Goal: Communication & Community: Answer question/provide support

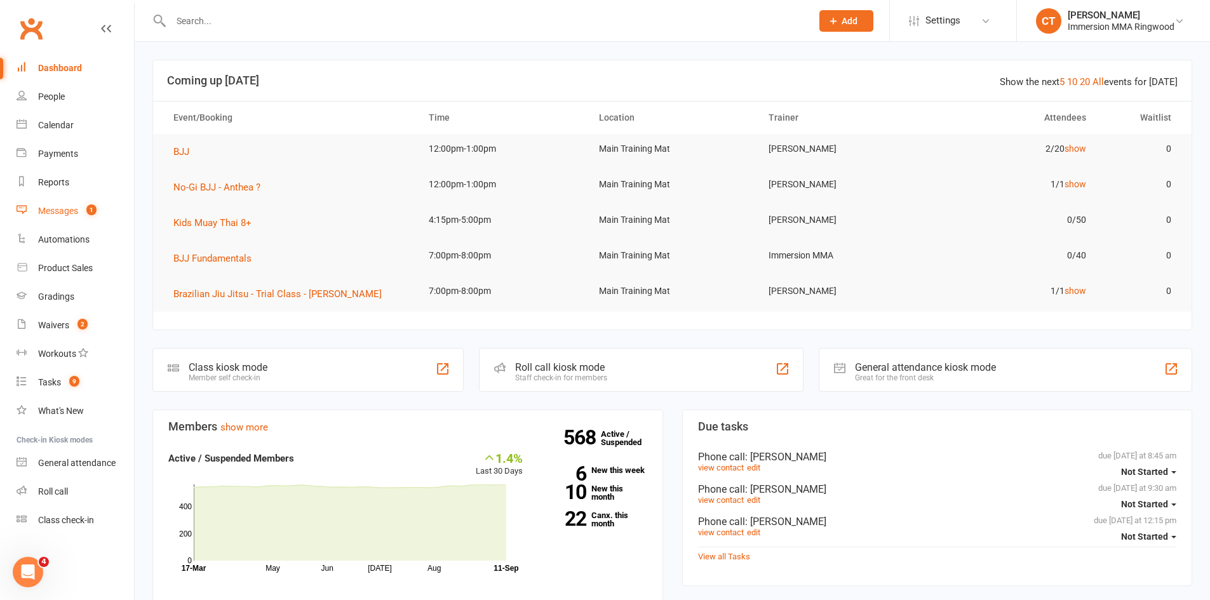
click at [72, 212] on div "Messages" at bounding box center [58, 211] width 40 height 10
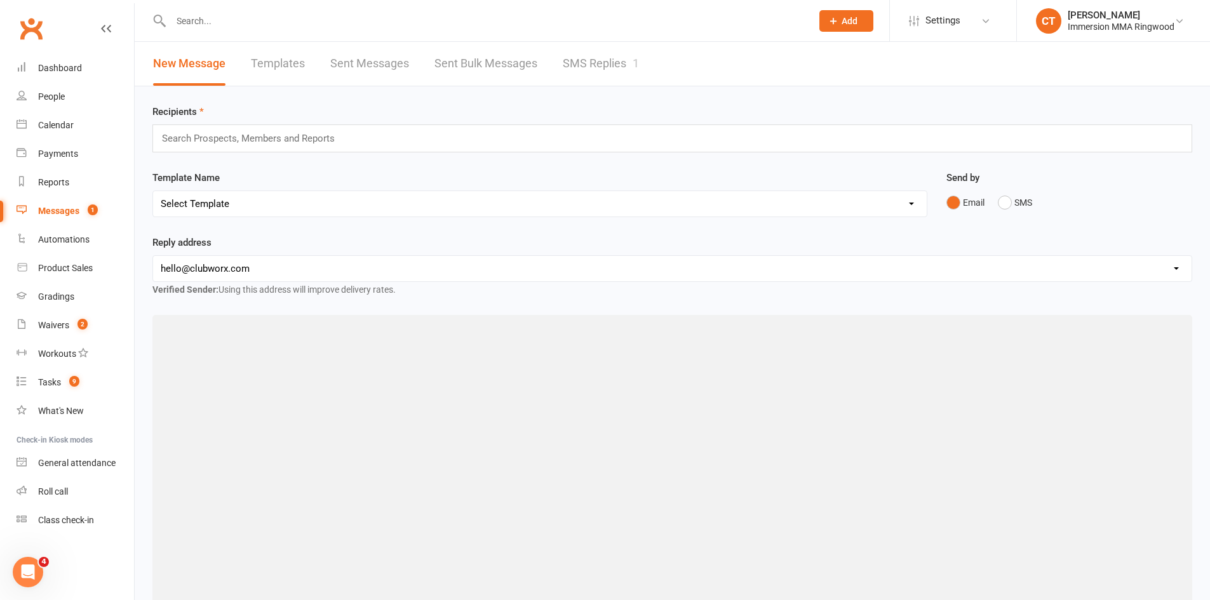
click at [580, 63] on link "SMS Replies 1" at bounding box center [601, 64] width 76 height 44
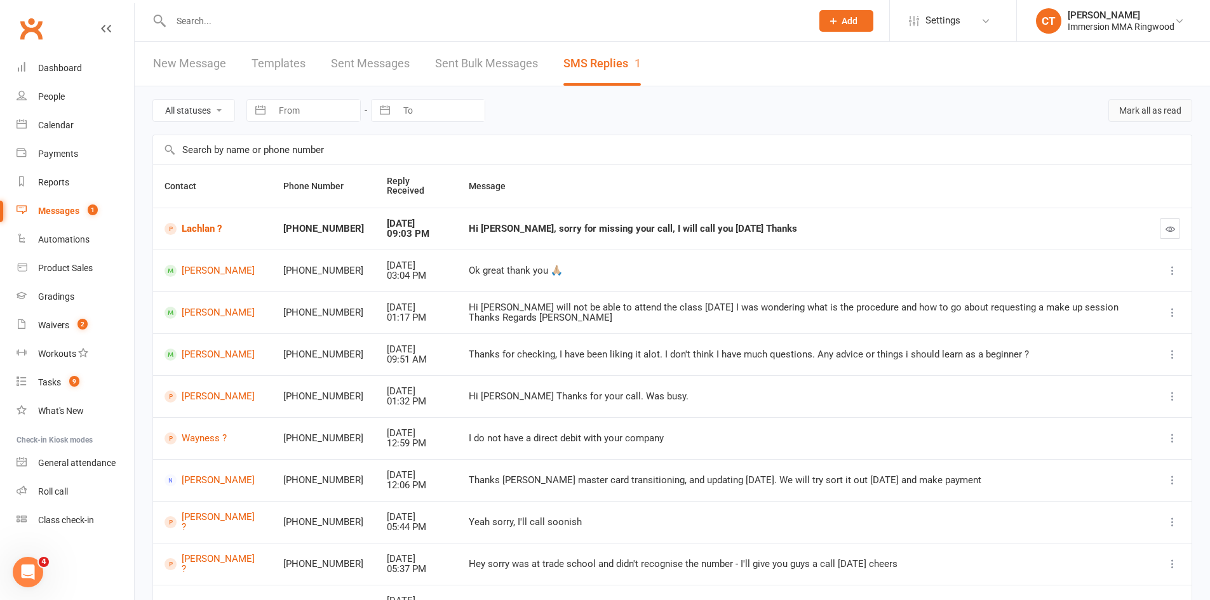
click at [1132, 115] on button "Mark all as read" at bounding box center [1151, 110] width 84 height 23
click at [66, 69] on div "Dashboard" at bounding box center [60, 68] width 44 height 10
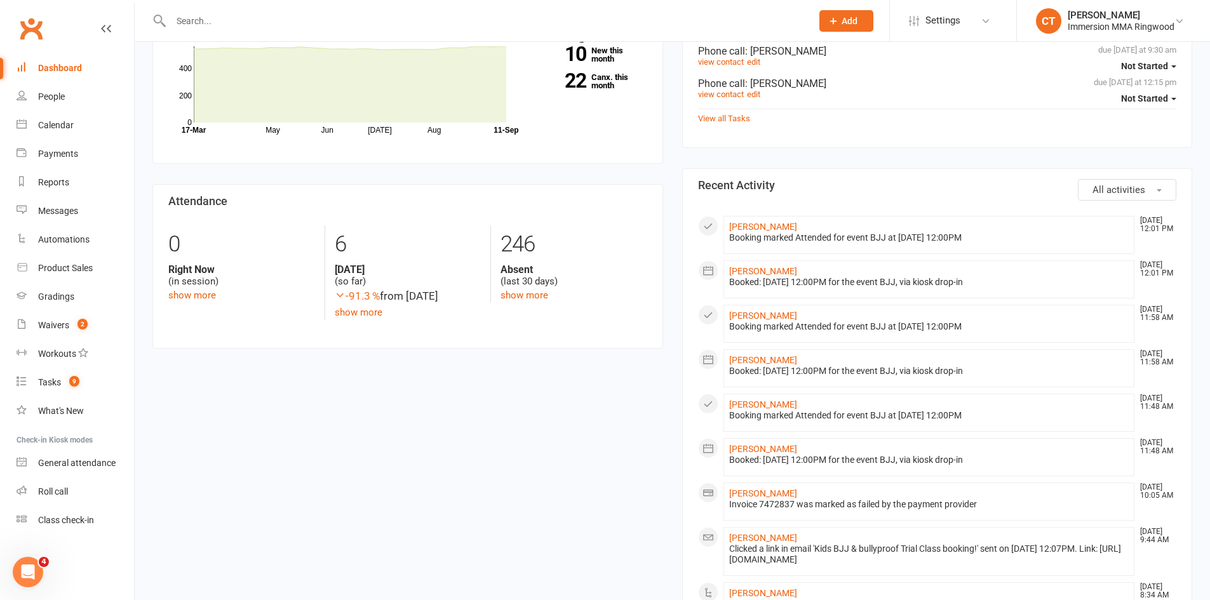
scroll to position [635, 0]
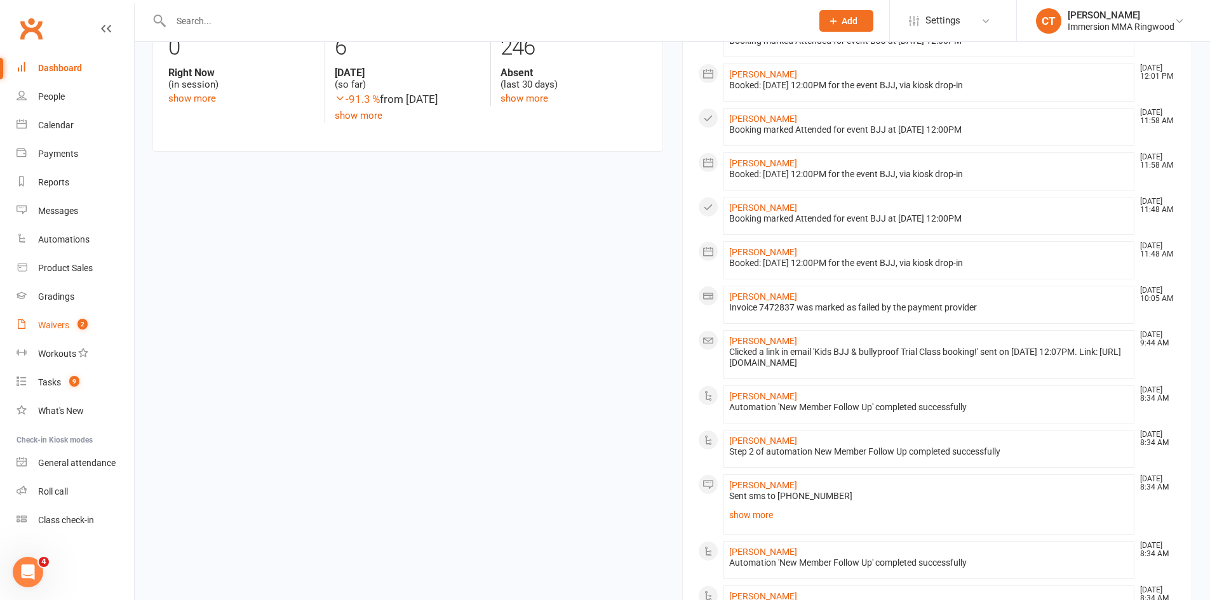
click at [85, 332] on link "Waivers 2" at bounding box center [76, 325] width 118 height 29
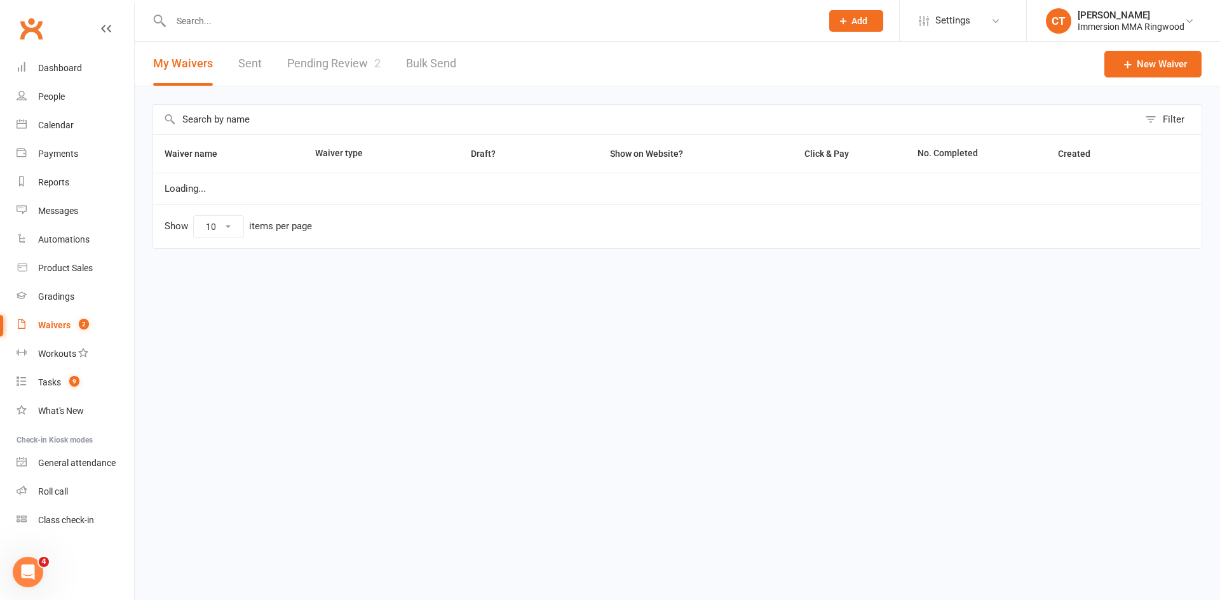
select select "25"
click at [374, 75] on link "Pending Review 2" at bounding box center [333, 64] width 93 height 44
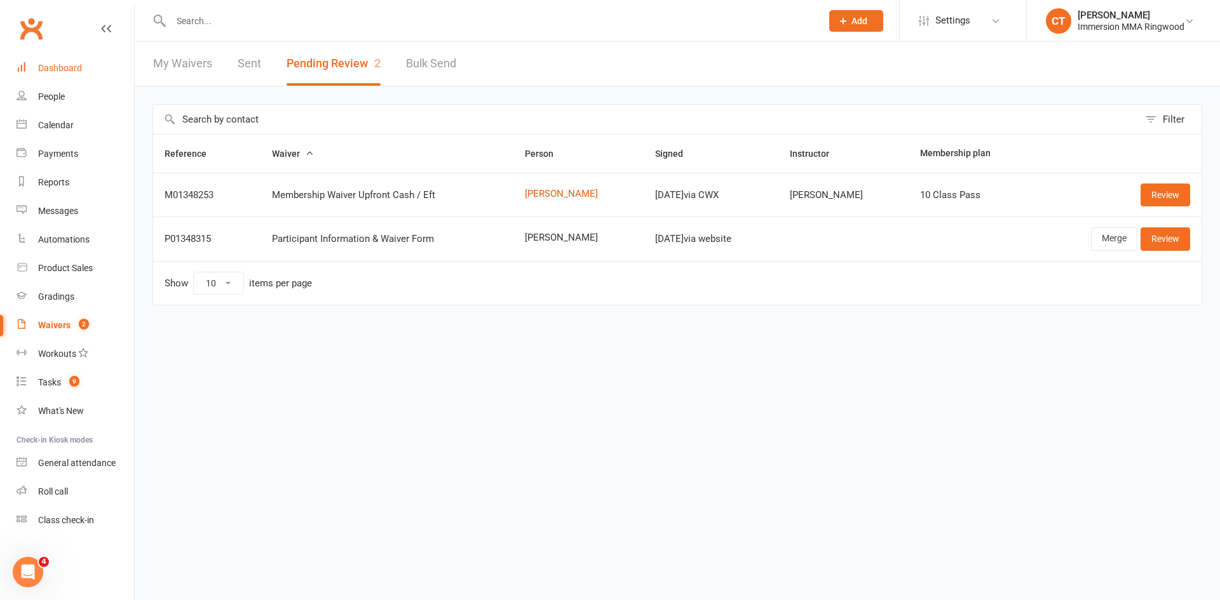
click at [71, 79] on link "Dashboard" at bounding box center [76, 68] width 118 height 29
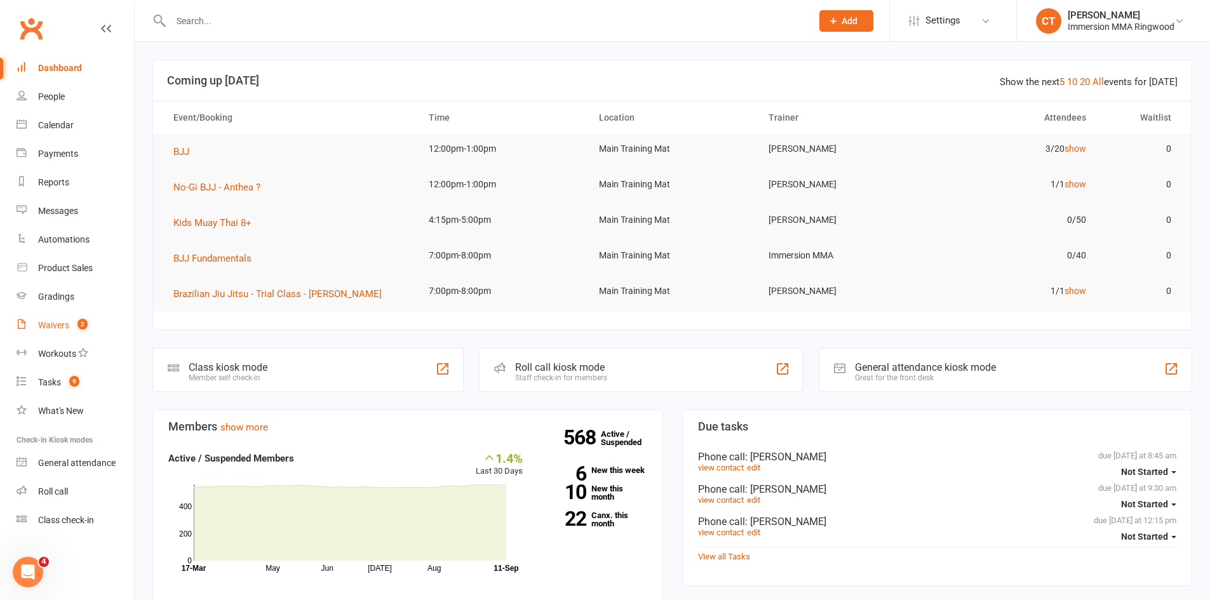
click at [80, 323] on span "2" at bounding box center [83, 324] width 10 height 11
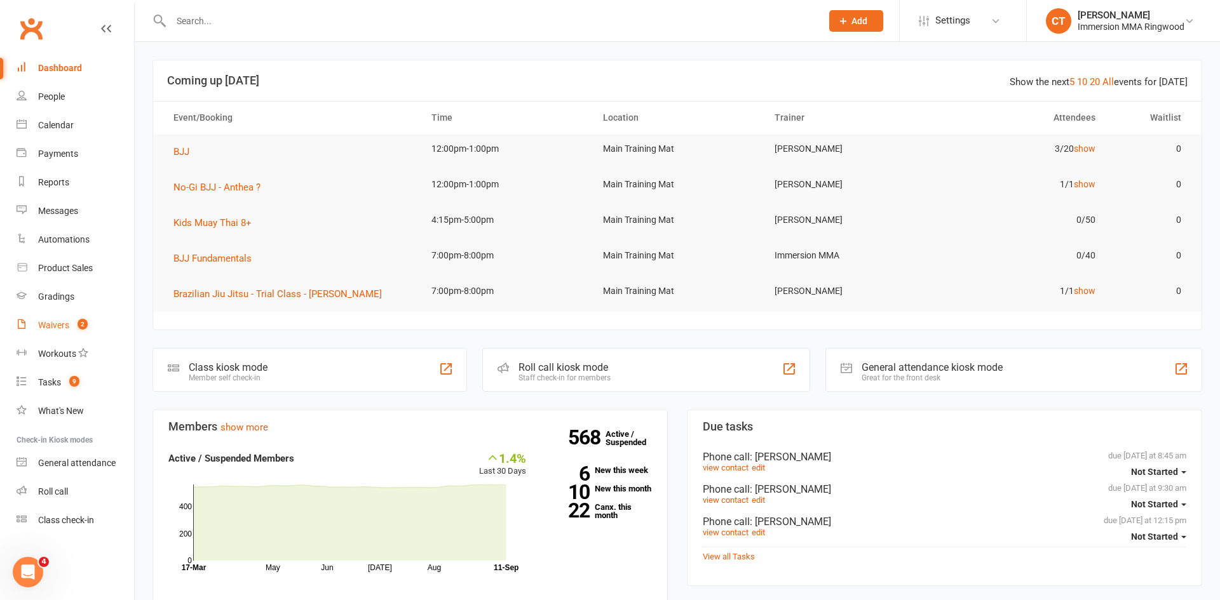
select select "25"
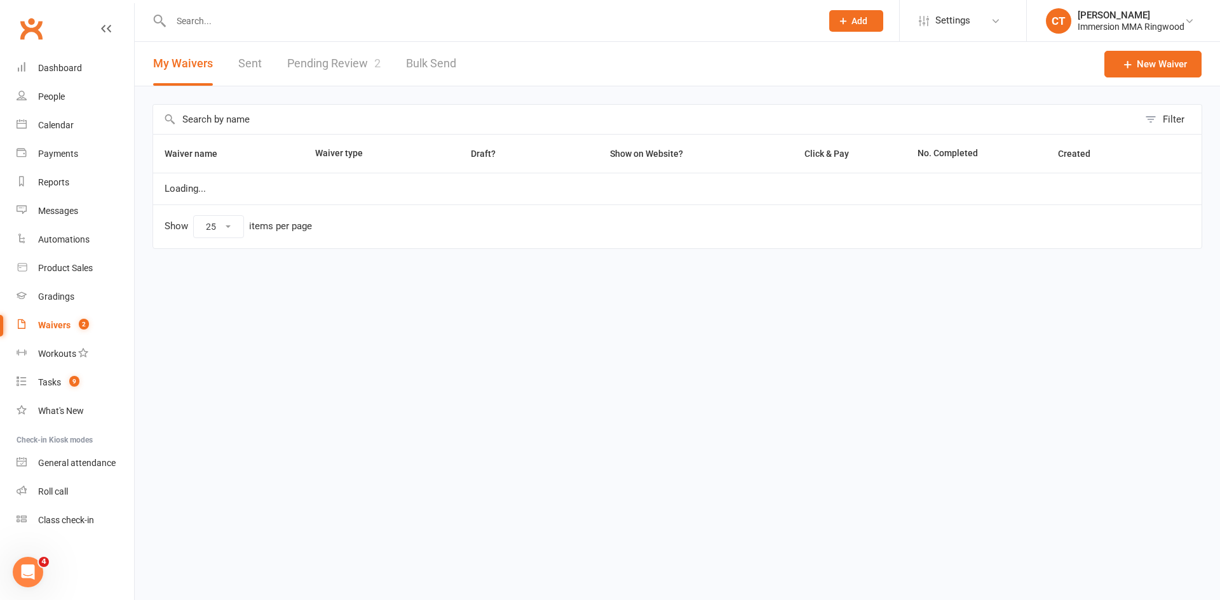
click at [326, 61] on link "Pending Review 2" at bounding box center [333, 64] width 93 height 44
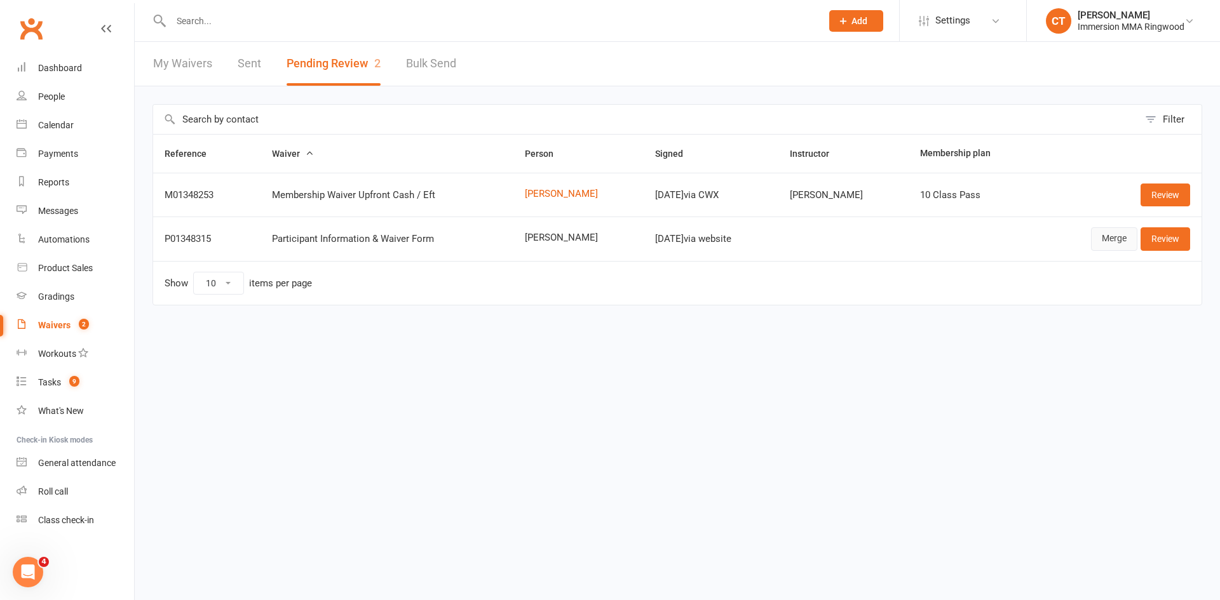
click at [1112, 238] on link "Merge" at bounding box center [1114, 238] width 46 height 23
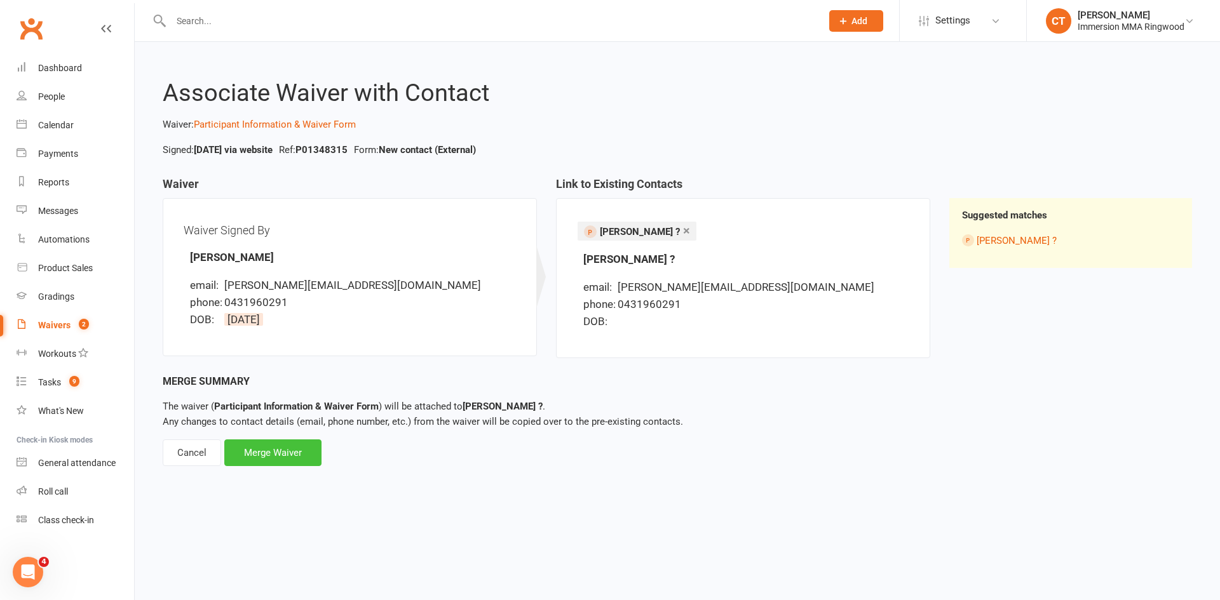
click at [296, 443] on div "Merge Waiver" at bounding box center [272, 453] width 97 height 27
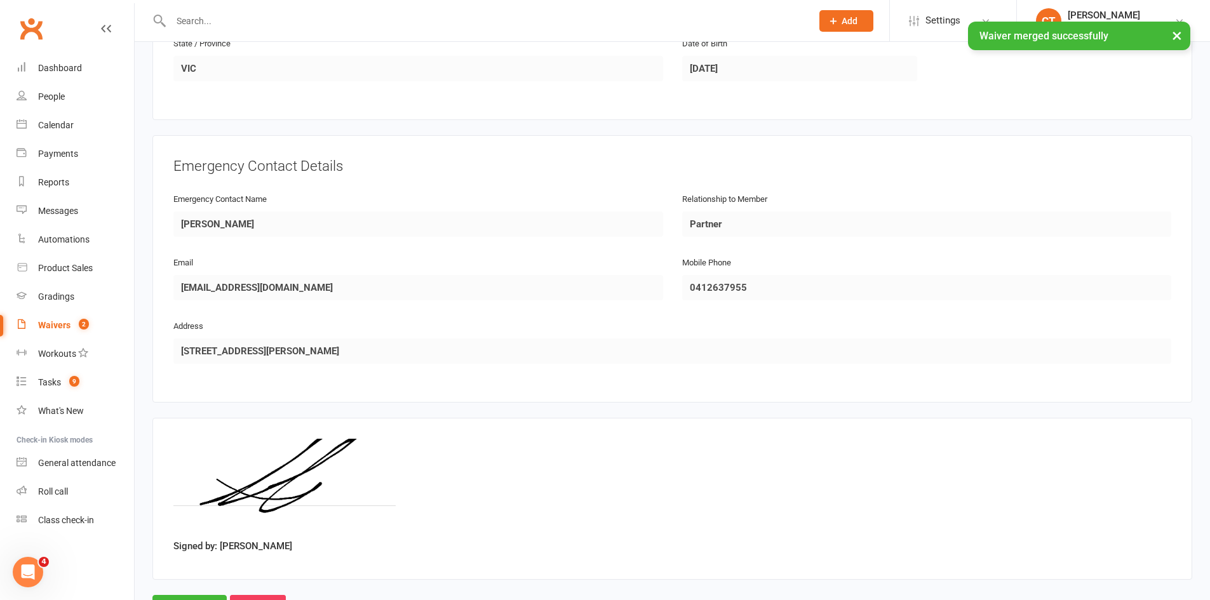
scroll to position [548, 0]
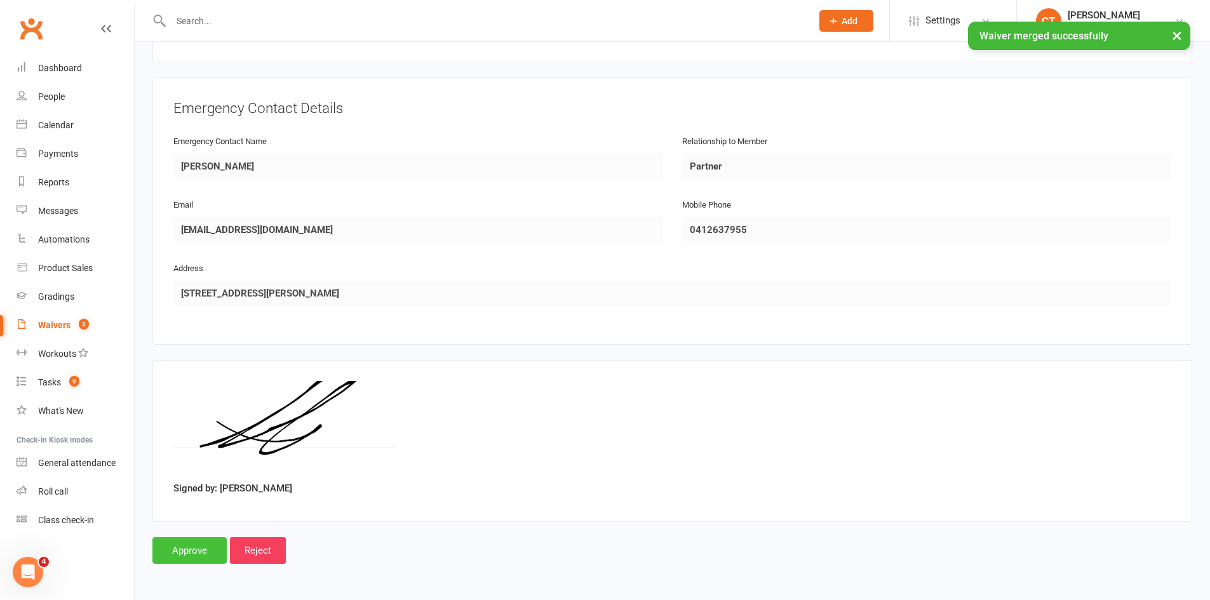
click at [210, 541] on input "Approve" at bounding box center [189, 551] width 74 height 27
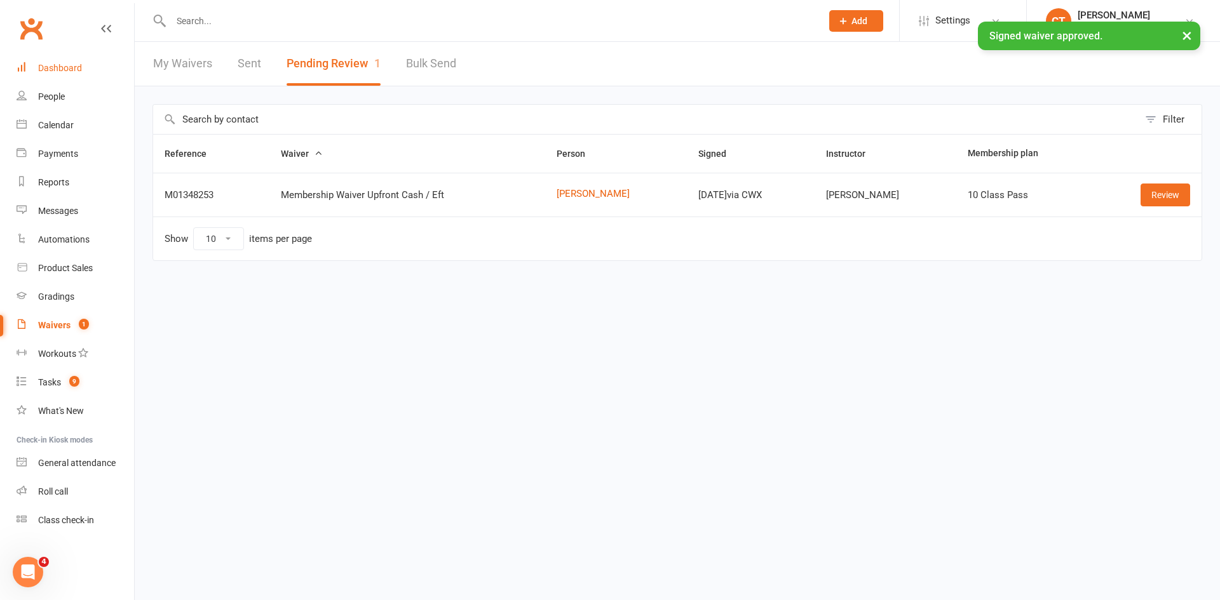
click at [86, 74] on link "Dashboard" at bounding box center [76, 68] width 118 height 29
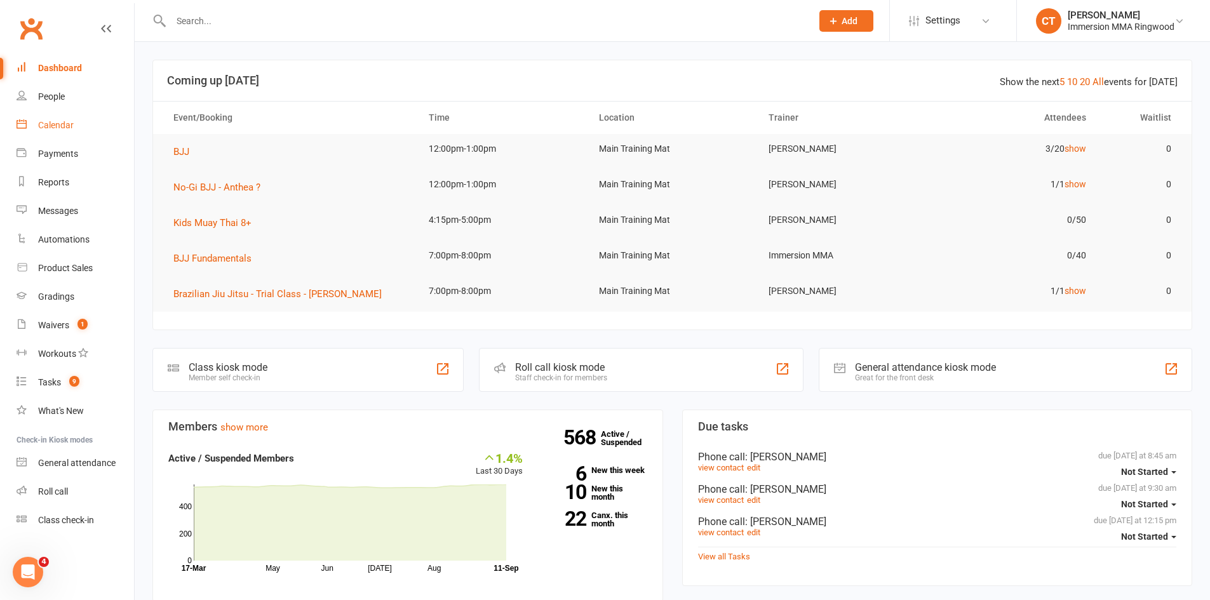
click at [40, 126] on div "Calendar" at bounding box center [56, 125] width 36 height 10
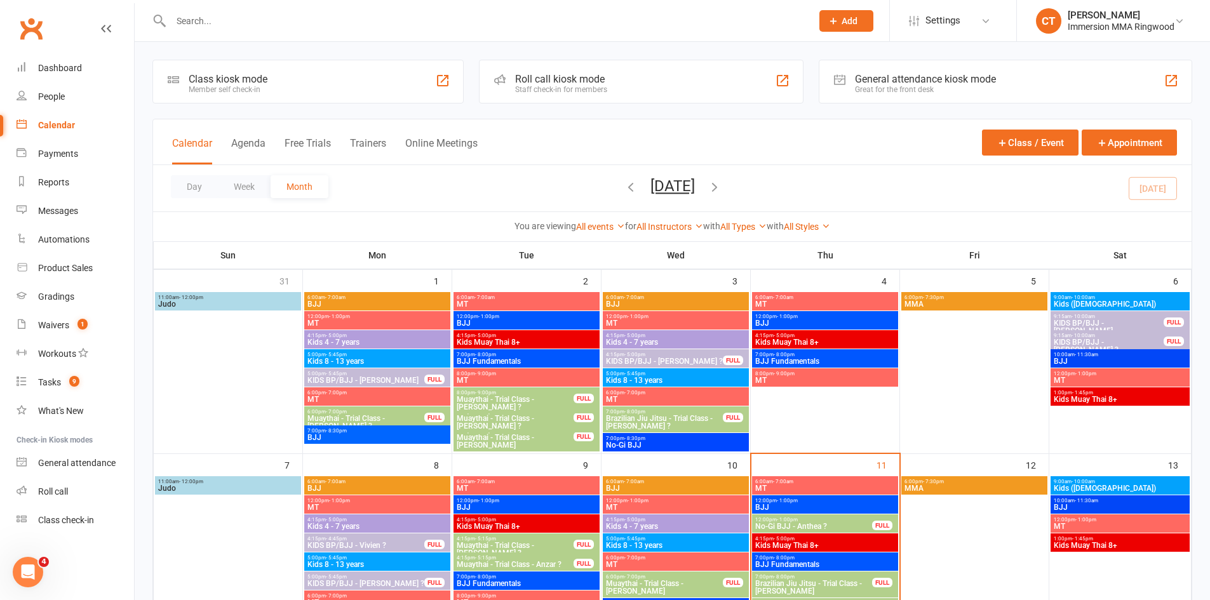
click at [797, 526] on span "No-Gi BJJ - Anthea ?" at bounding box center [814, 527] width 118 height 8
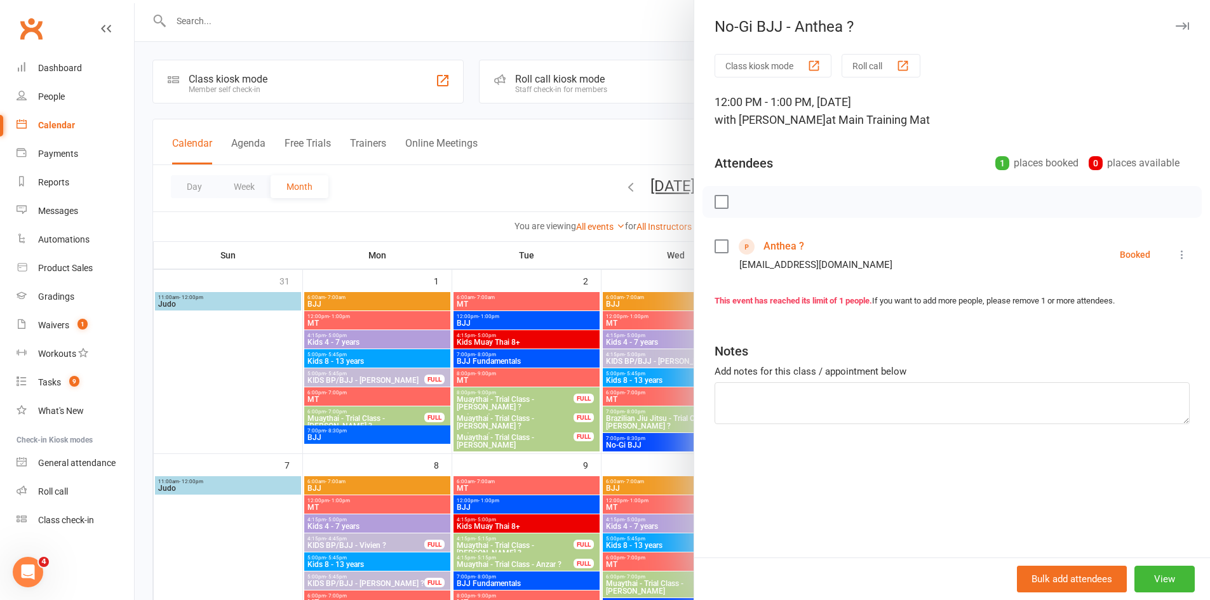
click at [788, 244] on link "Anthea ?" at bounding box center [784, 246] width 41 height 20
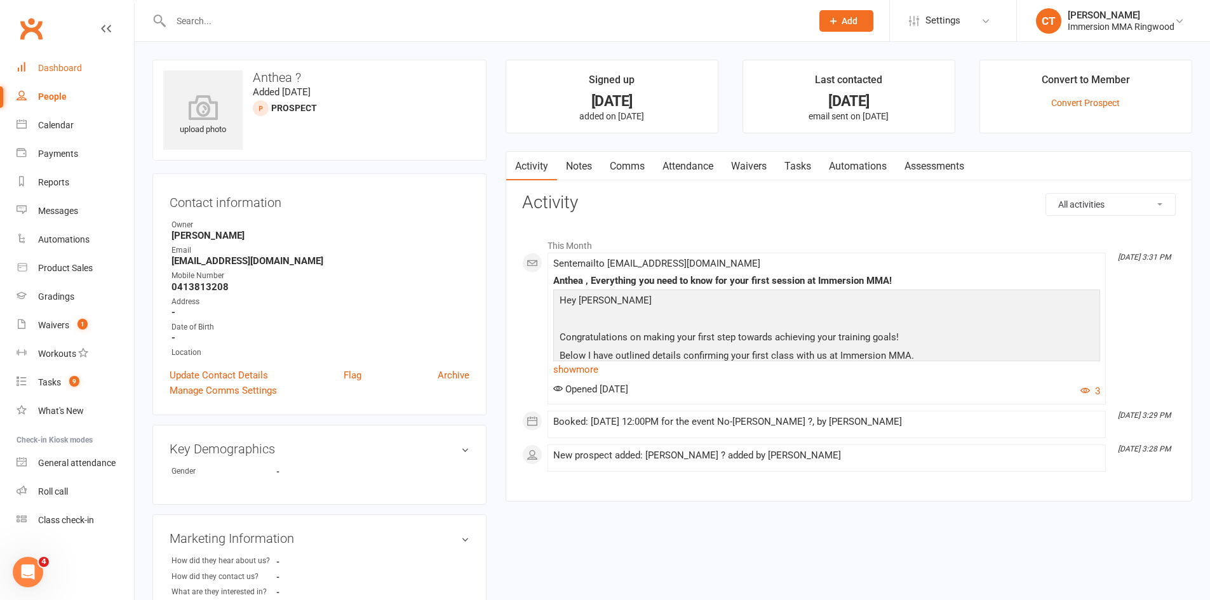
click at [57, 71] on div "Dashboard" at bounding box center [60, 68] width 44 height 10
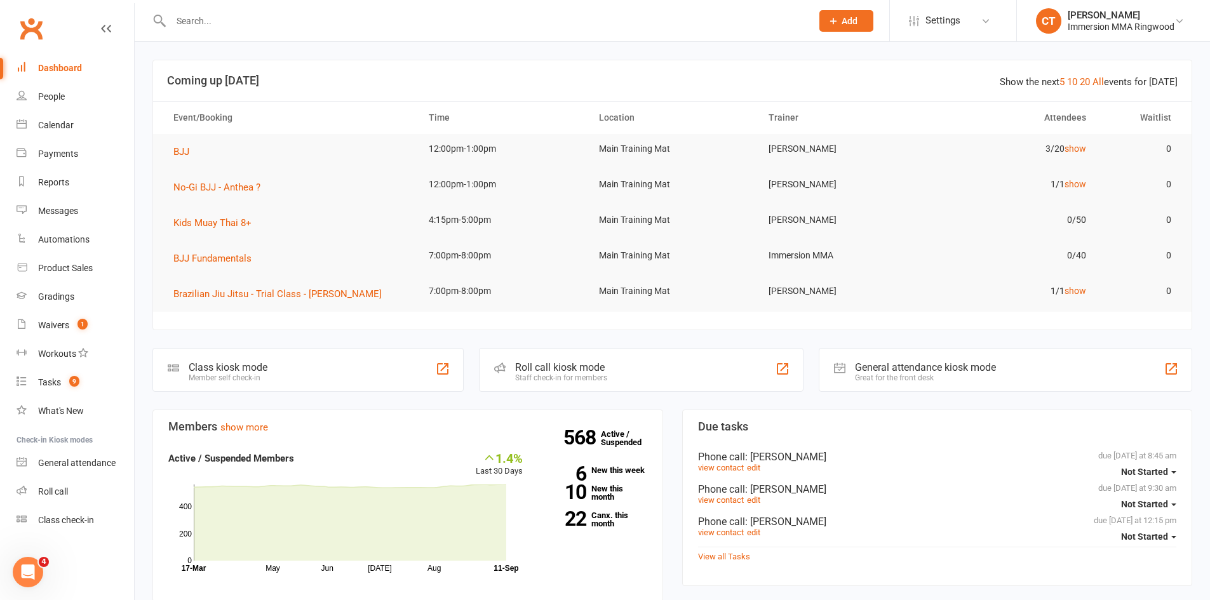
scroll to position [212, 0]
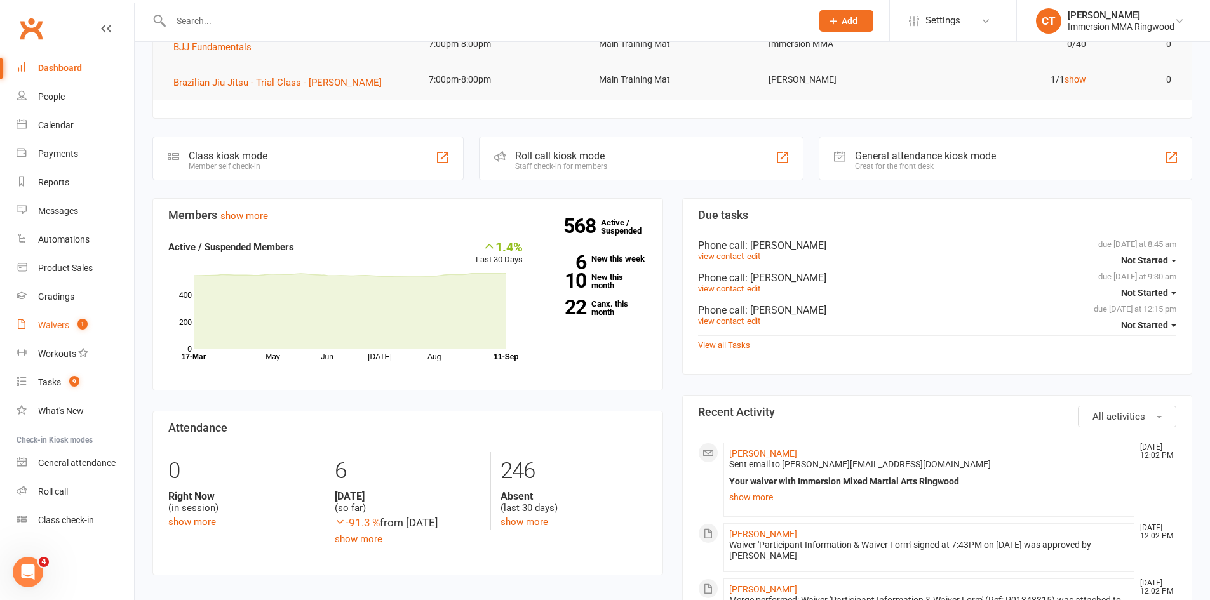
click at [81, 321] on span "1" at bounding box center [83, 324] width 10 height 11
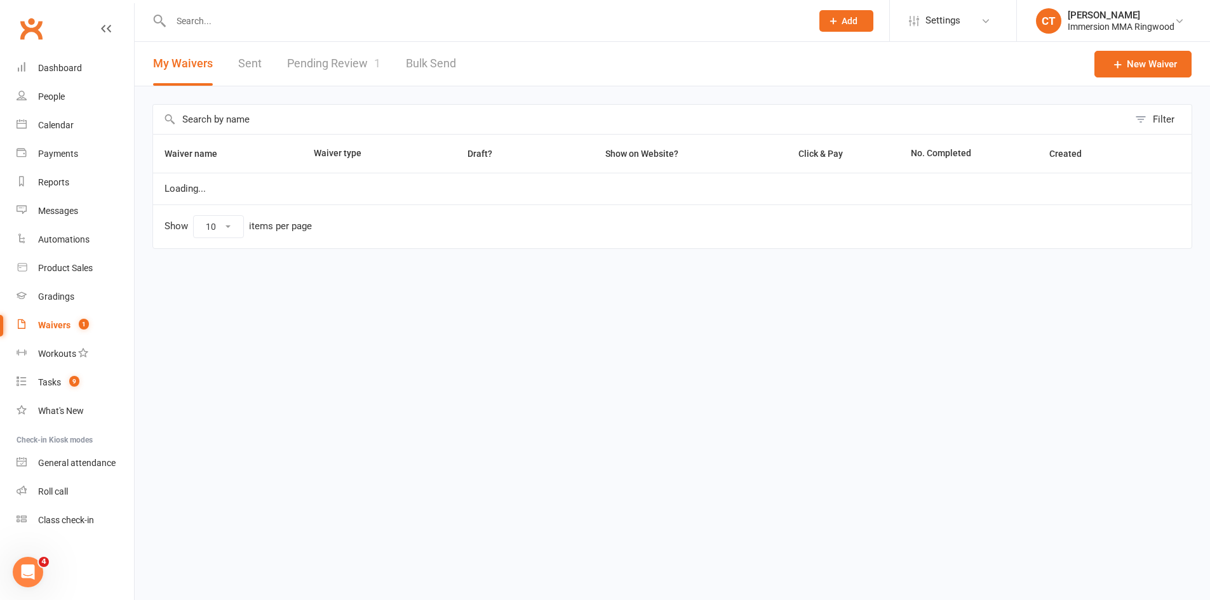
select select "25"
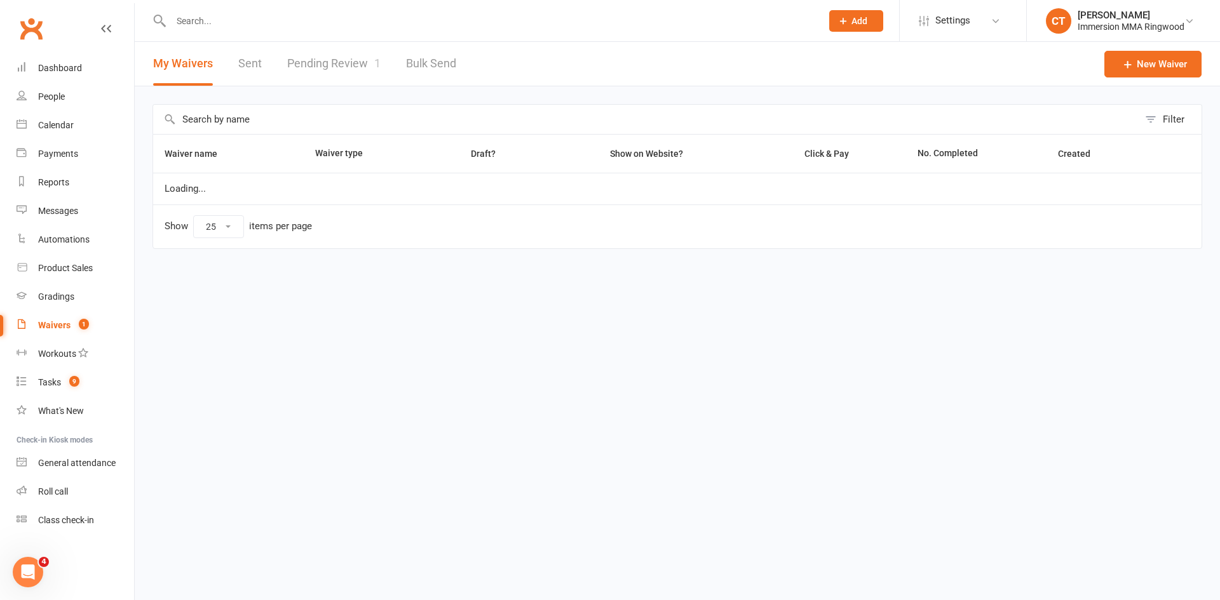
click at [340, 55] on link "Pending Review 1" at bounding box center [333, 64] width 93 height 44
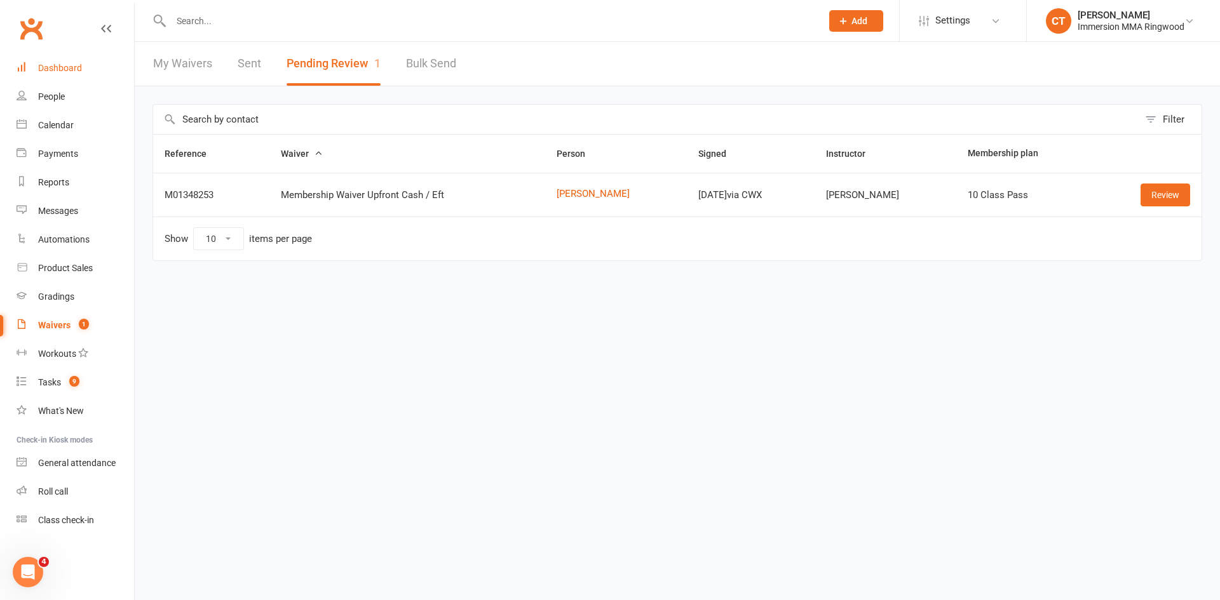
click at [79, 57] on link "Dashboard" at bounding box center [76, 68] width 118 height 29
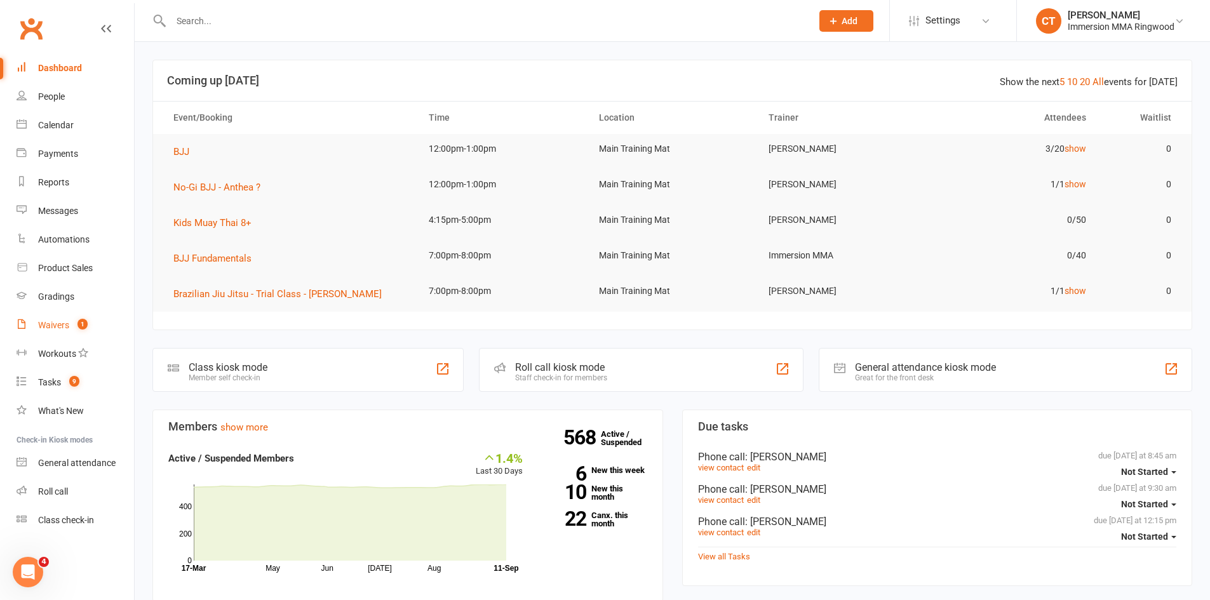
click at [61, 325] on div "Waivers" at bounding box center [53, 325] width 31 height 10
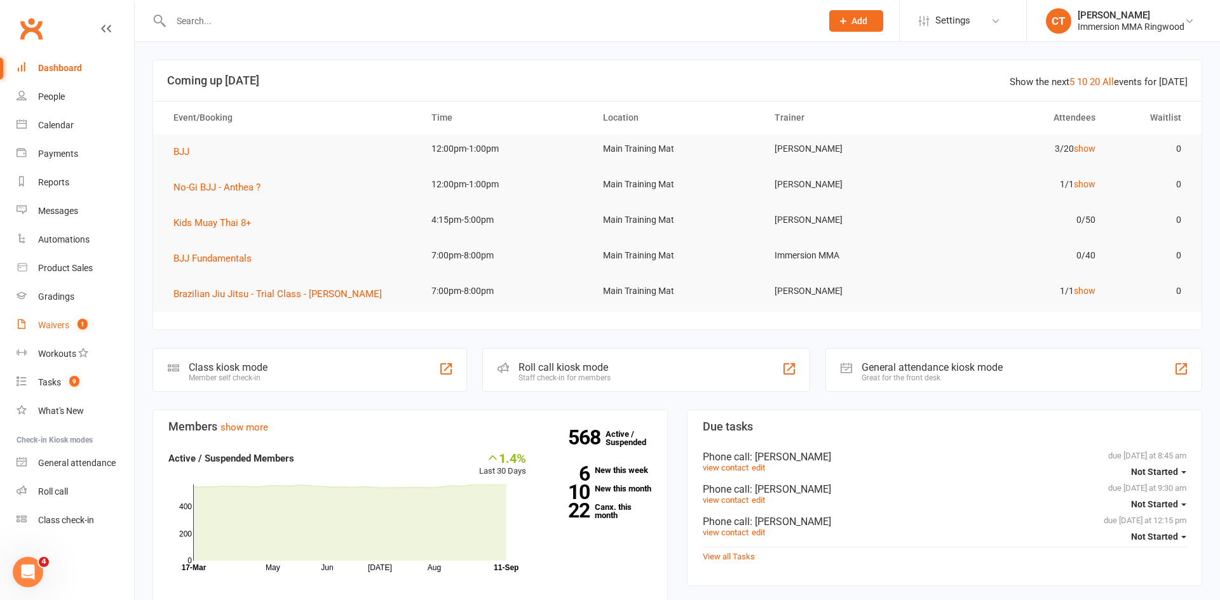
select select "25"
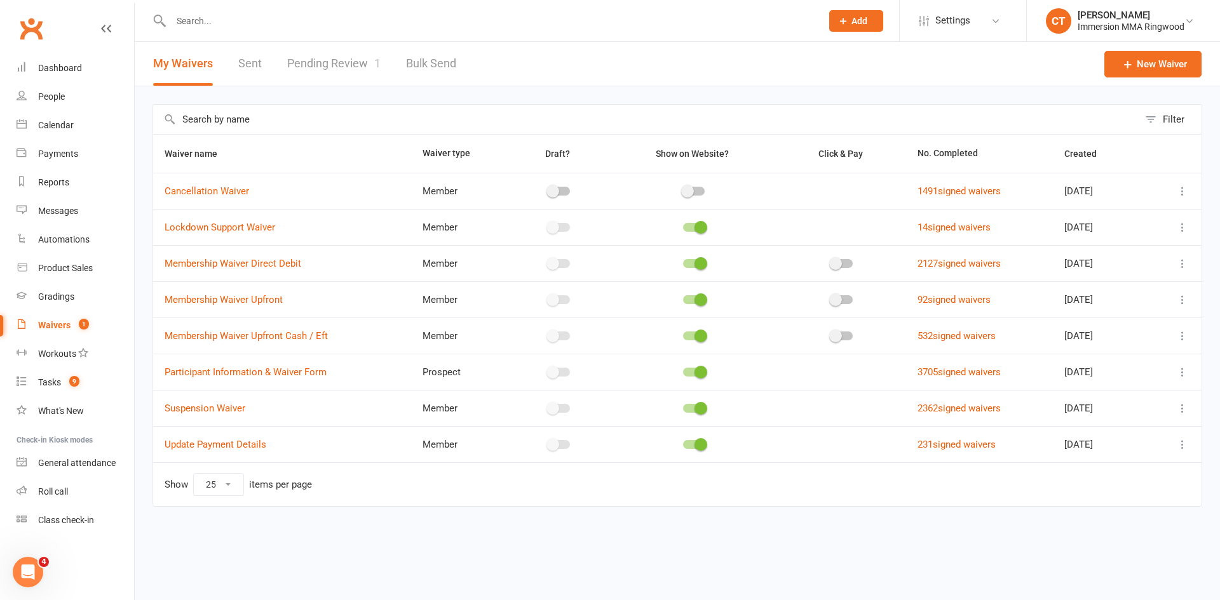
click at [340, 69] on link "Pending Review 1" at bounding box center [333, 64] width 93 height 44
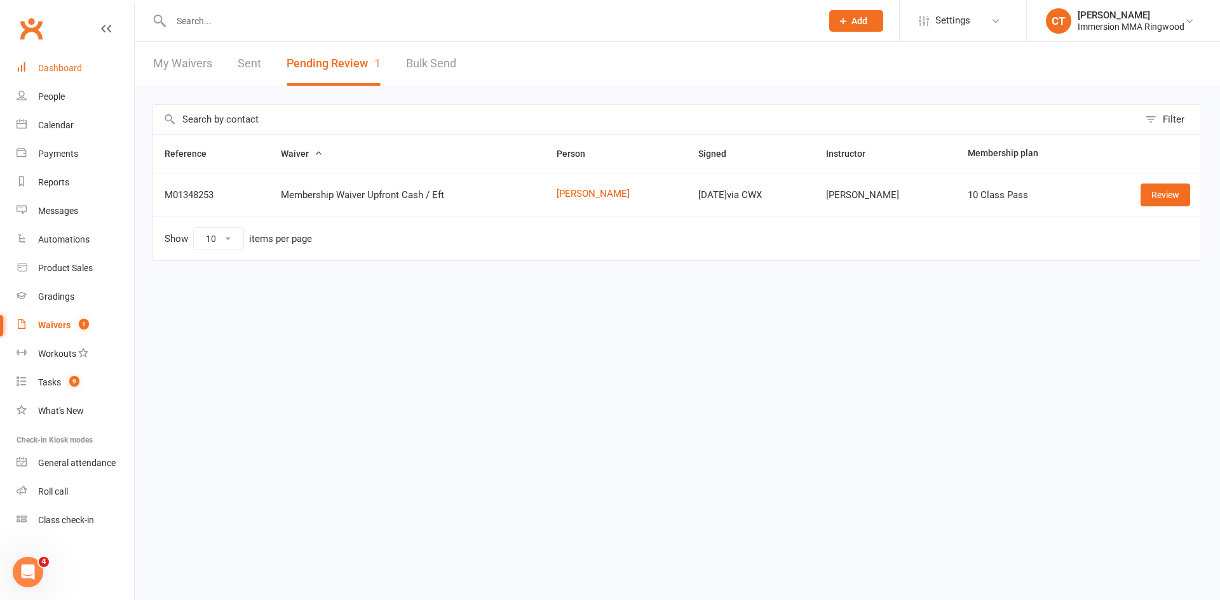
click at [39, 74] on link "Dashboard" at bounding box center [76, 68] width 118 height 29
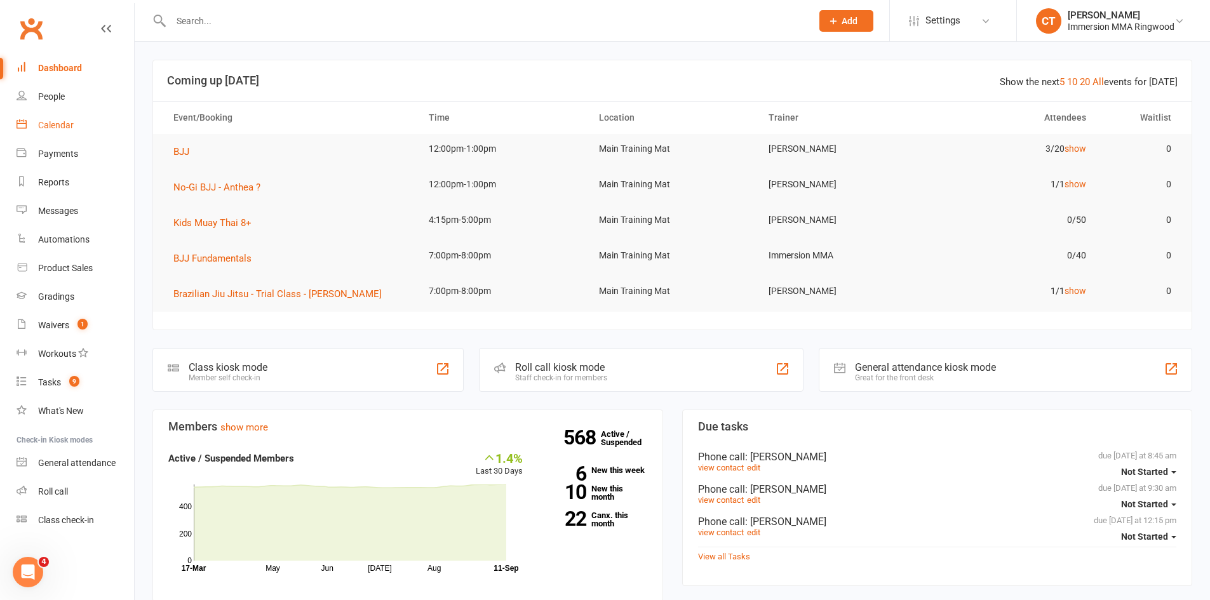
click at [60, 118] on link "Calendar" at bounding box center [76, 125] width 118 height 29
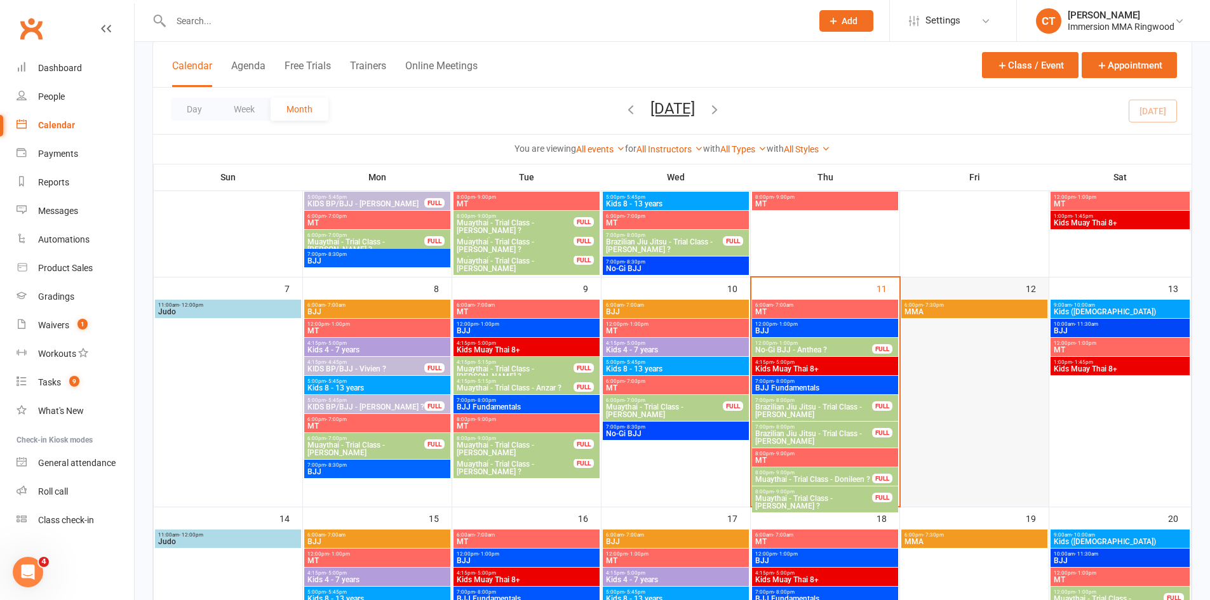
scroll to position [212, 0]
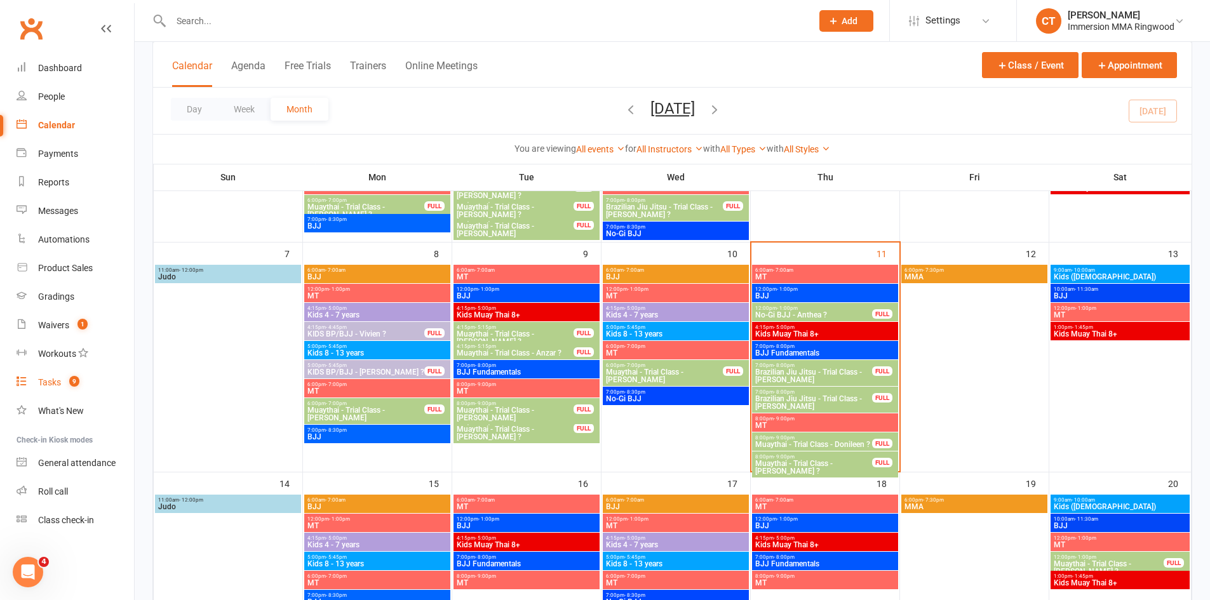
click at [37, 383] on link "Tasks 9" at bounding box center [76, 382] width 118 height 29
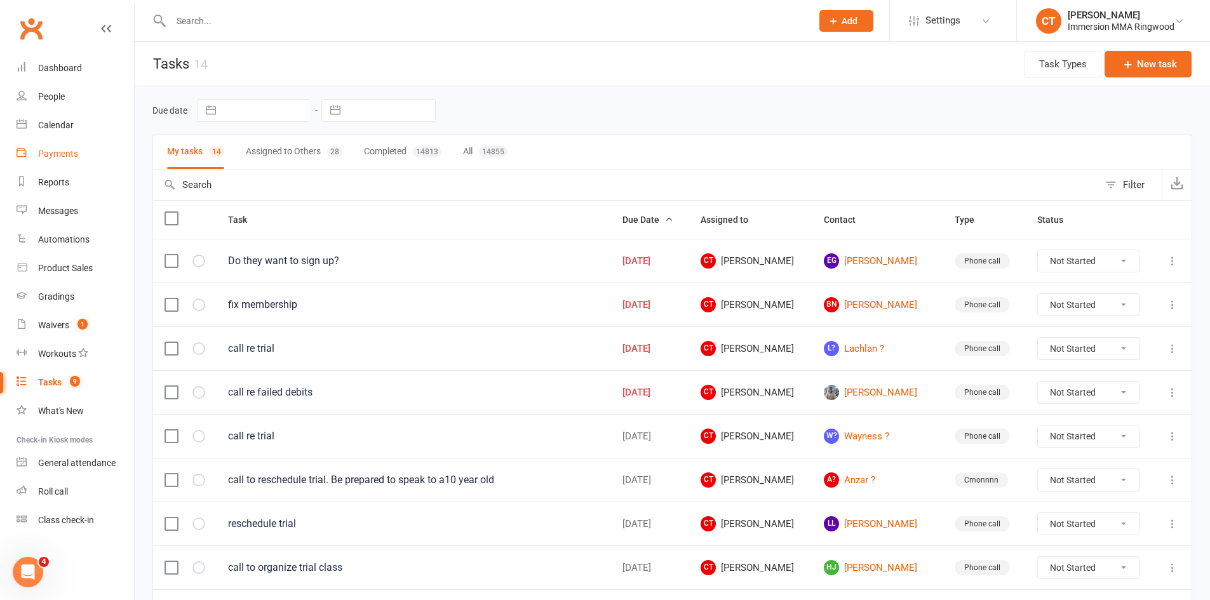
click at [60, 151] on div "Payments" at bounding box center [58, 154] width 40 height 10
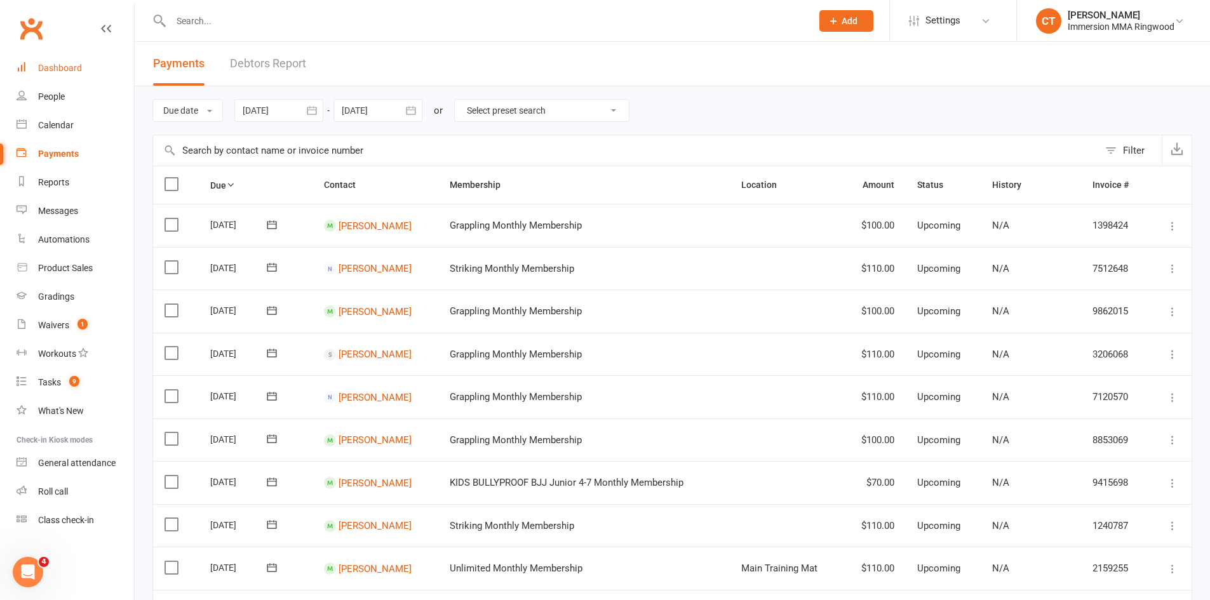
click at [51, 71] on div "Dashboard" at bounding box center [60, 68] width 44 height 10
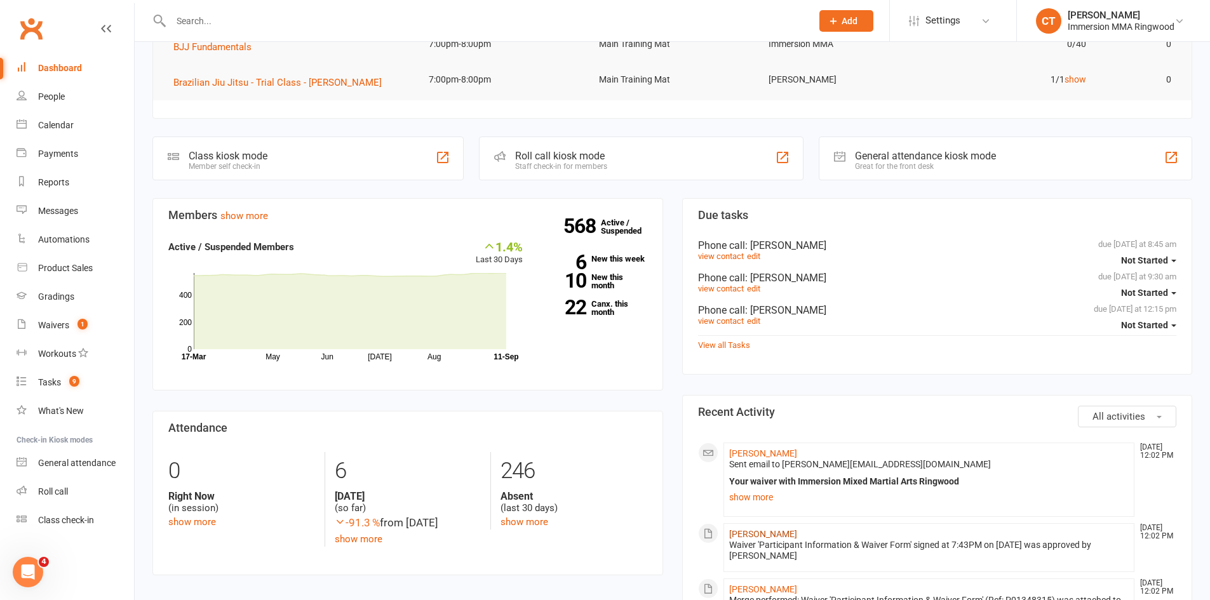
scroll to position [424, 0]
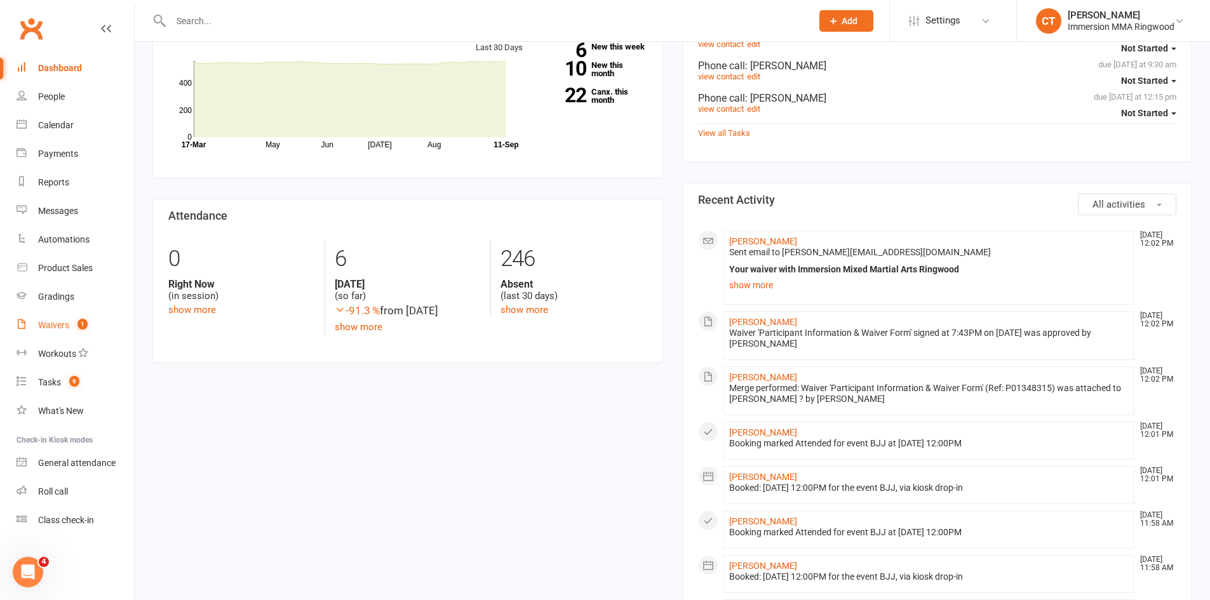
click at [58, 332] on link "Waivers 1" at bounding box center [76, 325] width 118 height 29
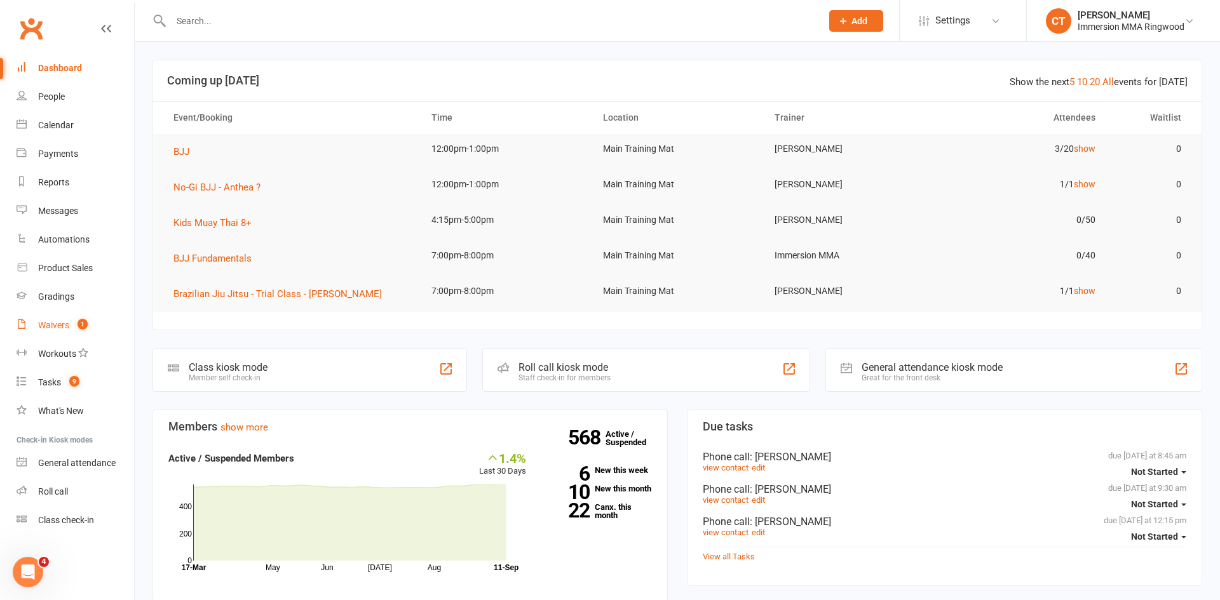
select select "25"
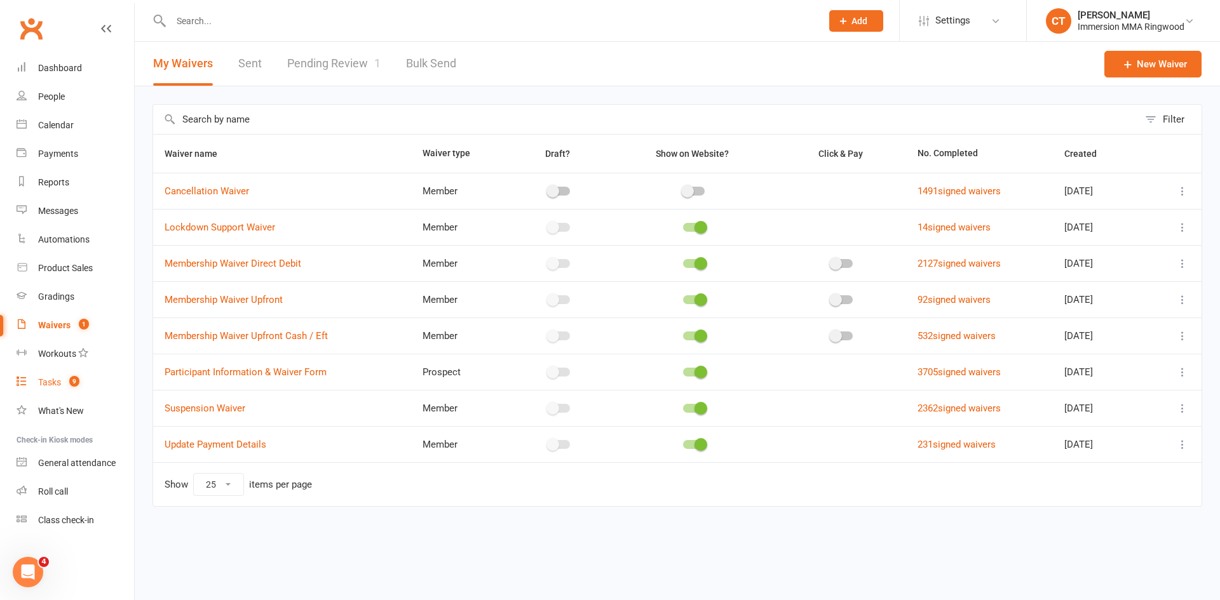
click at [55, 377] on div "Tasks" at bounding box center [49, 382] width 23 height 10
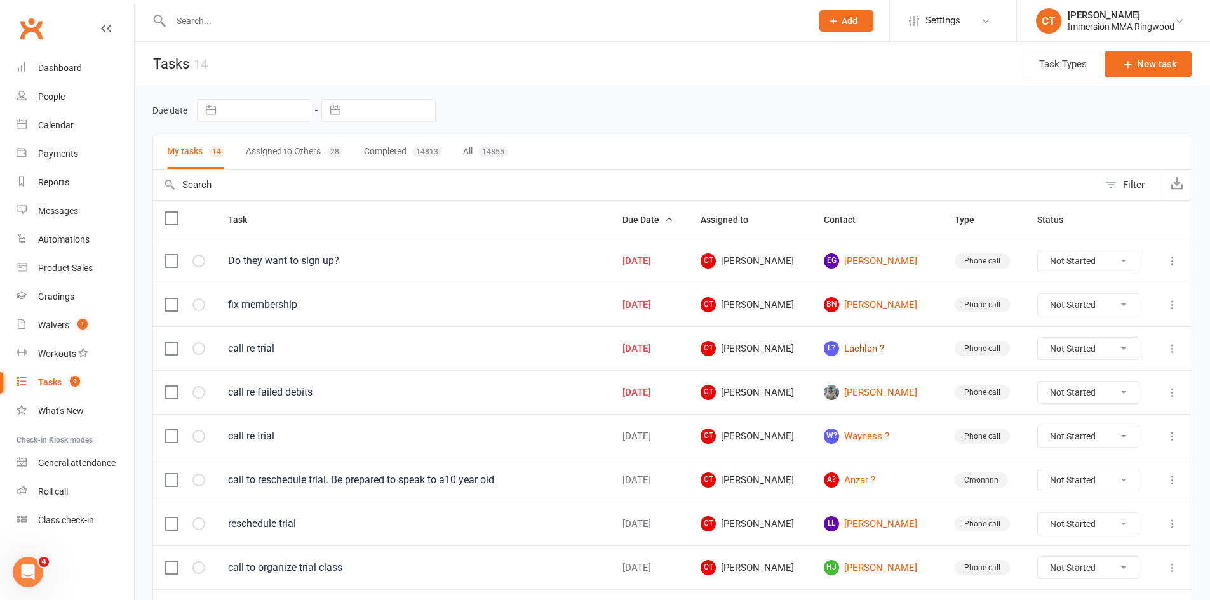
click at [883, 348] on link "L? Lachlan ?" at bounding box center [878, 348] width 108 height 15
click at [71, 377] on span "9" at bounding box center [75, 381] width 10 height 11
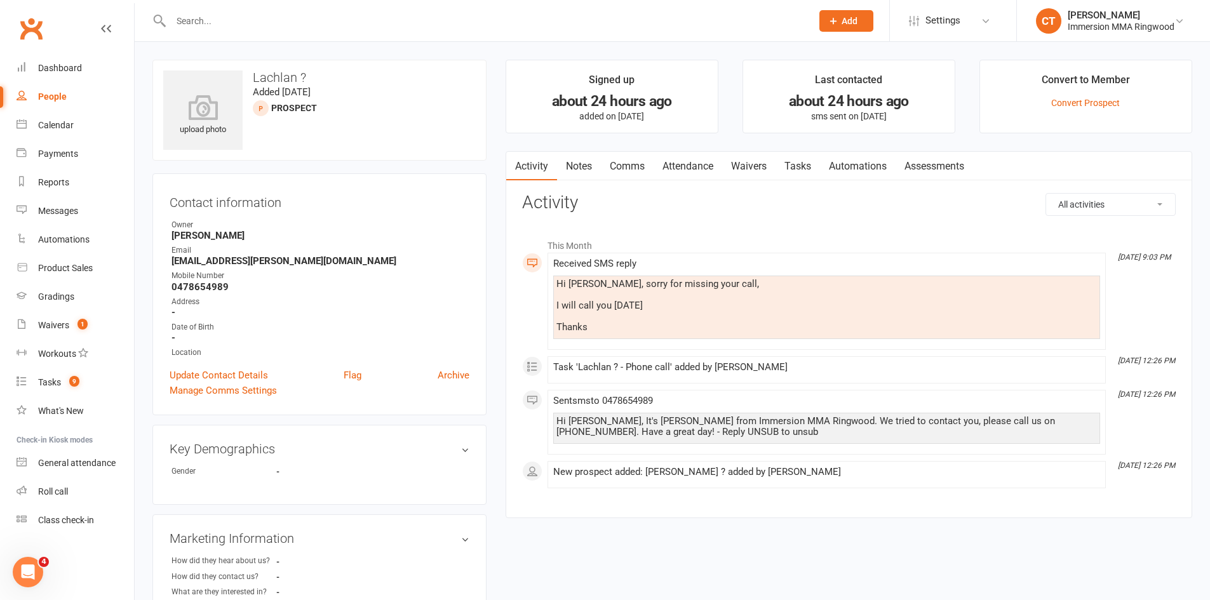
click at [635, 165] on link "Comms" at bounding box center [627, 166] width 53 height 29
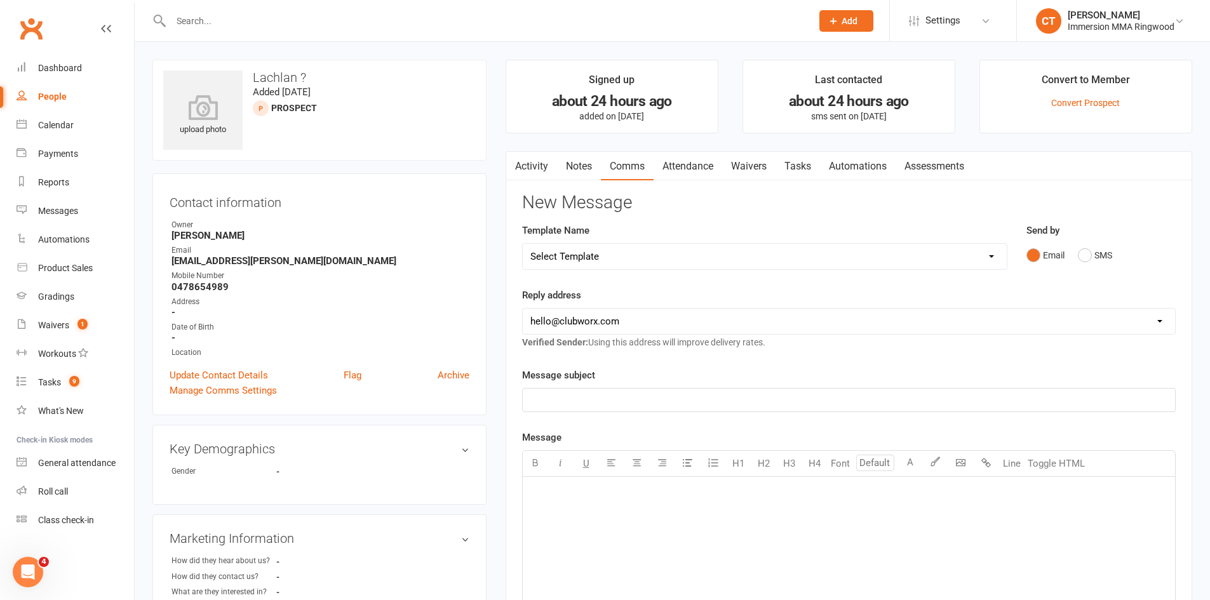
click at [531, 173] on link "Activity" at bounding box center [531, 166] width 51 height 29
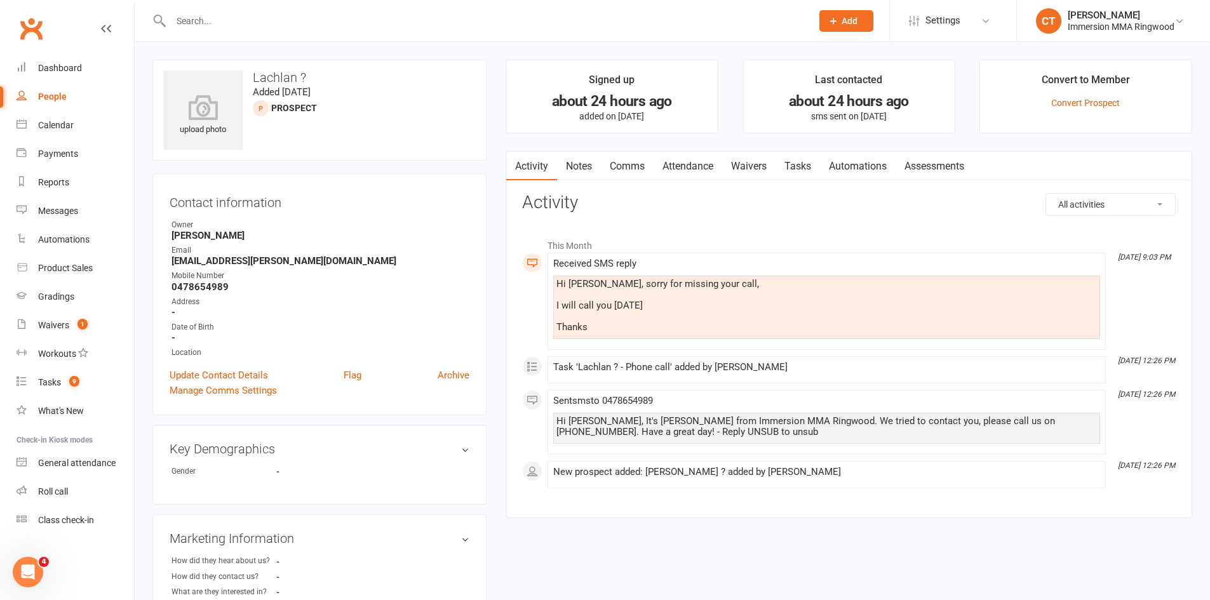
click at [640, 162] on link "Comms" at bounding box center [627, 166] width 53 height 29
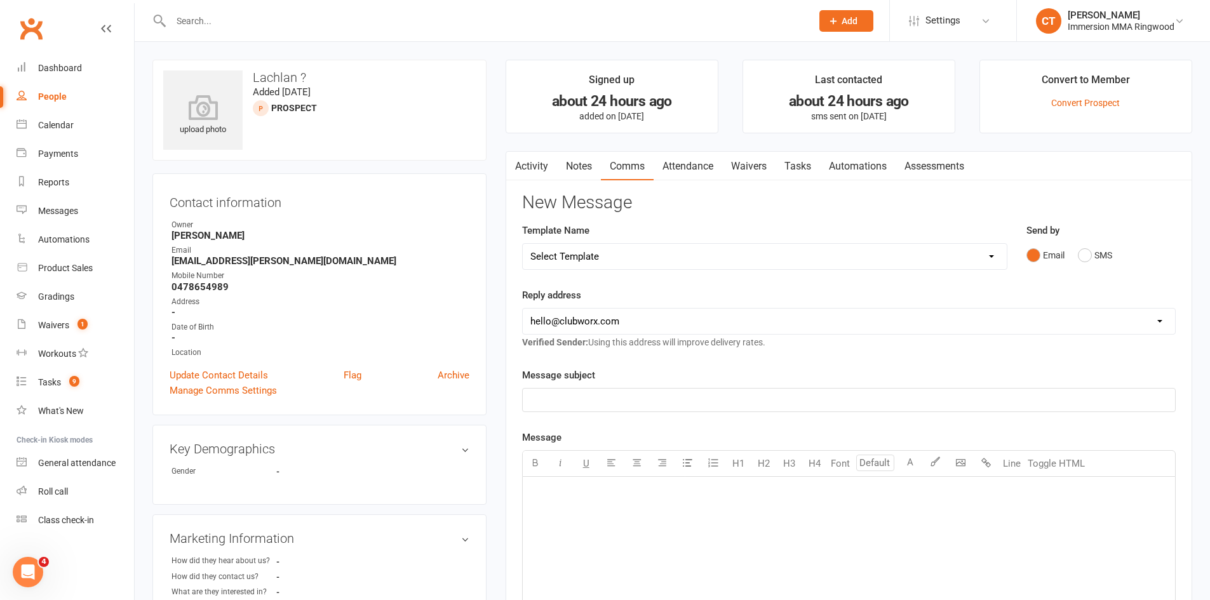
drag, startPoint x: 614, startPoint y: 252, endPoint x: 612, endPoint y: 263, distance: 10.9
click at [614, 252] on select "Select Template [SMS] [PERSON_NAME] - Call back message [SMS] Mark- Call back m…" at bounding box center [765, 256] width 484 height 25
select select "0"
click at [523, 244] on select "Select Template [SMS] [PERSON_NAME] - Call back message [SMS] Mark- Call back m…" at bounding box center [765, 256] width 484 height 25
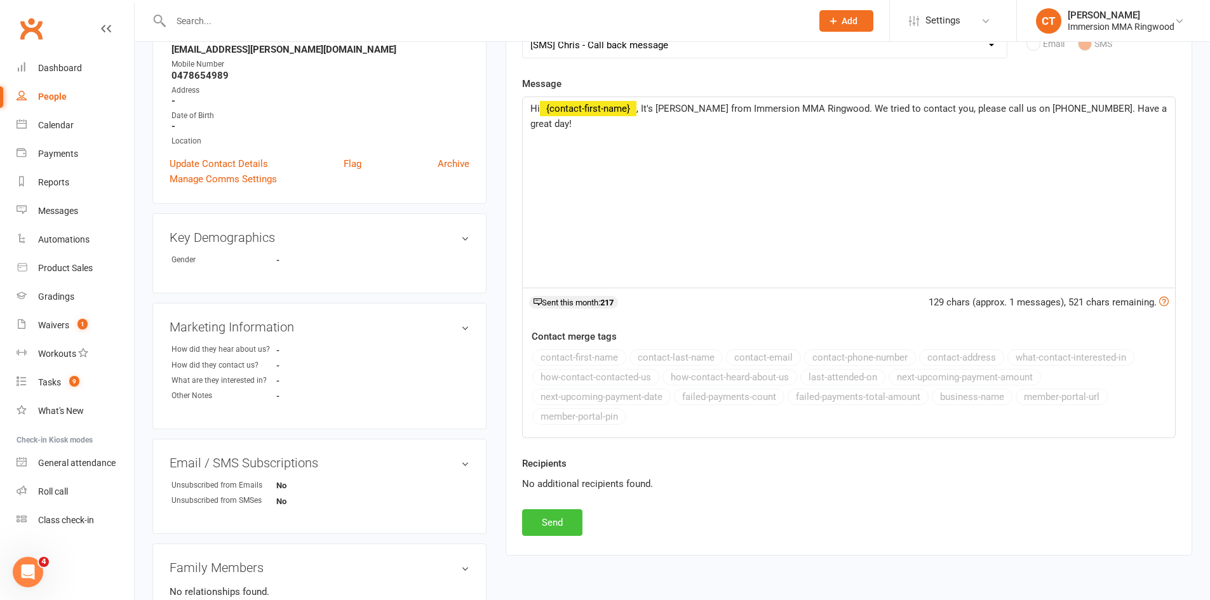
click at [563, 527] on button "Send" at bounding box center [552, 523] width 60 height 27
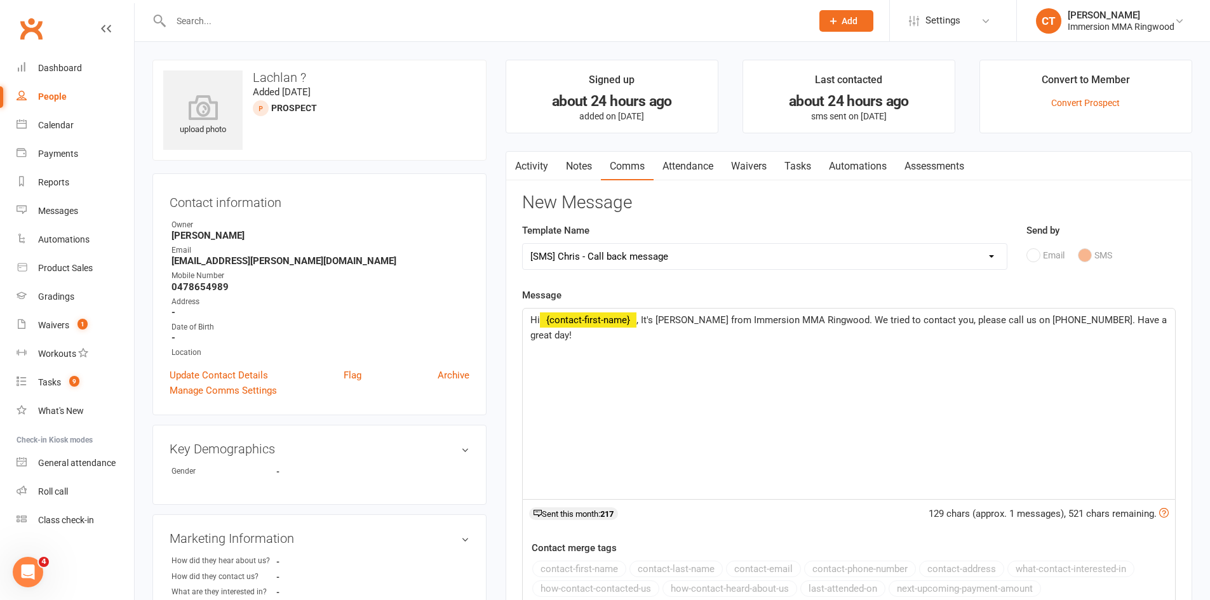
select select
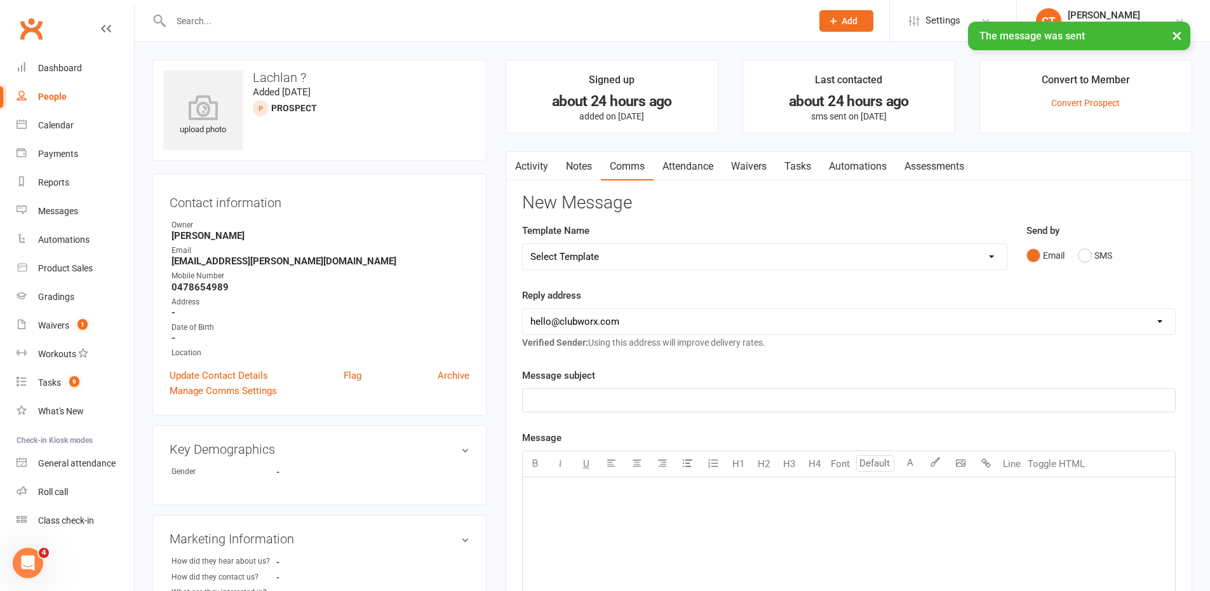
click at [578, 176] on link "Notes" at bounding box center [579, 166] width 44 height 29
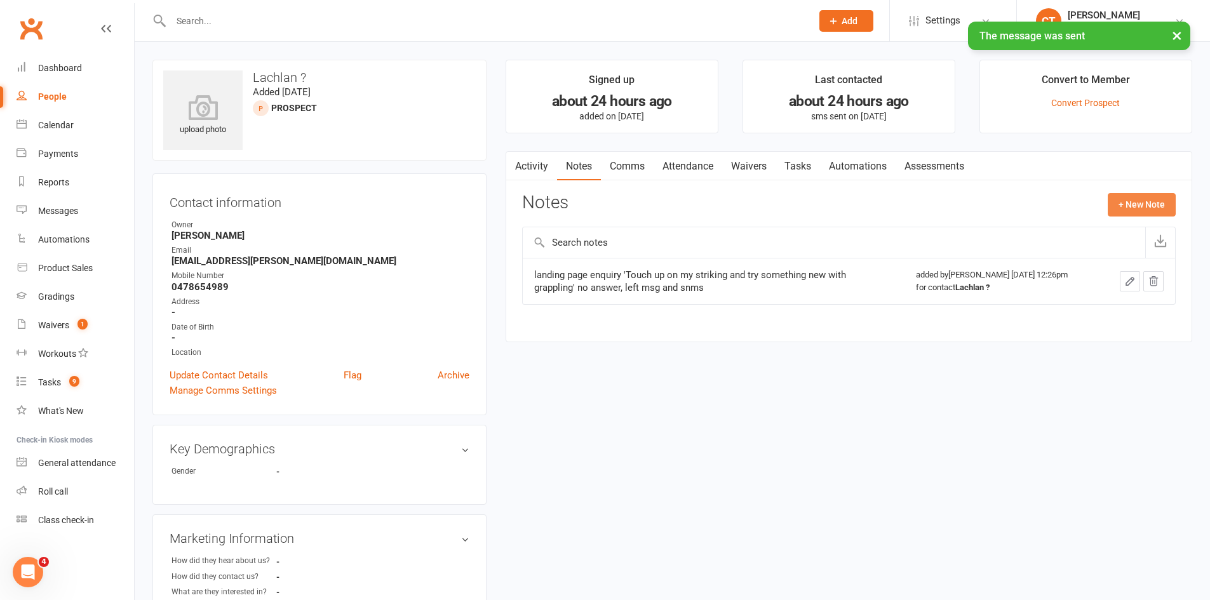
click at [1133, 204] on button "+ New Note" at bounding box center [1142, 204] width 68 height 23
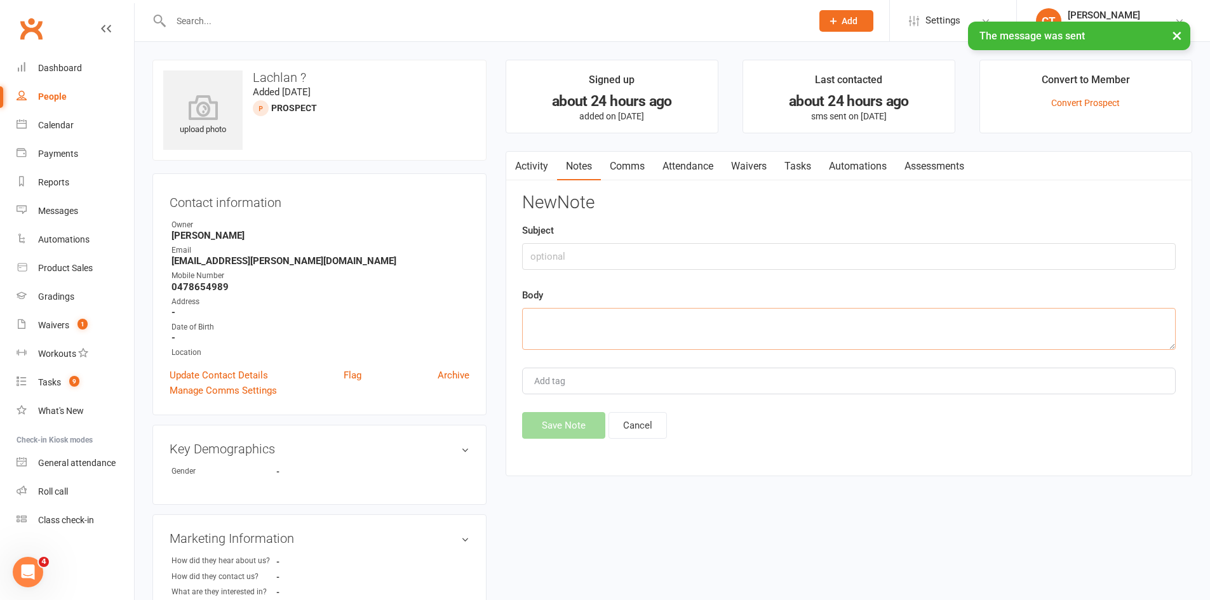
click at [756, 326] on textarea at bounding box center [849, 329] width 654 height 42
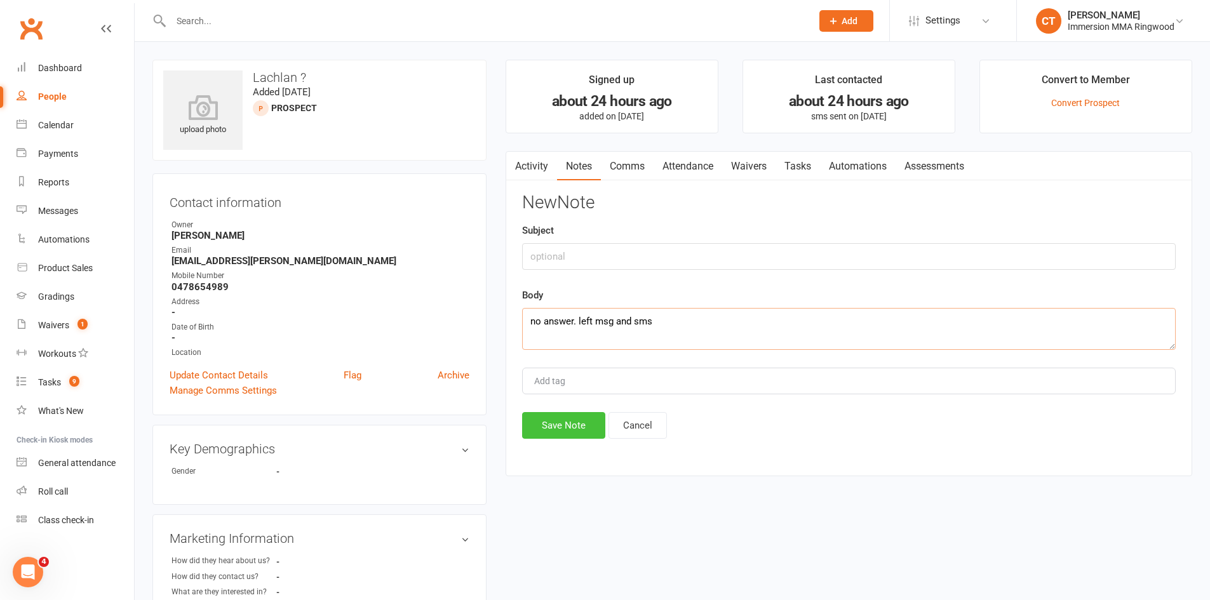
type textarea "no answer. left msg and sms"
click at [597, 423] on button "Save Note" at bounding box center [563, 425] width 83 height 27
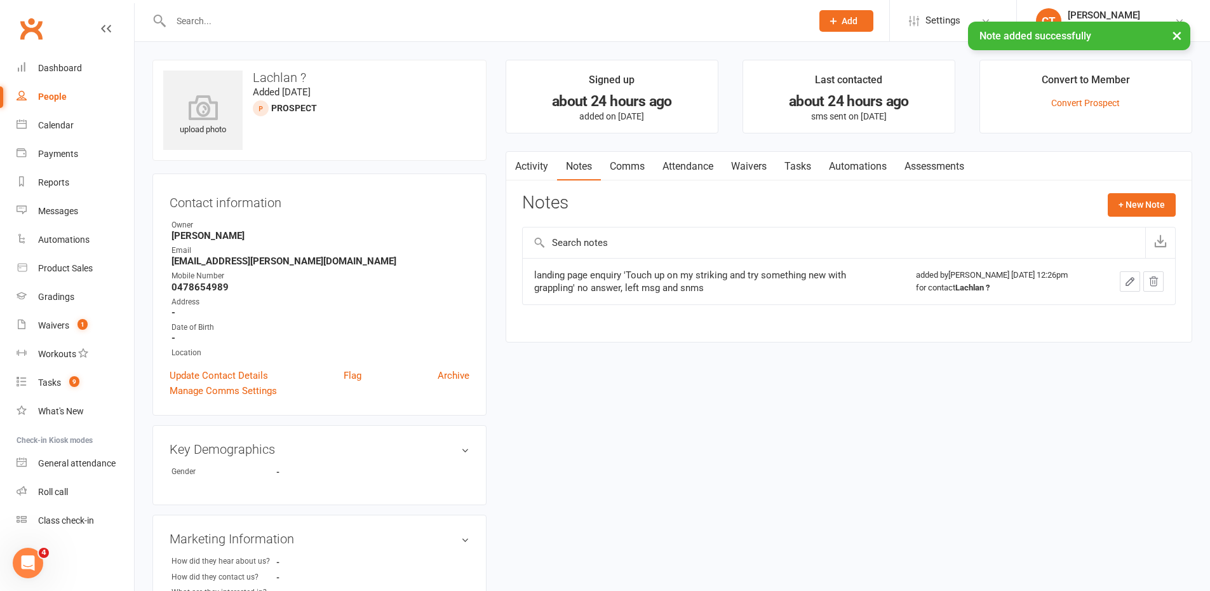
click at [705, 168] on link "Attendance" at bounding box center [688, 166] width 69 height 29
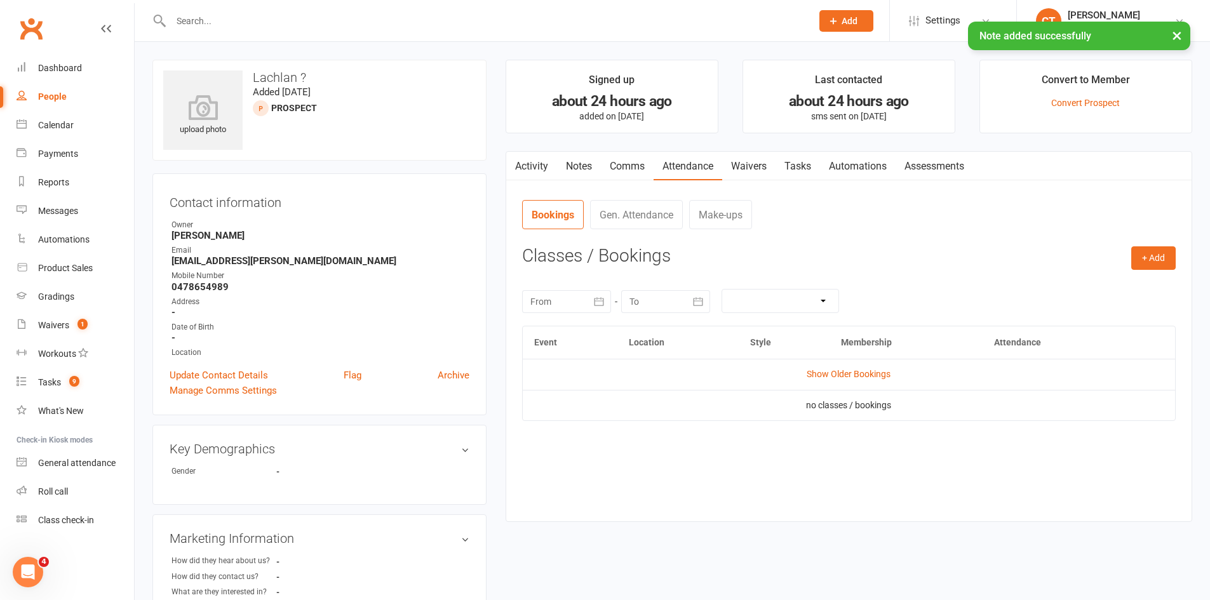
click at [809, 165] on link "Tasks" at bounding box center [798, 166] width 44 height 29
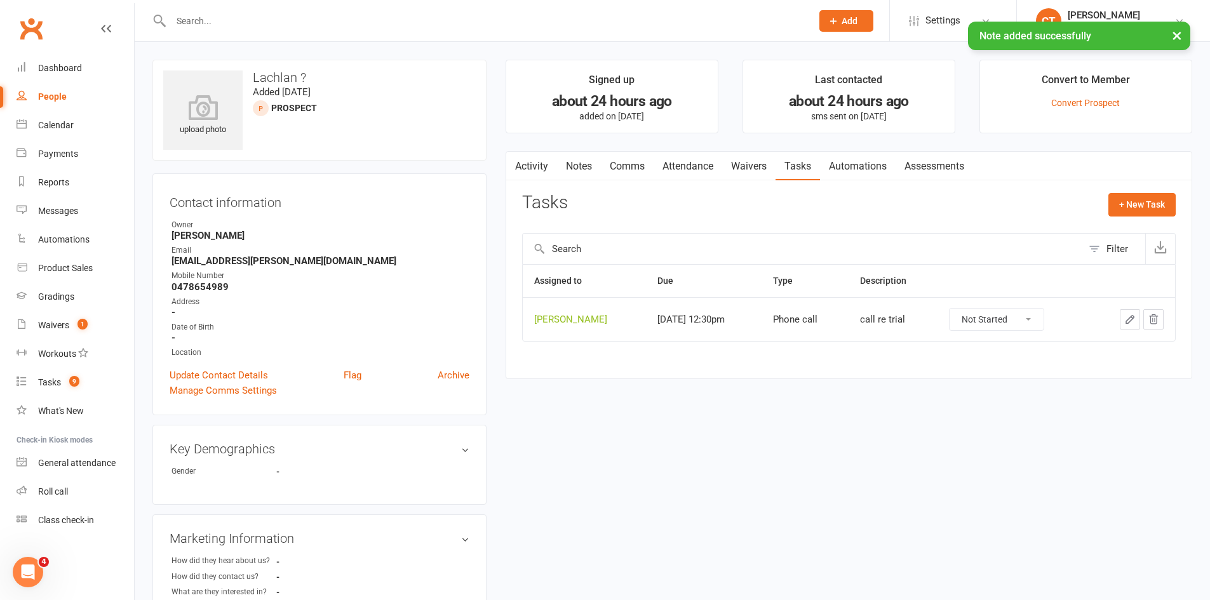
click at [1124, 320] on button "button" at bounding box center [1130, 319] width 20 height 20
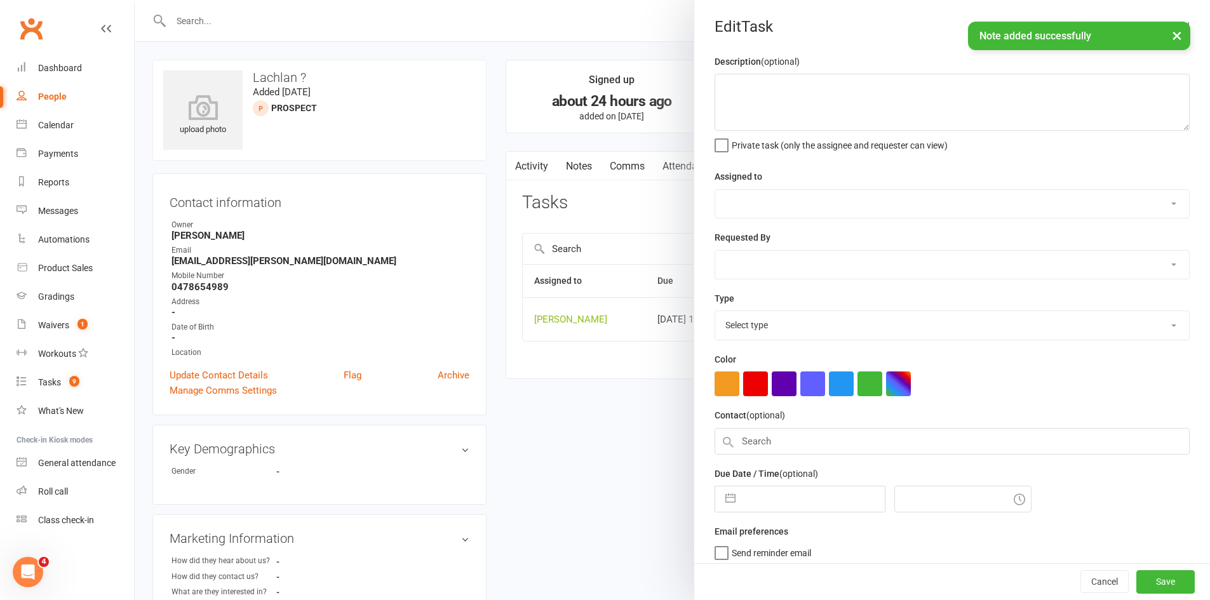
type textarea "call re trial"
select select "11984"
type input "[DATE]"
type input "12:30pm"
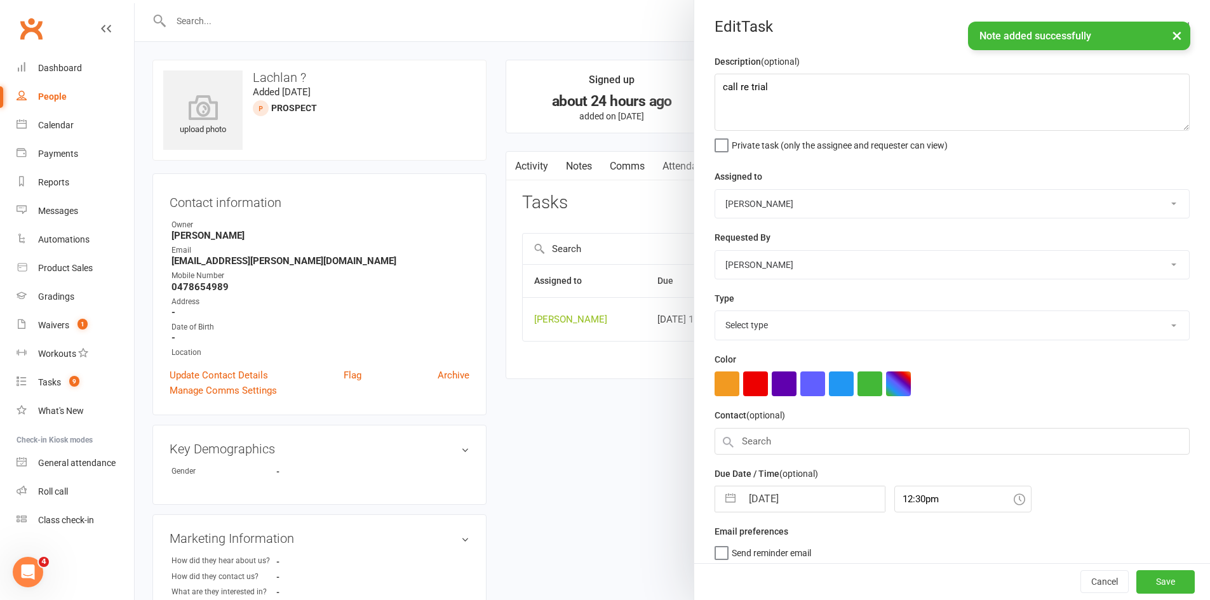
select select "6641"
click at [775, 506] on input "[DATE]" at bounding box center [813, 495] width 143 height 25
select select "7"
select select "2025"
select select "8"
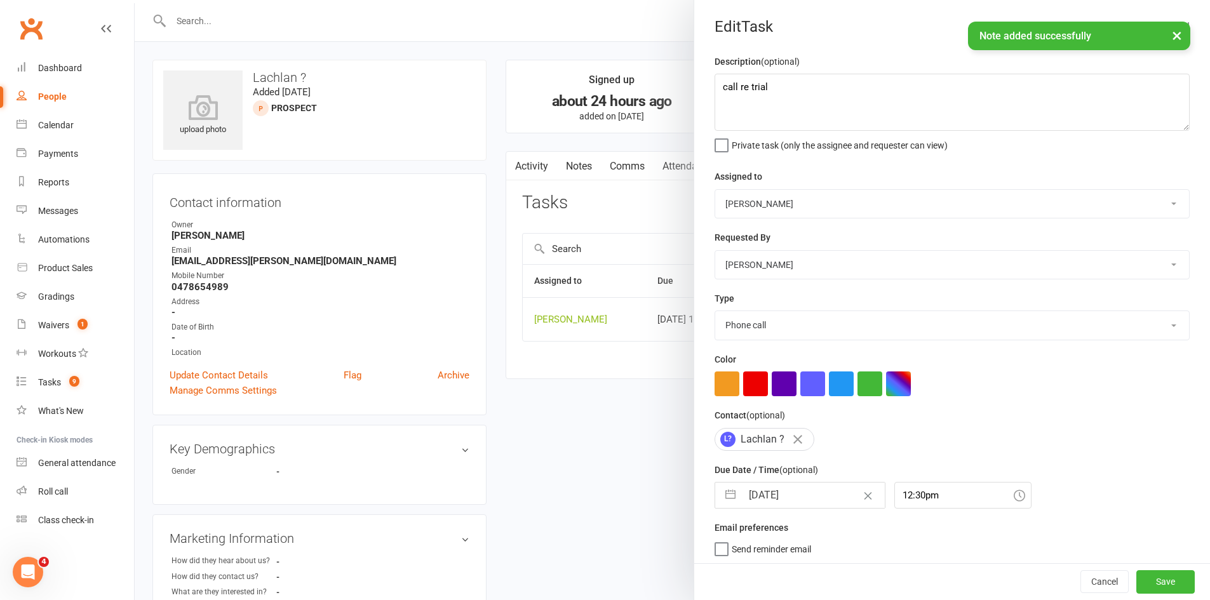
select select "2025"
select select "9"
select select "2025"
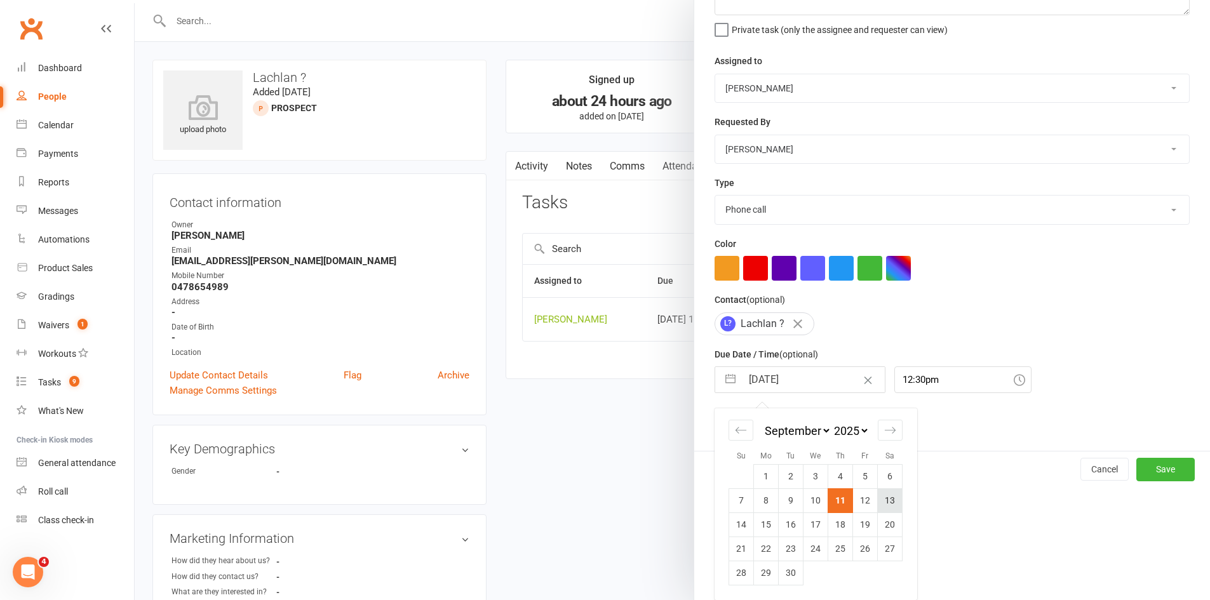
click at [884, 499] on td "13" at bounding box center [890, 501] width 25 height 24
type input "13 Sep 2025"
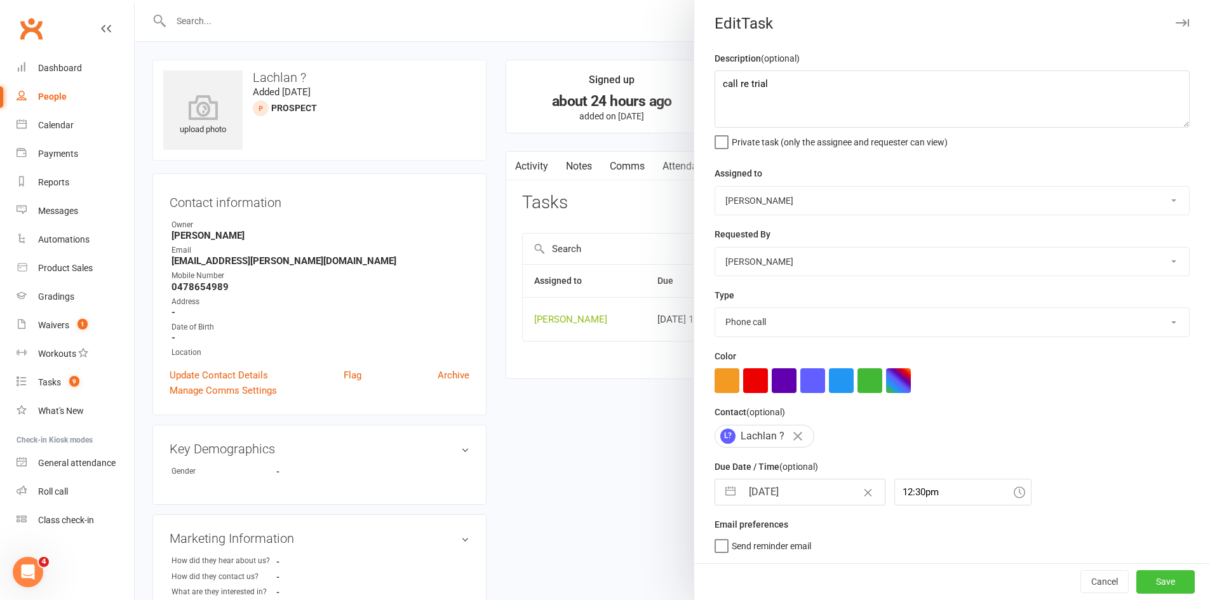
click at [1159, 581] on button "Save" at bounding box center [1166, 582] width 58 height 23
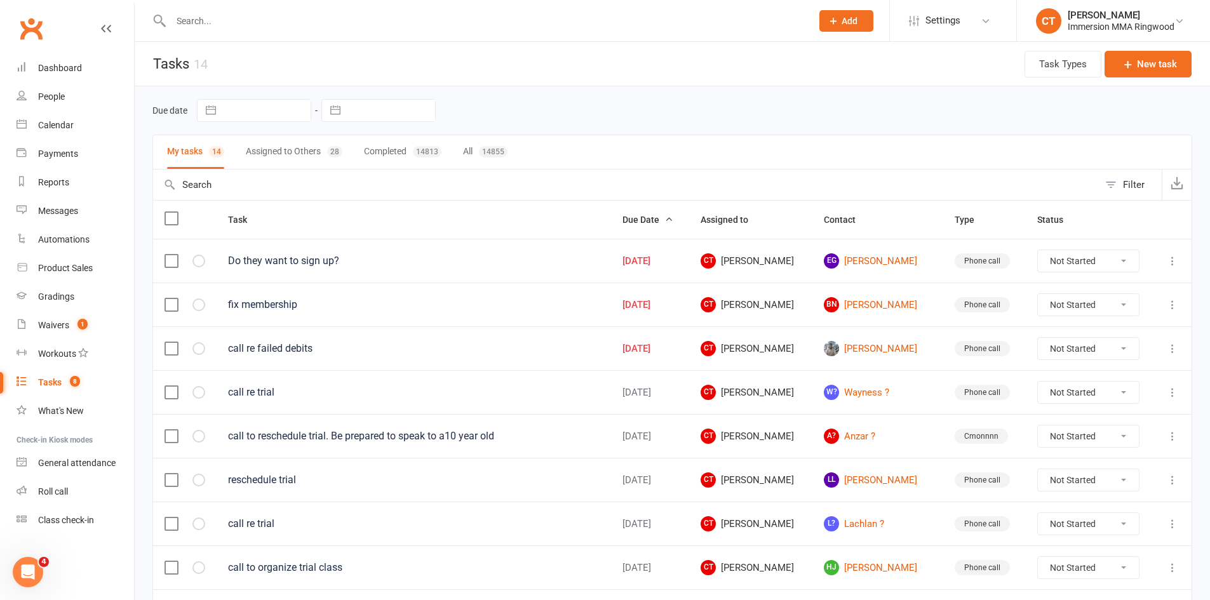
click at [281, 148] on button "Assigned to Others 28" at bounding box center [294, 152] width 97 height 34
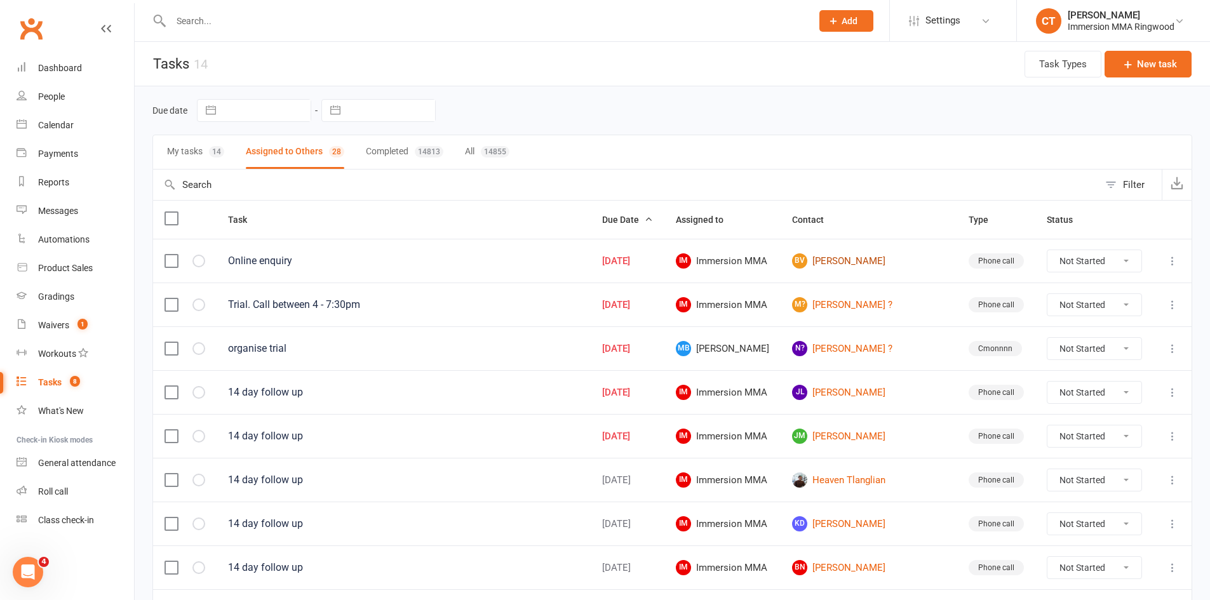
click at [893, 260] on link "BV Bridget Vanbrussel" at bounding box center [869, 261] width 154 height 15
click at [69, 65] on div "Dashboard" at bounding box center [60, 68] width 44 height 10
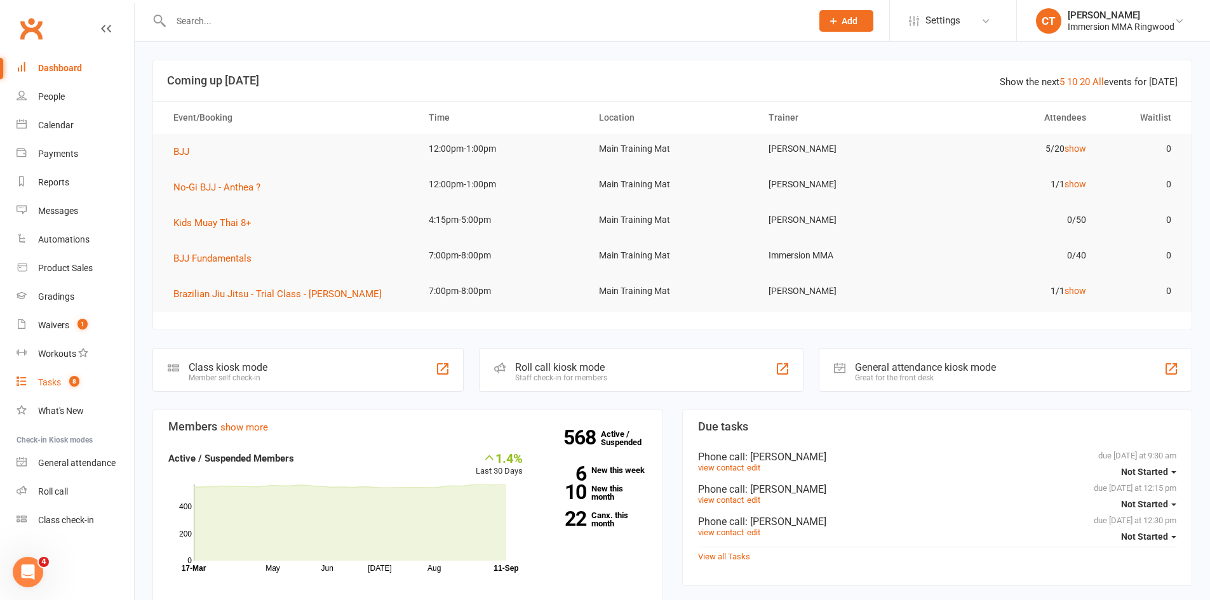
drag, startPoint x: 71, startPoint y: 380, endPoint x: 82, endPoint y: 376, distance: 12.1
click at [71, 380] on span "8" at bounding box center [74, 381] width 10 height 11
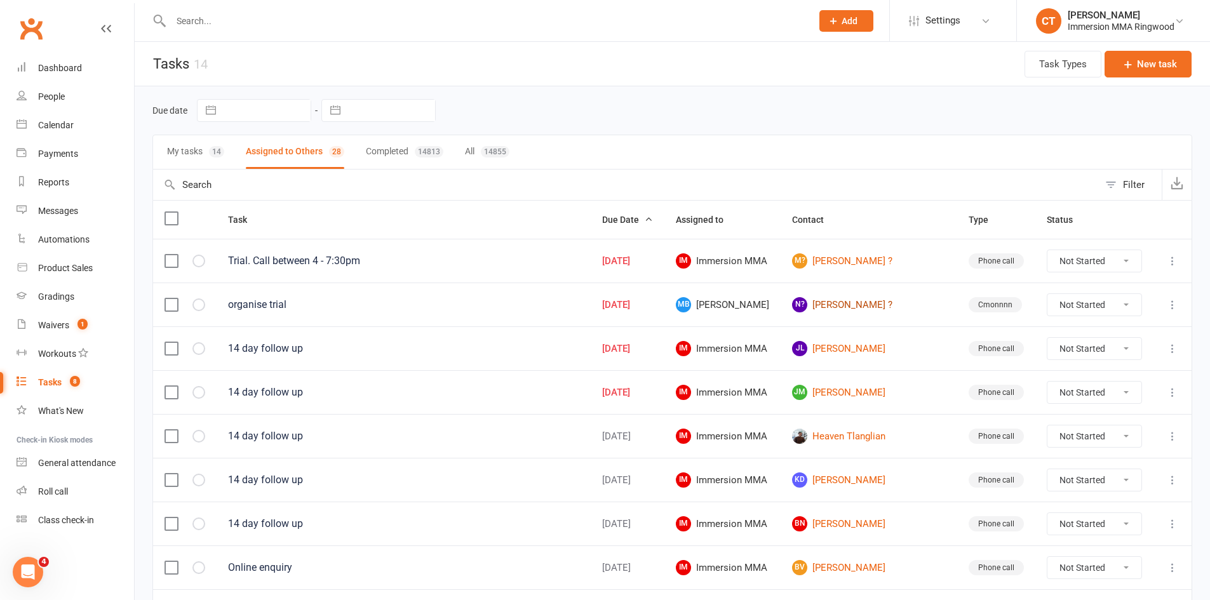
click at [851, 303] on link "N? Nathan ?" at bounding box center [869, 304] width 154 height 15
click at [1075, 344] on select "Not Started In Progress Waiting Complete" at bounding box center [1095, 349] width 94 height 22
click at [1048, 338] on select "Not Started In Progress Waiting Complete" at bounding box center [1095, 349] width 94 height 22
select select "unstarted"
click at [1125, 351] on select "Not Started In Progress Waiting Complete" at bounding box center [1095, 349] width 94 height 22
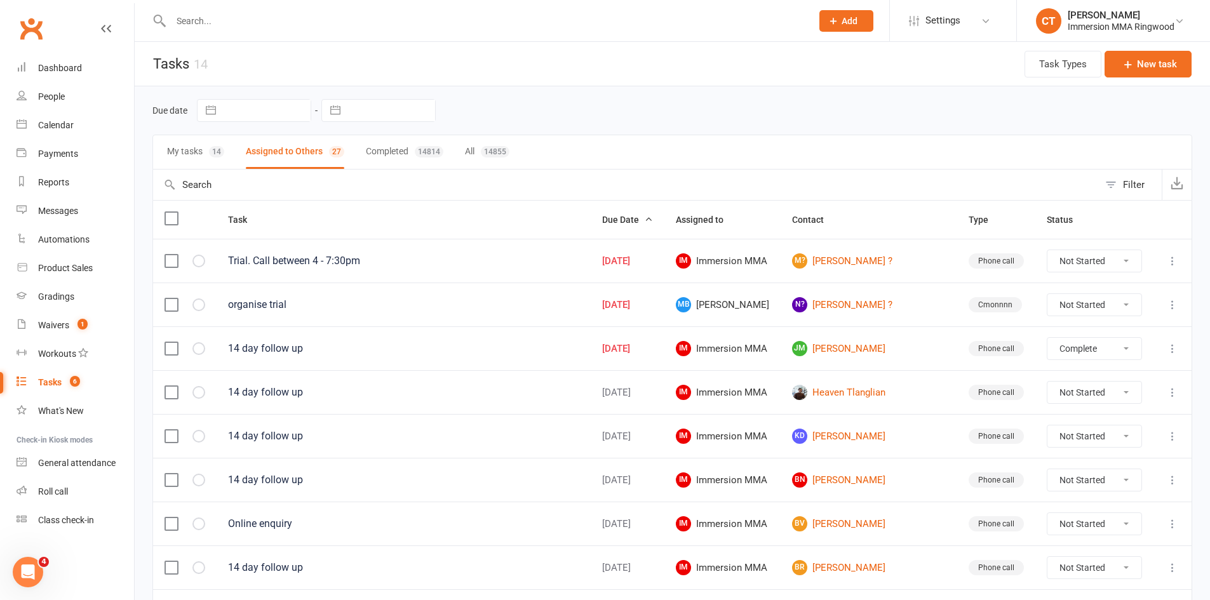
click at [1048, 338] on select "Not Started In Progress Waiting Complete" at bounding box center [1095, 349] width 94 height 22
select select "unstarted"
click at [188, 151] on button "My tasks 14" at bounding box center [195, 152] width 57 height 34
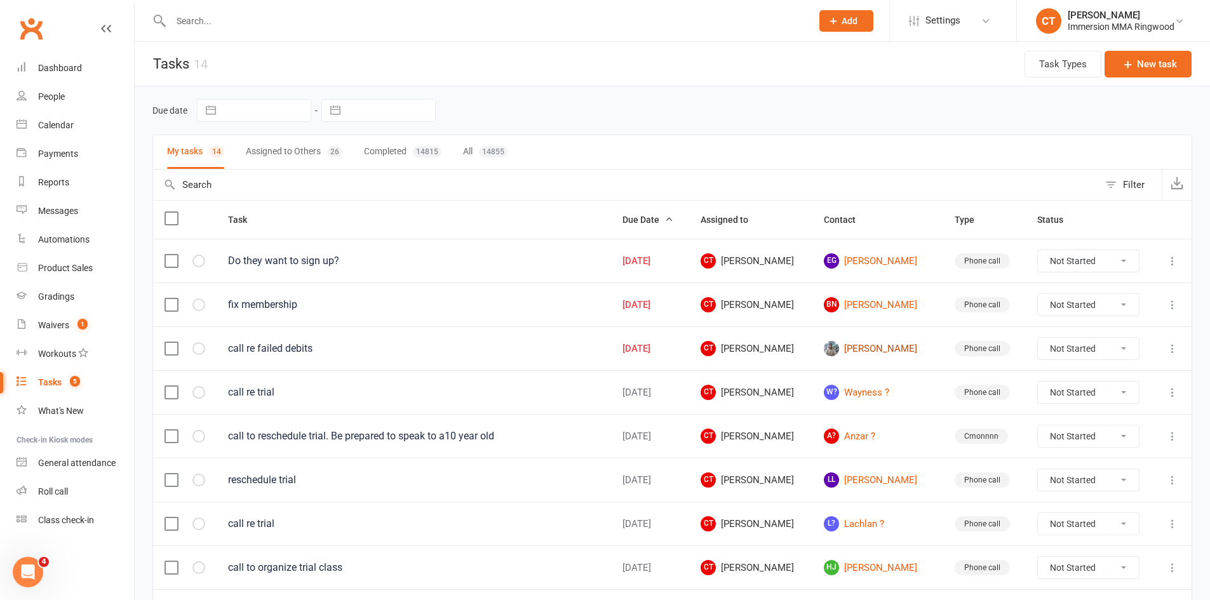
click at [910, 351] on link "Michael Gardiner" at bounding box center [878, 348] width 108 height 15
click at [885, 264] on link "EG Elizabeth Gatt" at bounding box center [878, 261] width 108 height 15
click at [57, 121] on div "Calendar" at bounding box center [56, 125] width 36 height 10
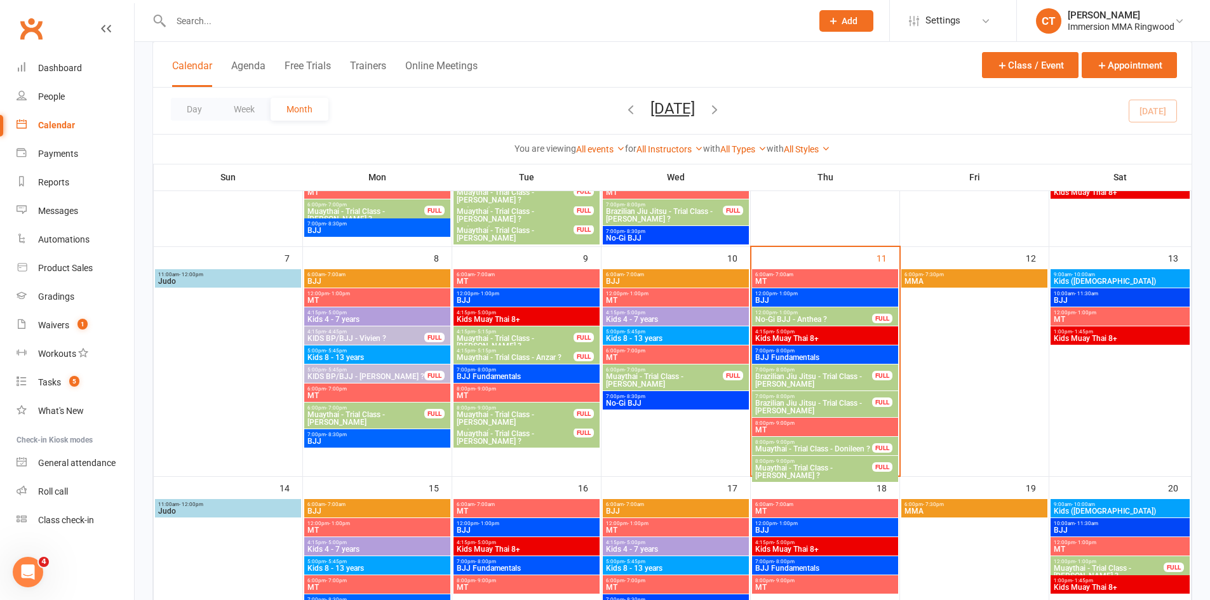
scroll to position [212, 0]
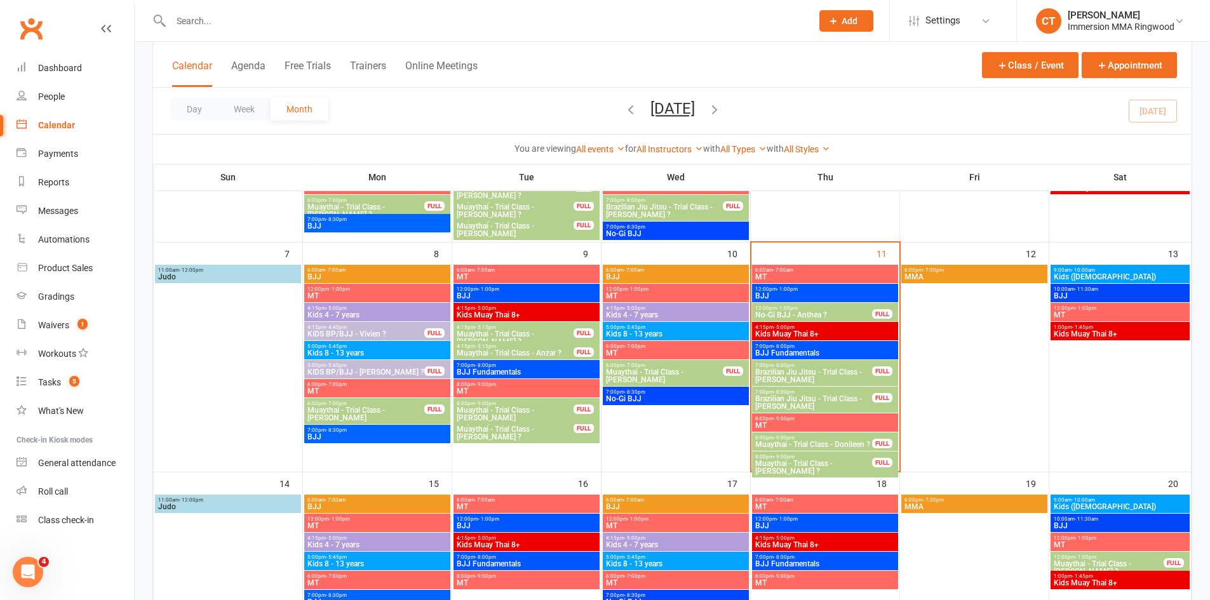
click at [796, 372] on span "Brazilian Jiu Jitsu - Trial Class - Kane Brown" at bounding box center [814, 375] width 118 height 15
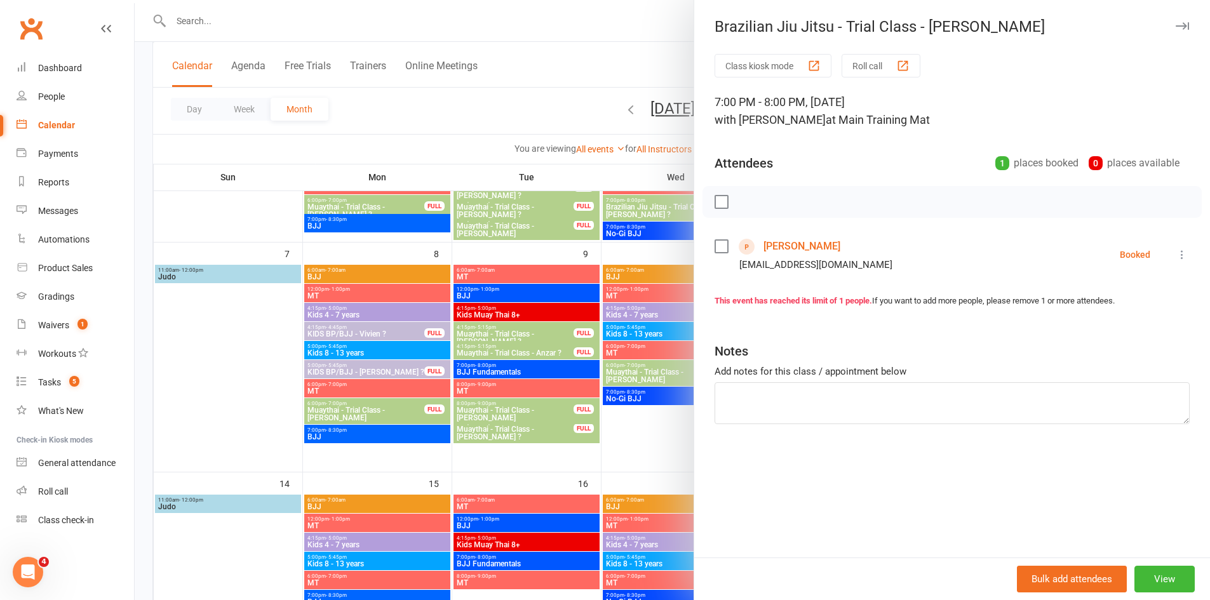
click at [773, 240] on link "Kane Brown" at bounding box center [802, 246] width 77 height 20
click at [625, 76] on div at bounding box center [673, 300] width 1076 height 600
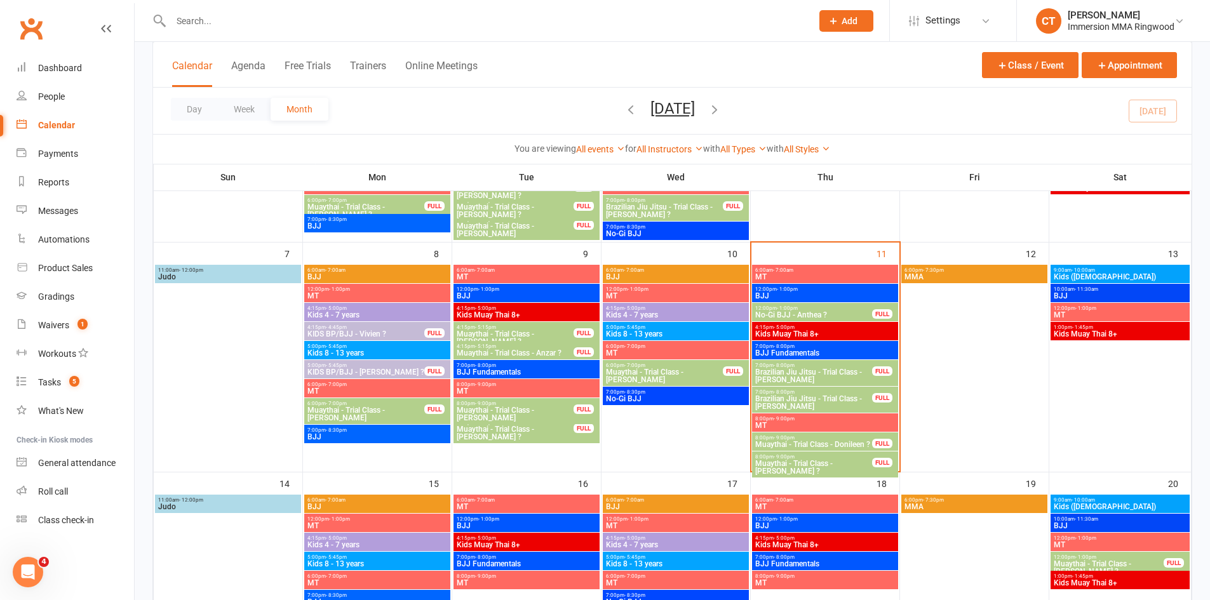
click at [809, 401] on span "Brazilian Jiu Jitsu - Trial Class - Tom Hoskin" at bounding box center [814, 402] width 118 height 15
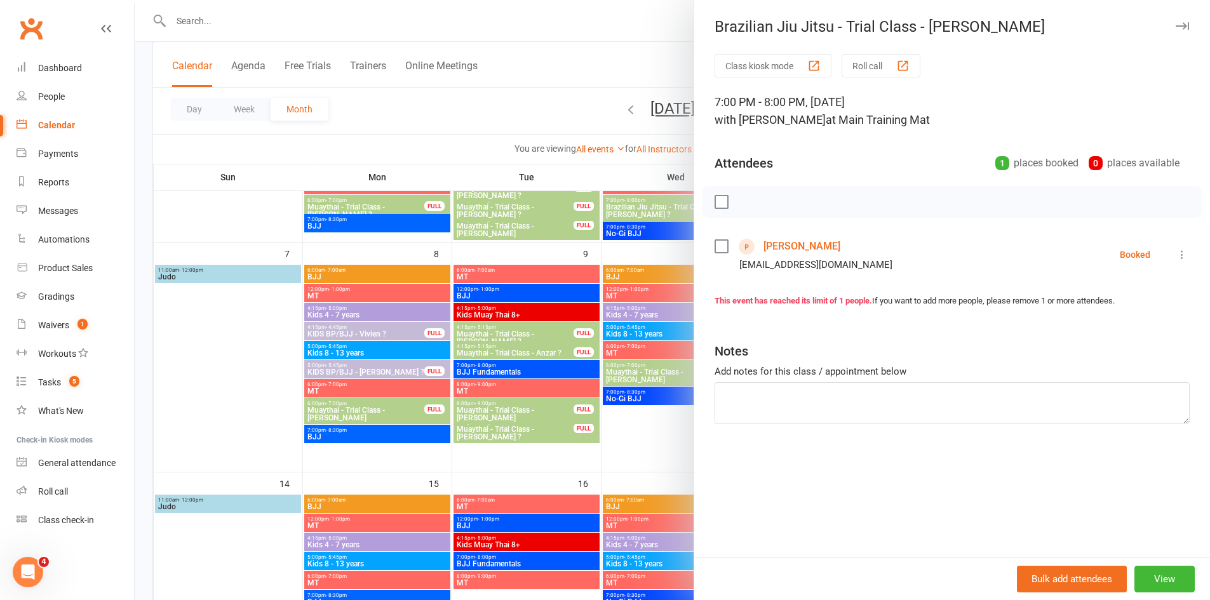
click at [769, 242] on link "Tom Hoskin" at bounding box center [802, 246] width 77 height 20
click at [561, 55] on div at bounding box center [673, 300] width 1076 height 600
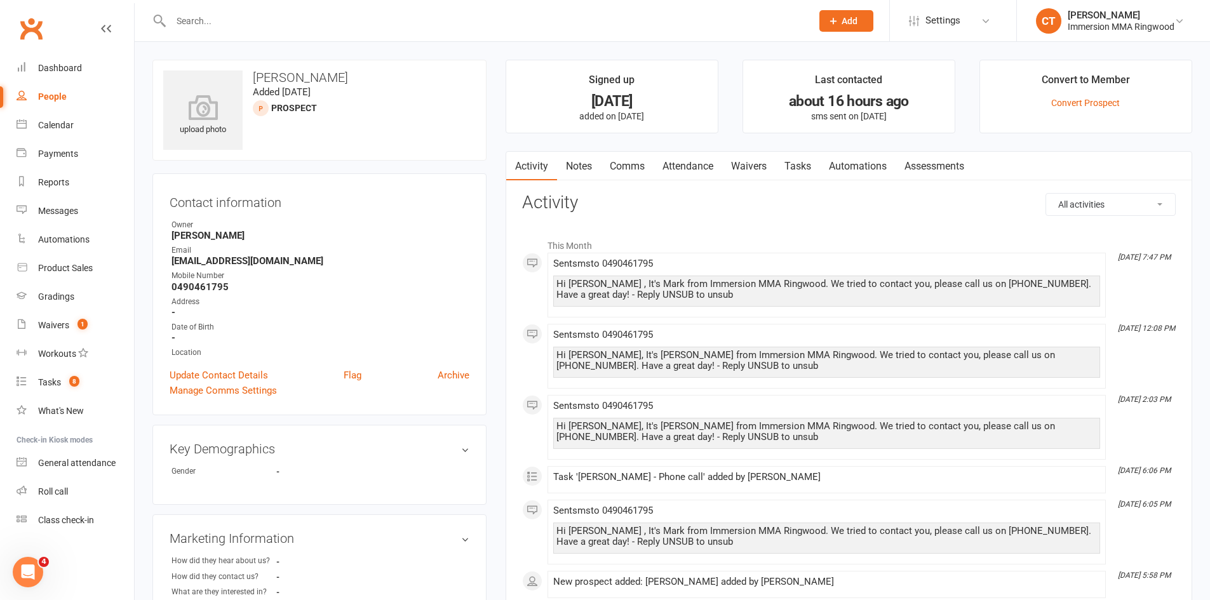
click at [640, 170] on link "Comms" at bounding box center [627, 166] width 53 height 29
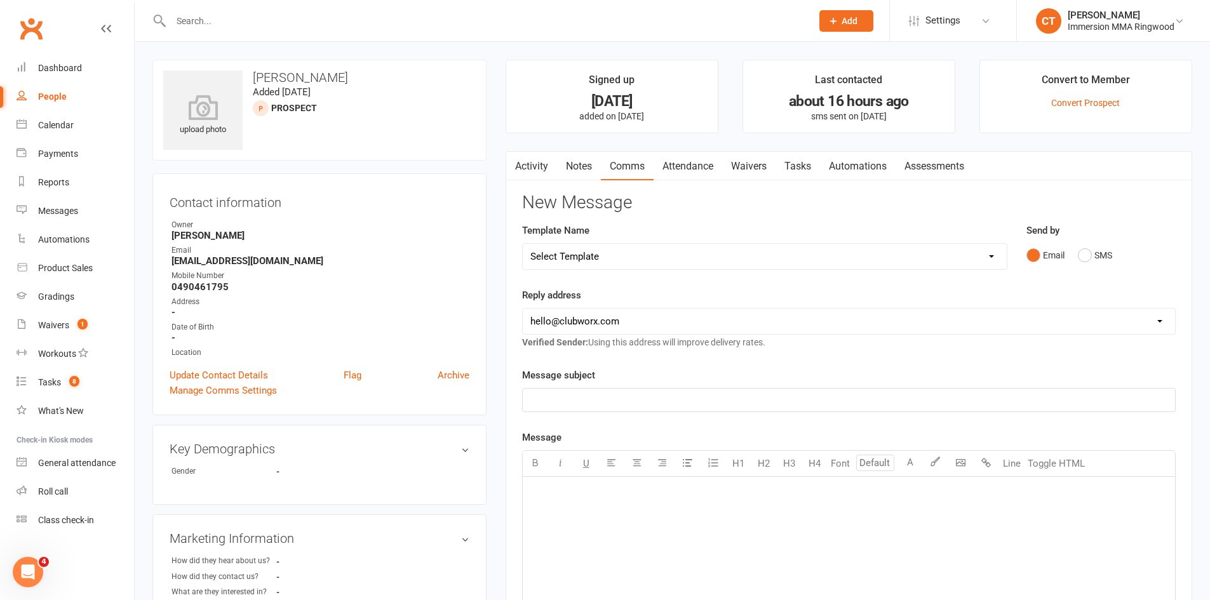
drag, startPoint x: 653, startPoint y: 259, endPoint x: 653, endPoint y: 267, distance: 8.3
click at [653, 259] on select "Select Template [SMS] Chris - Call back message [SMS] Mark- Call back message […" at bounding box center [765, 256] width 484 height 25
select select "0"
click at [523, 244] on select "Select Template [SMS] Chris - Call back message [SMS] Mark- Call back message […" at bounding box center [765, 256] width 484 height 25
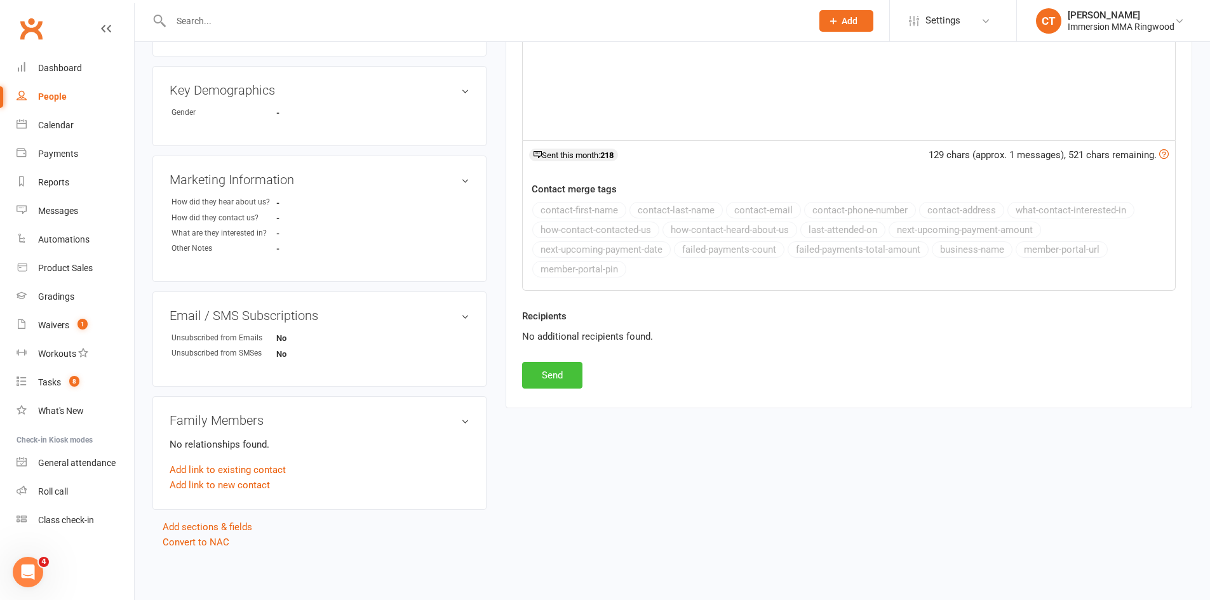
click at [556, 377] on button "Send" at bounding box center [552, 375] width 60 height 27
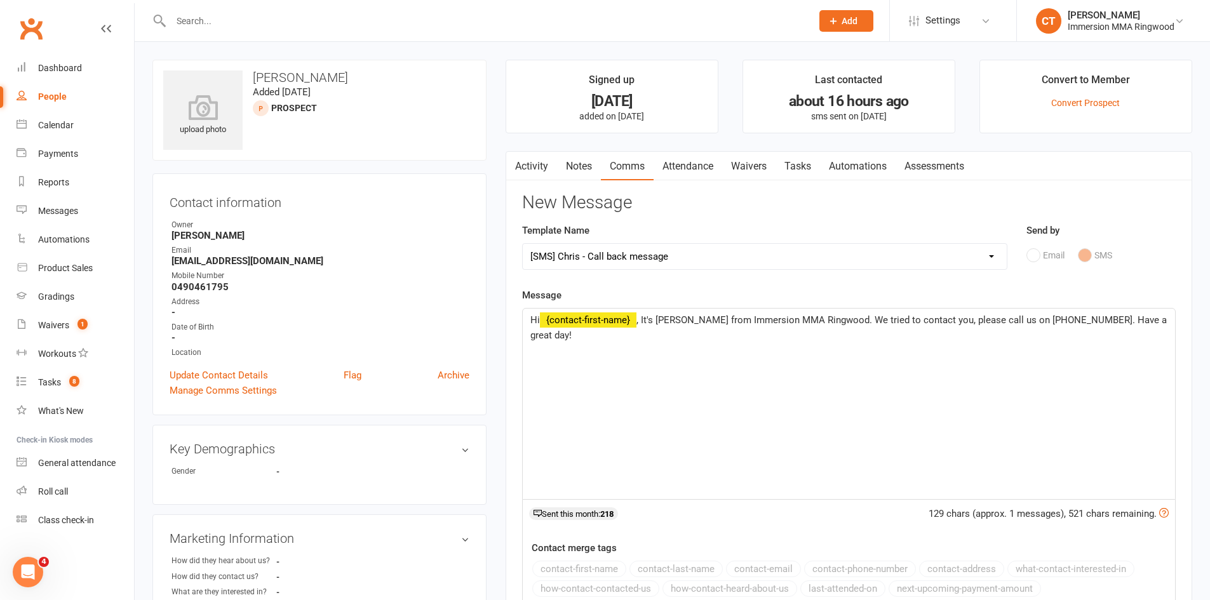
select select
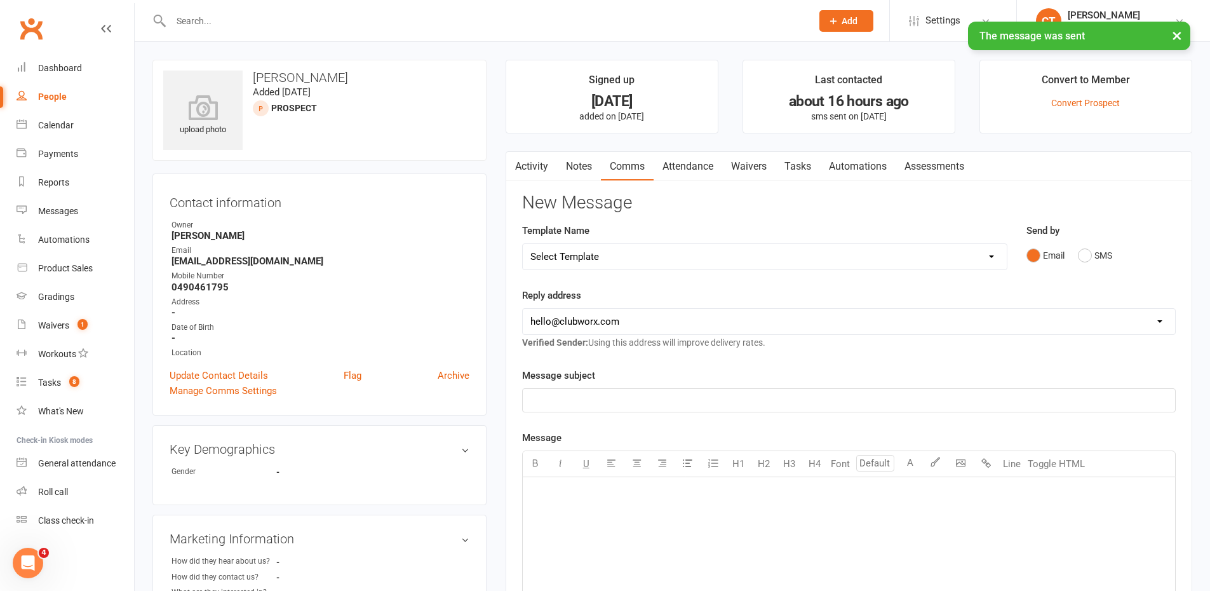
click at [569, 170] on link "Notes" at bounding box center [579, 166] width 44 height 29
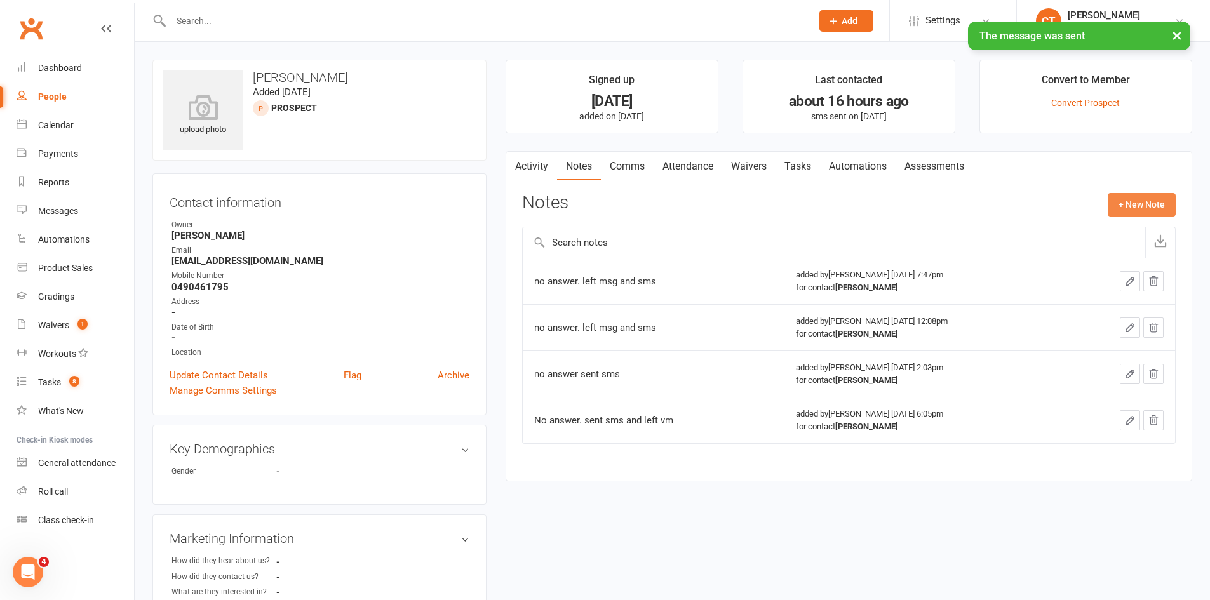
click at [1158, 200] on button "+ New Note" at bounding box center [1142, 204] width 68 height 23
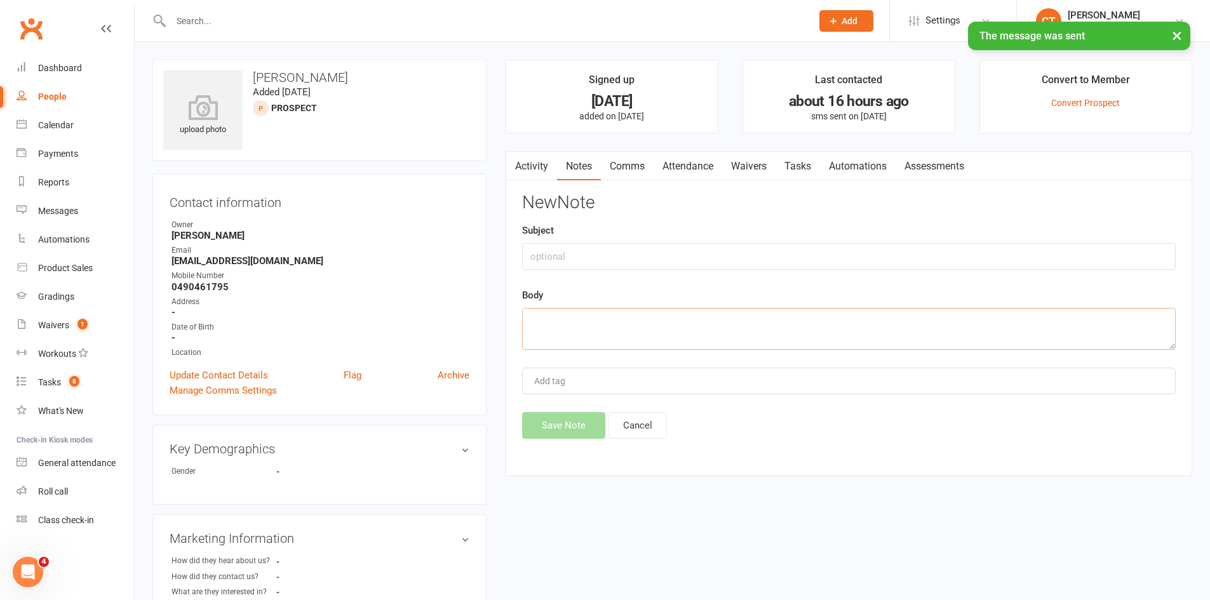
click at [832, 337] on textarea at bounding box center [849, 329] width 654 height 42
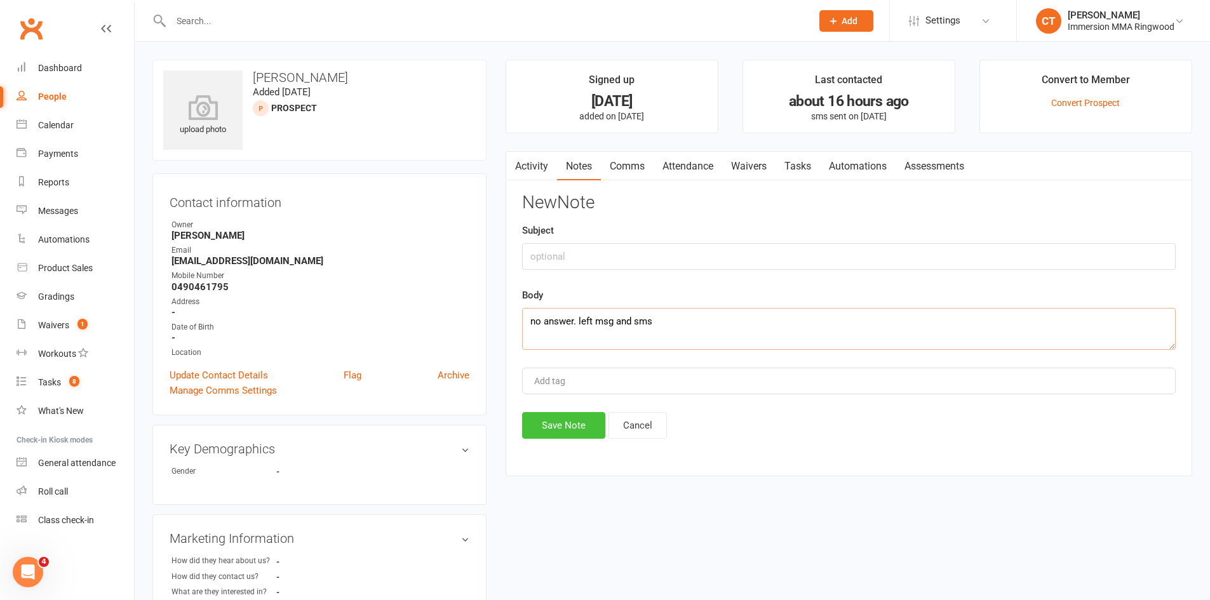
type textarea "no answer. left msg and sms"
click at [570, 420] on button "Save Note" at bounding box center [563, 425] width 83 height 27
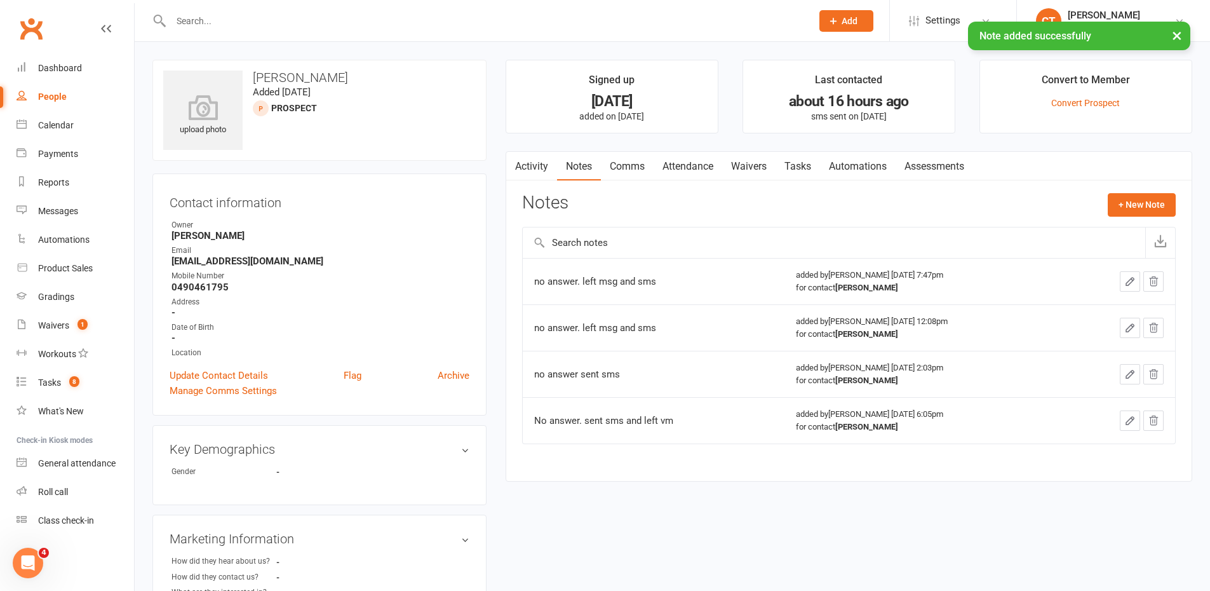
click at [800, 179] on link "Tasks" at bounding box center [798, 166] width 44 height 29
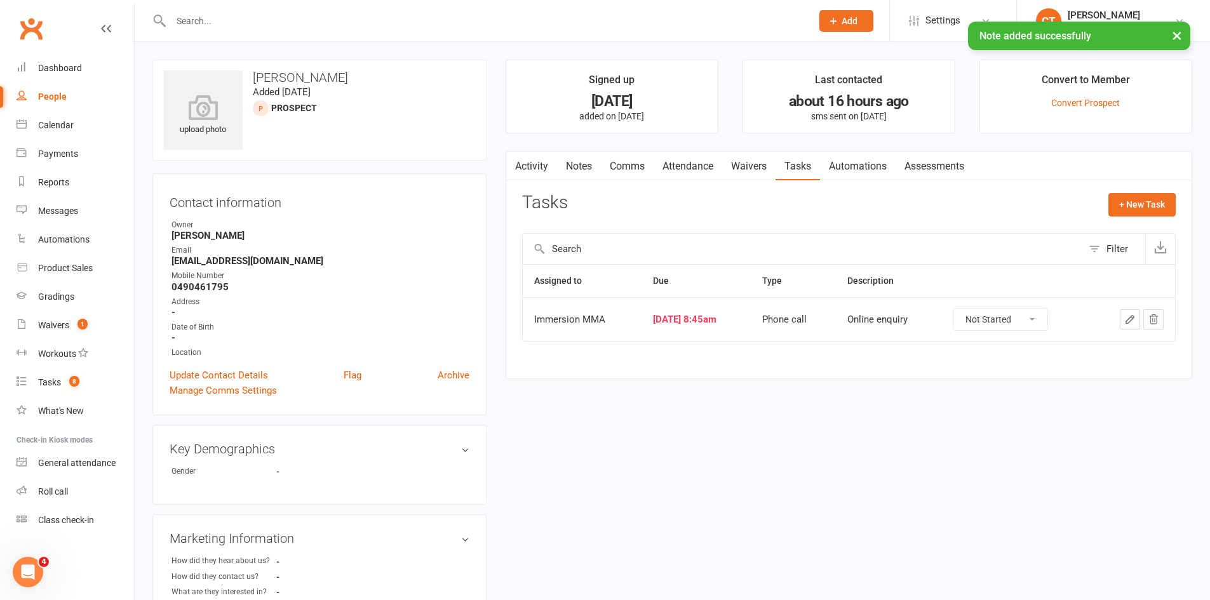
click at [1133, 327] on button "button" at bounding box center [1130, 319] width 20 height 20
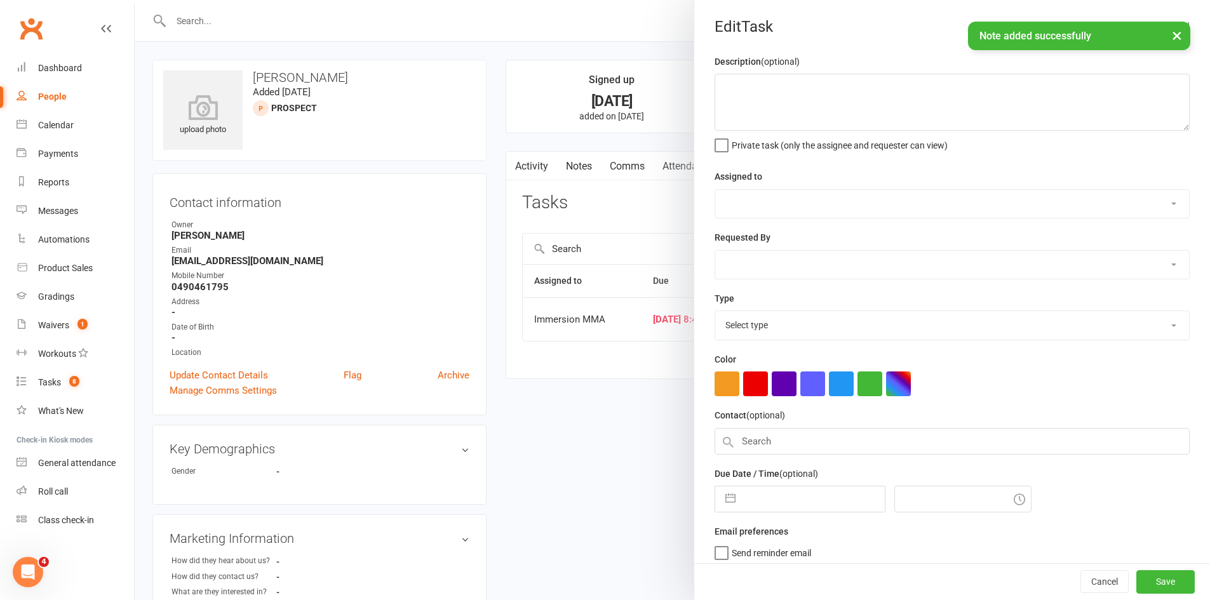
type textarea "Online enquiry"
select select "12913"
select select "51777"
type input "11 Sep 2025"
type input "8:45am"
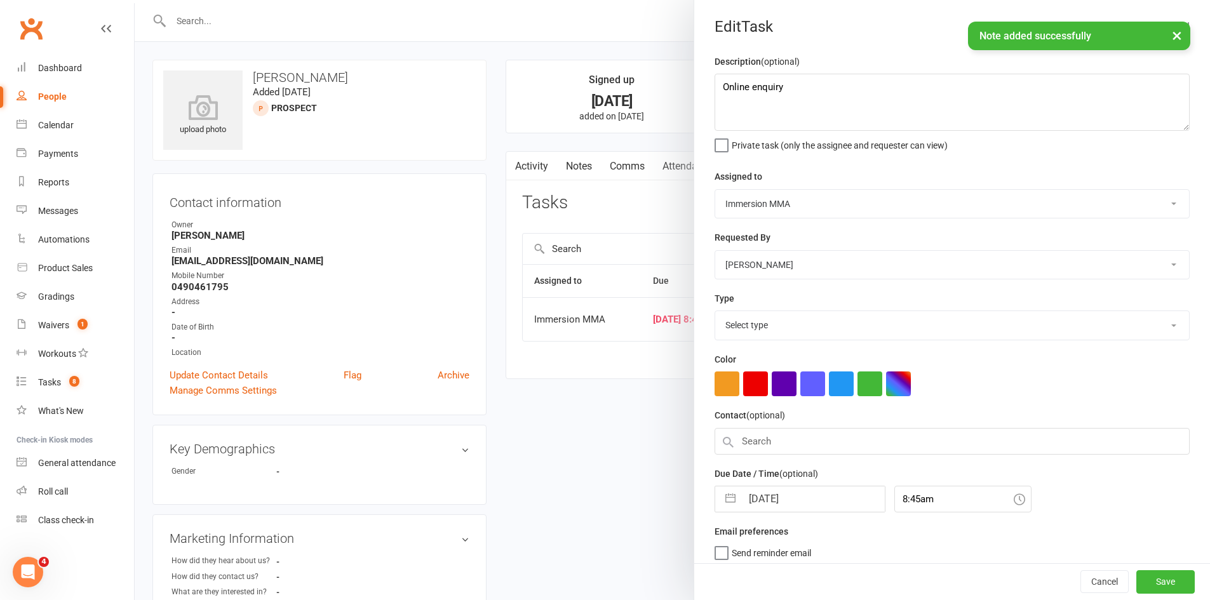
select select "6641"
click at [774, 501] on input "11 Sep 2025" at bounding box center [813, 495] width 143 height 25
select select "7"
select select "2025"
select select "8"
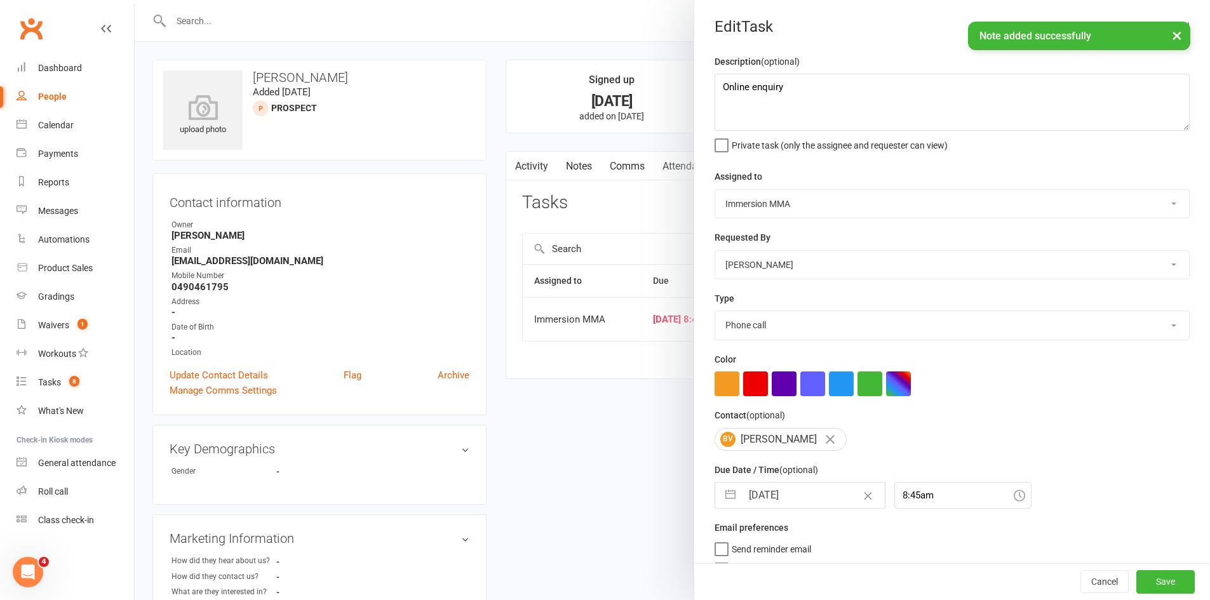
select select "2025"
select select "9"
select select "2025"
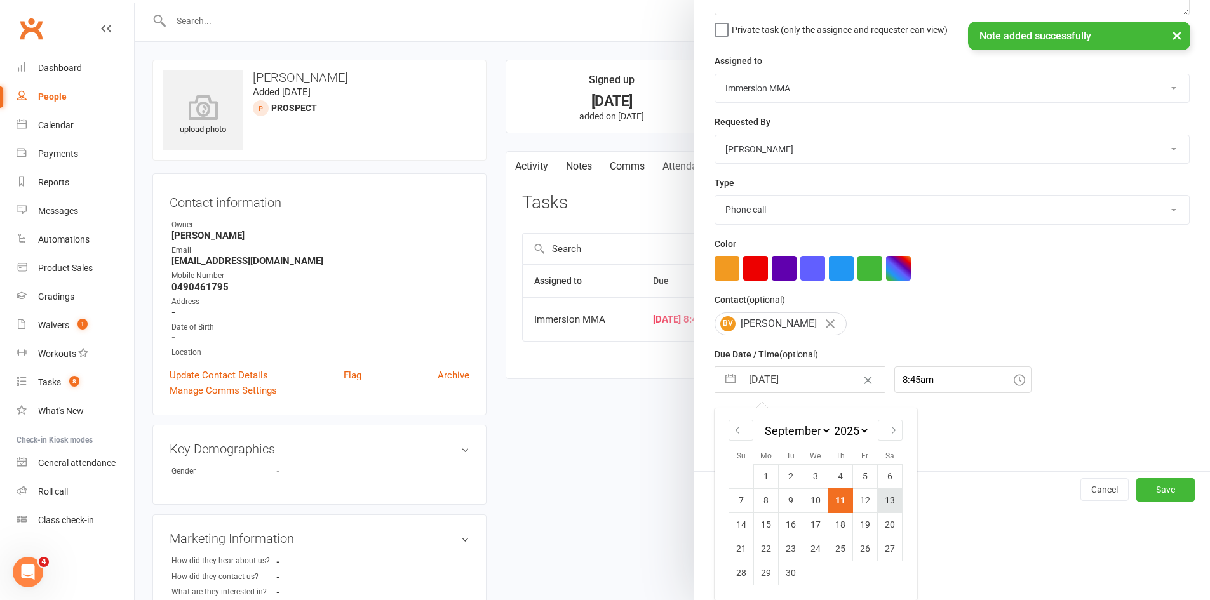
click at [891, 507] on td "13" at bounding box center [890, 501] width 25 height 24
type input "13 Sep 2025"
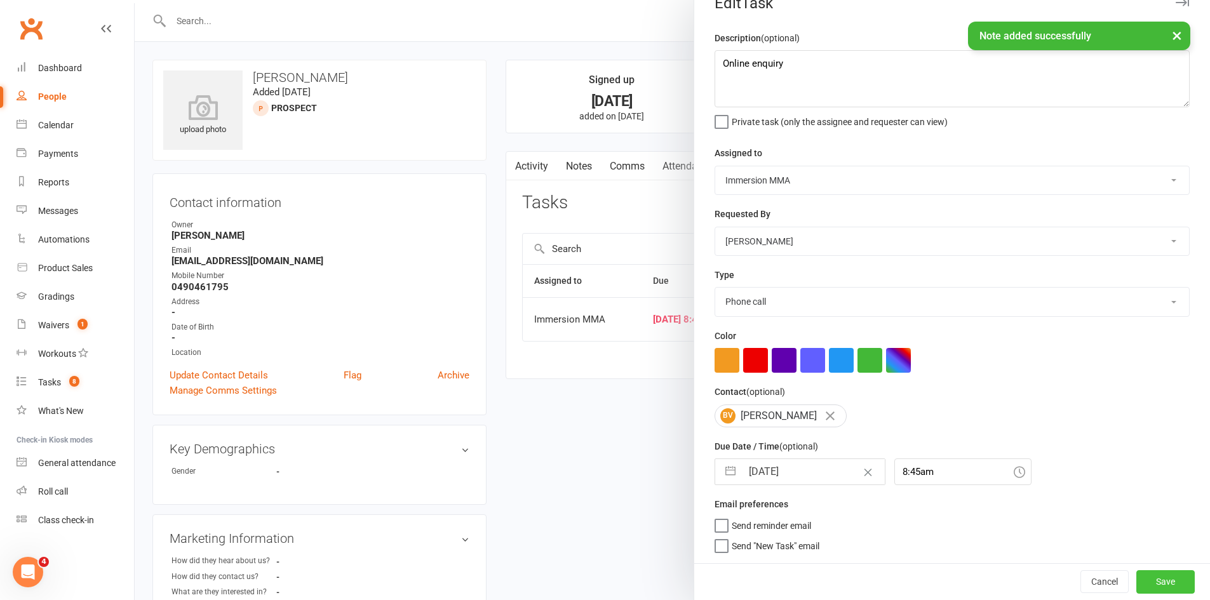
click at [1137, 574] on button "Save" at bounding box center [1166, 582] width 58 height 23
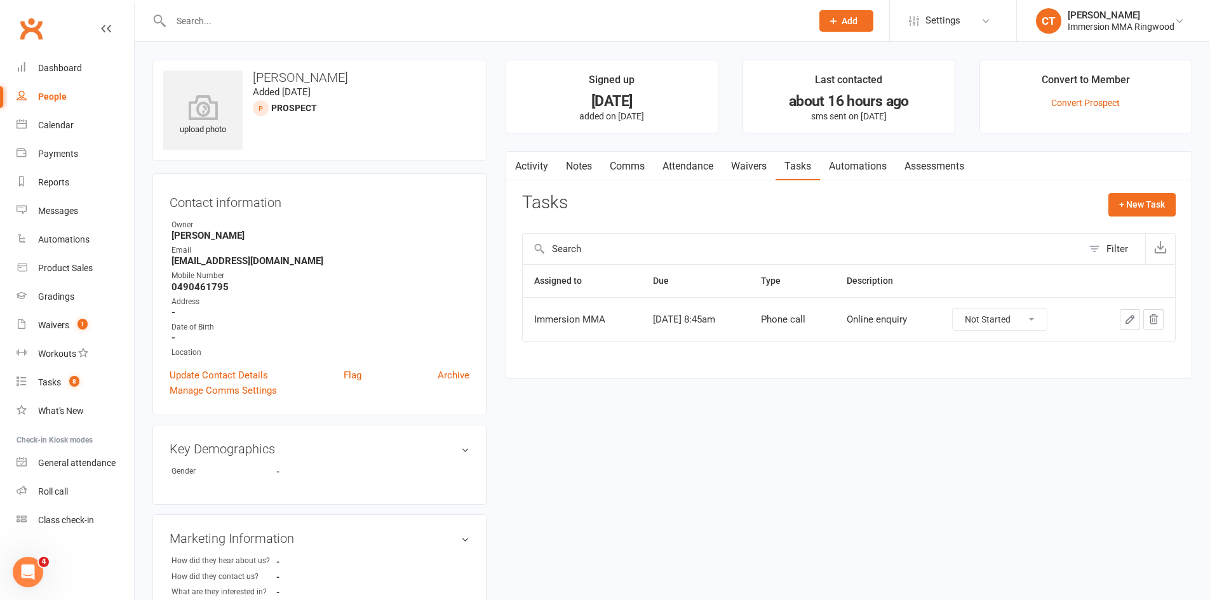
click at [679, 166] on link "Attendance" at bounding box center [688, 166] width 69 height 29
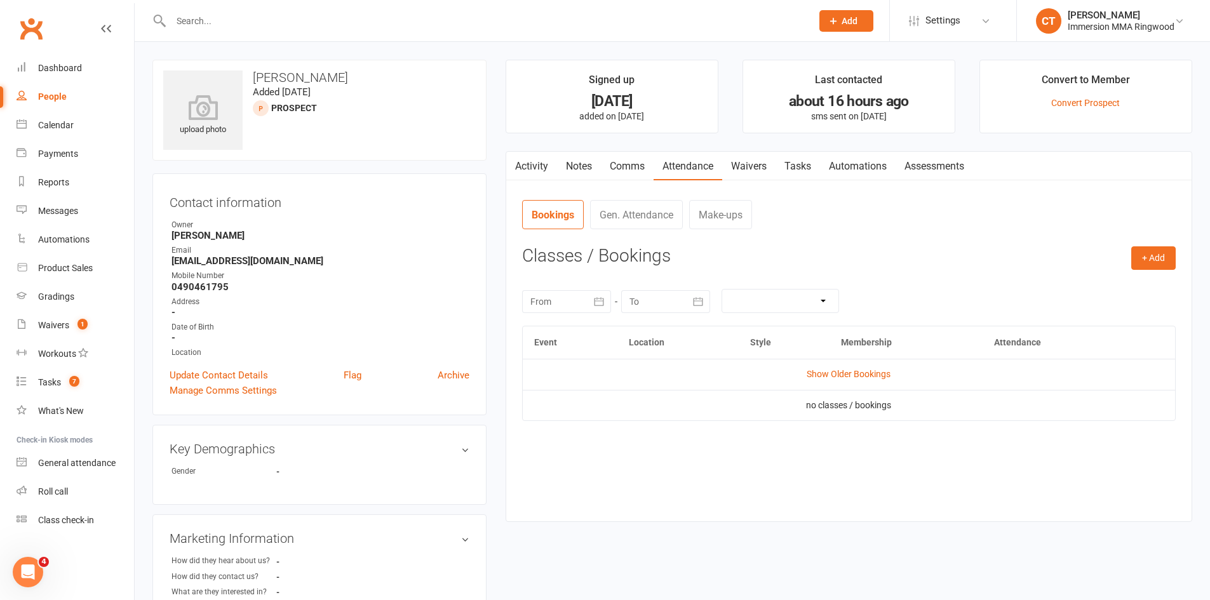
click at [808, 166] on link "Tasks" at bounding box center [798, 166] width 44 height 29
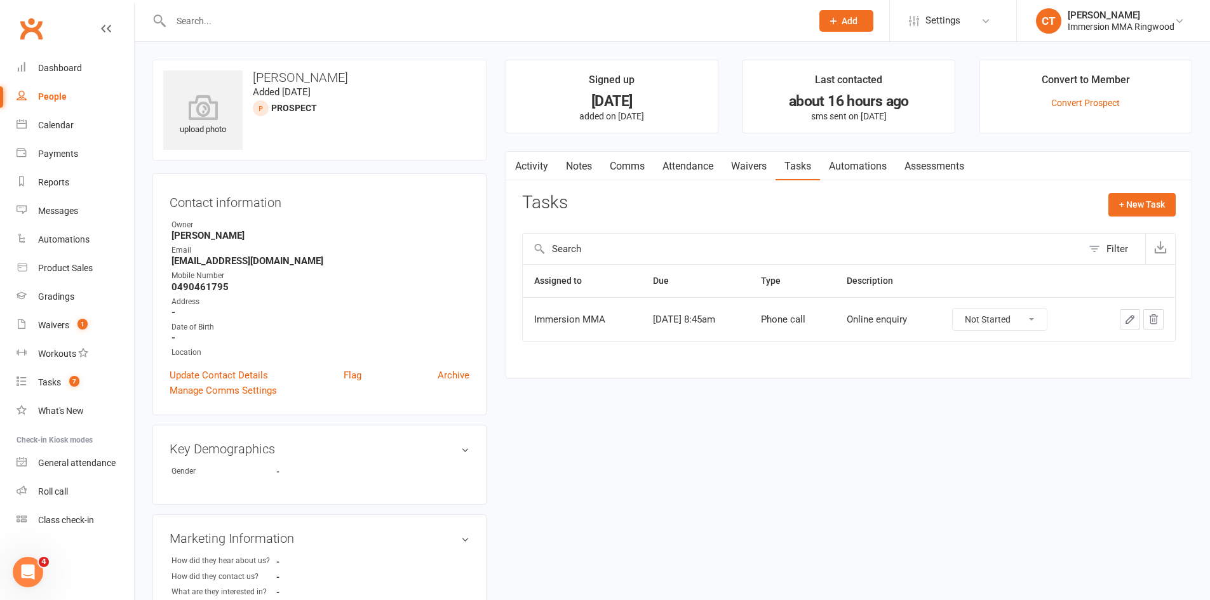
click at [584, 169] on link "Notes" at bounding box center [579, 166] width 44 height 29
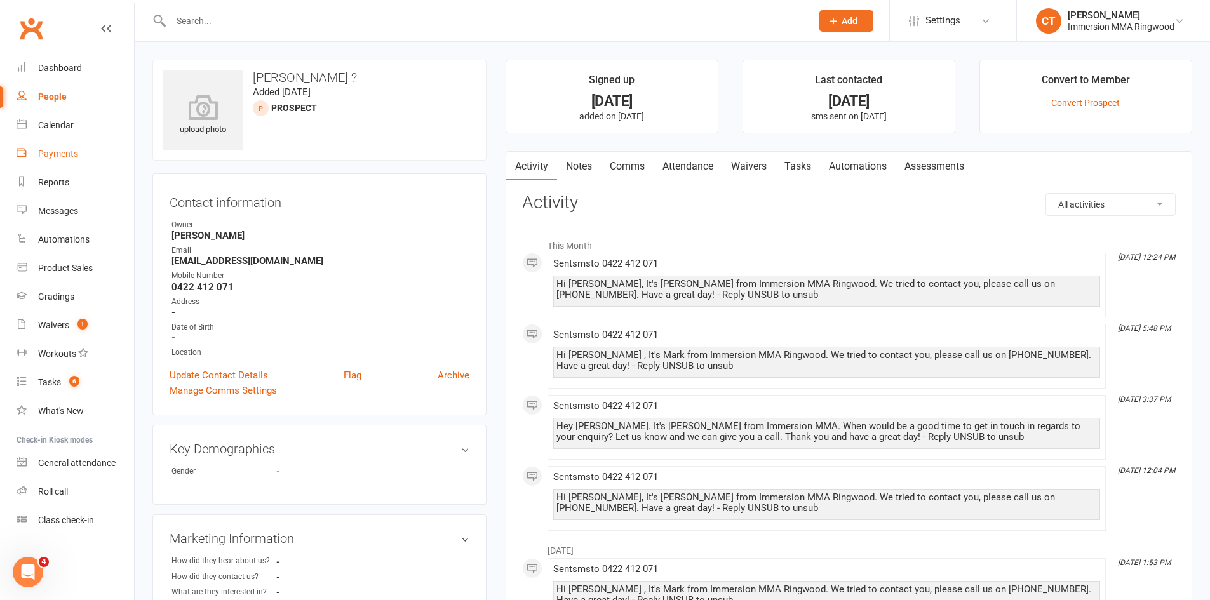
click at [69, 158] on div "Payments" at bounding box center [58, 154] width 40 height 10
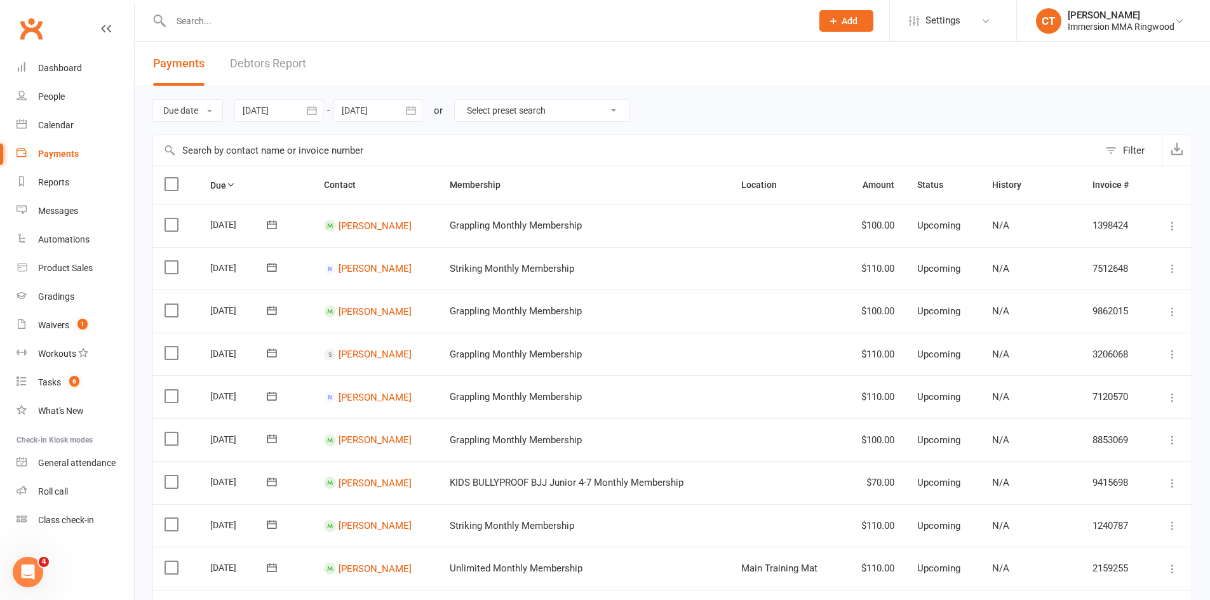
click at [1118, 144] on button "Filter" at bounding box center [1130, 150] width 63 height 30
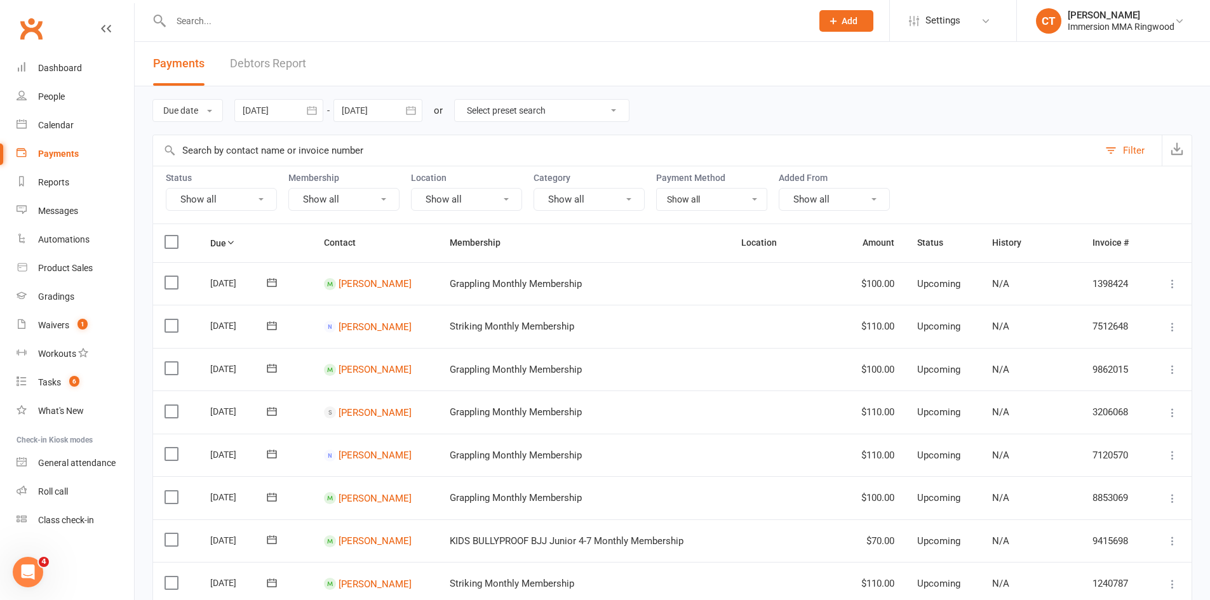
click at [243, 194] on button "Show all" at bounding box center [221, 199] width 111 height 23
click at [223, 325] on link "Failed" at bounding box center [236, 329] width 140 height 25
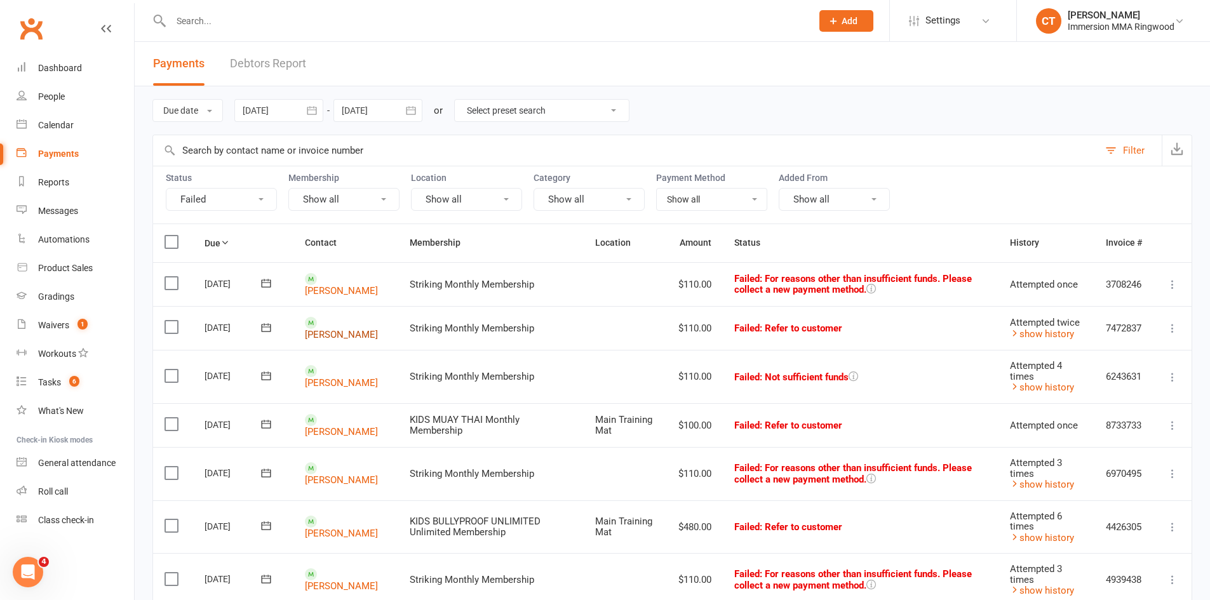
click at [348, 331] on link "Matt Wright" at bounding box center [341, 334] width 73 height 11
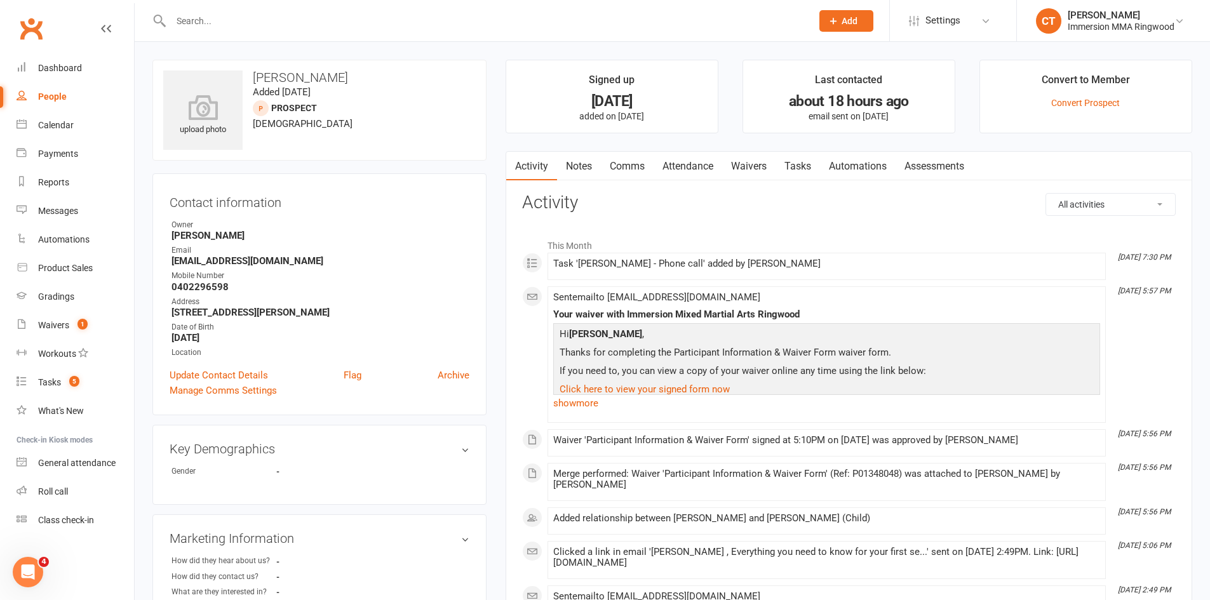
click at [586, 166] on link "Notes" at bounding box center [579, 166] width 44 height 29
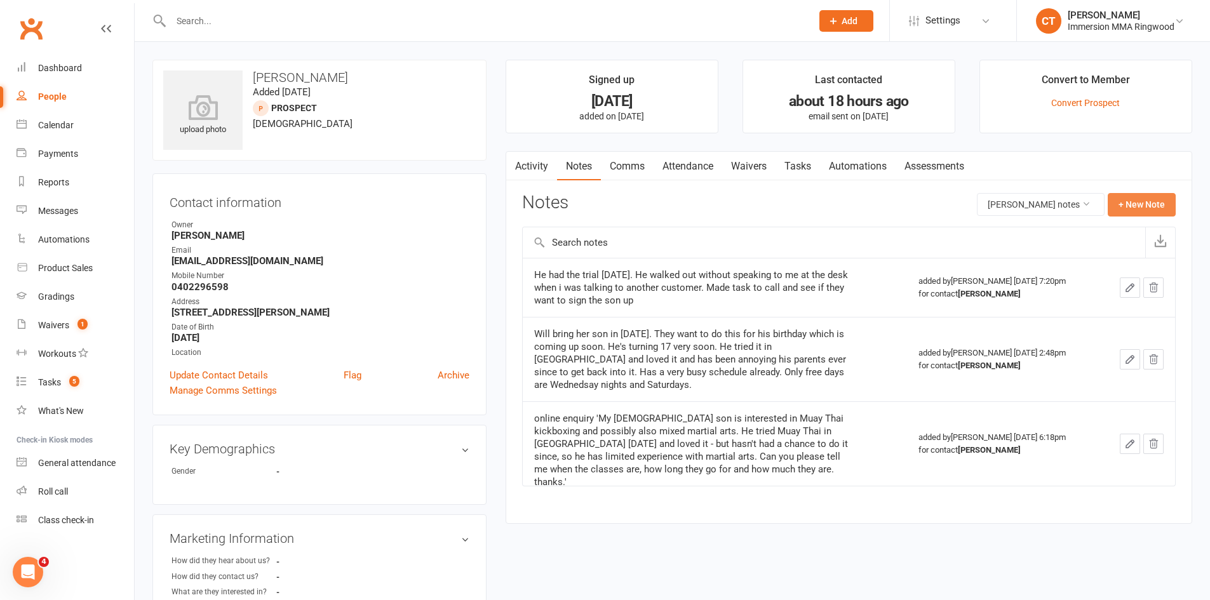
click at [1149, 198] on button "+ New Note" at bounding box center [1142, 204] width 68 height 23
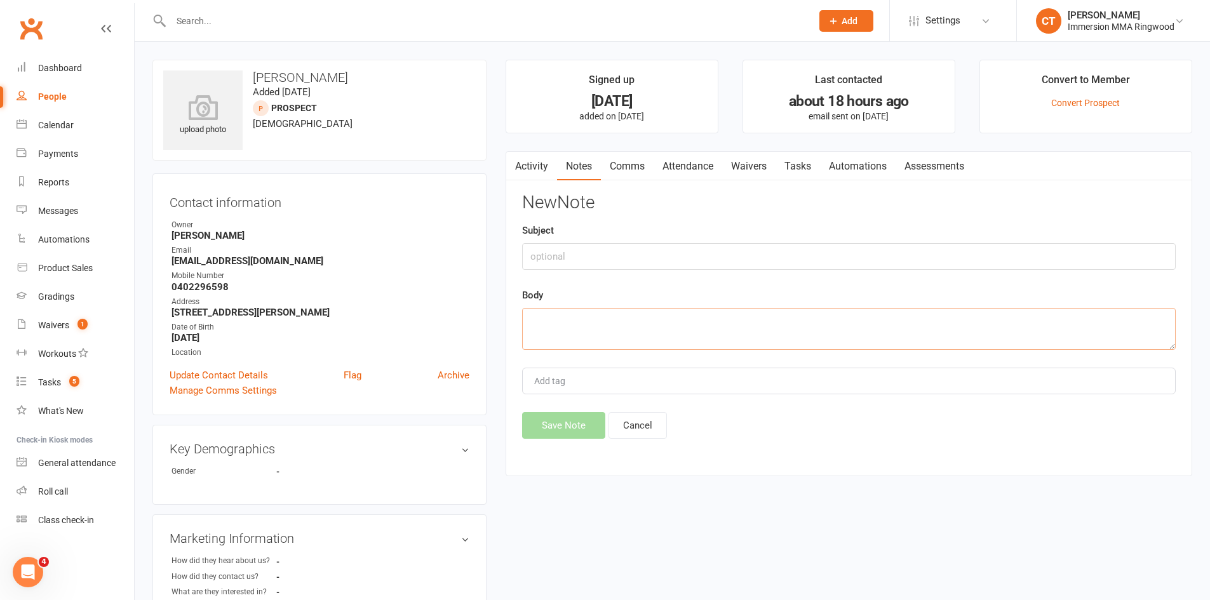
click at [865, 311] on textarea at bounding box center [849, 329] width 654 height 42
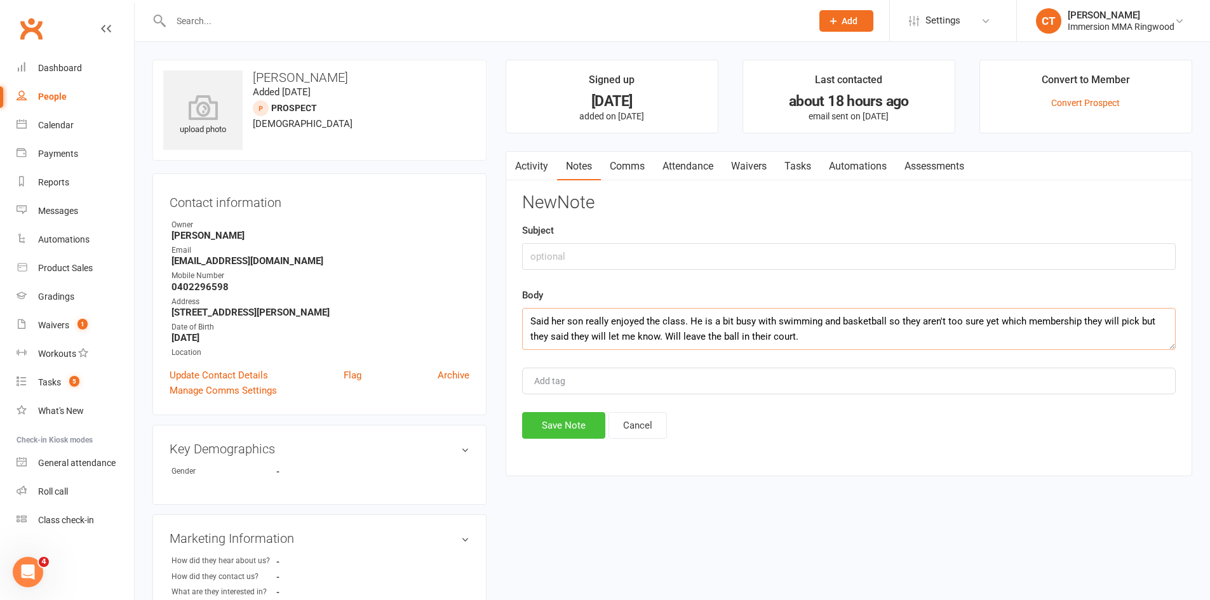
type textarea "Said her son really enjoyed the class. He is a bit busy with swimming and baske…"
click at [593, 429] on button "Save Note" at bounding box center [563, 425] width 83 height 27
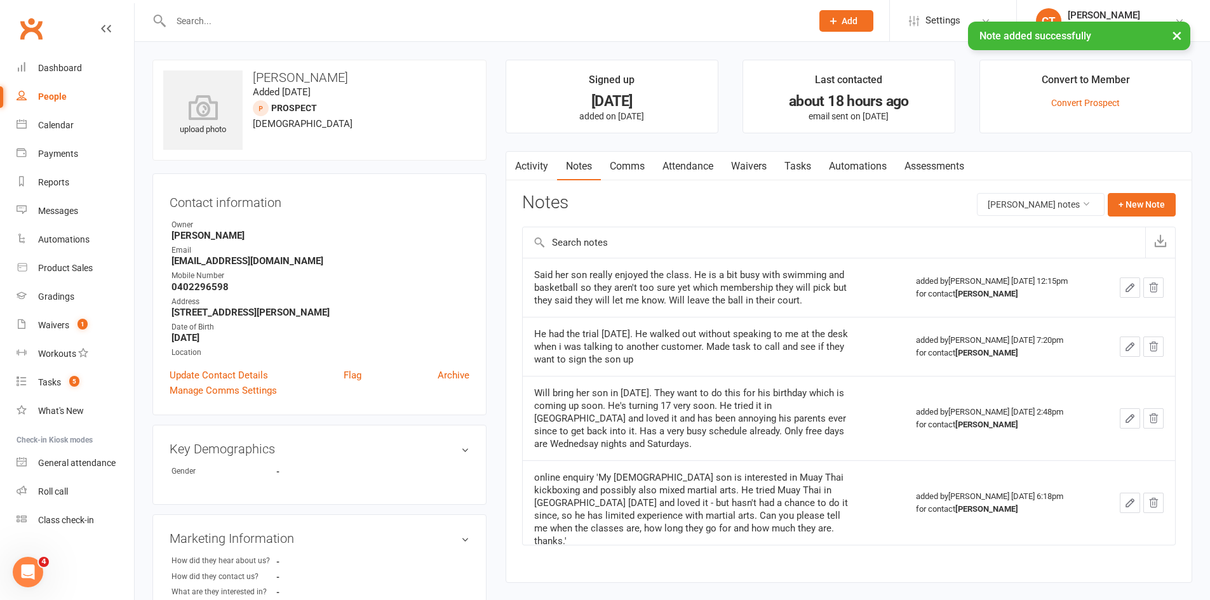
click at [818, 170] on link "Tasks" at bounding box center [798, 166] width 44 height 29
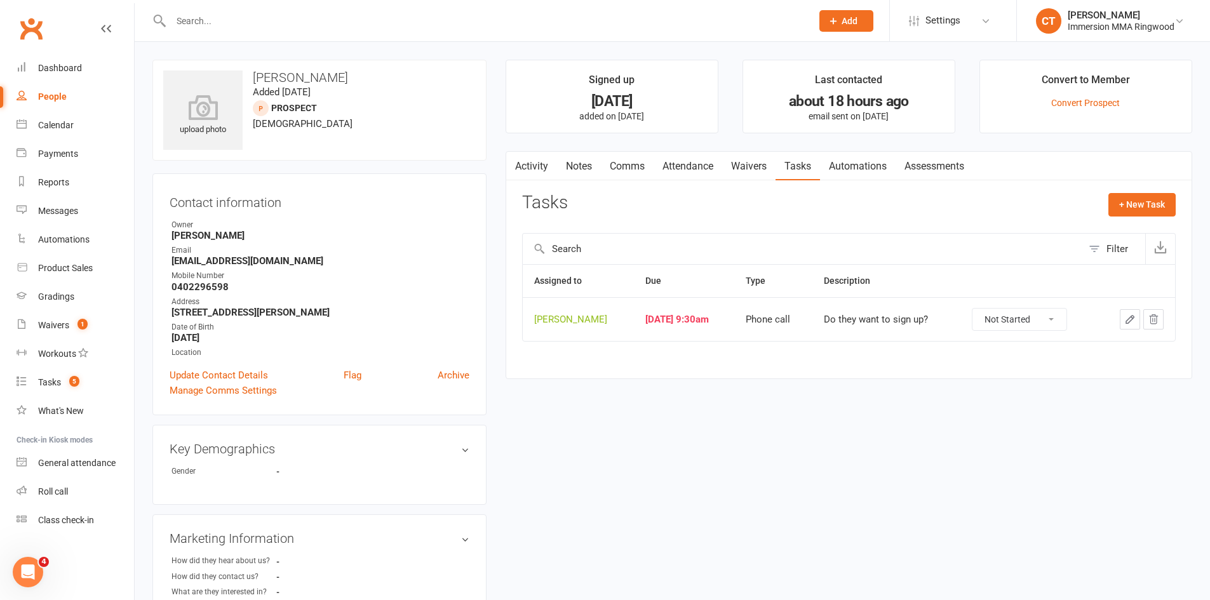
click at [1123, 315] on button "button" at bounding box center [1130, 319] width 20 height 20
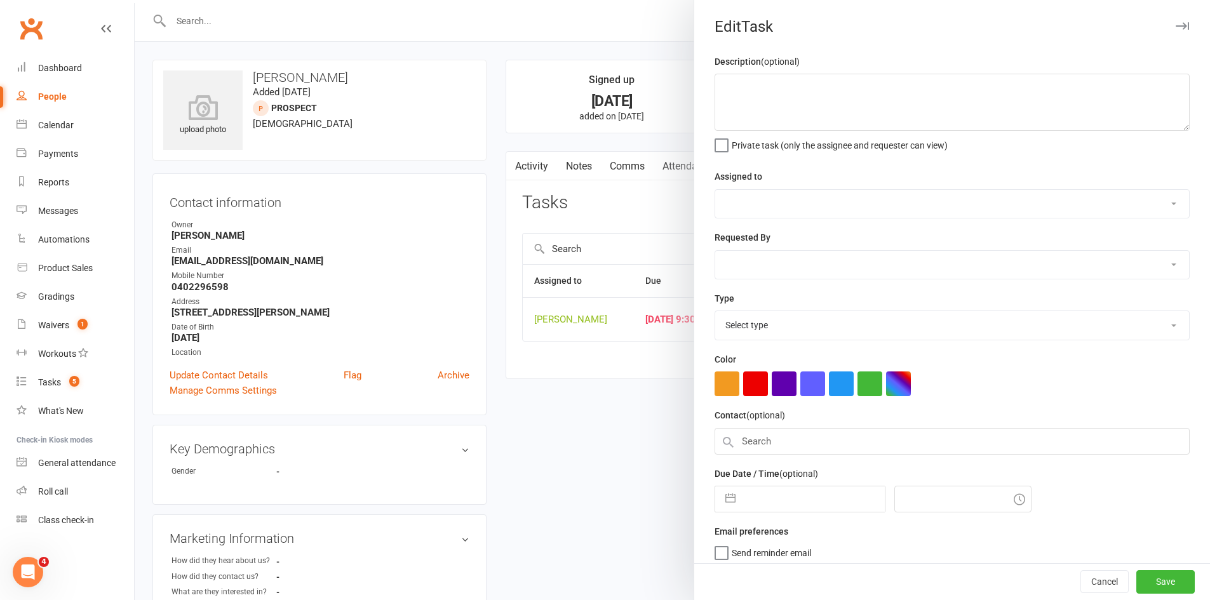
type textarea "Do they want to sign up?"
select select "11984"
type input "[DATE]"
type input "9:30am"
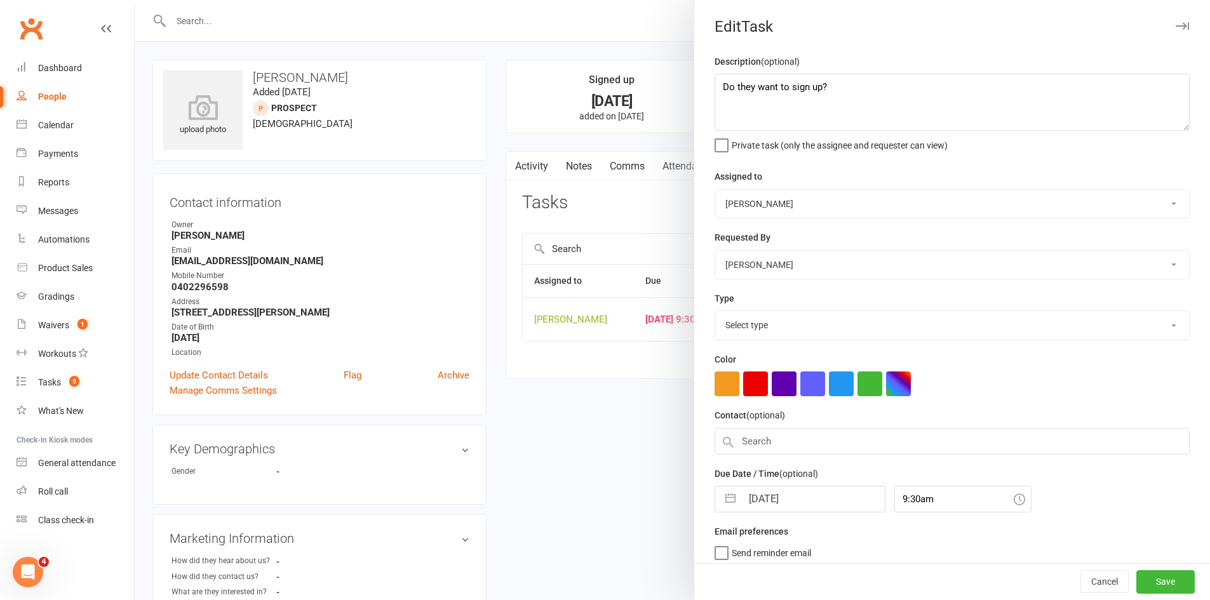
select select "6641"
click at [806, 503] on input "[DATE]" at bounding box center [813, 495] width 143 height 25
select select "7"
select select "2025"
select select "8"
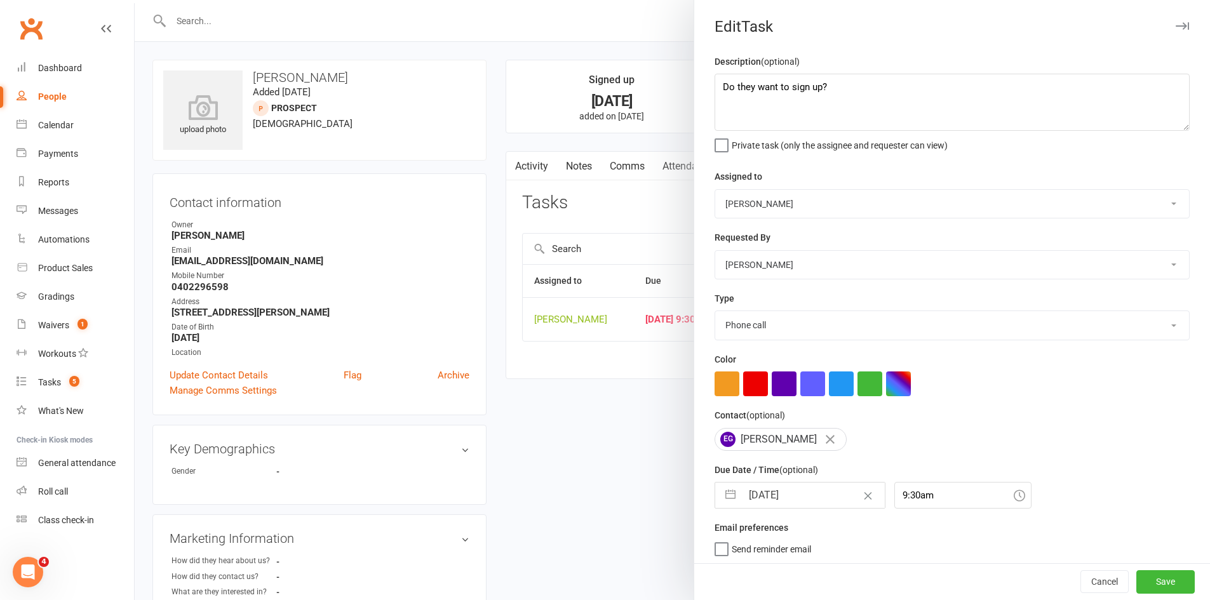
select select "2025"
select select "9"
select select "2025"
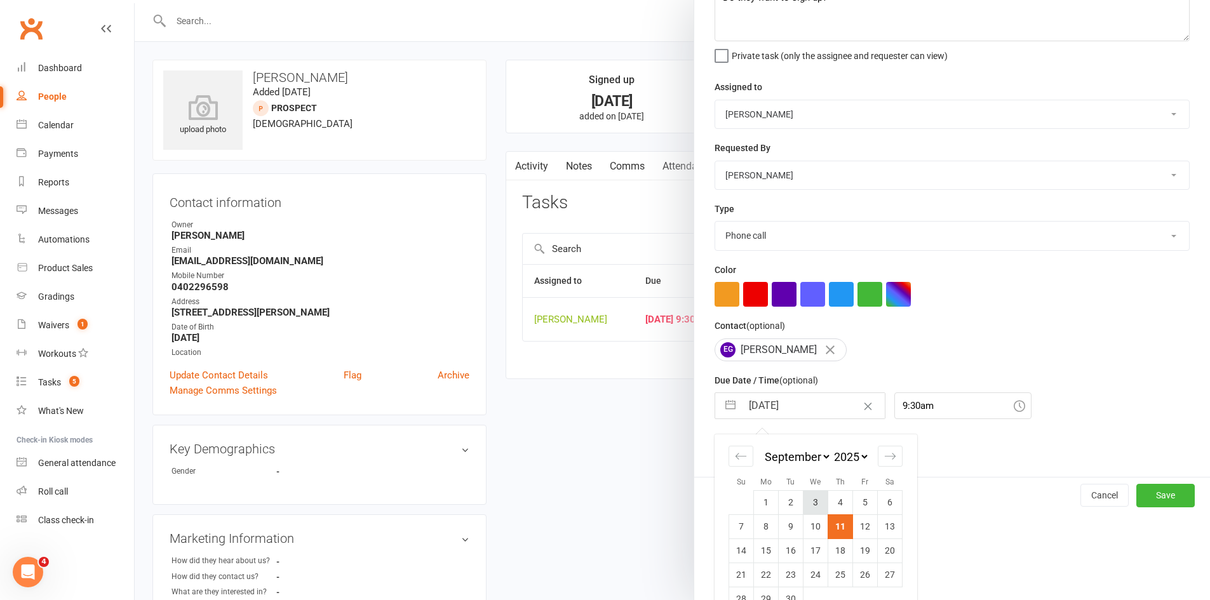
scroll to position [120, 0]
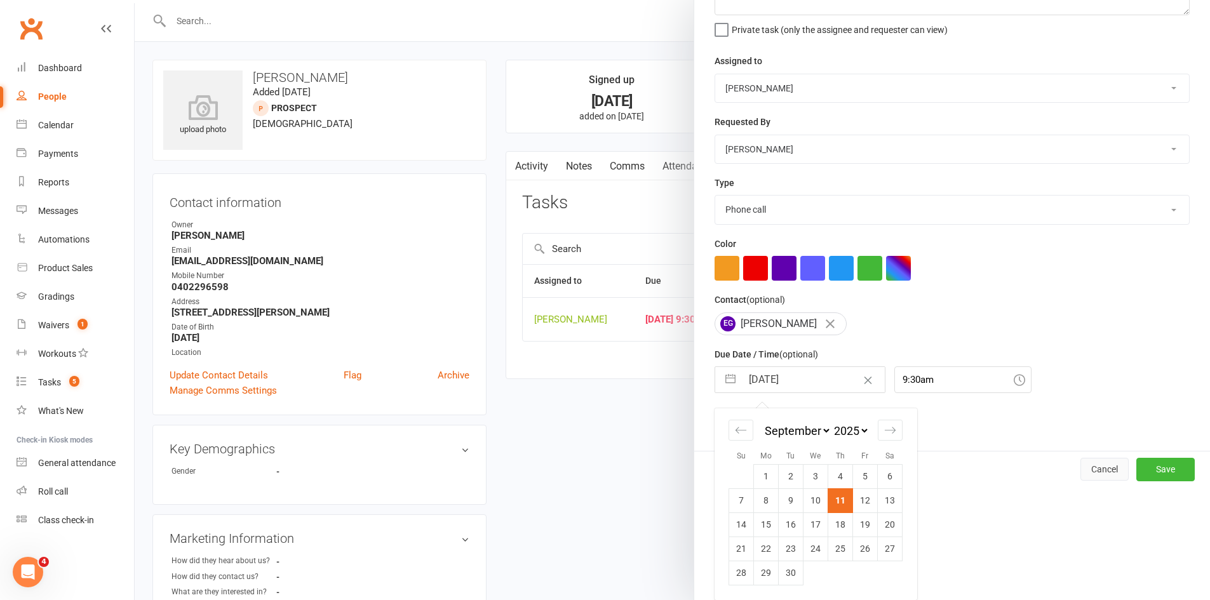
click at [1081, 464] on button "Cancel" at bounding box center [1105, 469] width 48 height 23
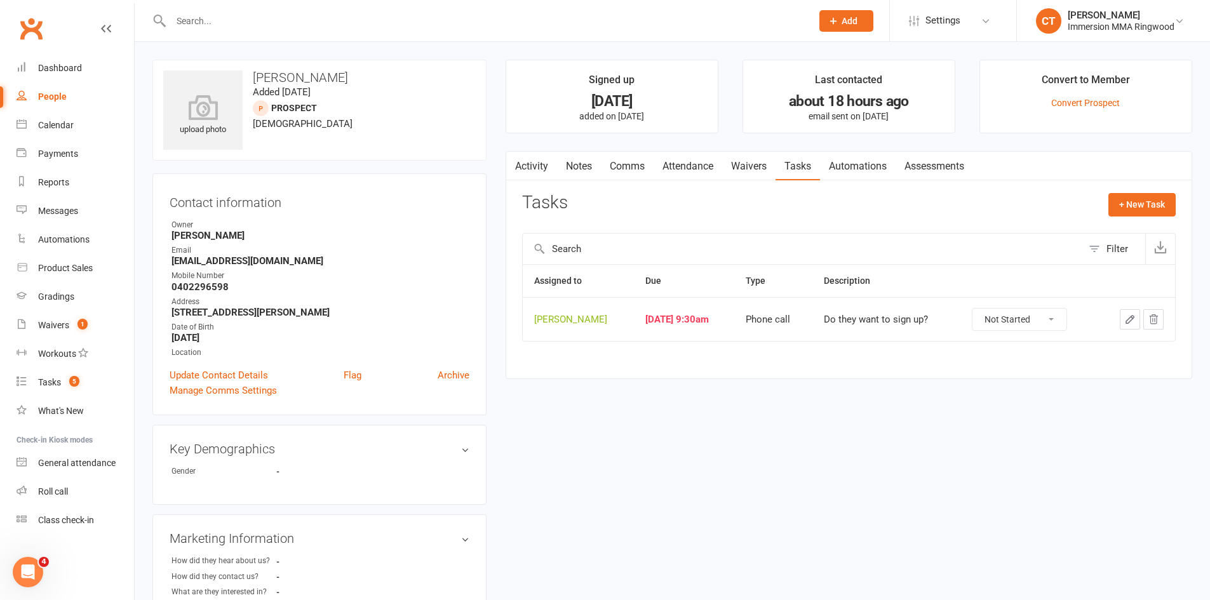
drag, startPoint x: 1002, startPoint y: 314, endPoint x: 1006, endPoint y: 326, distance: 12.3
click at [1002, 314] on select "Not Started In Progress Waiting Complete" at bounding box center [1020, 320] width 94 height 22
click at [985, 309] on select "Not Started In Progress Waiting Complete" at bounding box center [1020, 320] width 94 height 22
select select "unstarted"
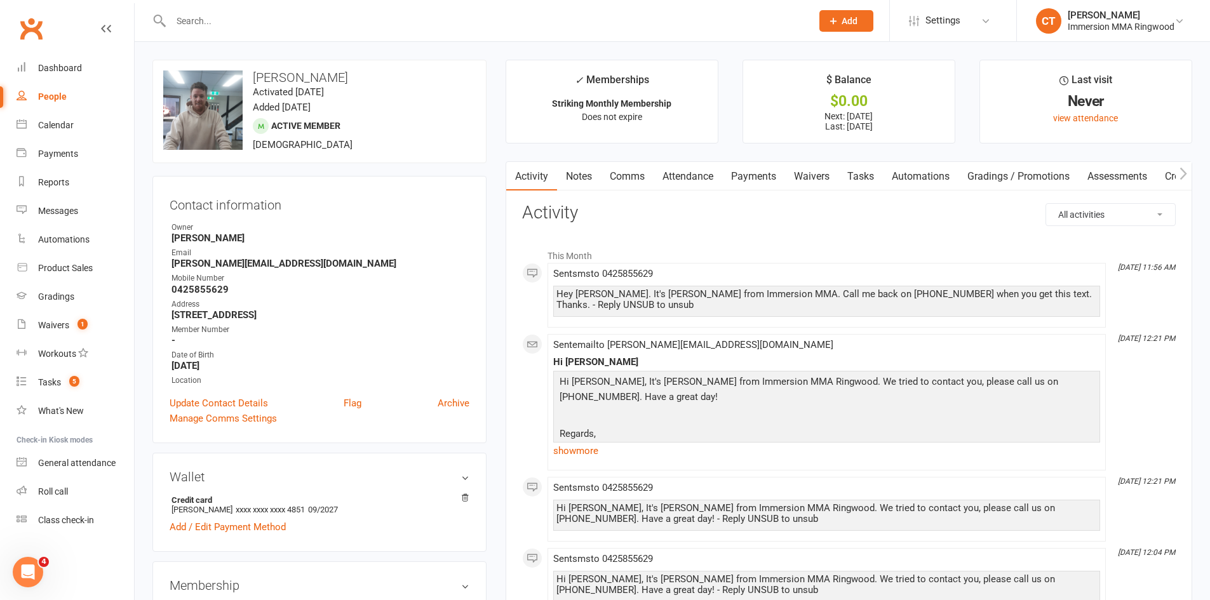
click at [737, 179] on link "Payments" at bounding box center [753, 176] width 63 height 29
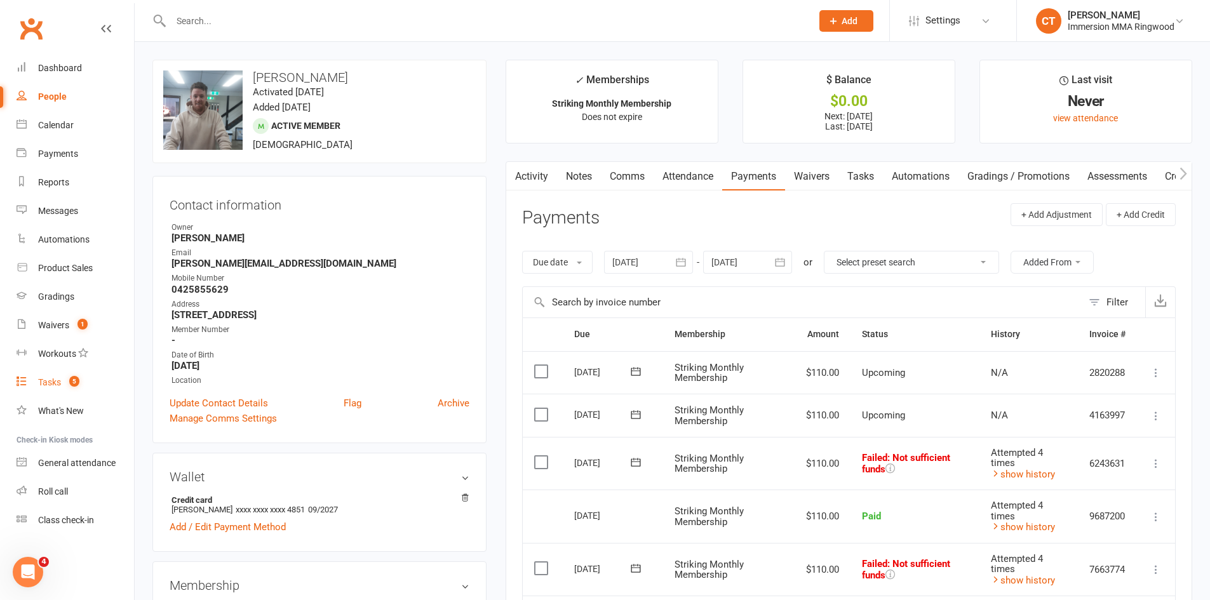
click at [61, 384] on div "Tasks" at bounding box center [49, 382] width 23 height 10
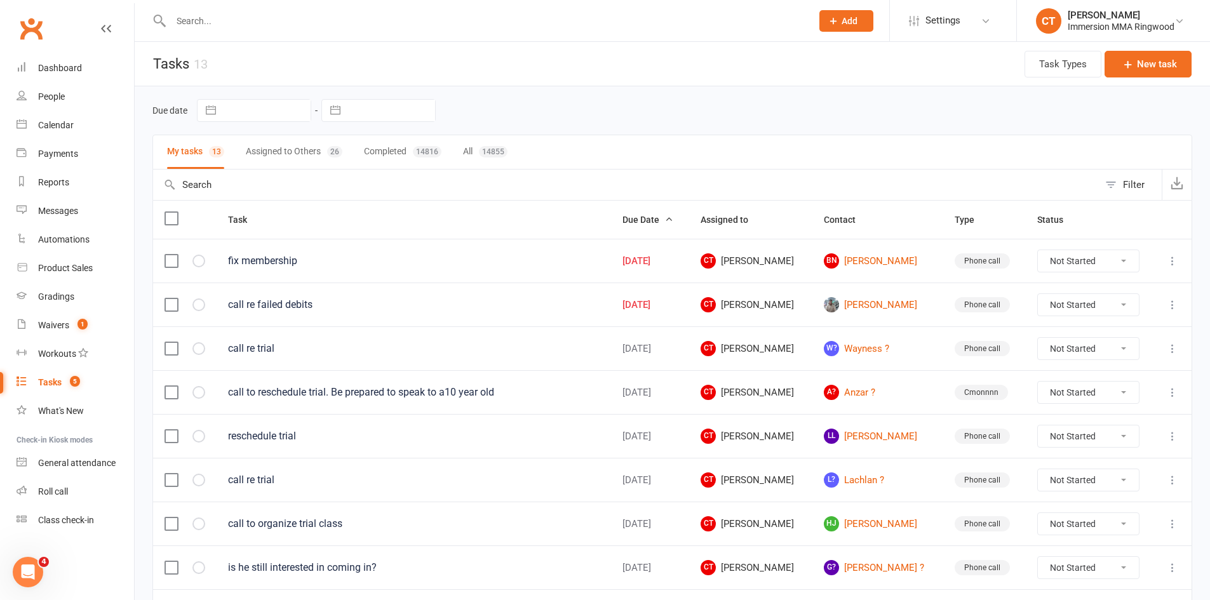
click at [283, 151] on button "Assigned to Others 26" at bounding box center [294, 152] width 97 height 34
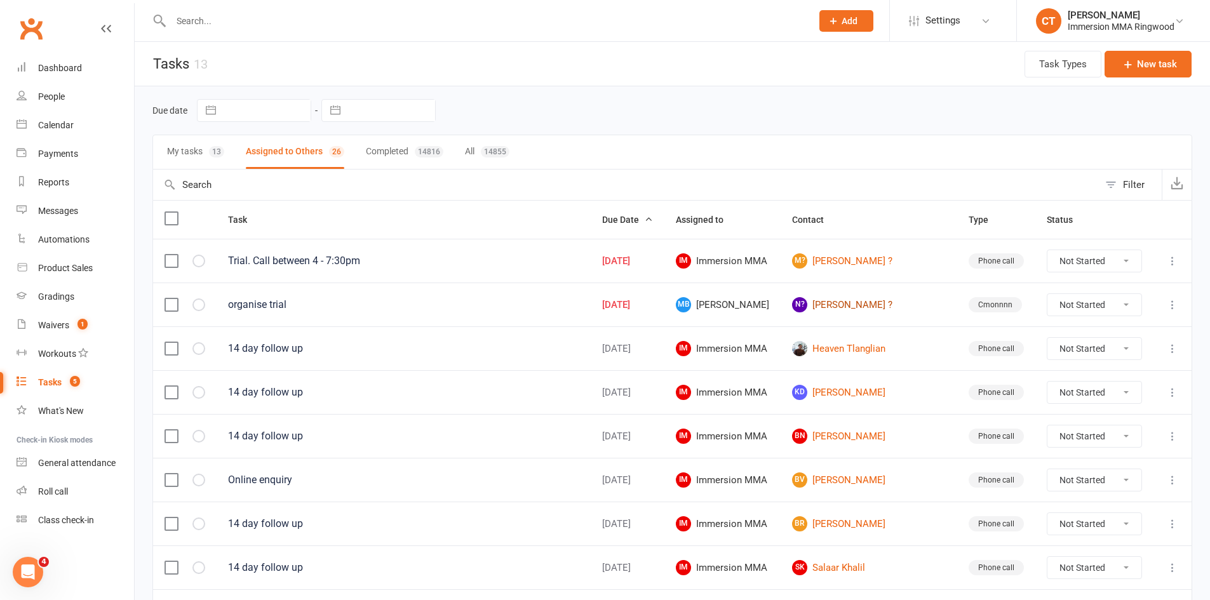
click at [860, 304] on link "N? Nathan ?" at bounding box center [869, 304] width 154 height 15
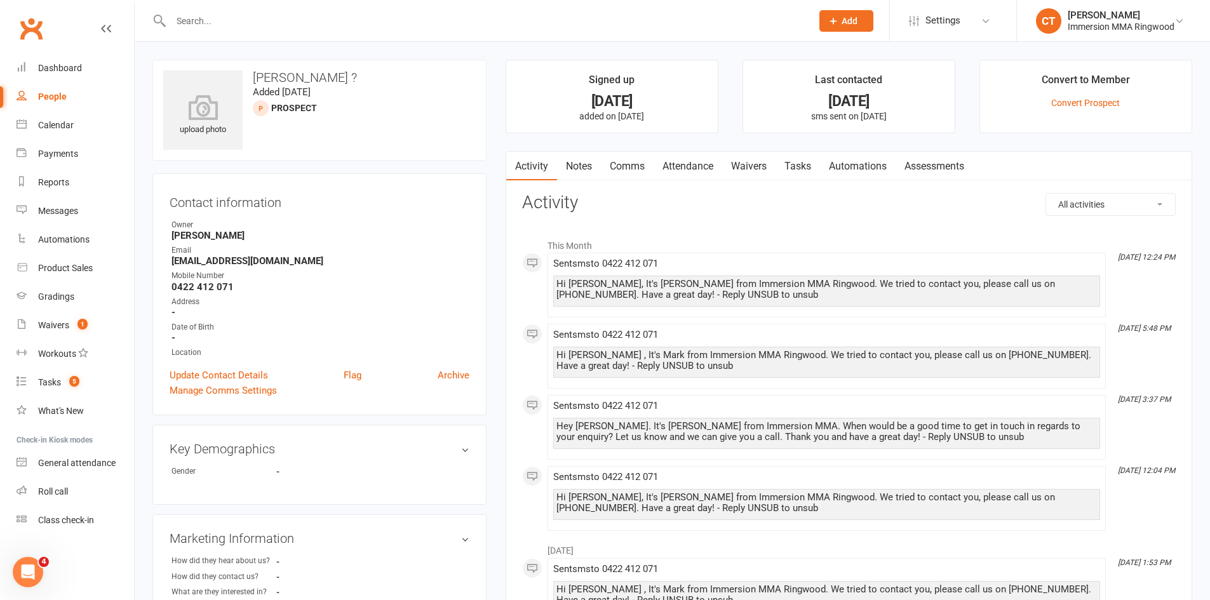
click at [649, 168] on link "Comms" at bounding box center [627, 166] width 53 height 29
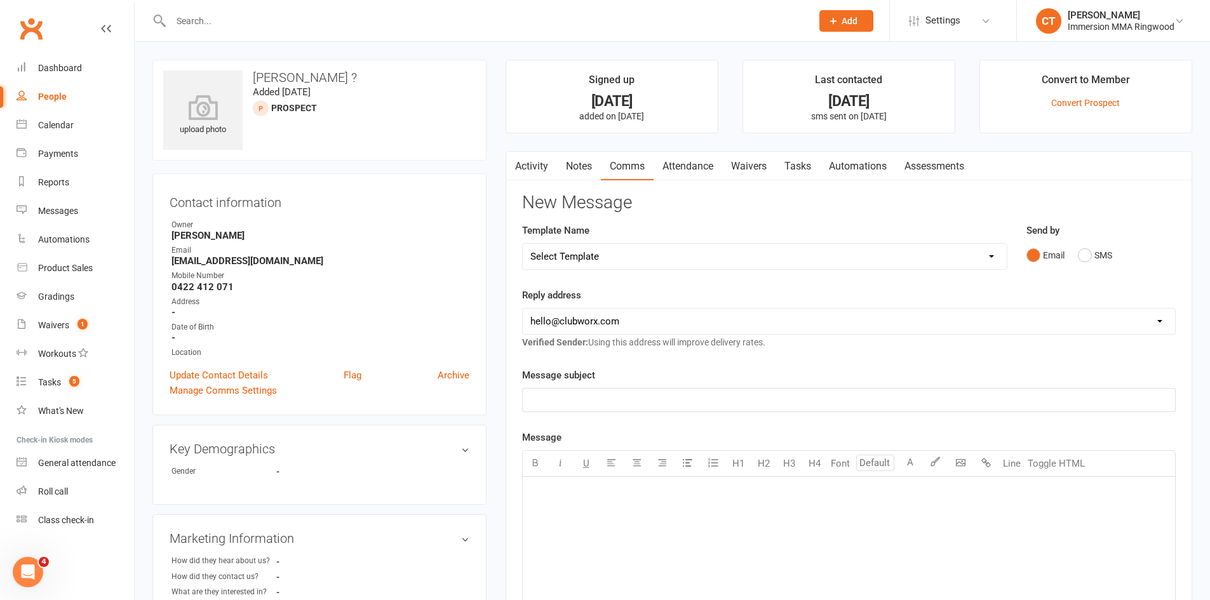
click at [634, 266] on select "Select Template [SMS] Chris - Call back message [SMS] Mark- Call back message […" at bounding box center [765, 256] width 484 height 25
select select "0"
click at [523, 244] on select "Select Template [SMS] Chris - Call back message [SMS] Mark- Call back message […" at bounding box center [765, 256] width 484 height 25
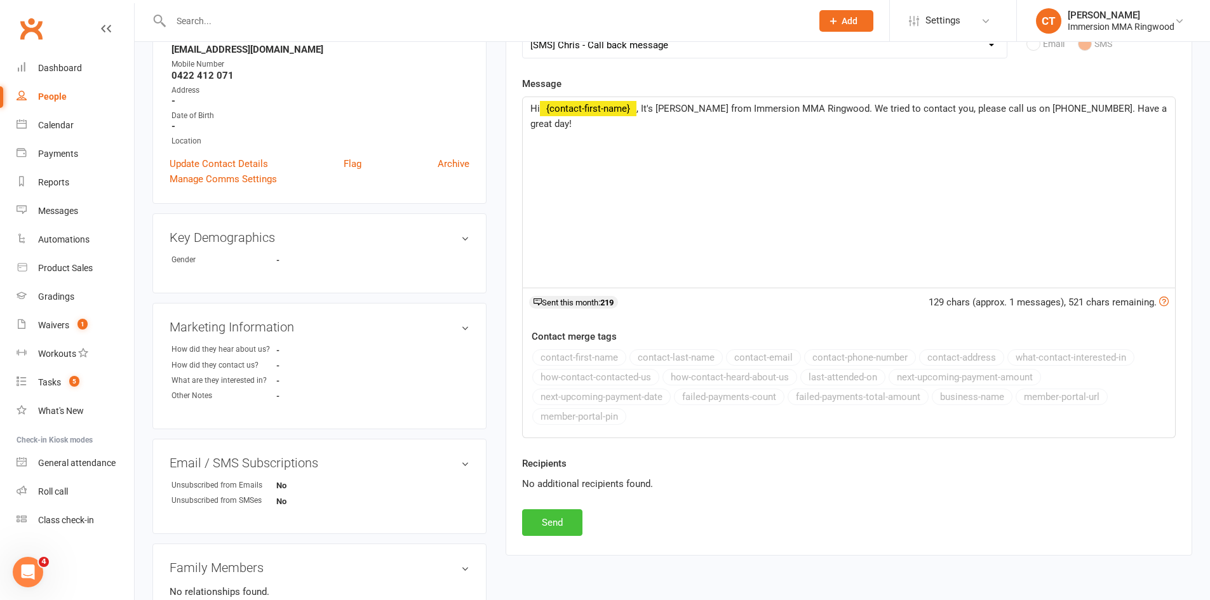
click at [567, 523] on button "Send" at bounding box center [552, 523] width 60 height 27
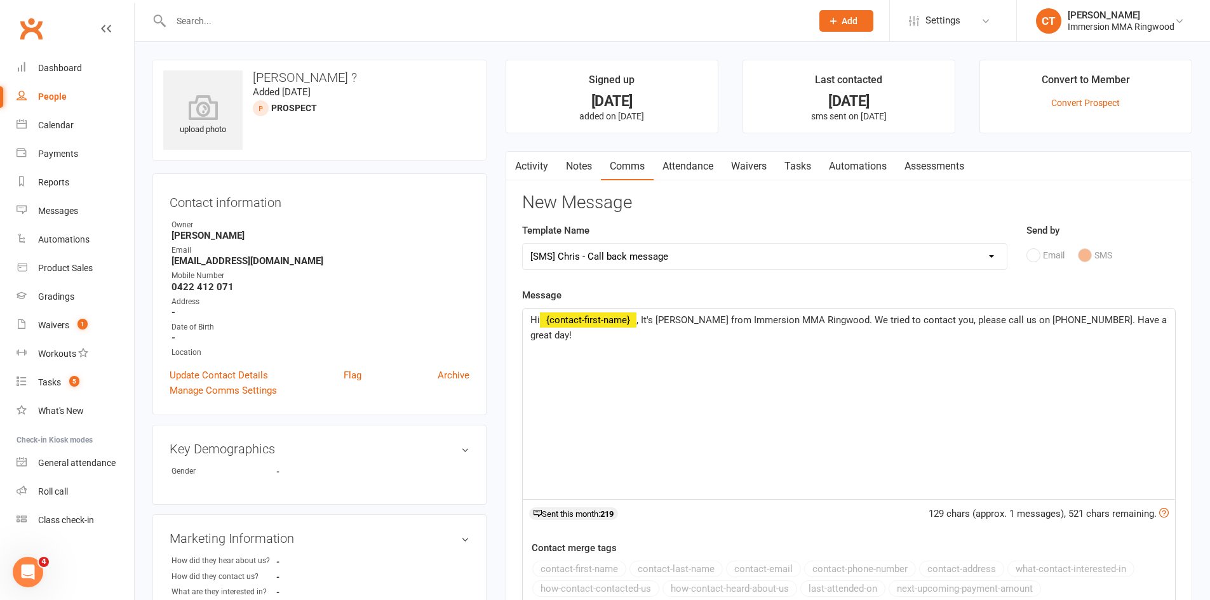
select select
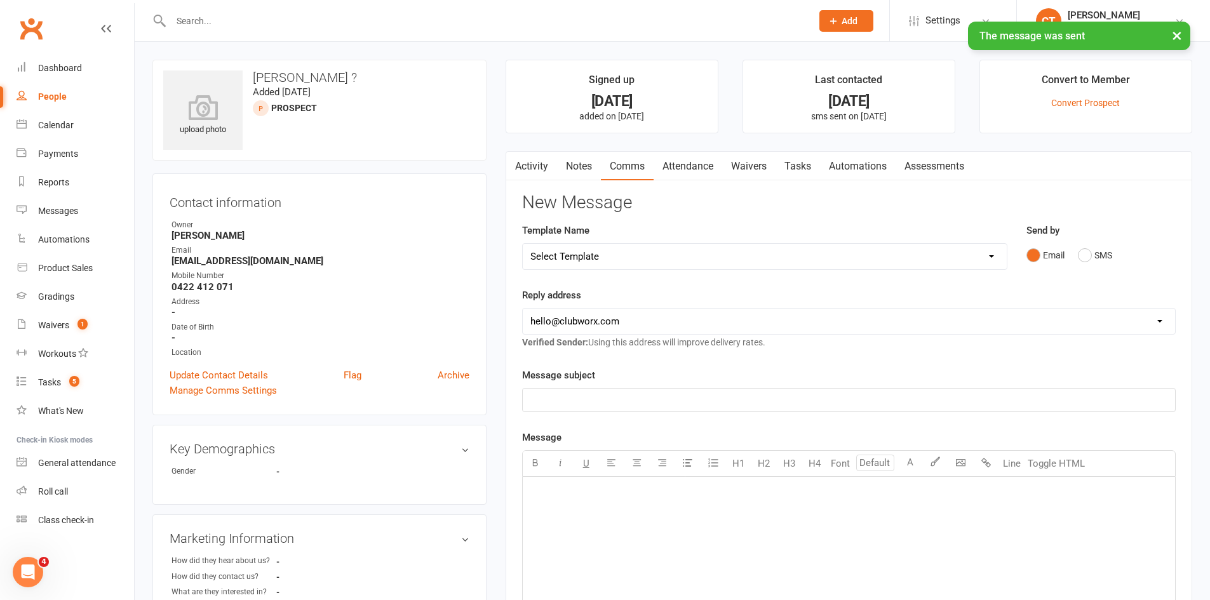
click at [809, 170] on link "Tasks" at bounding box center [798, 166] width 44 height 29
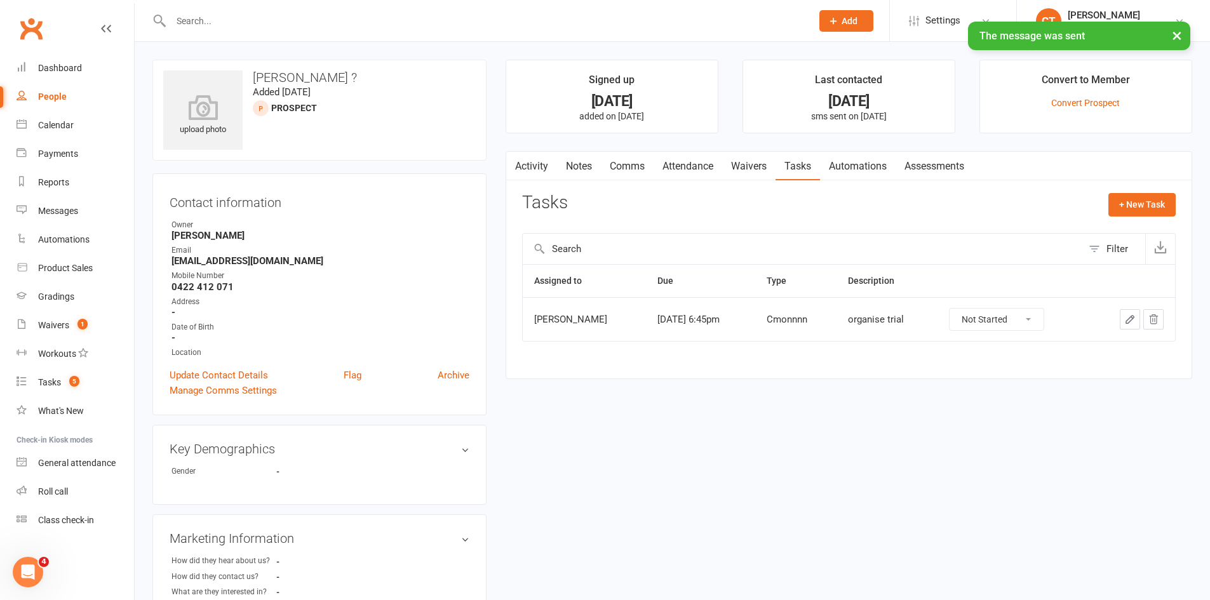
click at [1128, 321] on icon "button" at bounding box center [1130, 320] width 8 height 8
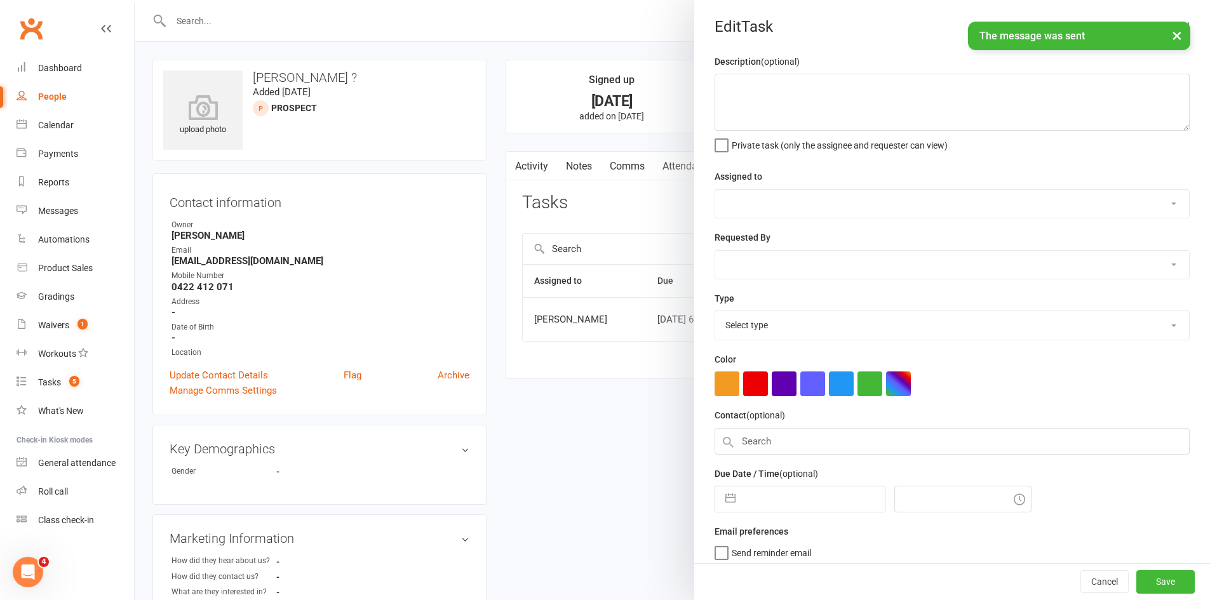
type textarea "organise trial"
select select "51778"
type input "11 Sep 2025"
type input "6:45pm"
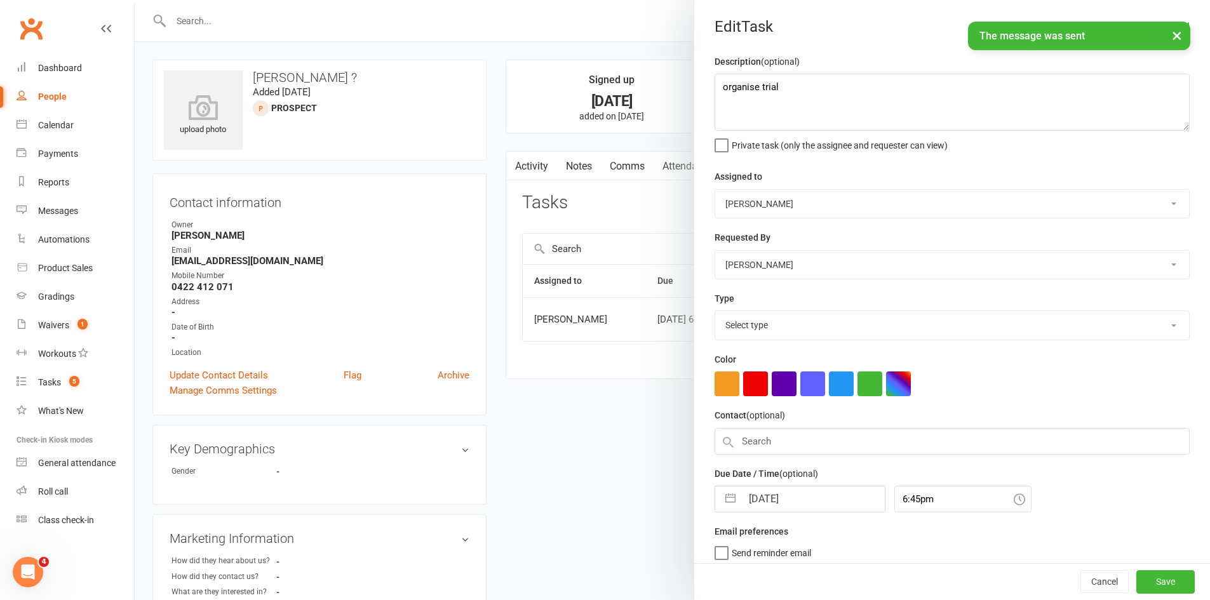
select select "28903"
click at [750, 504] on input "11 Sep 2025" at bounding box center [813, 495] width 143 height 25
select select "7"
select select "2025"
select select "8"
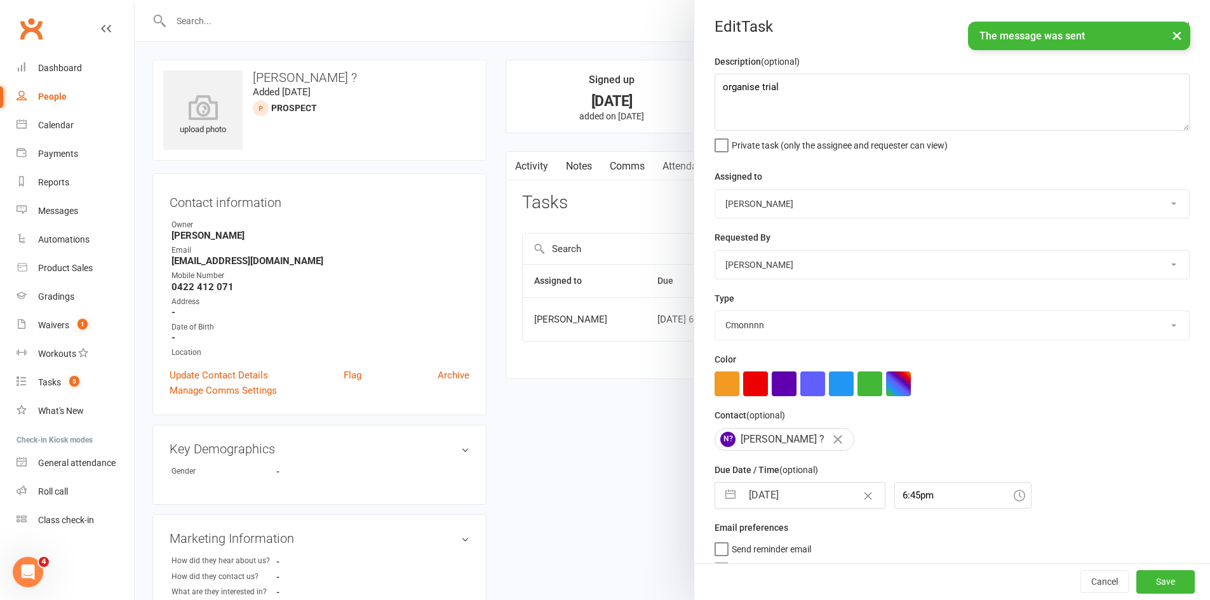
select select "2025"
select select "9"
select select "2025"
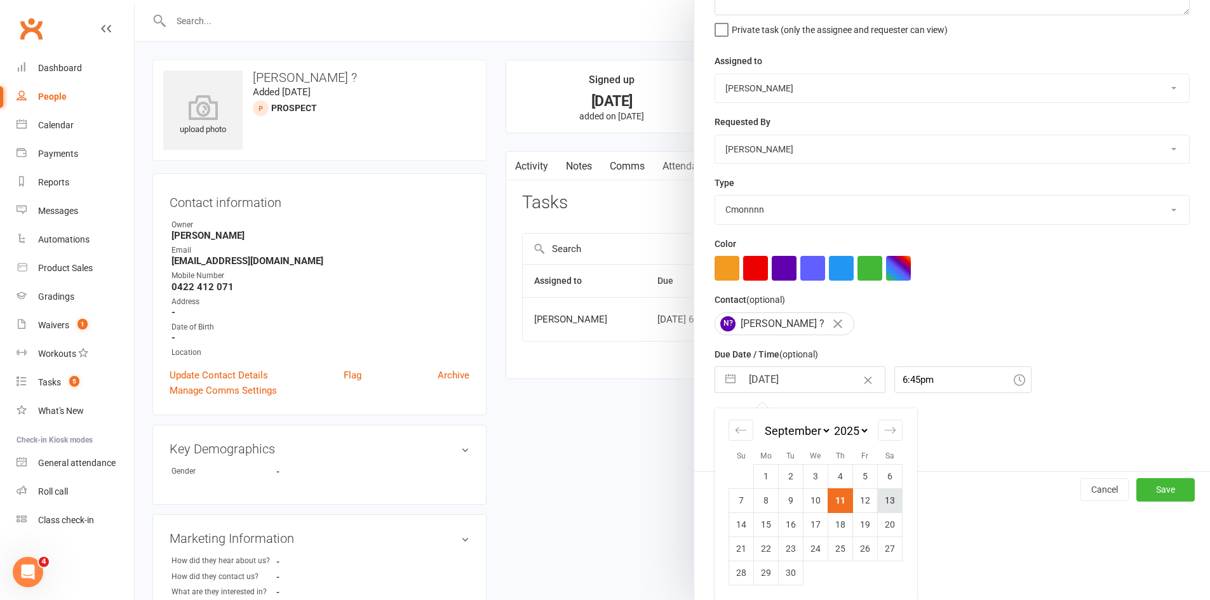
click at [884, 492] on td "13" at bounding box center [890, 501] width 25 height 24
type input "13 Sep 2025"
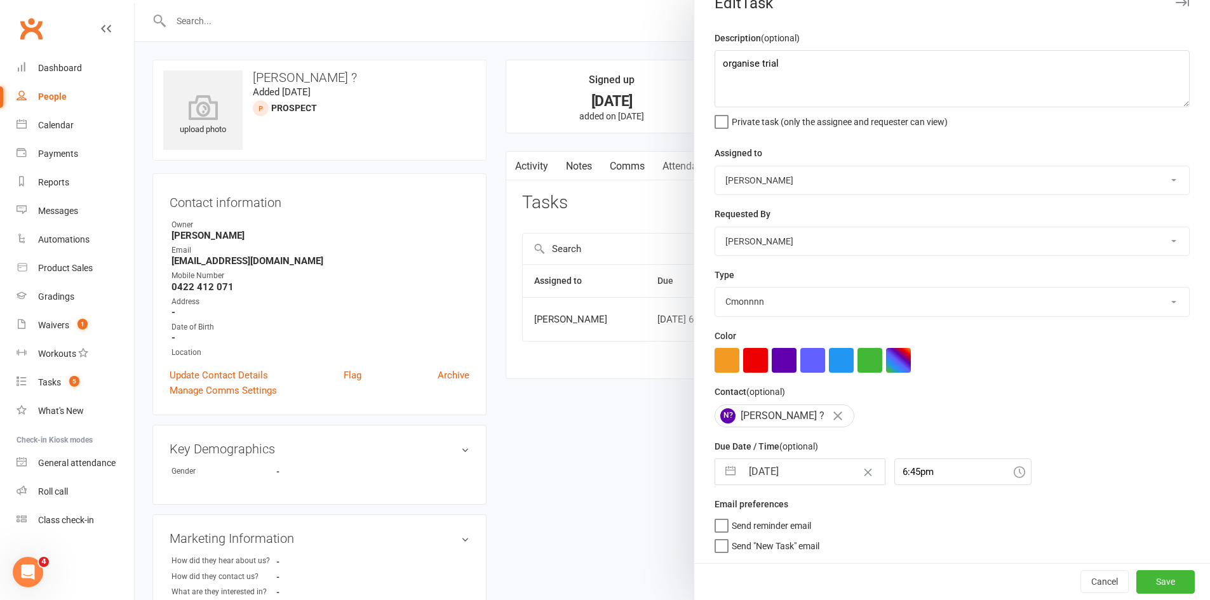
scroll to position [29, 0]
click at [1173, 579] on button "Save" at bounding box center [1166, 582] width 58 height 23
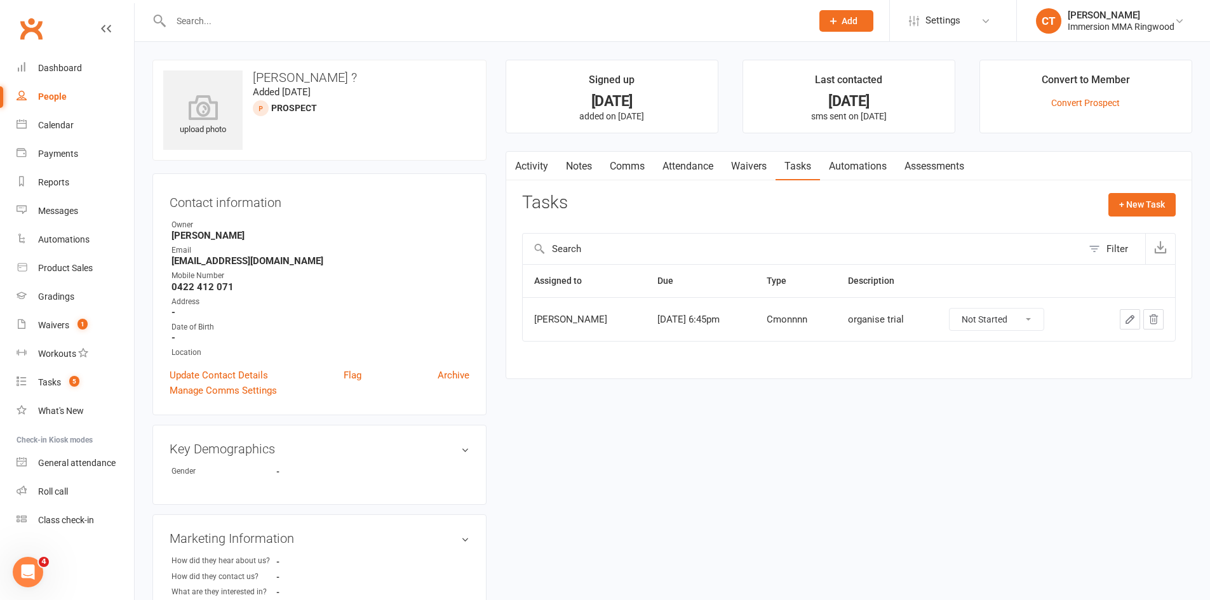
click at [576, 161] on link "Notes" at bounding box center [579, 166] width 44 height 29
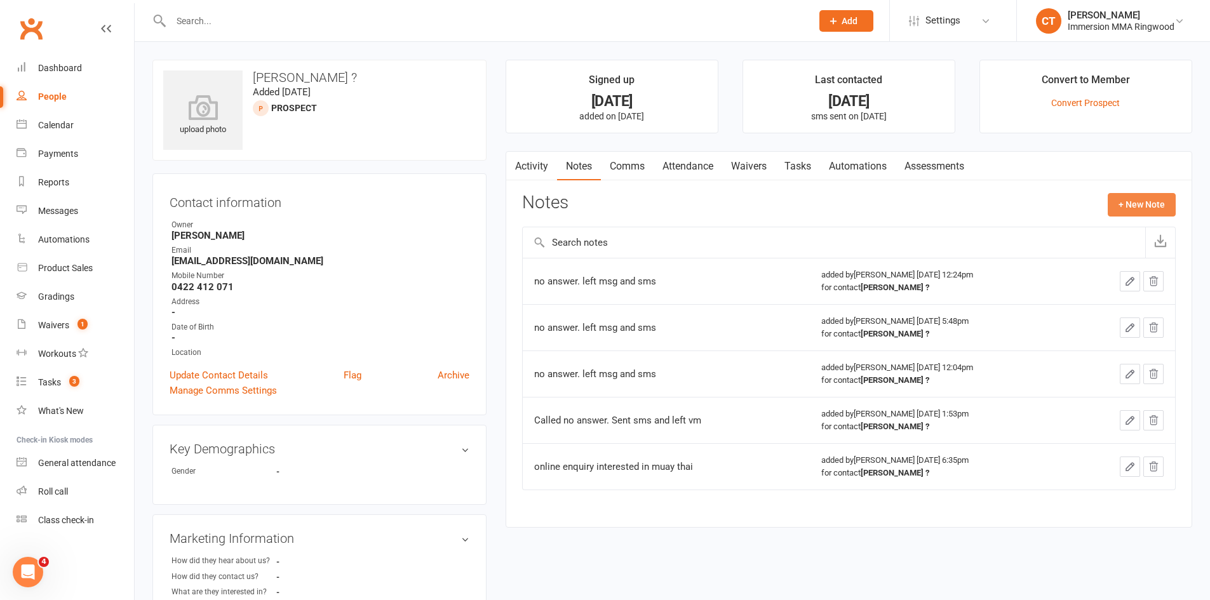
click at [1124, 198] on button "+ New Note" at bounding box center [1142, 204] width 68 height 23
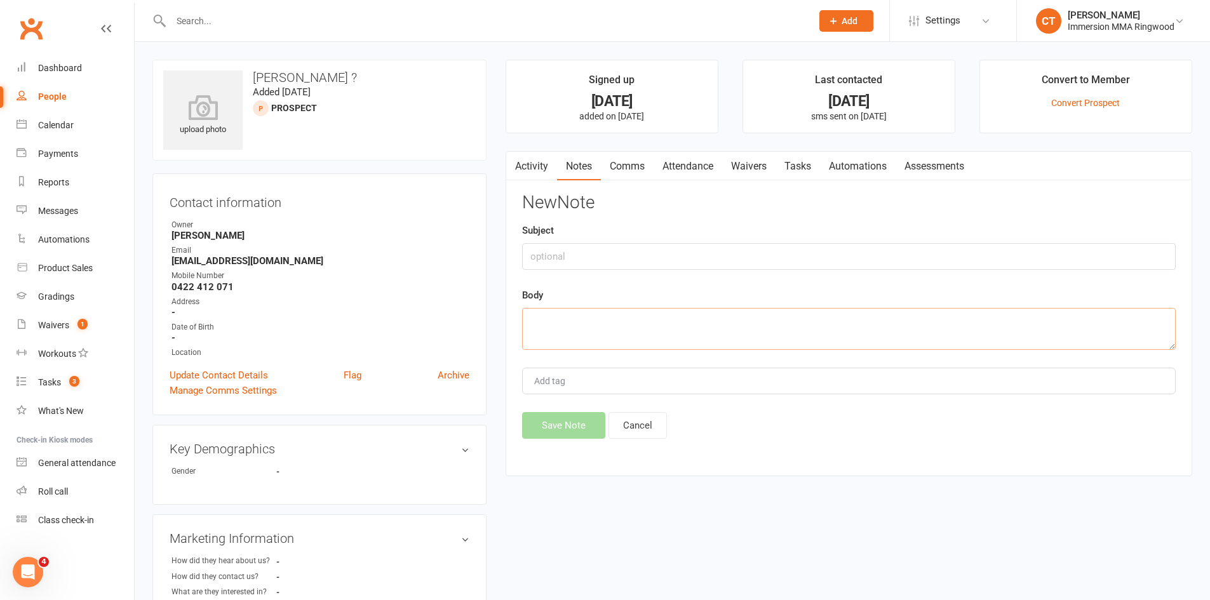
click at [615, 328] on textarea at bounding box center [849, 329] width 654 height 42
type textarea "no answer. left msg and sms"
click at [568, 433] on button "Save Note" at bounding box center [563, 425] width 83 height 27
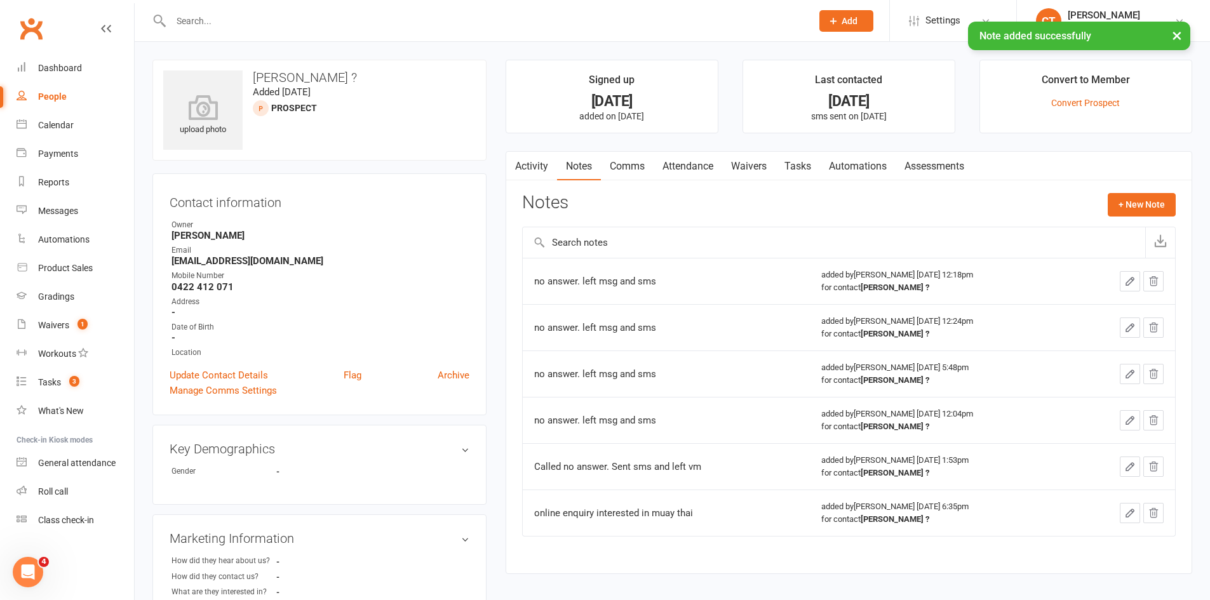
click at [795, 163] on link "Tasks" at bounding box center [798, 166] width 44 height 29
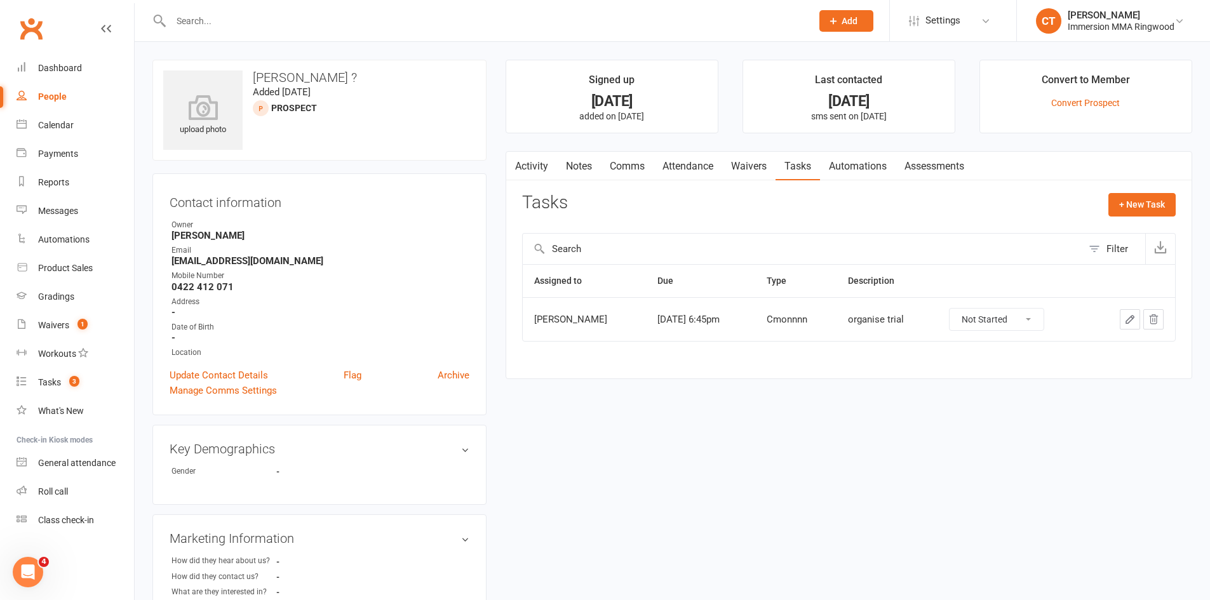
click at [583, 173] on link "Notes" at bounding box center [579, 166] width 44 height 29
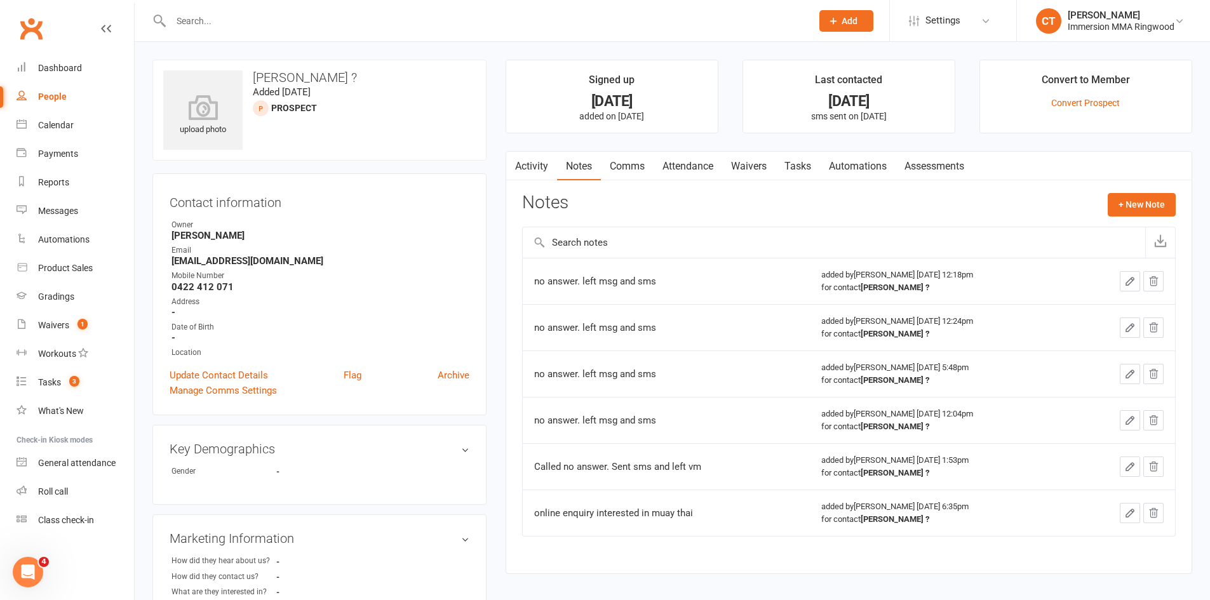
click at [832, 203] on div "Notes + New Note" at bounding box center [849, 209] width 654 height 33
click at [801, 173] on link "Tasks" at bounding box center [798, 166] width 44 height 29
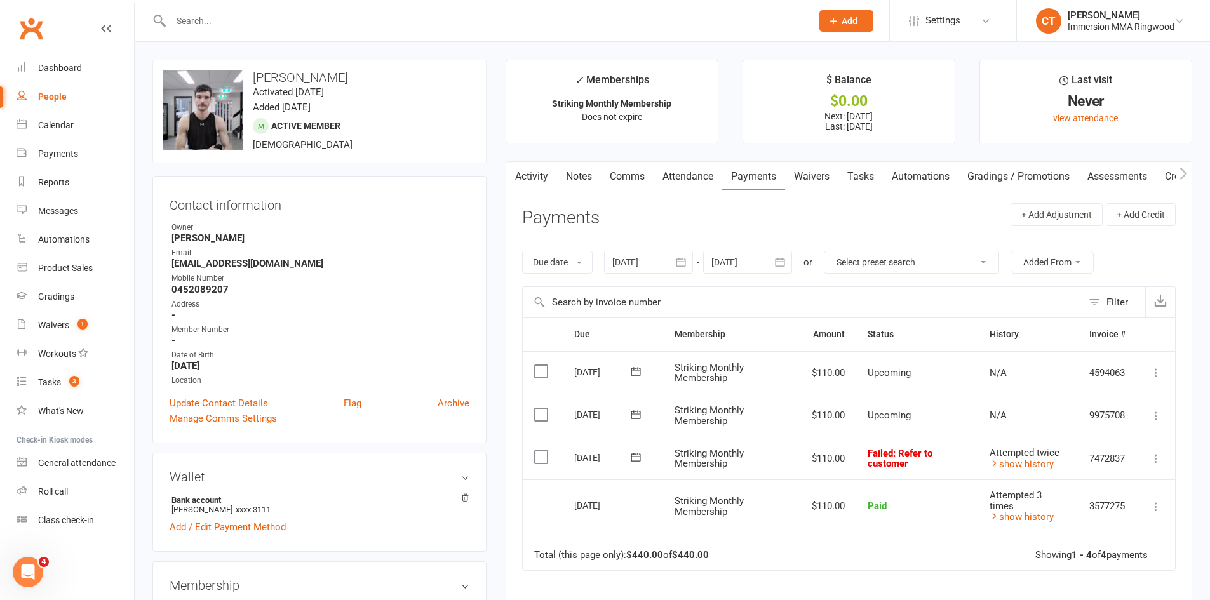
click at [591, 172] on link "Notes" at bounding box center [579, 176] width 44 height 29
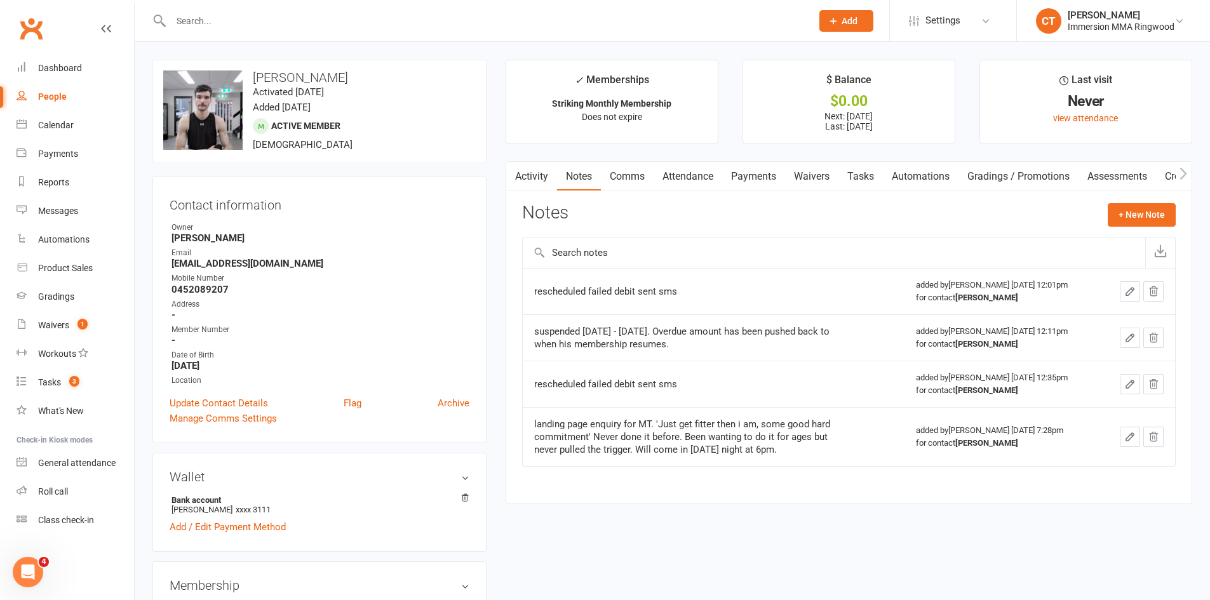
click at [750, 177] on link "Payments" at bounding box center [753, 176] width 63 height 29
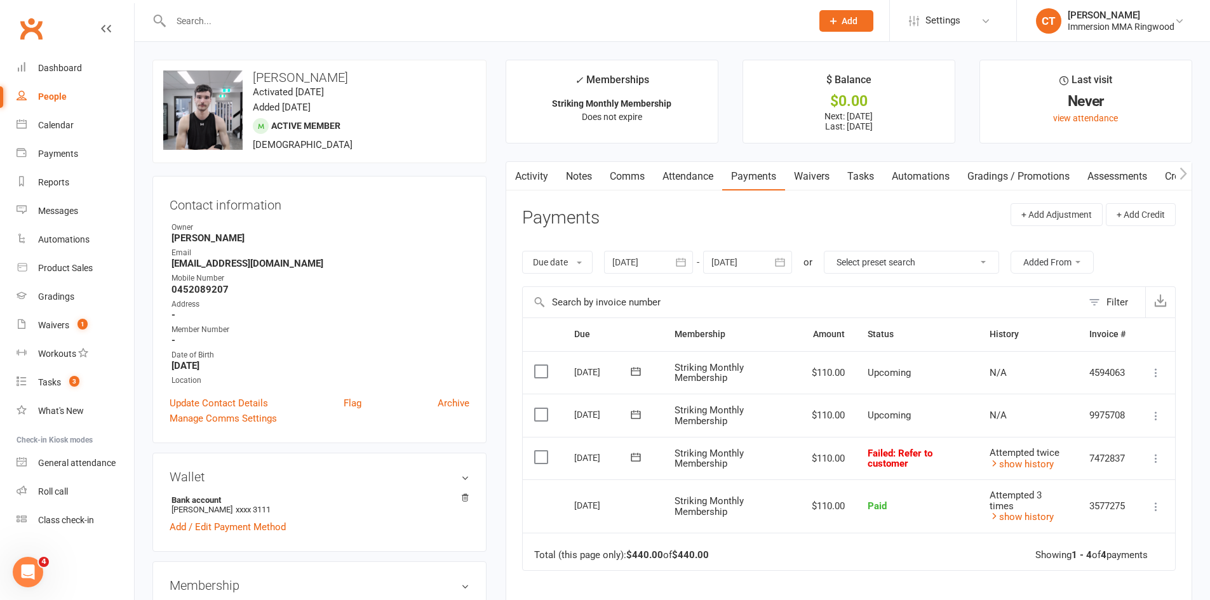
click at [643, 461] on button at bounding box center [635, 457] width 25 height 13
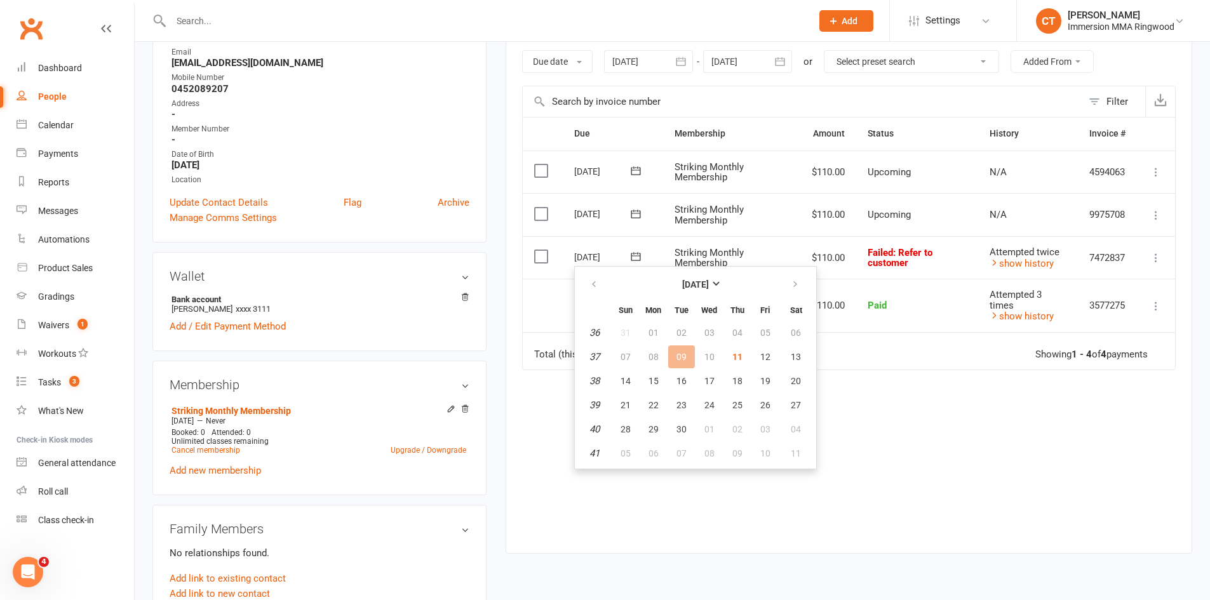
scroll to position [212, 0]
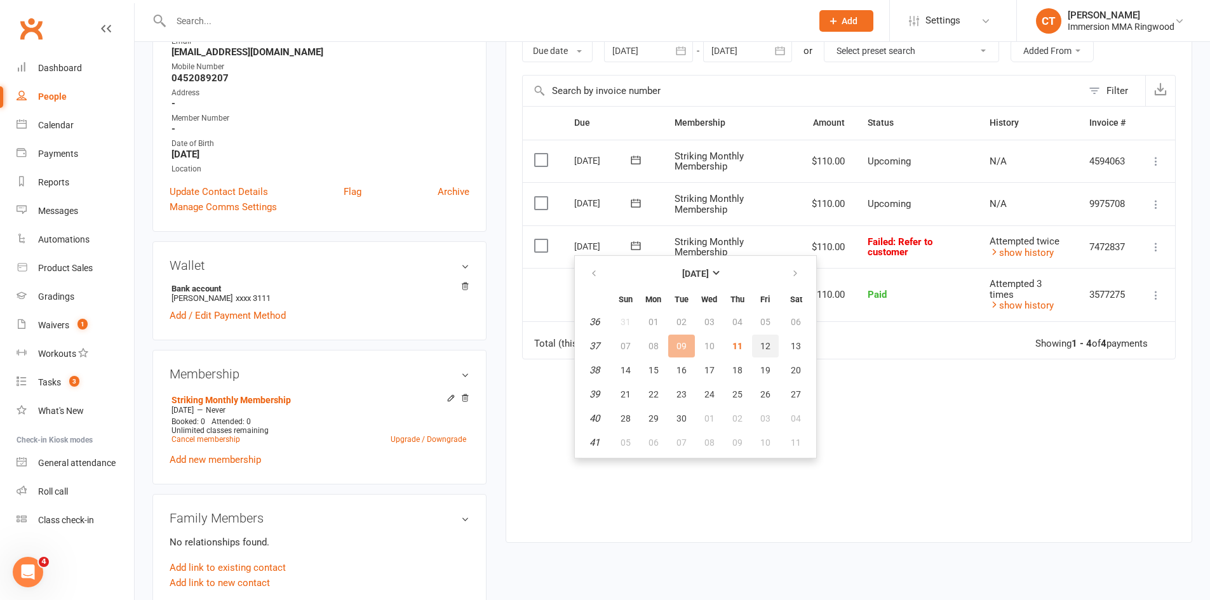
click at [764, 342] on span "12" at bounding box center [766, 346] width 10 height 10
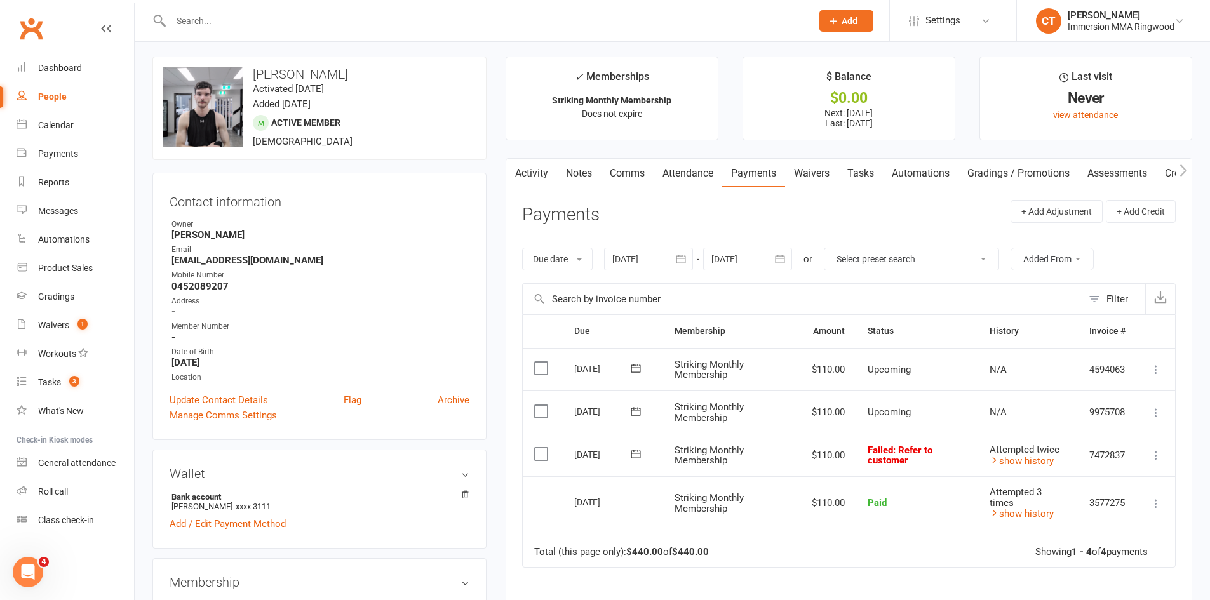
scroll to position [0, 0]
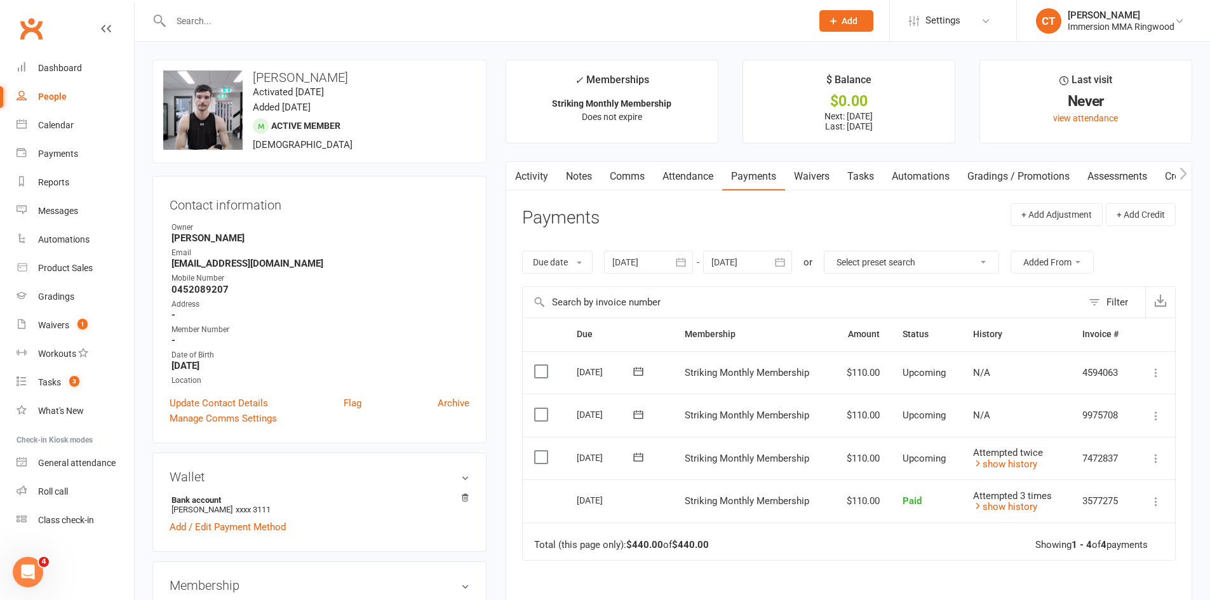
click at [576, 179] on link "Notes" at bounding box center [579, 176] width 44 height 29
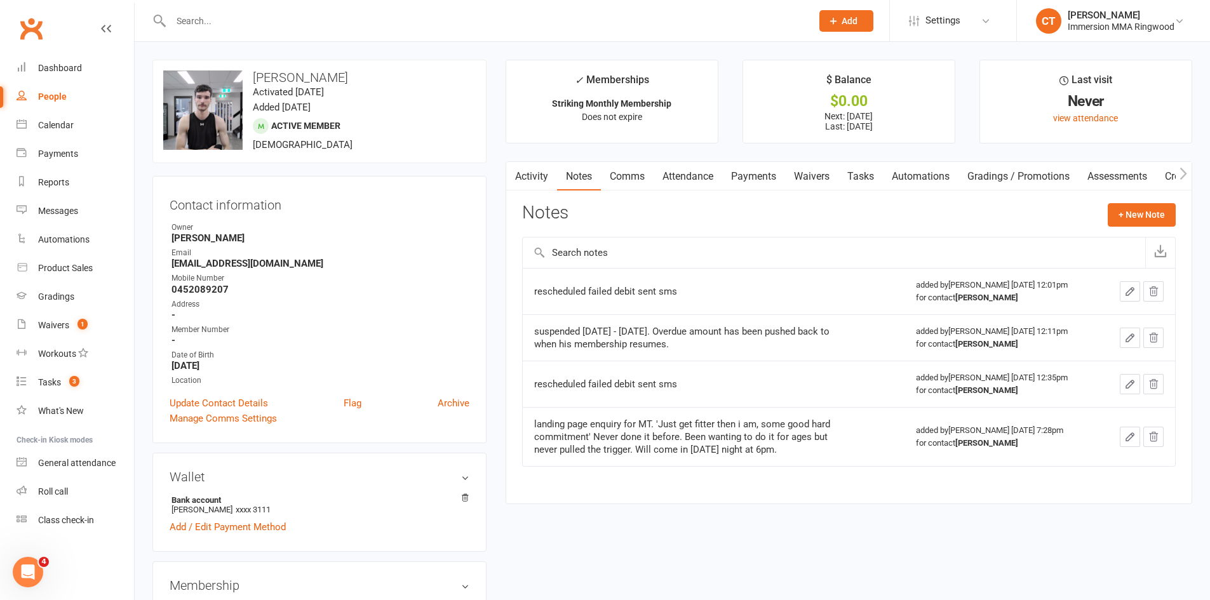
click at [771, 170] on link "Payments" at bounding box center [753, 176] width 63 height 29
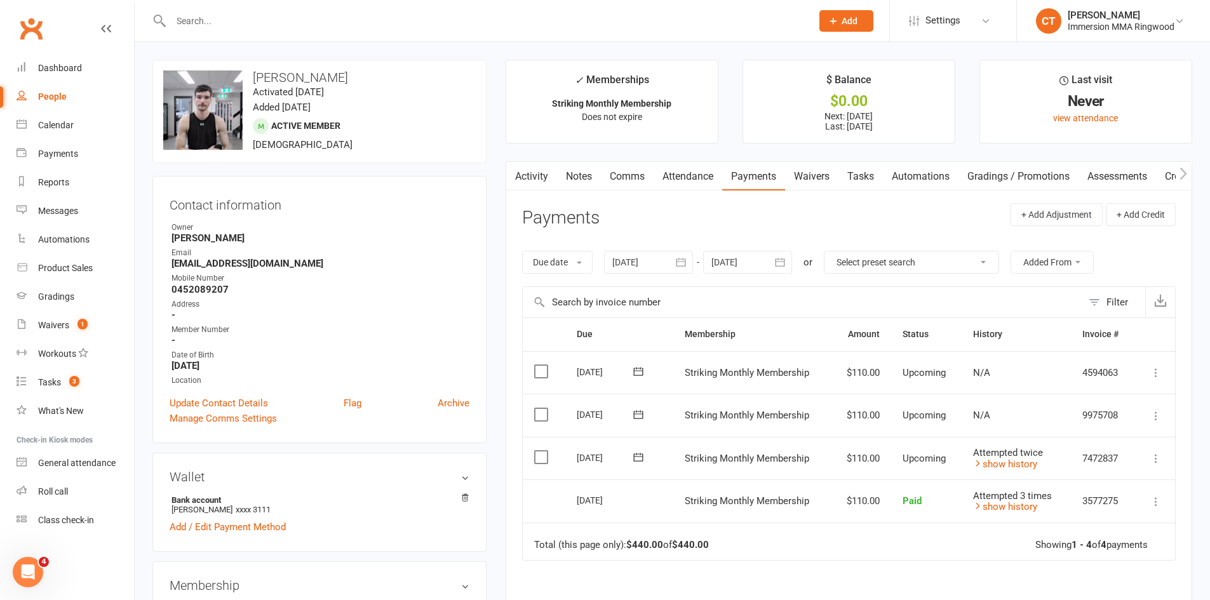
click at [534, 167] on link "Activity" at bounding box center [531, 176] width 51 height 29
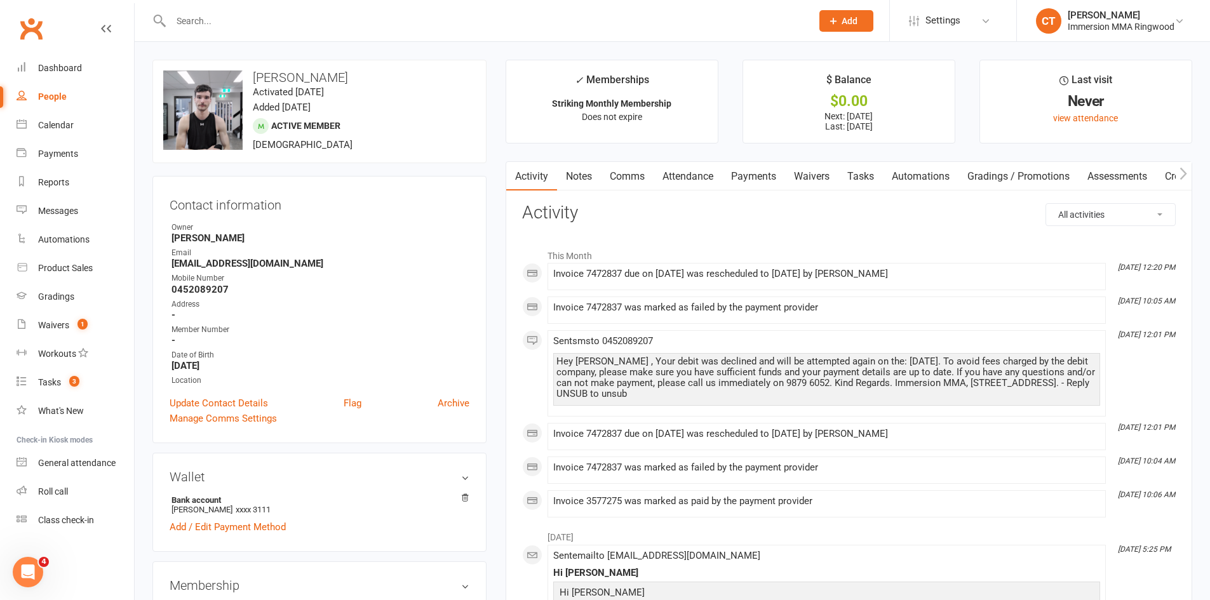
click at [638, 182] on link "Comms" at bounding box center [627, 176] width 53 height 29
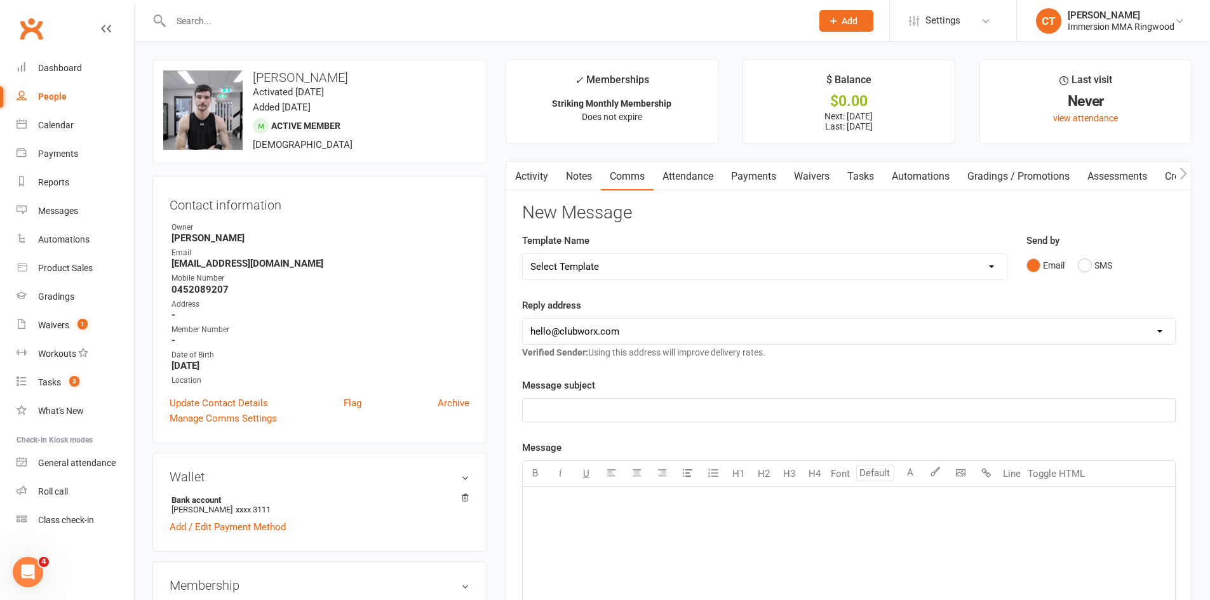
click at [600, 271] on select "Select Template [SMS] Chris - Call back message [SMS] Mark- Call back message […" at bounding box center [765, 266] width 484 height 25
select select "17"
click at [523, 254] on select "Select Template [SMS] Chris - Call back message [SMS] Mark- Call back message […" at bounding box center [765, 266] width 484 height 25
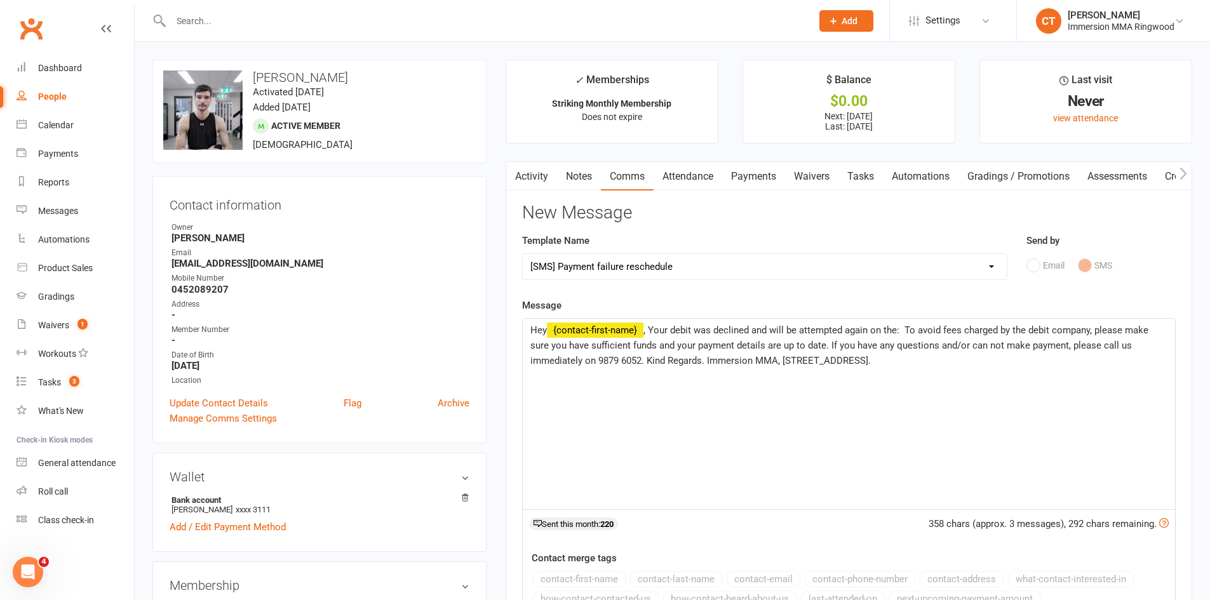
click at [906, 333] on span ", Your debit was declined and will be attempted again on the: To avoid fees cha…" at bounding box center [841, 346] width 621 height 42
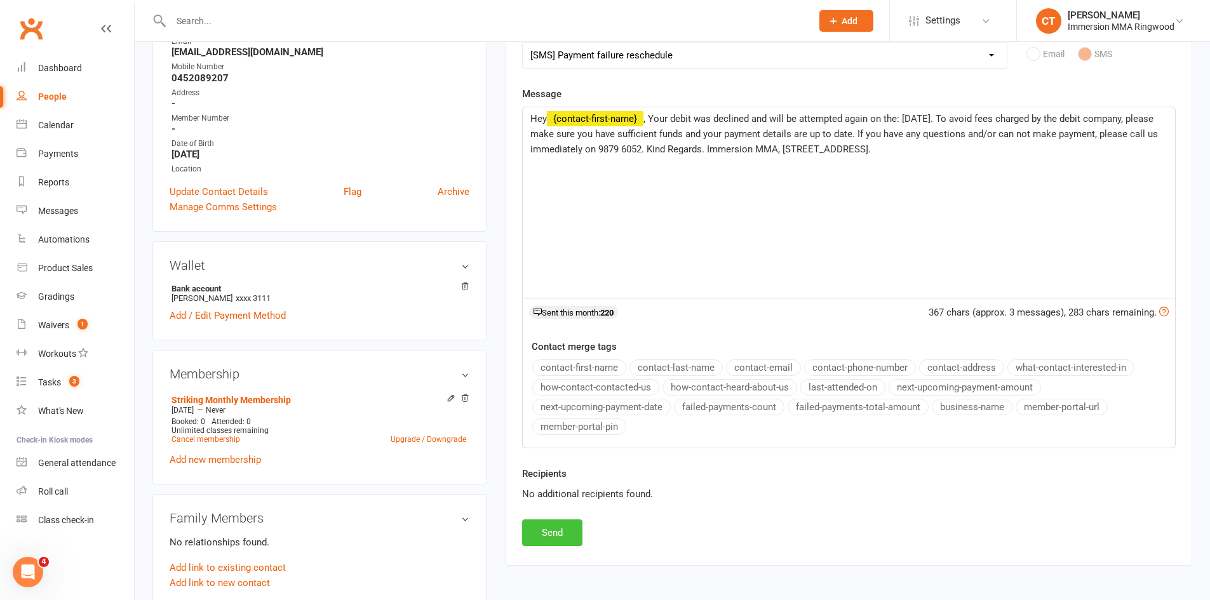
click at [574, 532] on button "Send" at bounding box center [552, 533] width 60 height 27
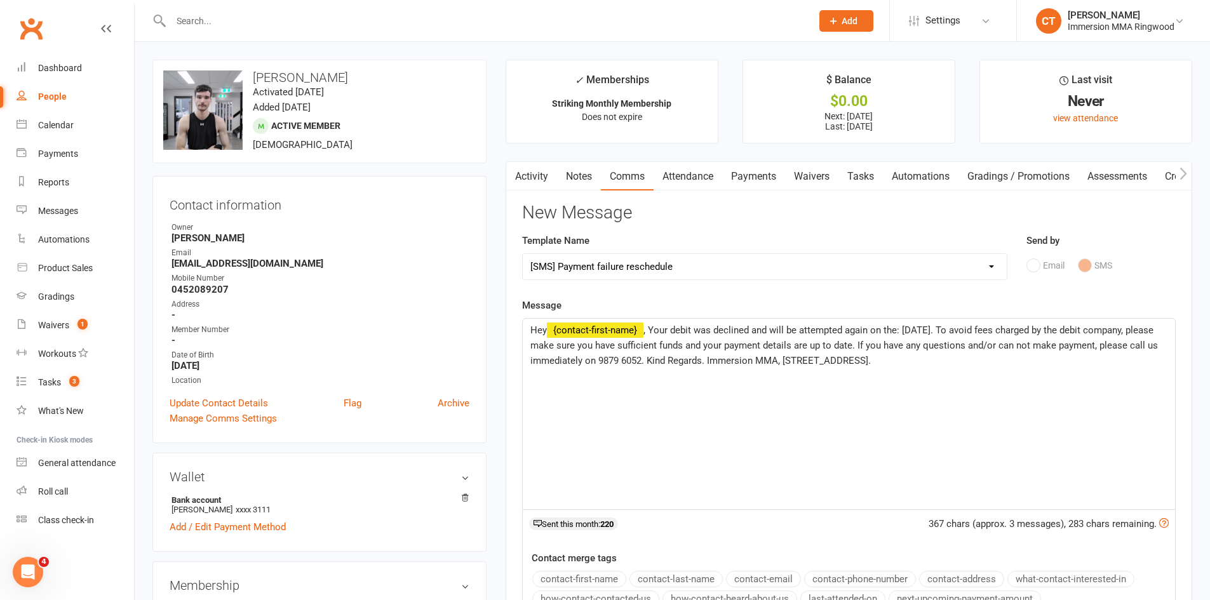
select select
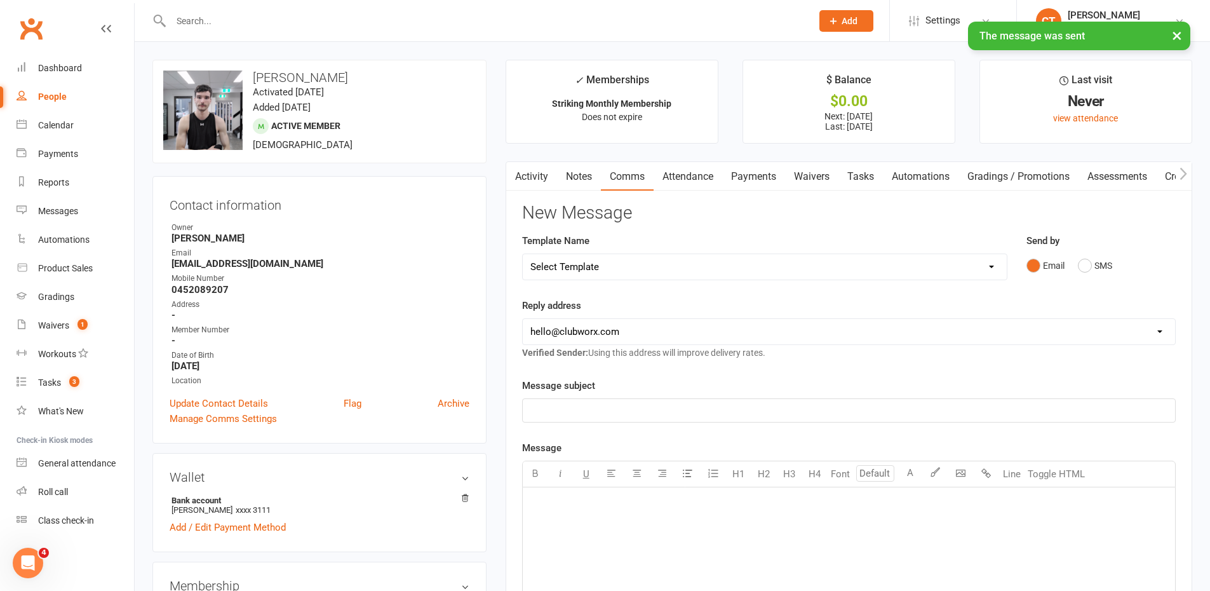
click at [588, 169] on link "Notes" at bounding box center [579, 176] width 44 height 29
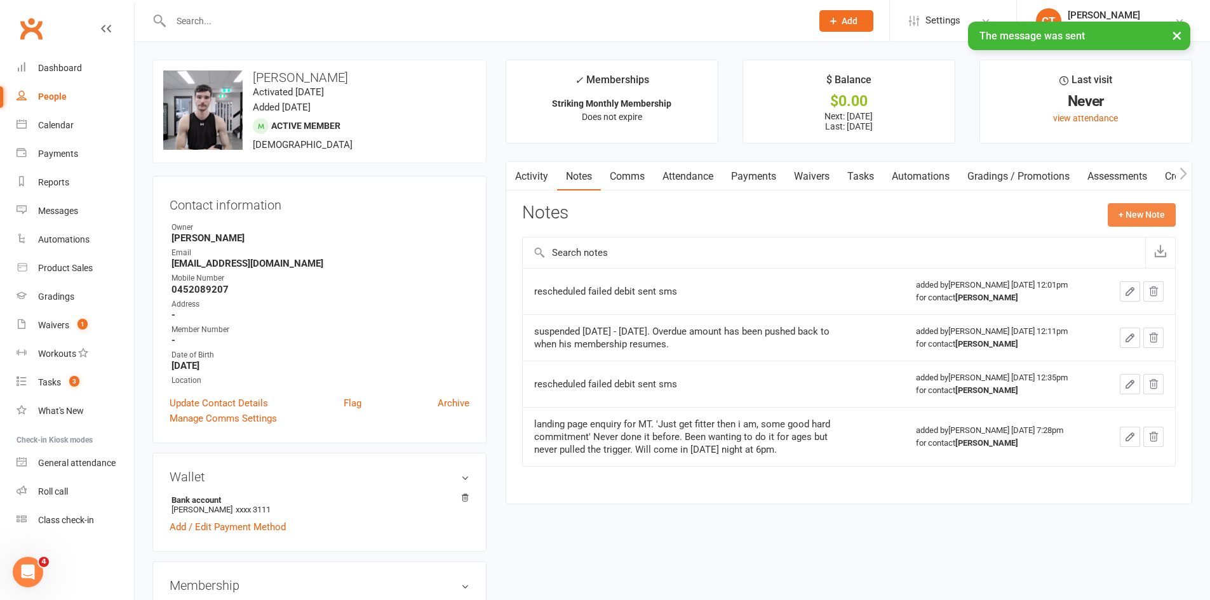
click at [1132, 212] on button "+ New Note" at bounding box center [1142, 214] width 68 height 23
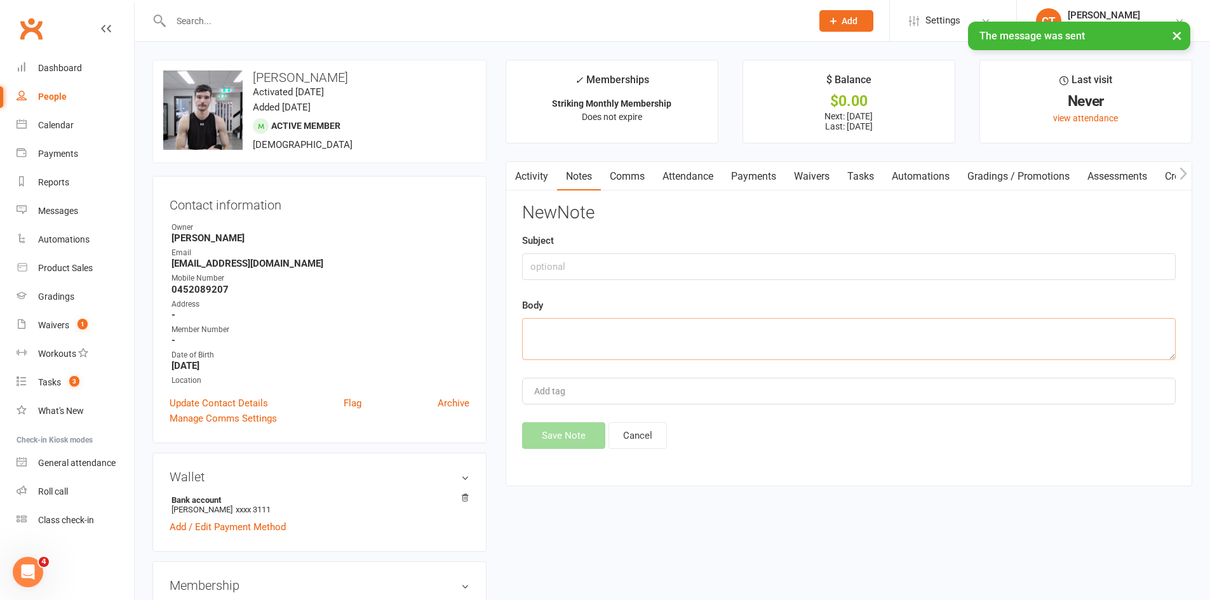
click at [919, 346] on textarea at bounding box center [849, 339] width 654 height 42
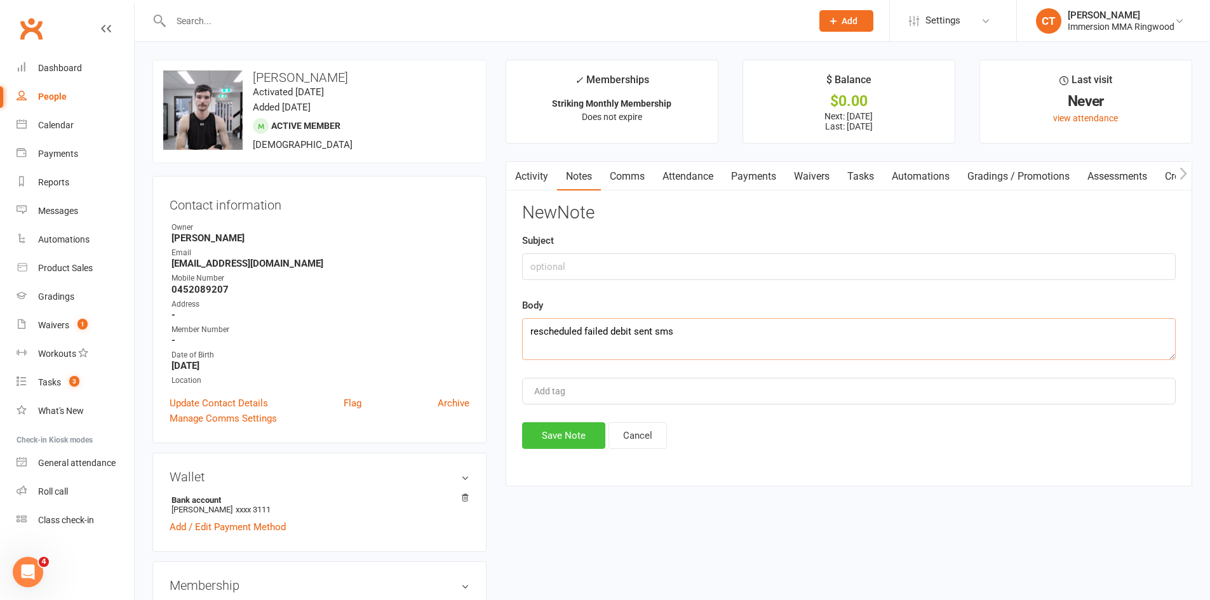
type textarea "rescheduled failed debit sent sms"
click at [569, 442] on button "Save Note" at bounding box center [563, 436] width 83 height 27
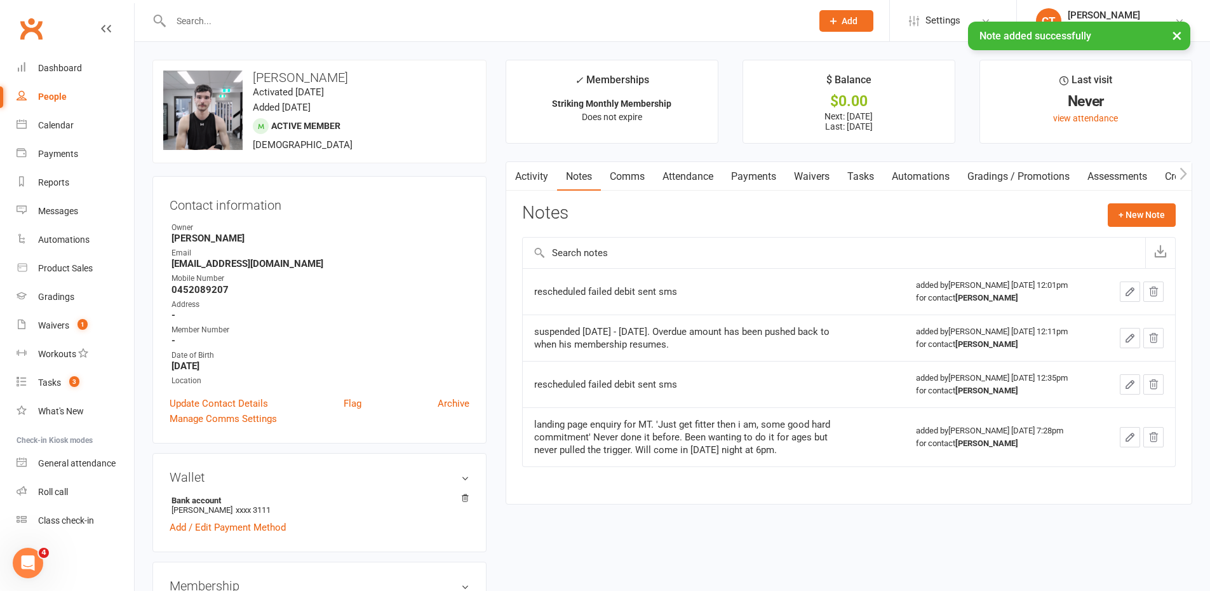
click at [755, 179] on link "Payments" at bounding box center [753, 176] width 63 height 29
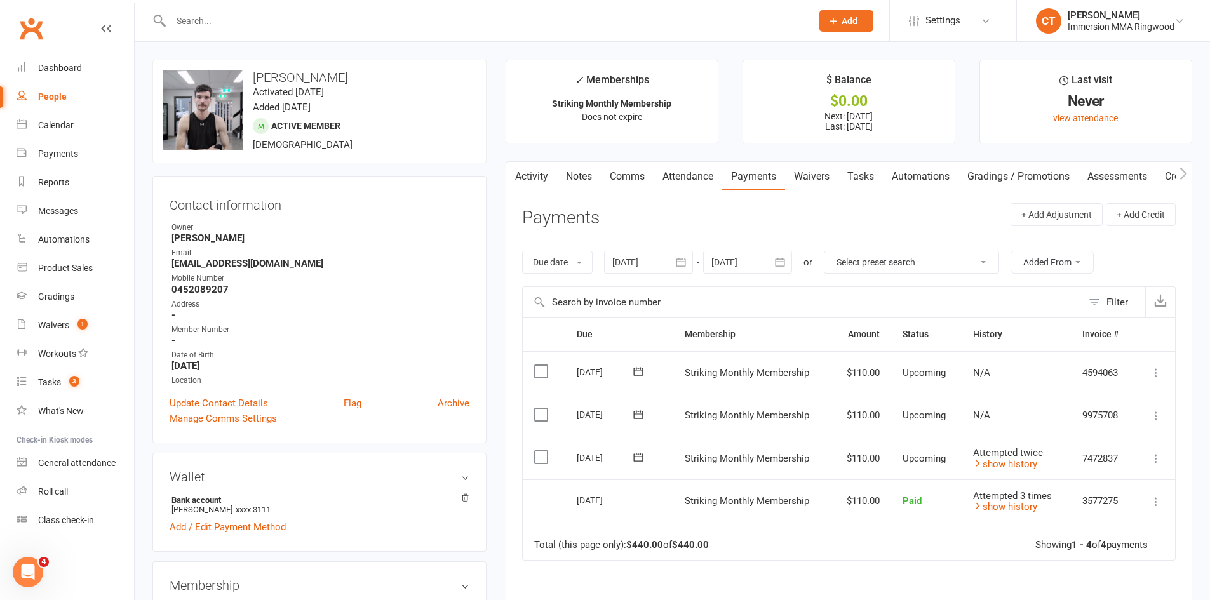
click at [556, 175] on link "Activity" at bounding box center [531, 176] width 51 height 29
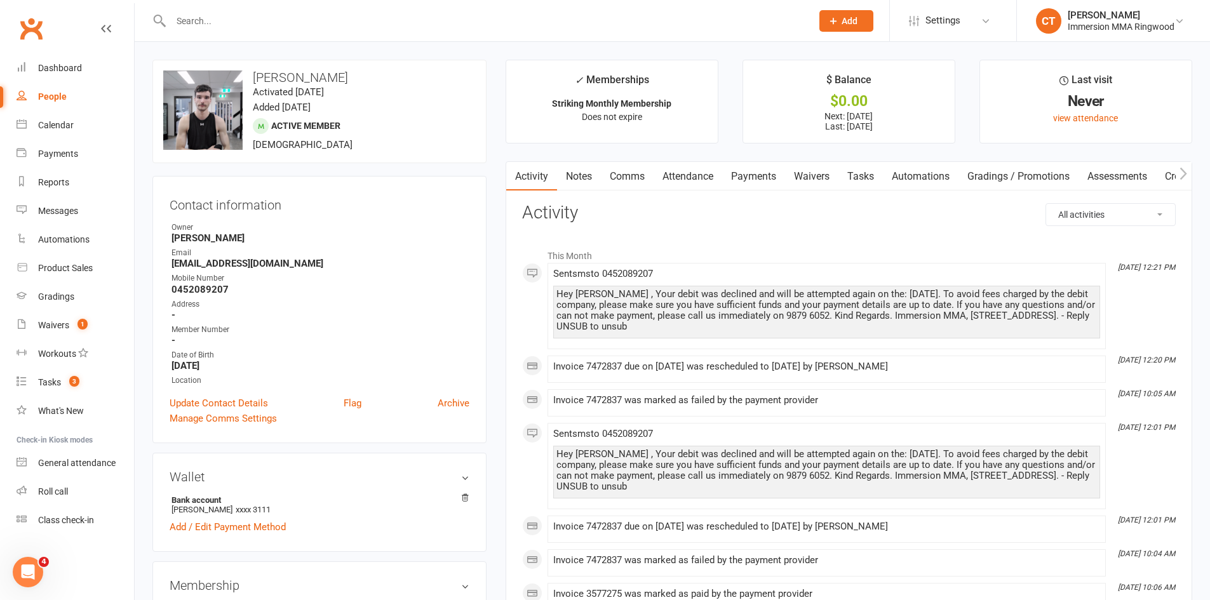
click at [569, 173] on link "Notes" at bounding box center [579, 176] width 44 height 29
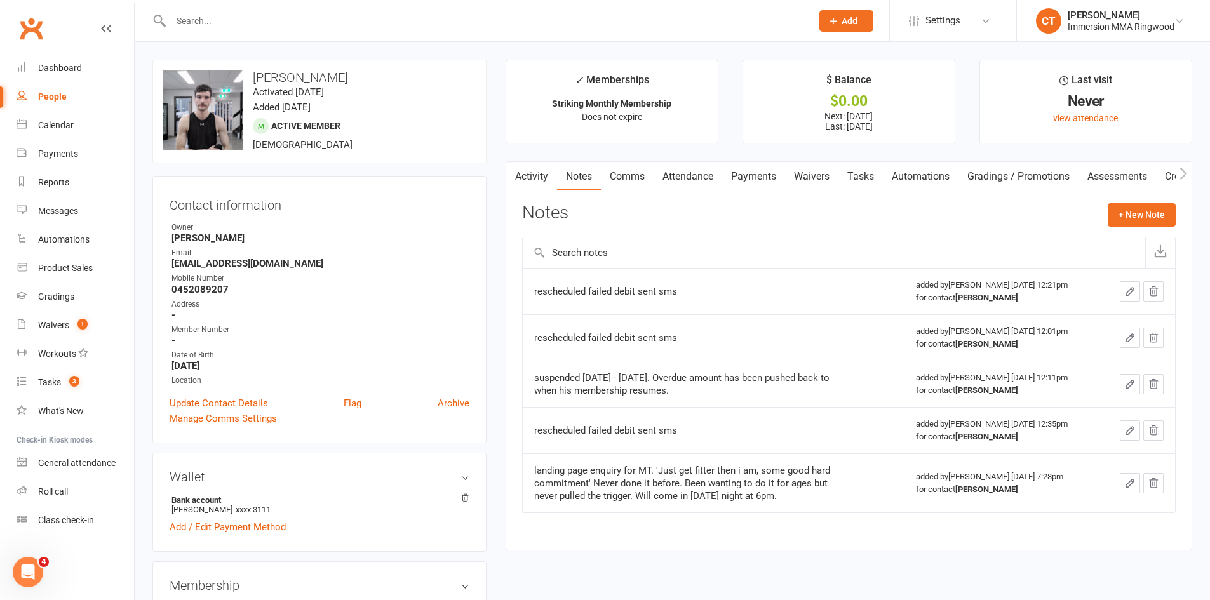
click at [858, 169] on link "Tasks" at bounding box center [861, 176] width 44 height 29
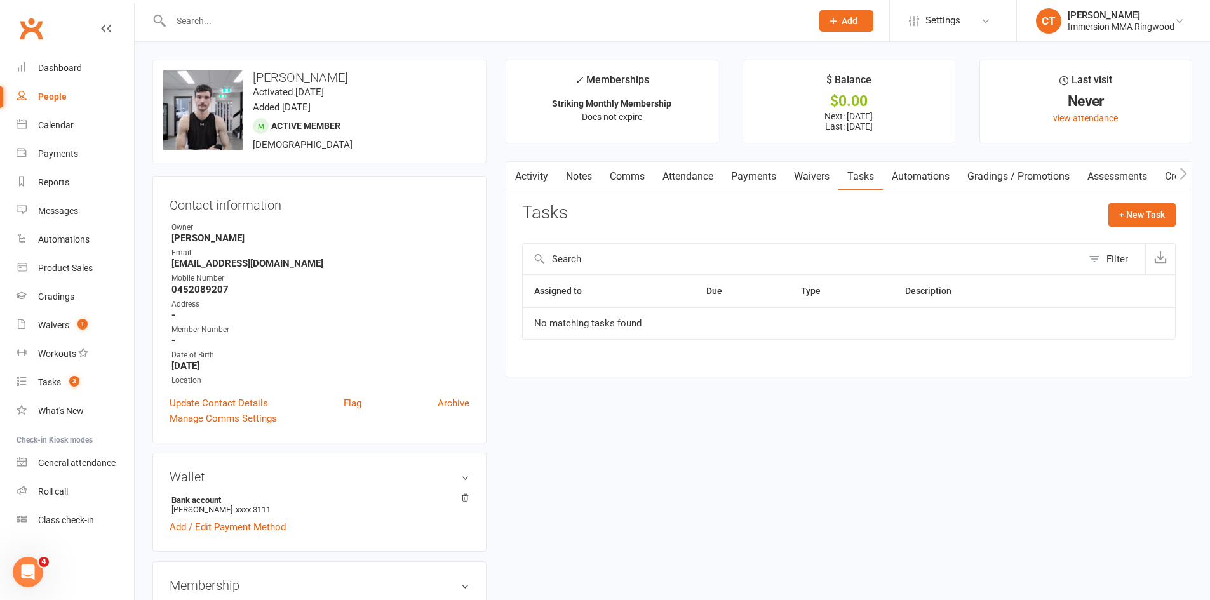
click at [729, 170] on link "Payments" at bounding box center [753, 176] width 63 height 29
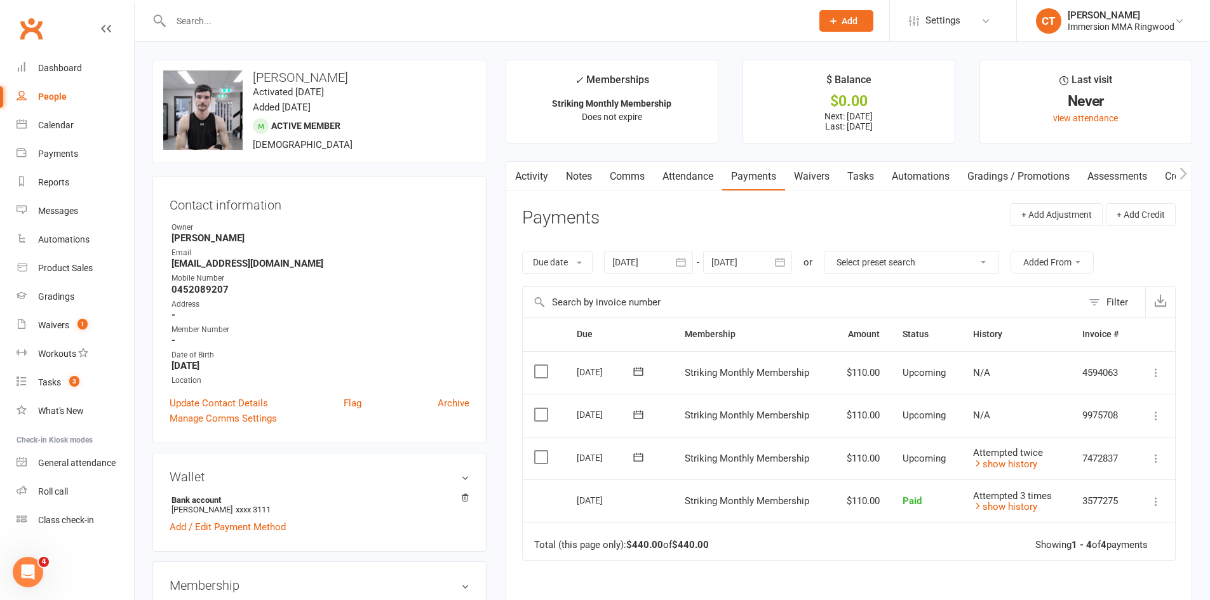
click at [543, 172] on link "Activity" at bounding box center [531, 176] width 51 height 29
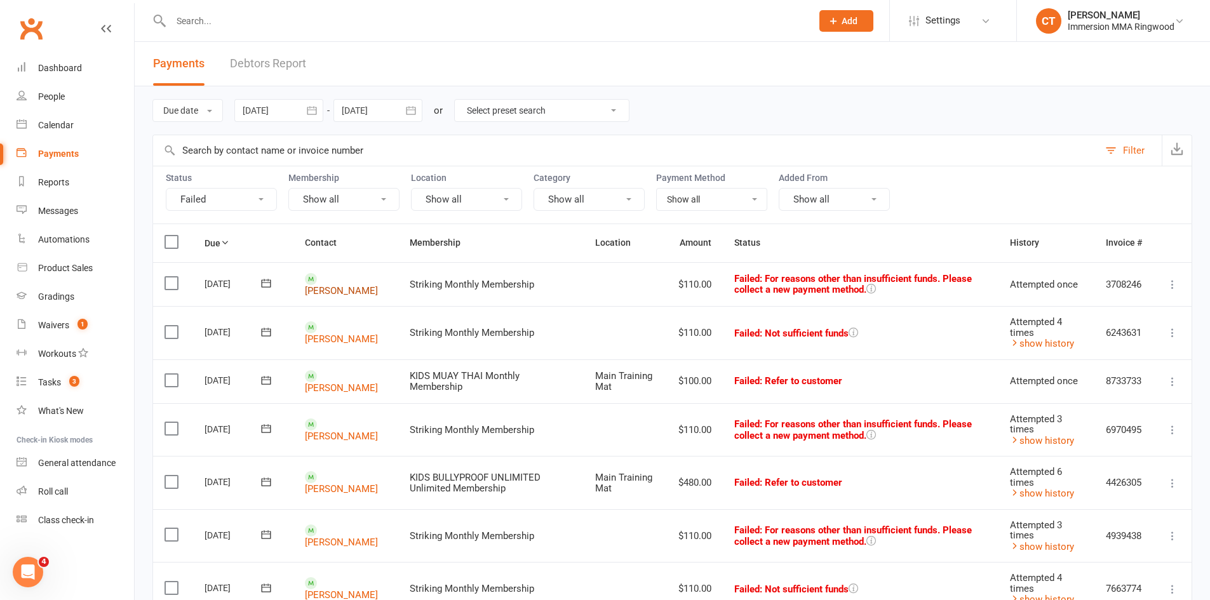
click at [330, 285] on link "[PERSON_NAME]" at bounding box center [341, 290] width 73 height 11
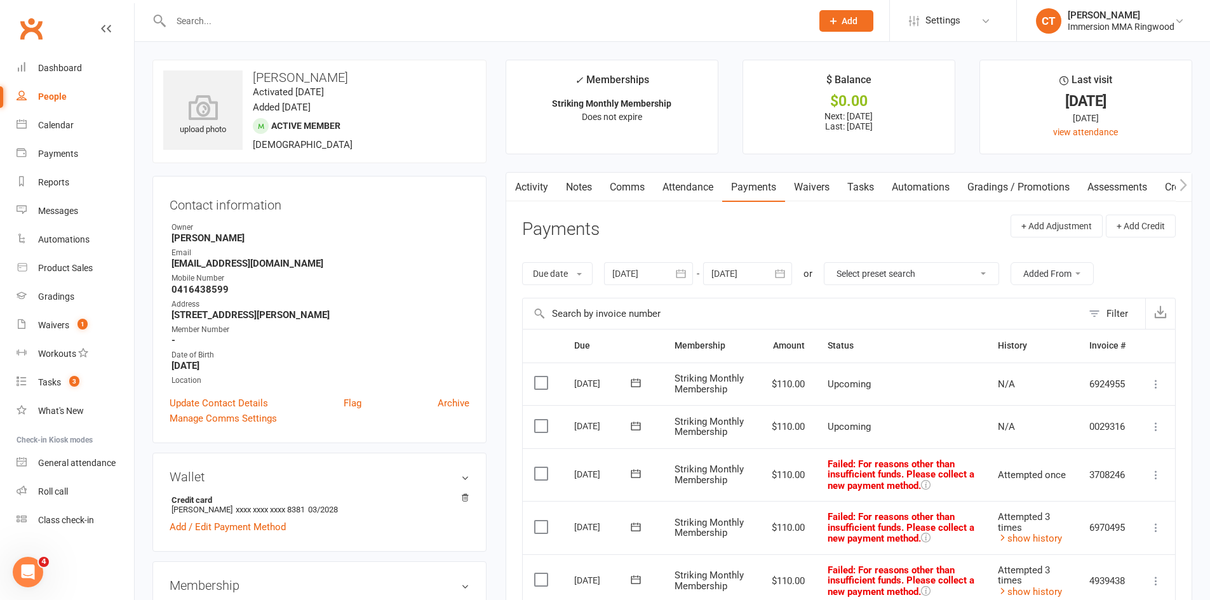
click at [635, 532] on icon at bounding box center [636, 527] width 13 height 13
click at [637, 478] on icon at bounding box center [636, 474] width 10 height 8
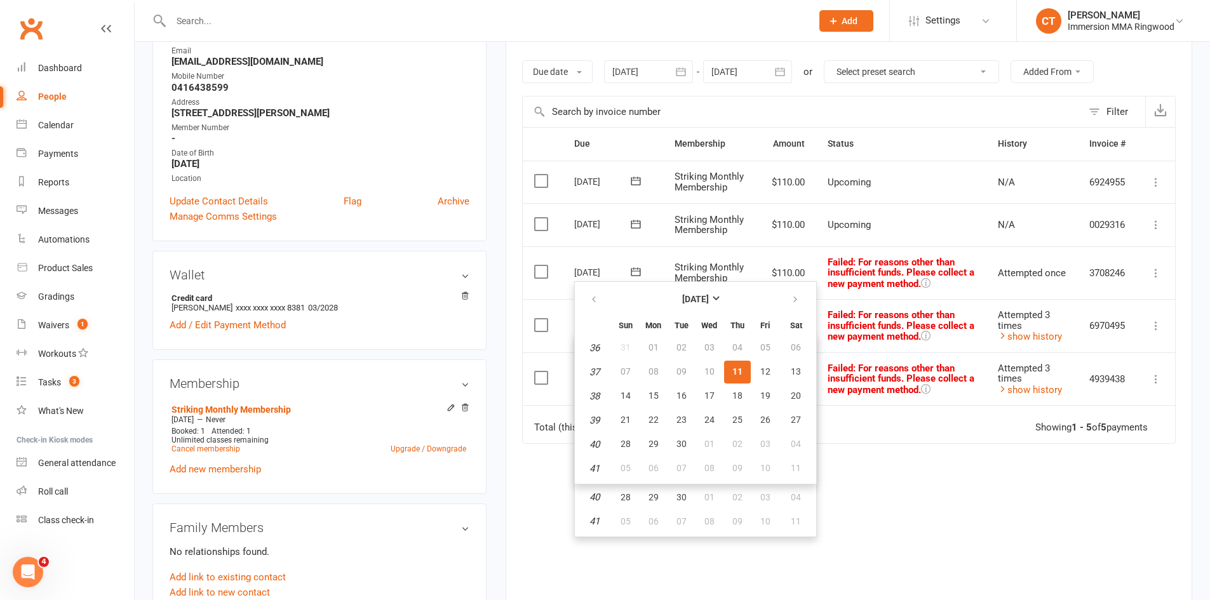
scroll to position [212, 0]
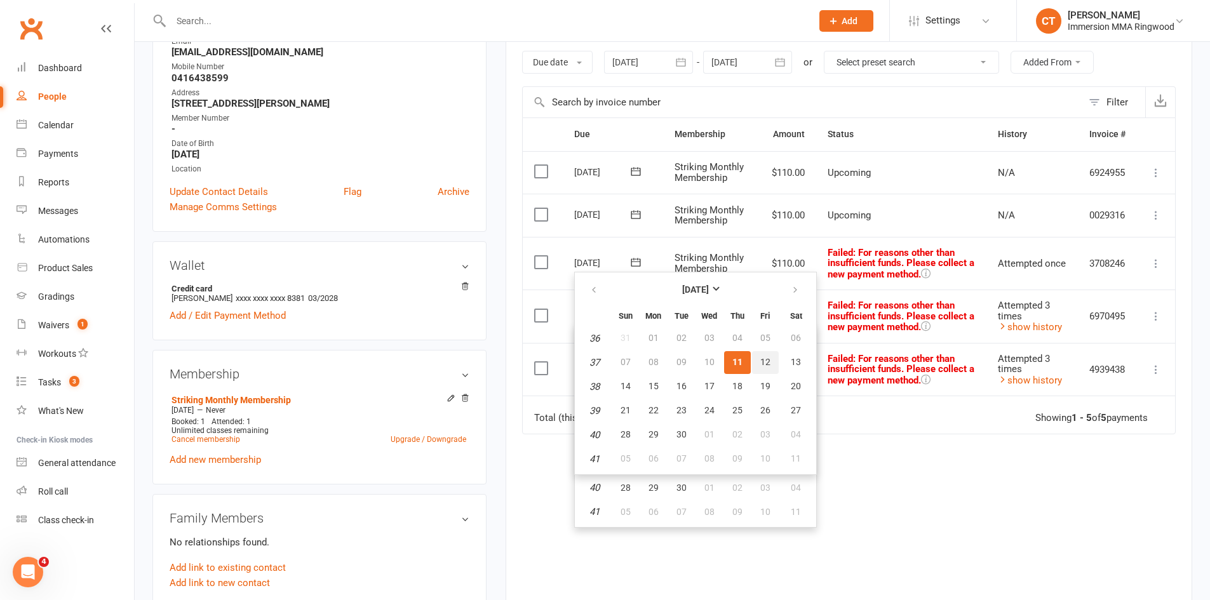
click at [773, 367] on button "12" at bounding box center [765, 362] width 27 height 23
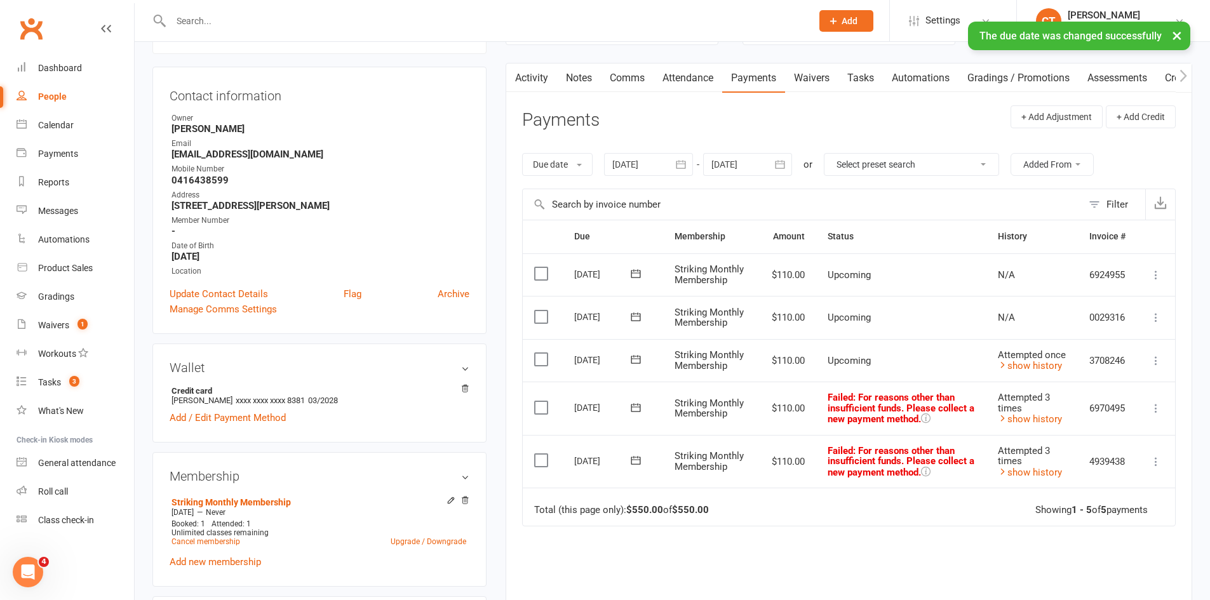
scroll to position [0, 0]
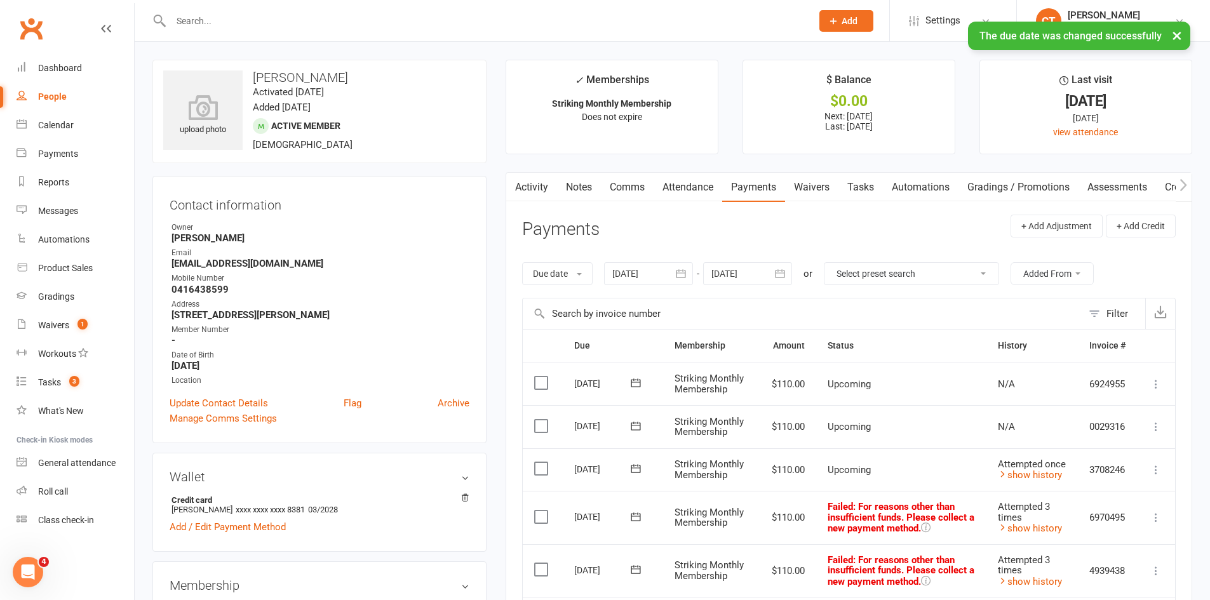
click at [626, 180] on link "Comms" at bounding box center [627, 187] width 53 height 29
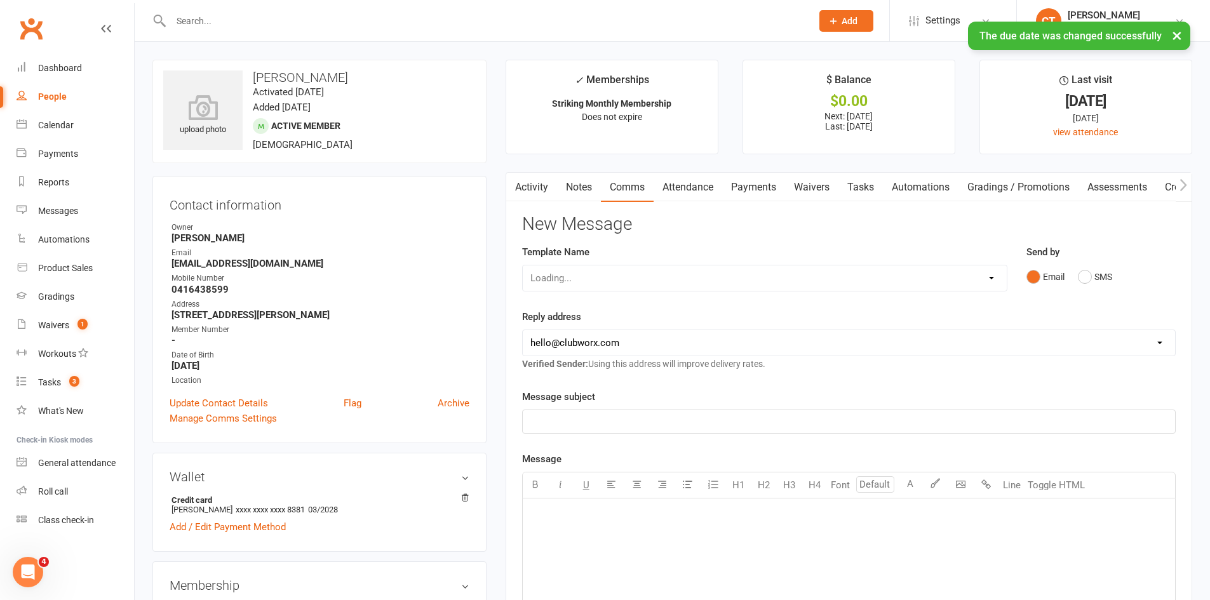
click at [597, 275] on select "Loading..." at bounding box center [765, 278] width 484 height 25
select select "17"
click at [523, 266] on select "Select Template [SMS] [PERSON_NAME] - Call back message [SMS] Mark- Call back m…" at bounding box center [765, 278] width 484 height 25
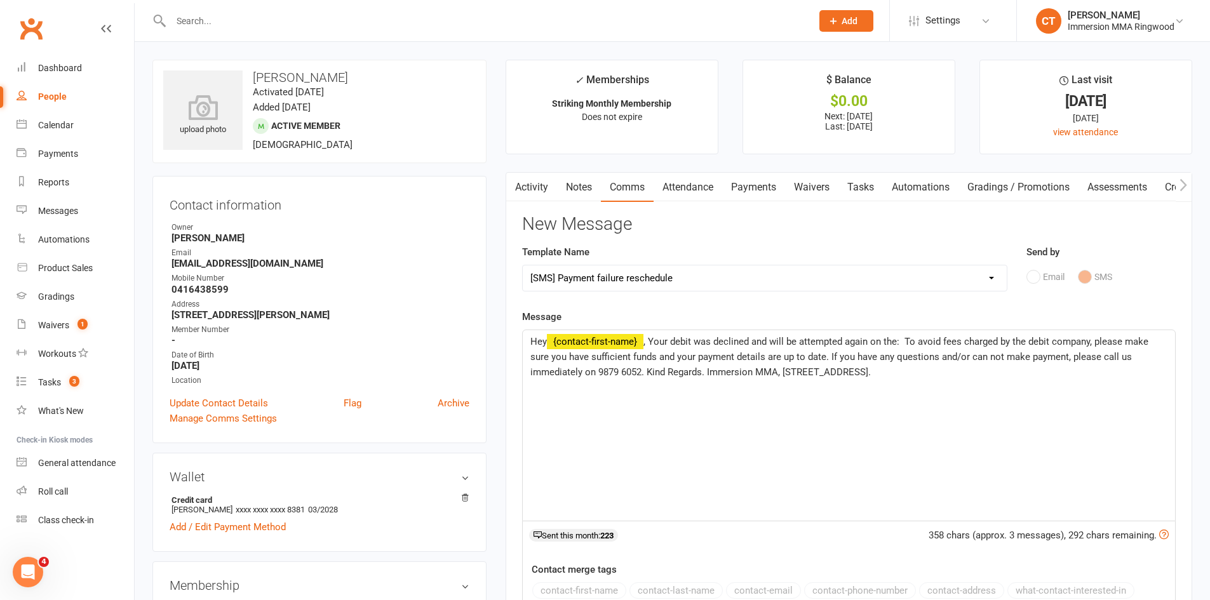
click at [905, 341] on span ", Your debit was declined and will be attempted again on the: To avoid fees cha…" at bounding box center [841, 357] width 621 height 42
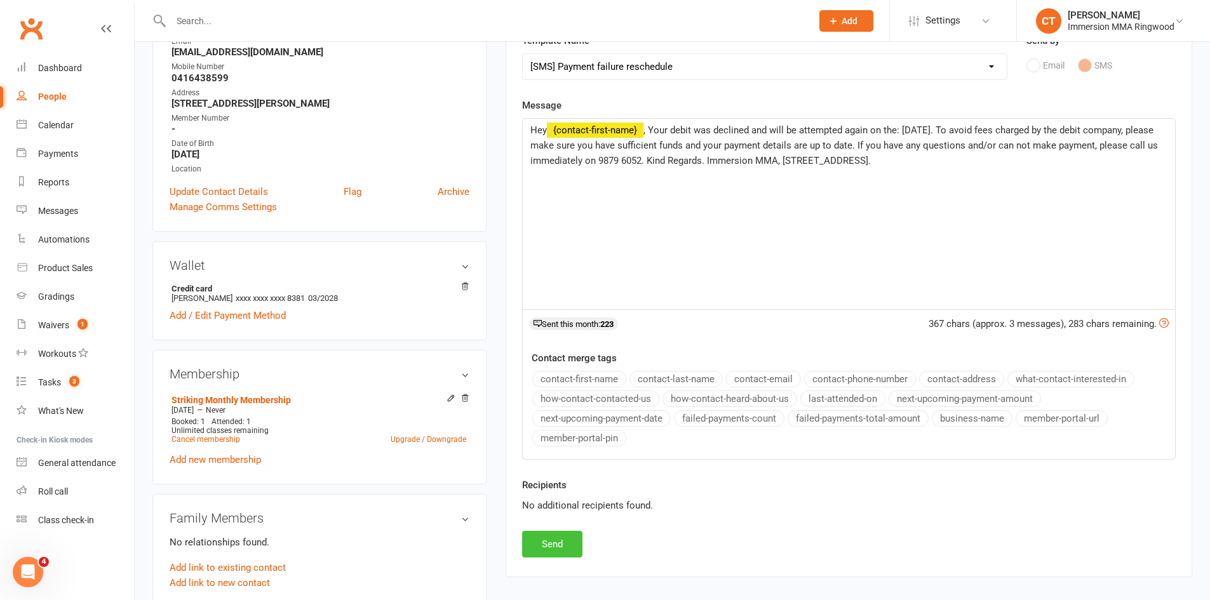
click at [555, 538] on button "Send" at bounding box center [552, 544] width 60 height 27
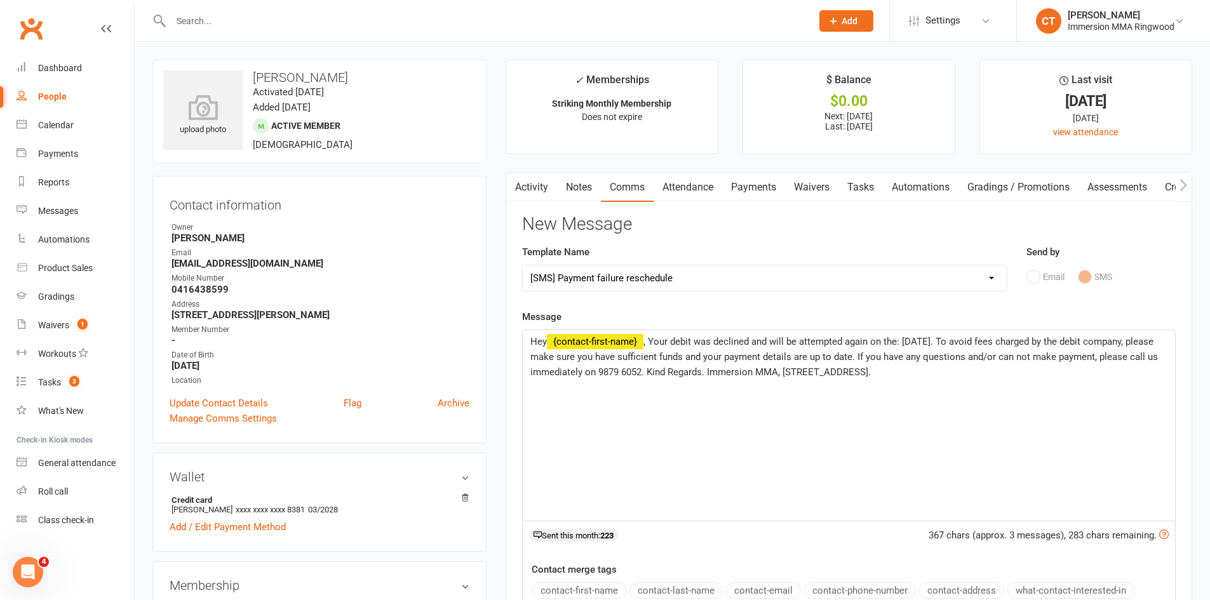
select select
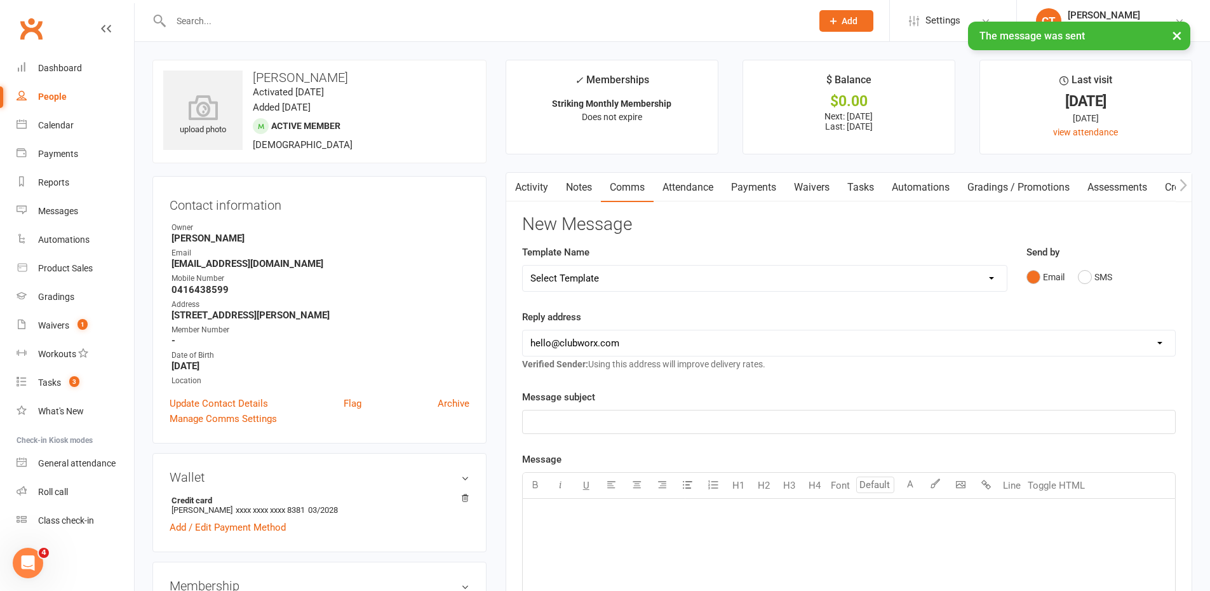
click at [582, 181] on link "Notes" at bounding box center [579, 187] width 44 height 29
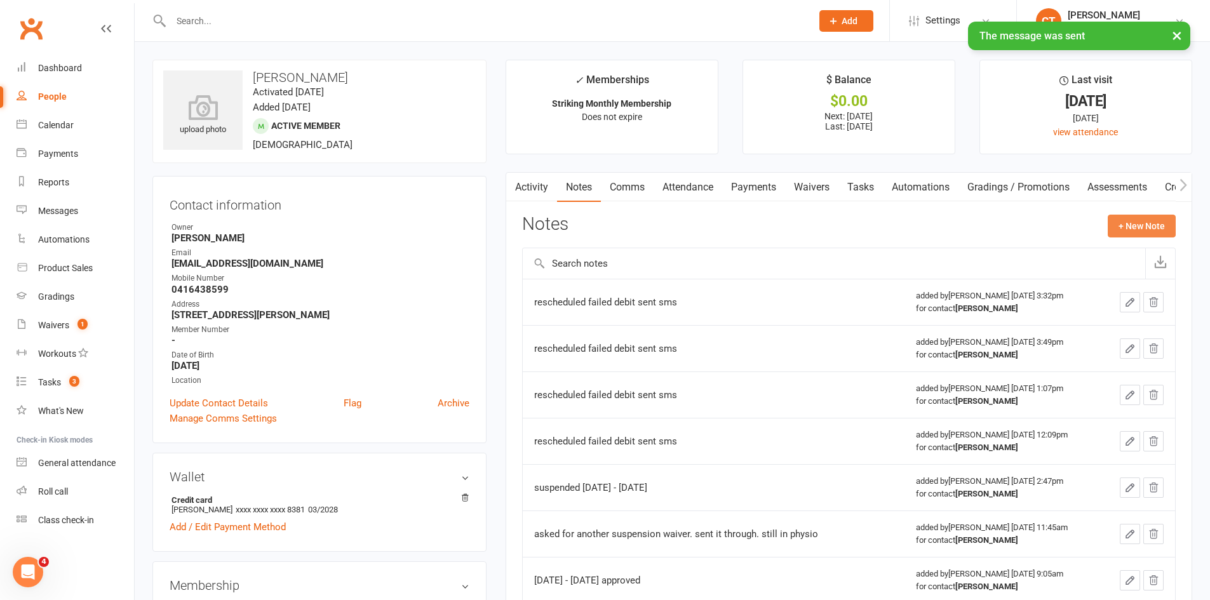
click at [1146, 226] on button "+ New Note" at bounding box center [1142, 226] width 68 height 23
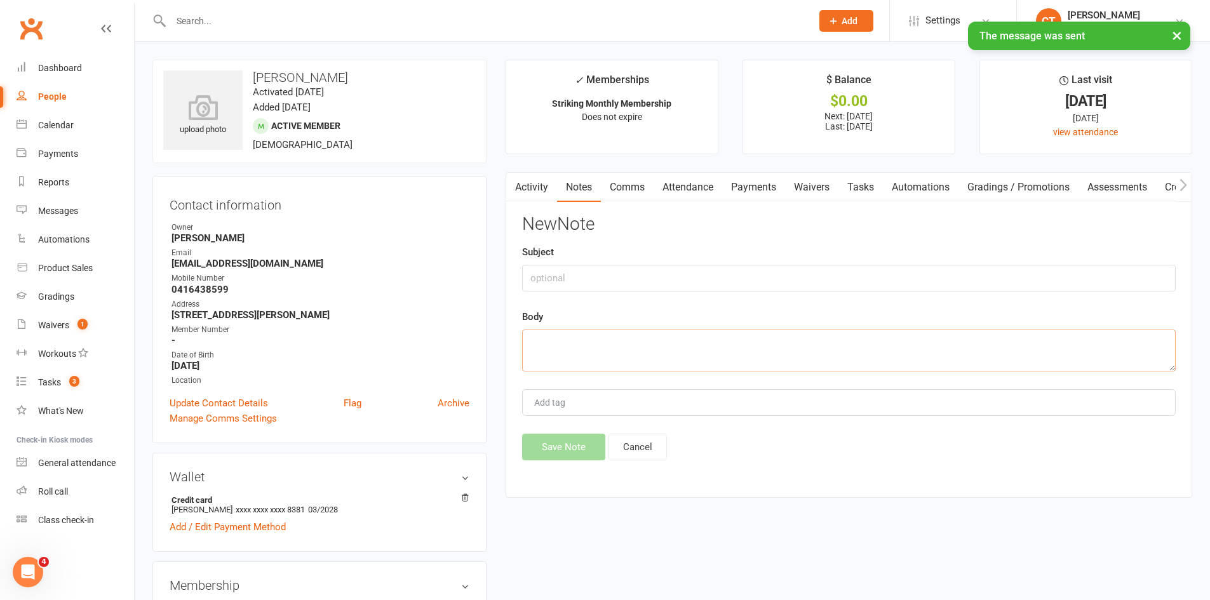
click at [882, 341] on textarea at bounding box center [849, 351] width 654 height 42
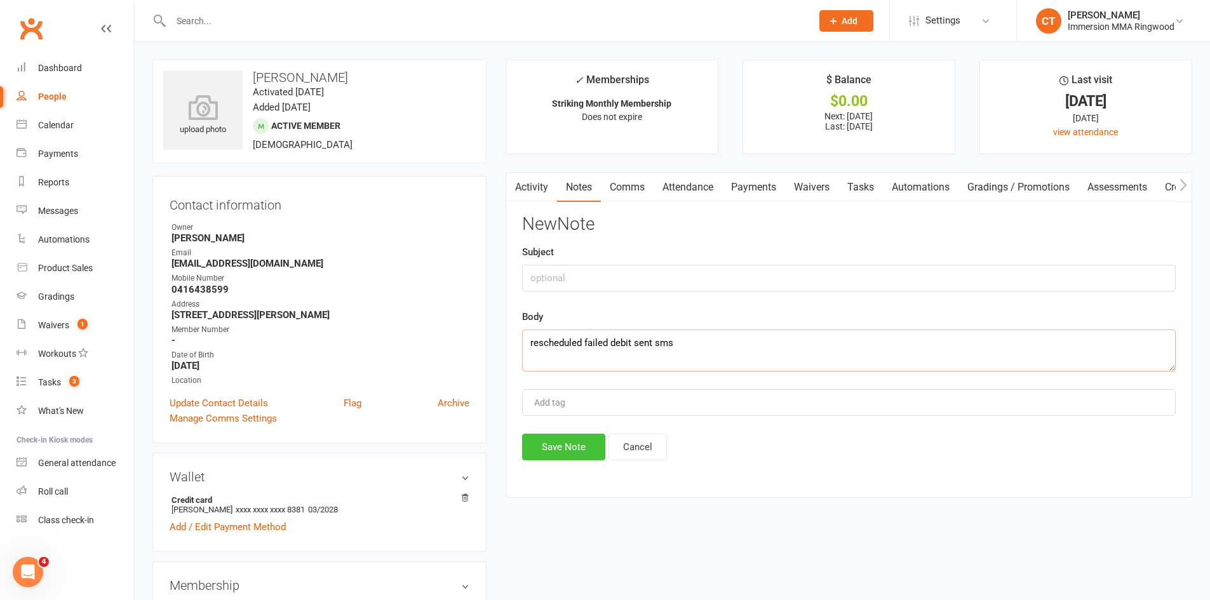
type textarea "rescheduled failed debit sent sms"
click at [546, 452] on button "Save Note" at bounding box center [563, 447] width 83 height 27
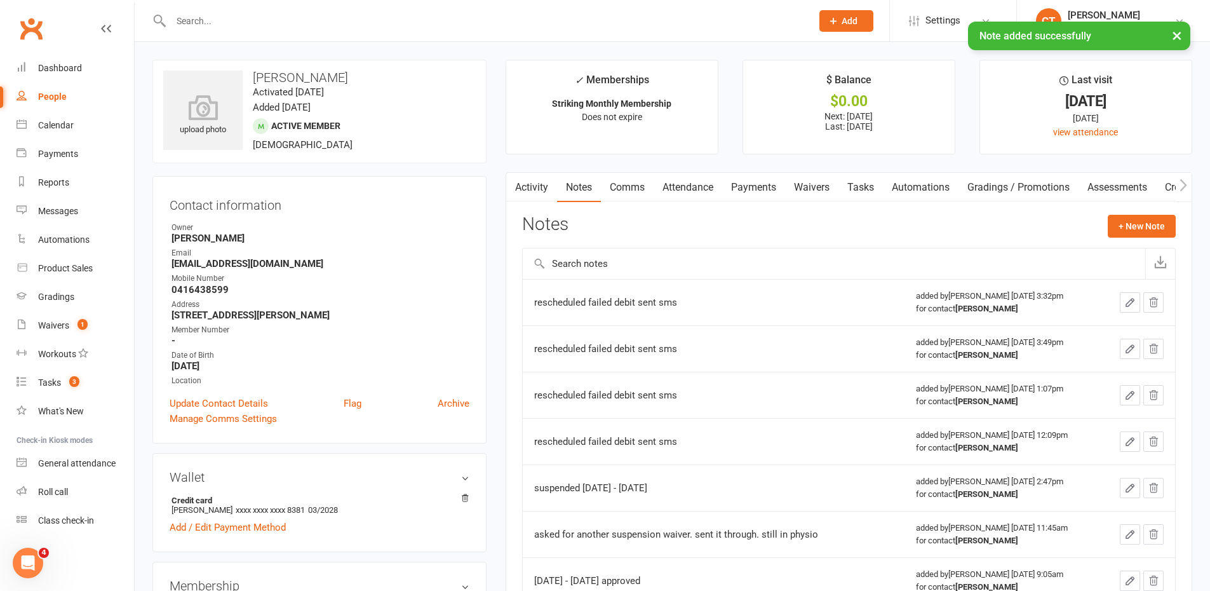
click at [766, 186] on link "Payments" at bounding box center [753, 187] width 63 height 29
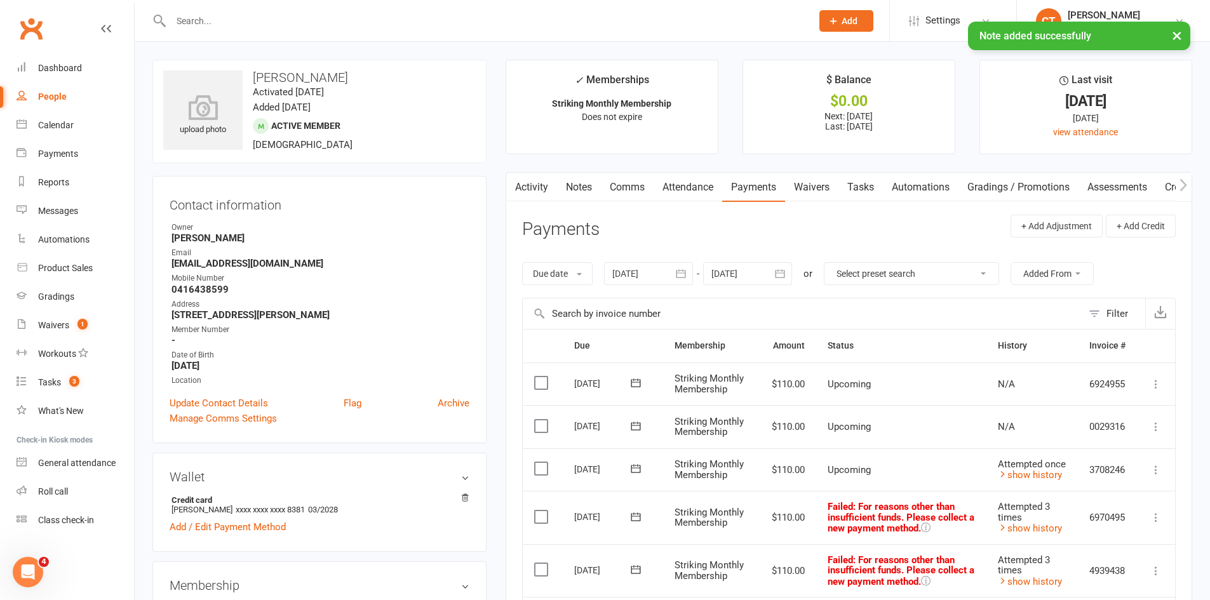
click at [853, 186] on link "Tasks" at bounding box center [861, 187] width 44 height 29
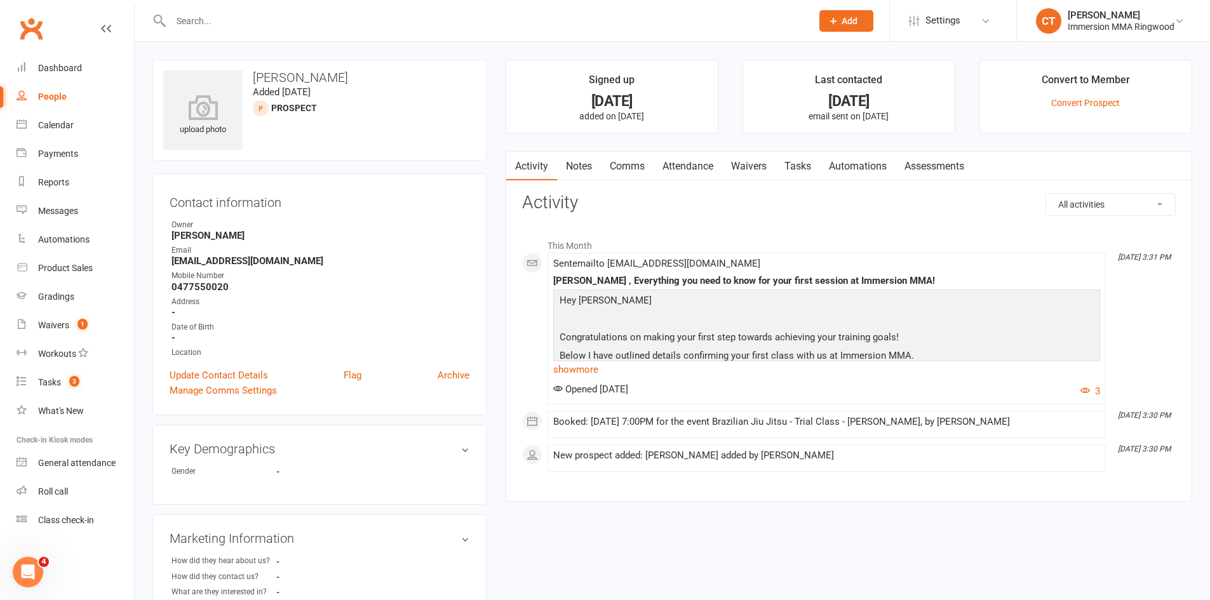
click at [572, 167] on link "Notes" at bounding box center [579, 166] width 44 height 29
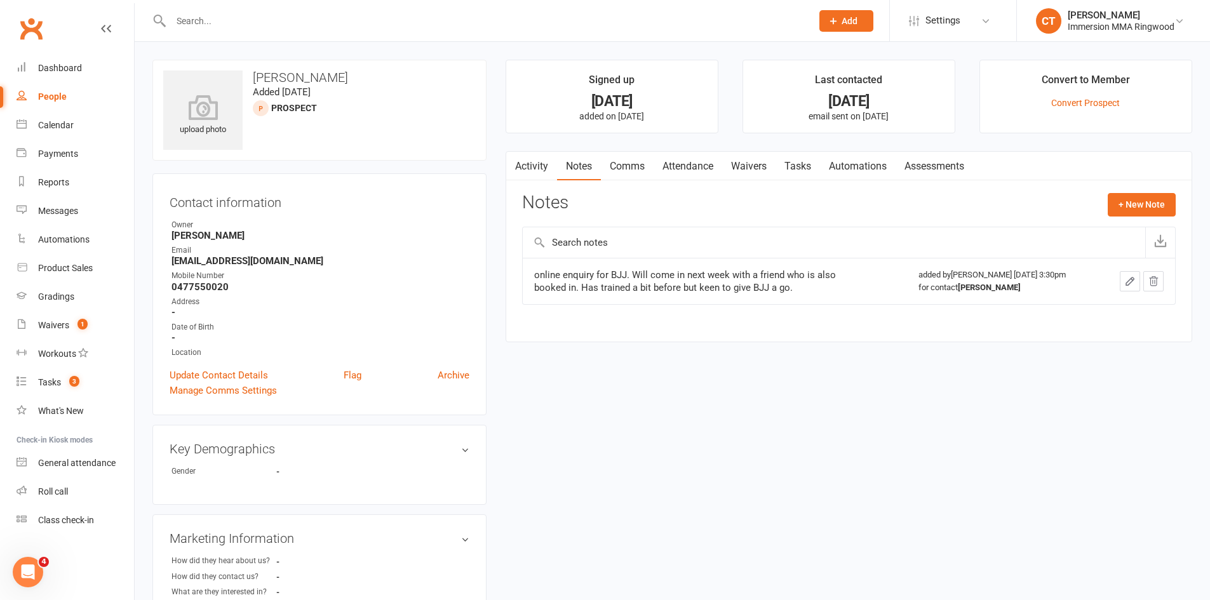
click at [632, 166] on link "Comms" at bounding box center [627, 166] width 53 height 29
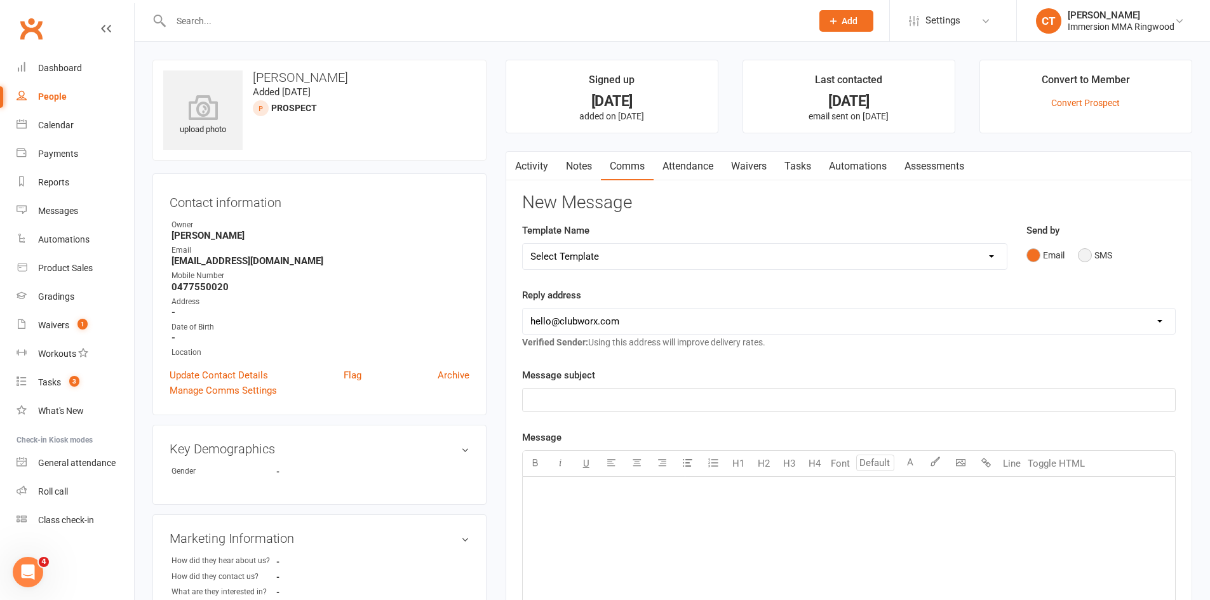
click at [1083, 250] on button "SMS" at bounding box center [1095, 255] width 34 height 24
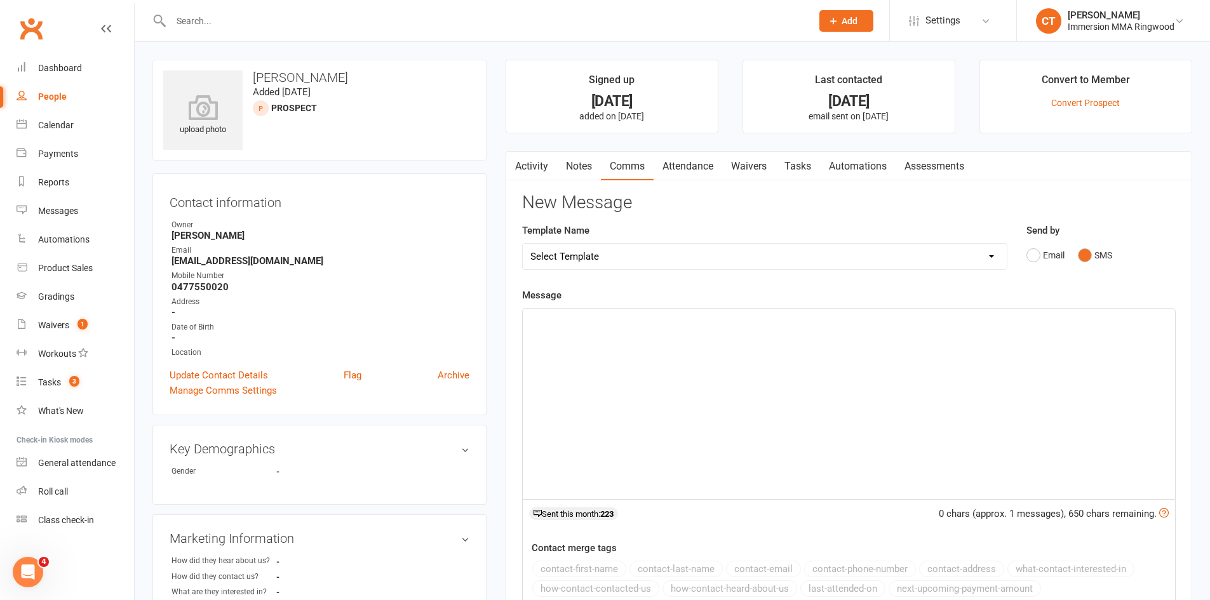
click at [1090, 364] on div "﻿" at bounding box center [849, 404] width 652 height 191
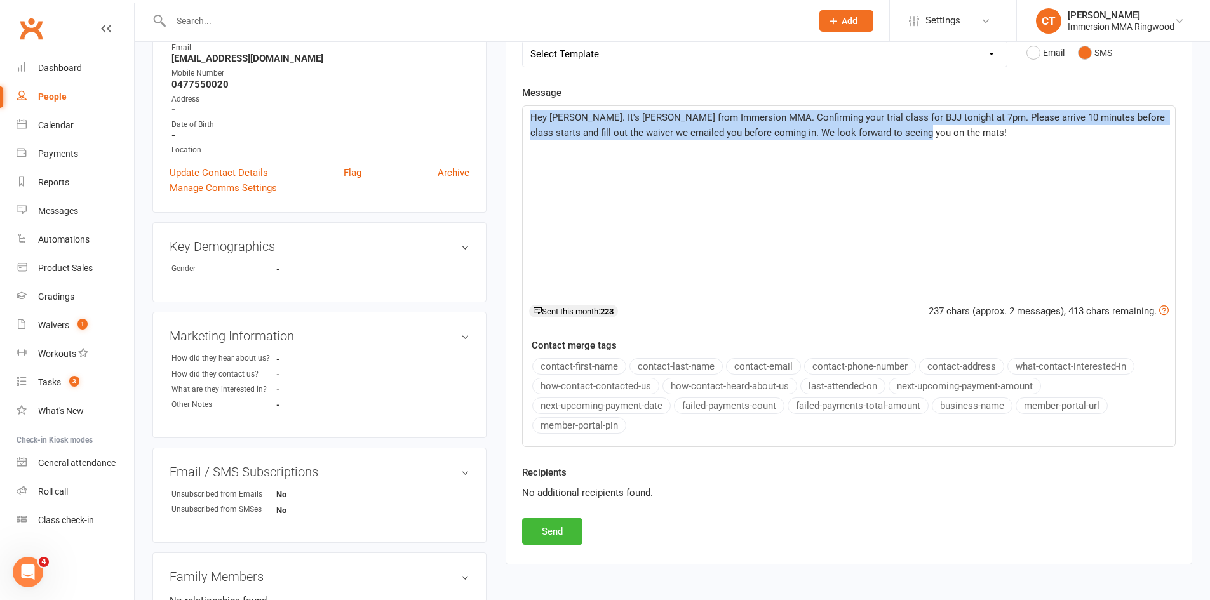
scroll to position [212, 0]
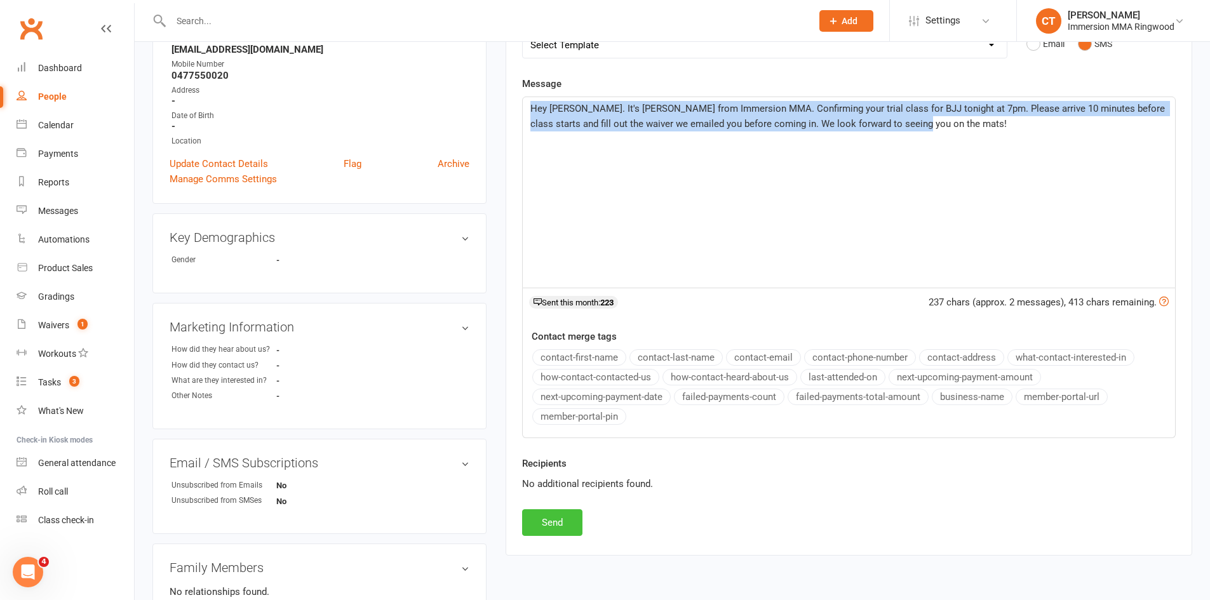
click at [550, 527] on button "Send" at bounding box center [552, 523] width 60 height 27
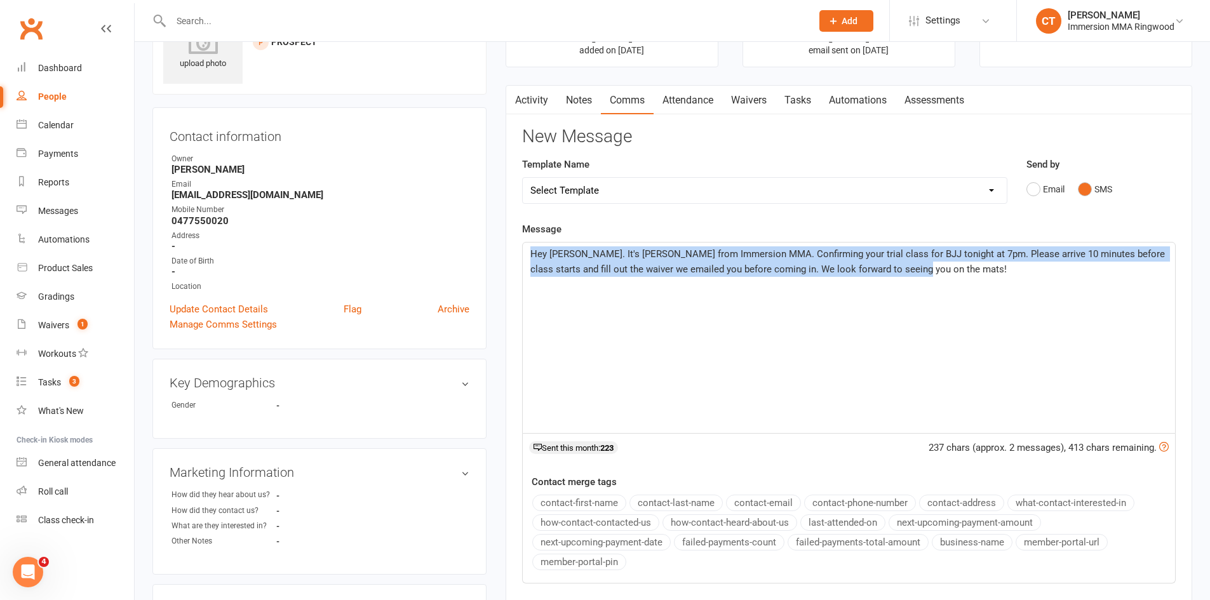
scroll to position [0, 0]
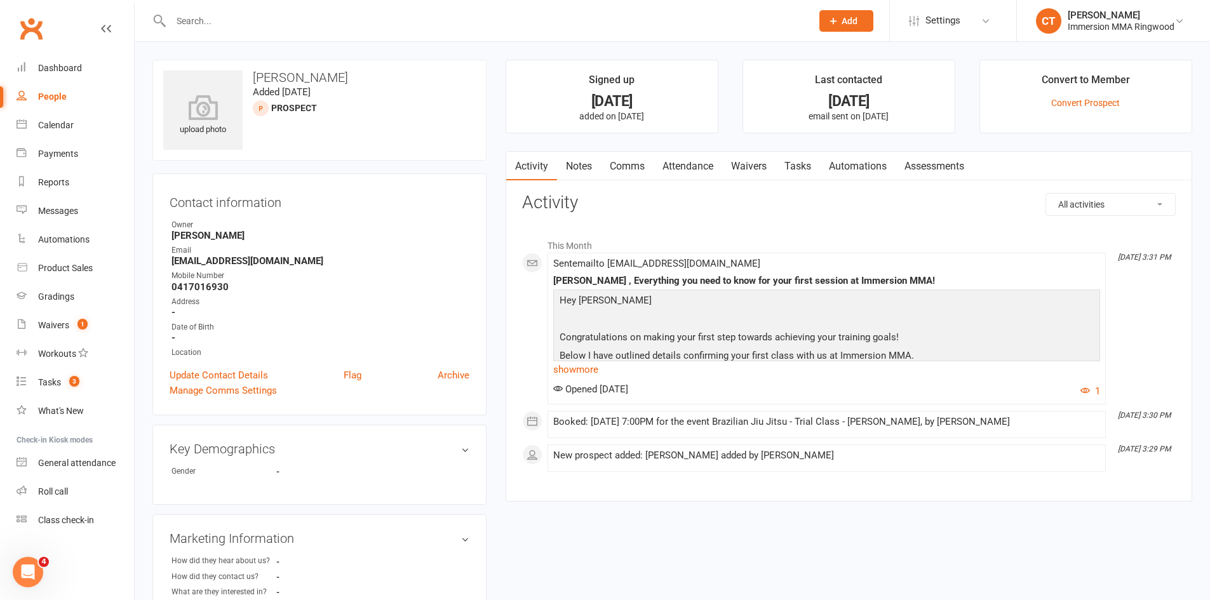
click at [572, 157] on link "Notes" at bounding box center [579, 166] width 44 height 29
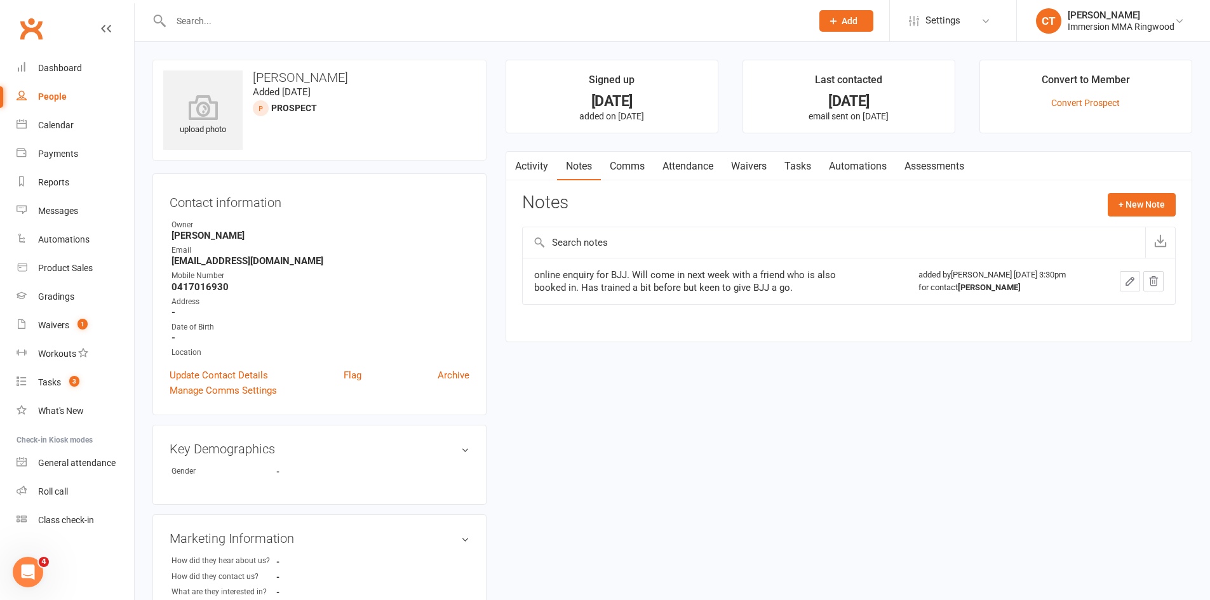
click at [624, 168] on link "Comms" at bounding box center [627, 166] width 53 height 29
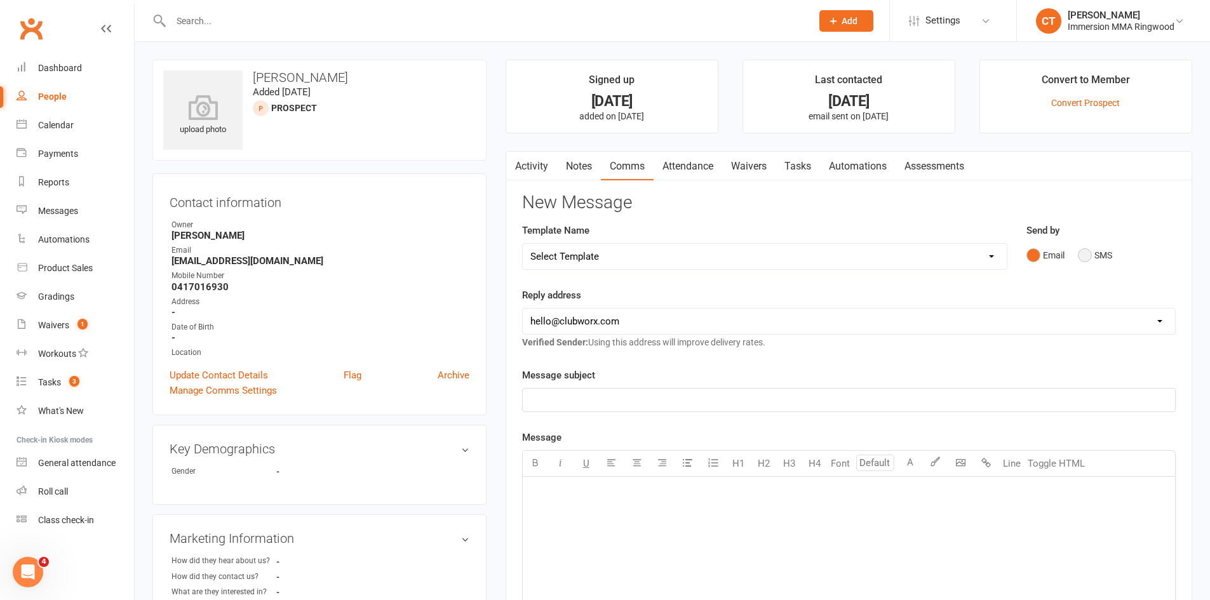
click at [1083, 250] on button "SMS" at bounding box center [1095, 255] width 34 height 24
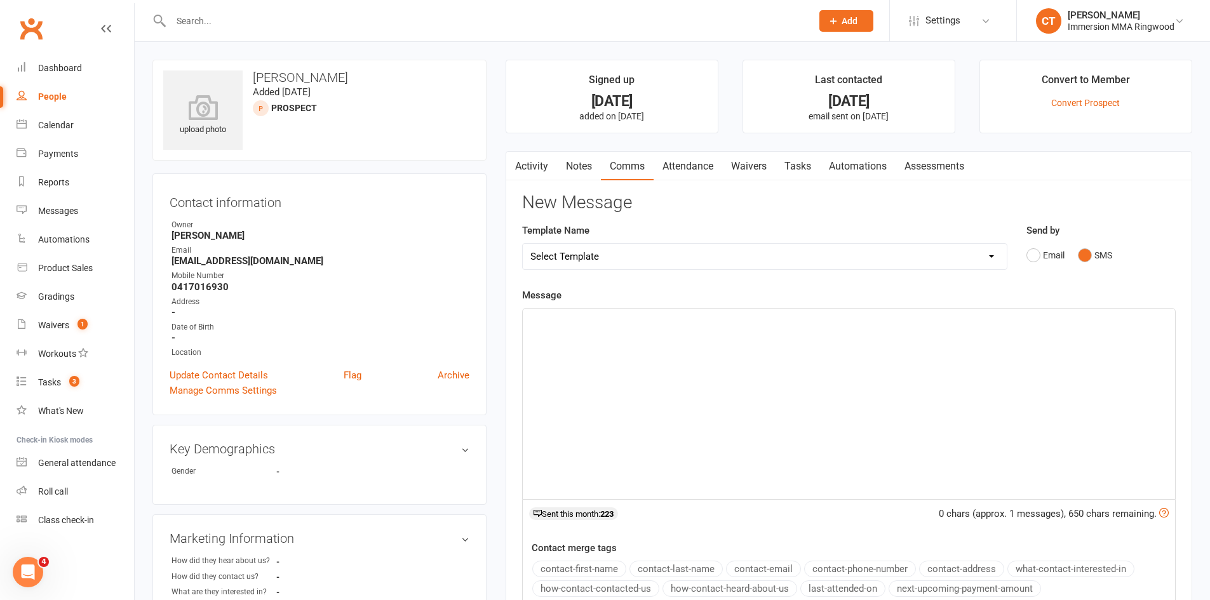
click at [979, 393] on div "﻿" at bounding box center [849, 404] width 652 height 191
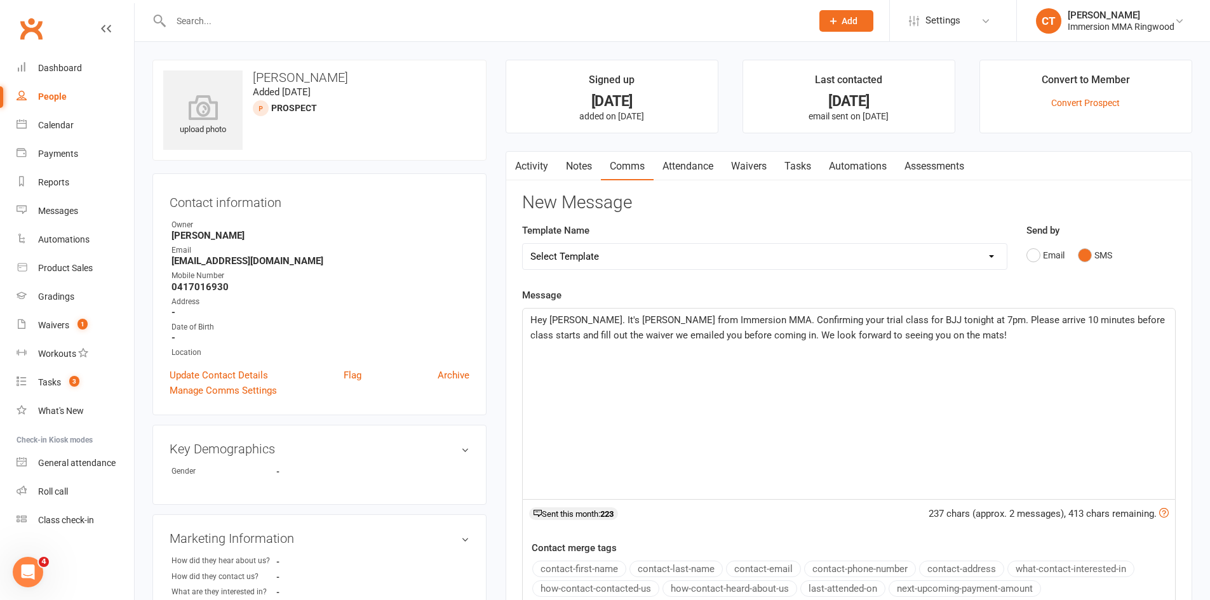
click at [559, 314] on span "Hey [PERSON_NAME]. It's [PERSON_NAME] from Immersion MMA. Confirming your trial…" at bounding box center [849, 327] width 637 height 27
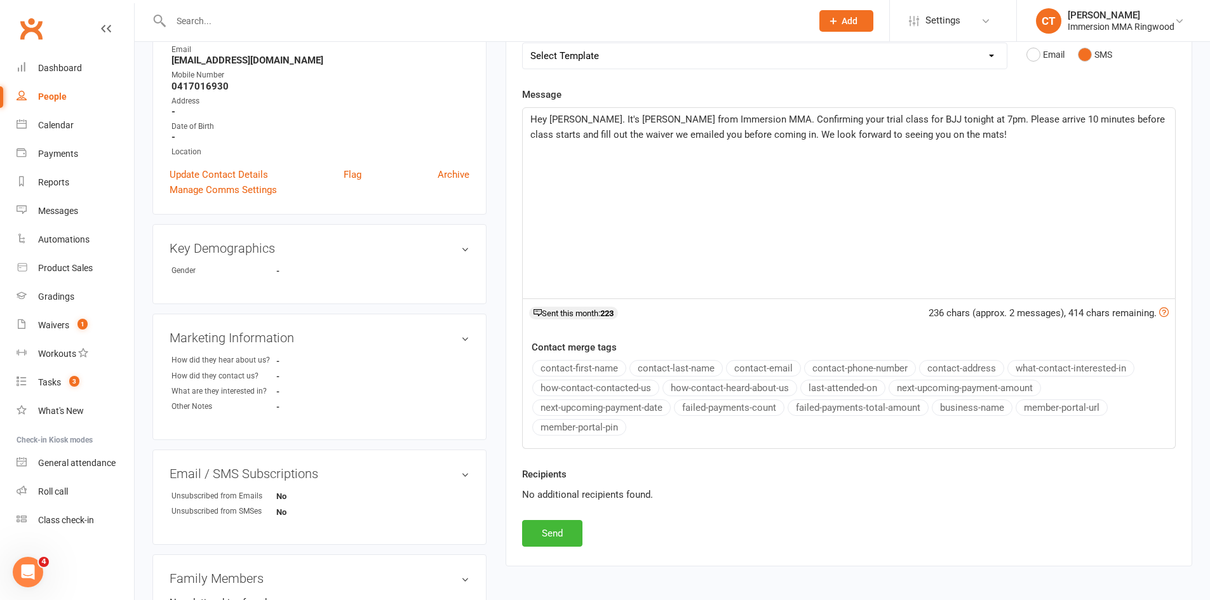
scroll to position [212, 0]
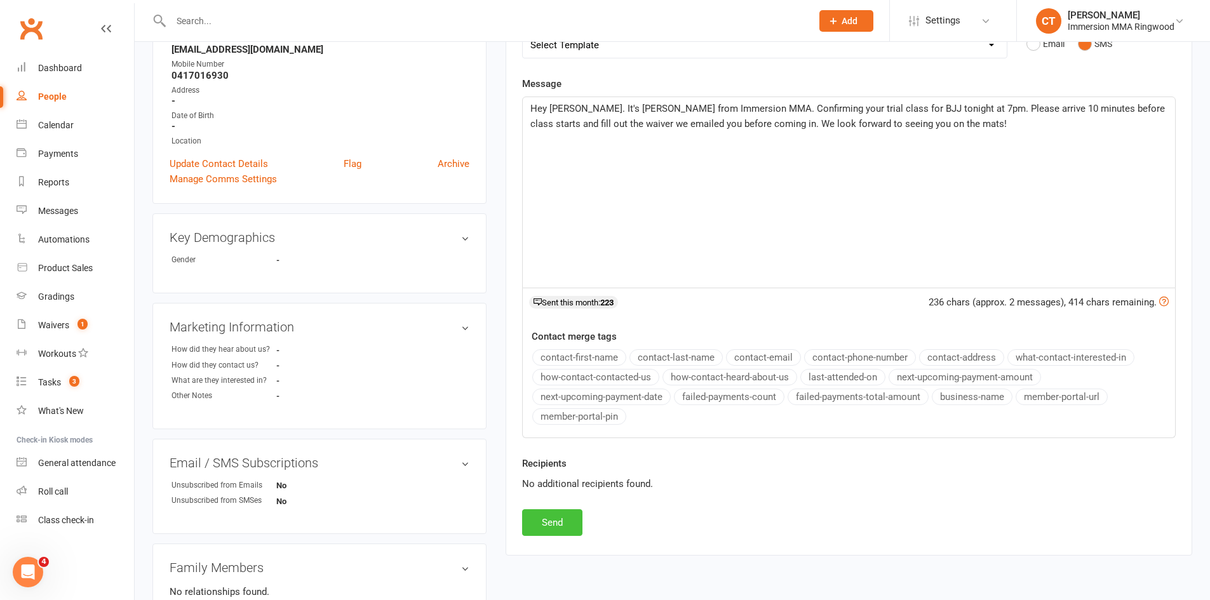
click at [558, 516] on button "Send" at bounding box center [552, 523] width 60 height 27
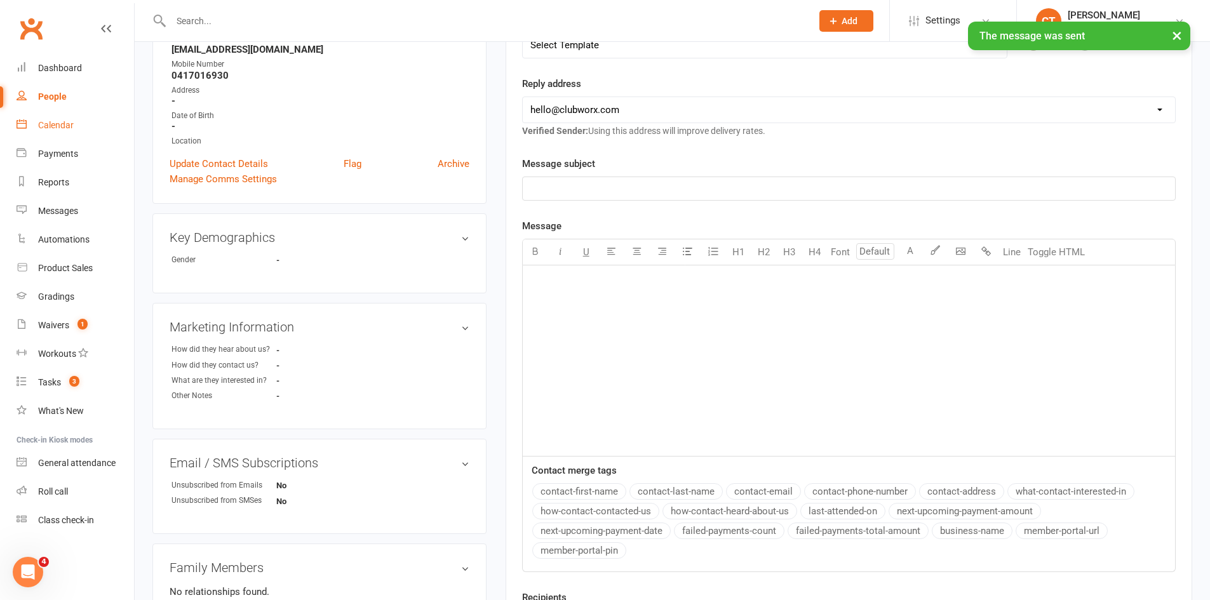
click at [54, 123] on div "Calendar" at bounding box center [56, 125] width 36 height 10
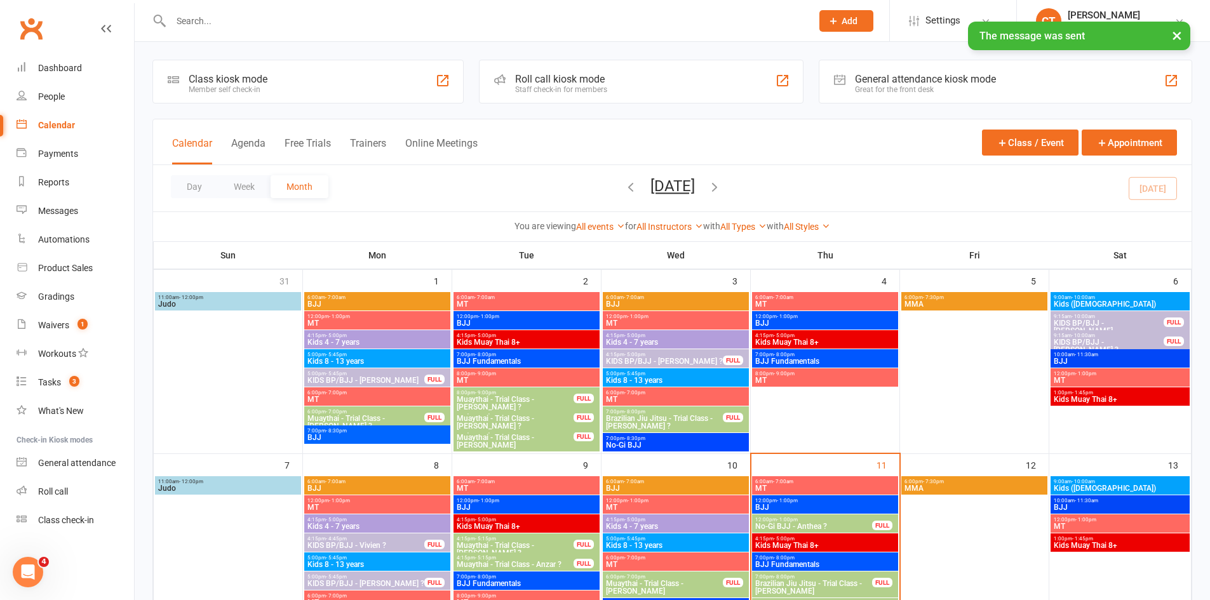
scroll to position [212, 0]
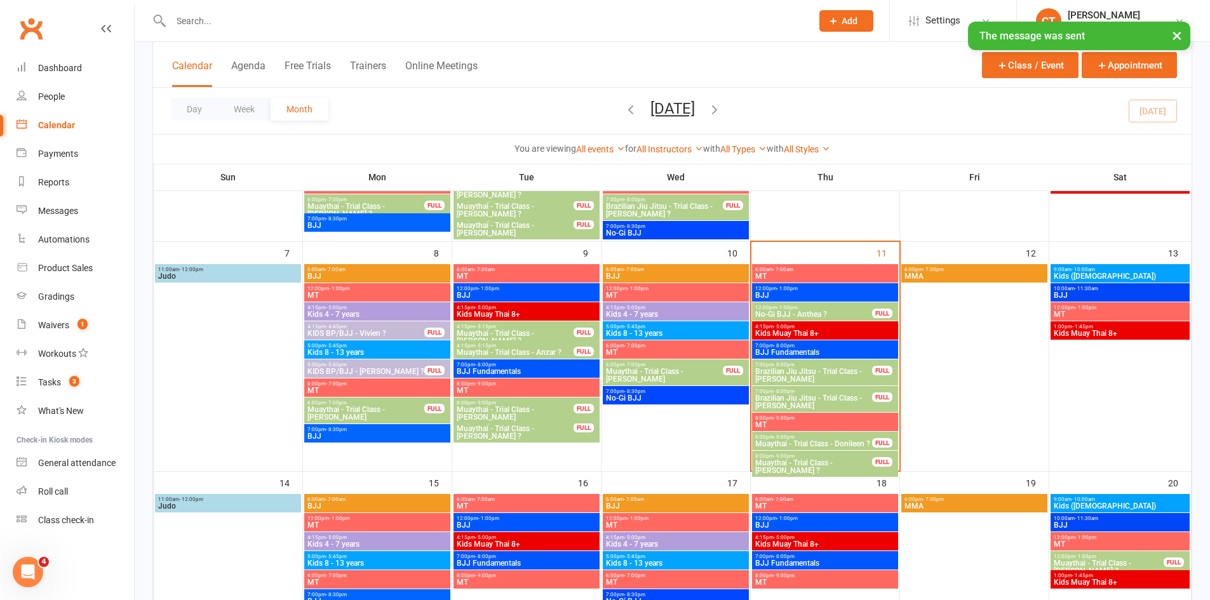
click at [855, 438] on span "8:00pm - 9:00pm" at bounding box center [814, 438] width 118 height 6
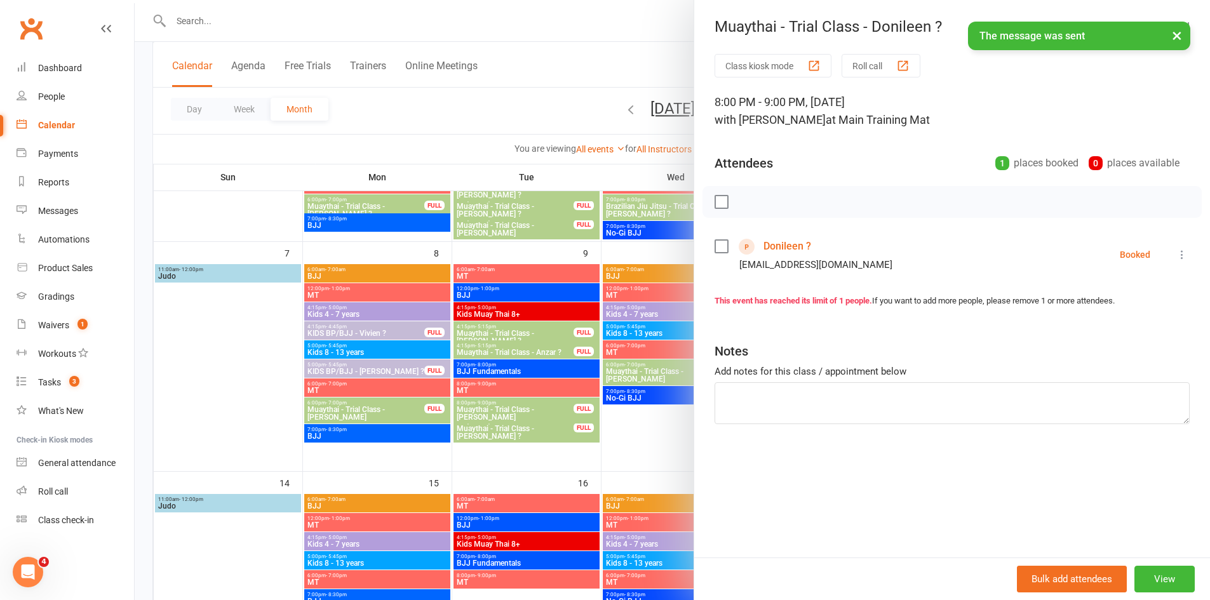
click at [790, 245] on link "Donileen ?" at bounding box center [788, 246] width 48 height 20
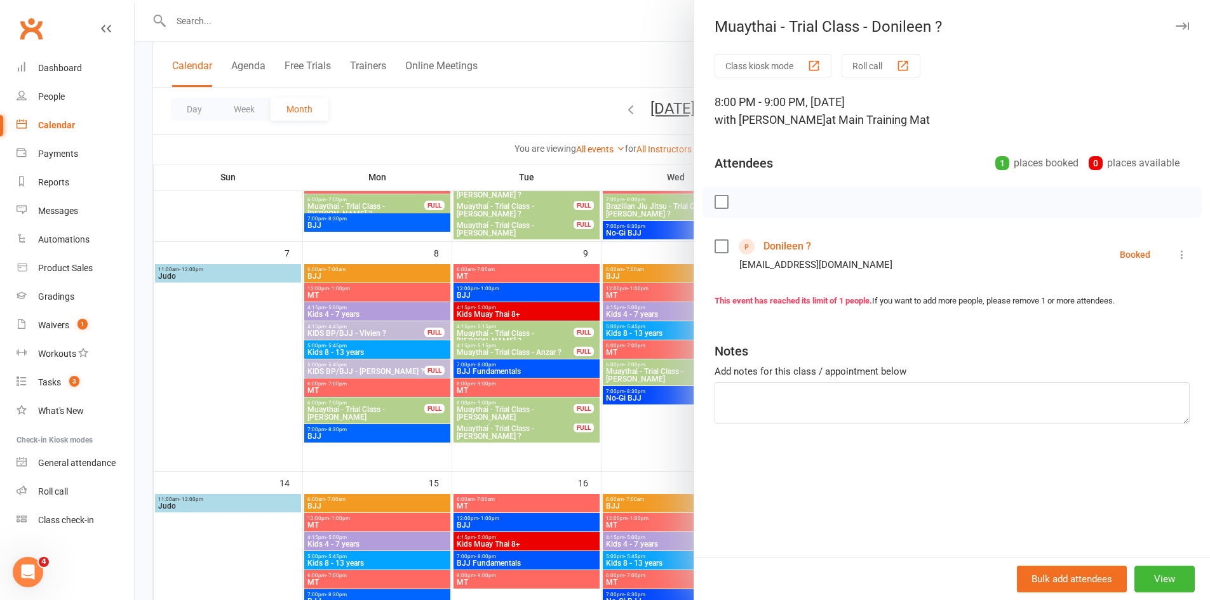
click at [583, 75] on div at bounding box center [673, 300] width 1076 height 600
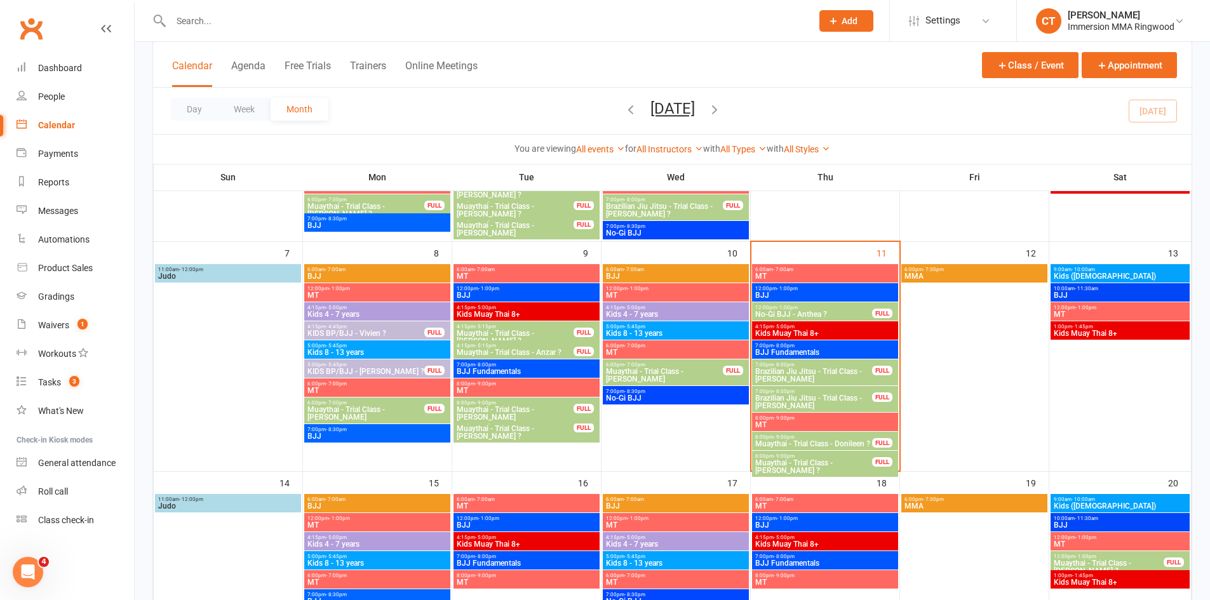
click at [838, 457] on span "8:00pm - 9:00pm" at bounding box center [814, 457] width 118 height 6
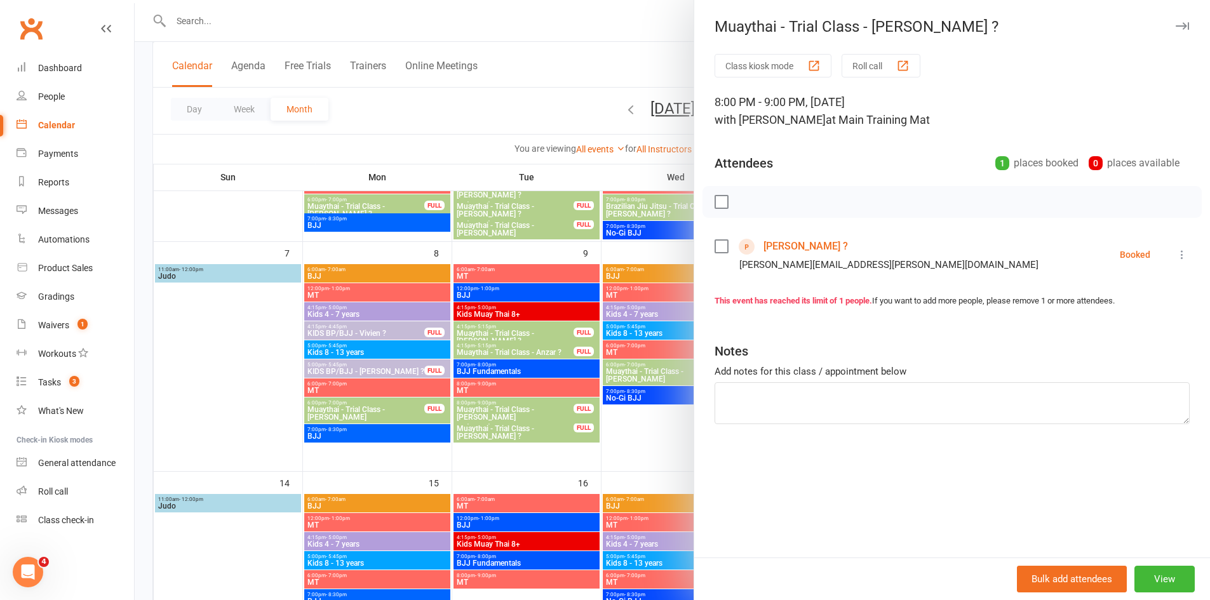
click at [785, 251] on link "[PERSON_NAME] ?" at bounding box center [806, 246] width 85 height 20
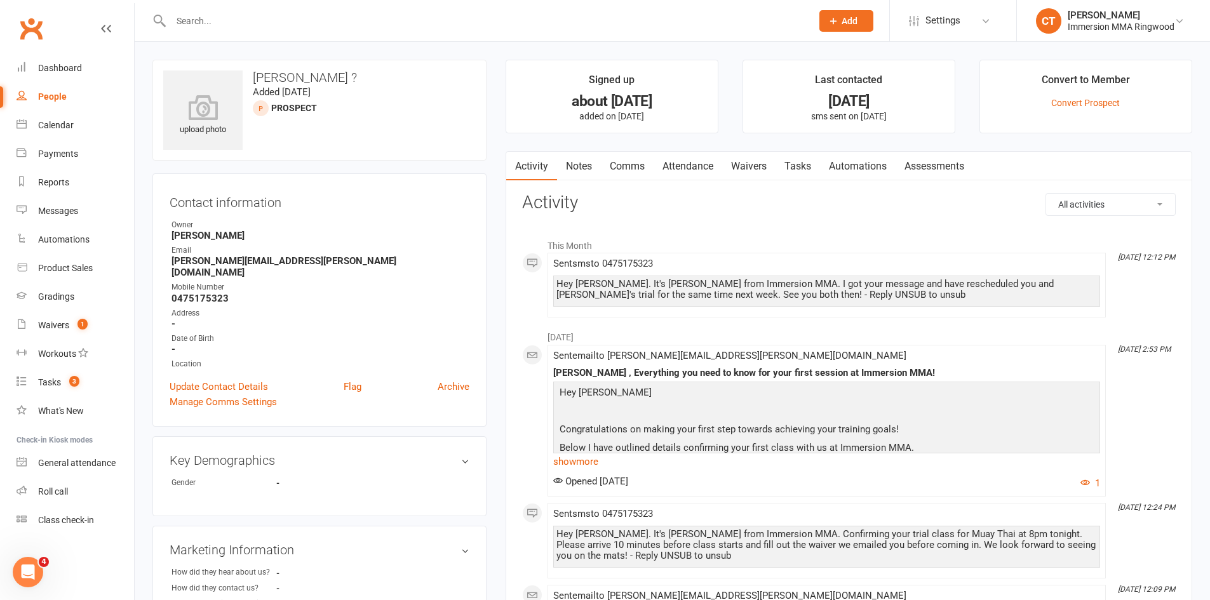
click at [595, 166] on link "Notes" at bounding box center [579, 166] width 44 height 29
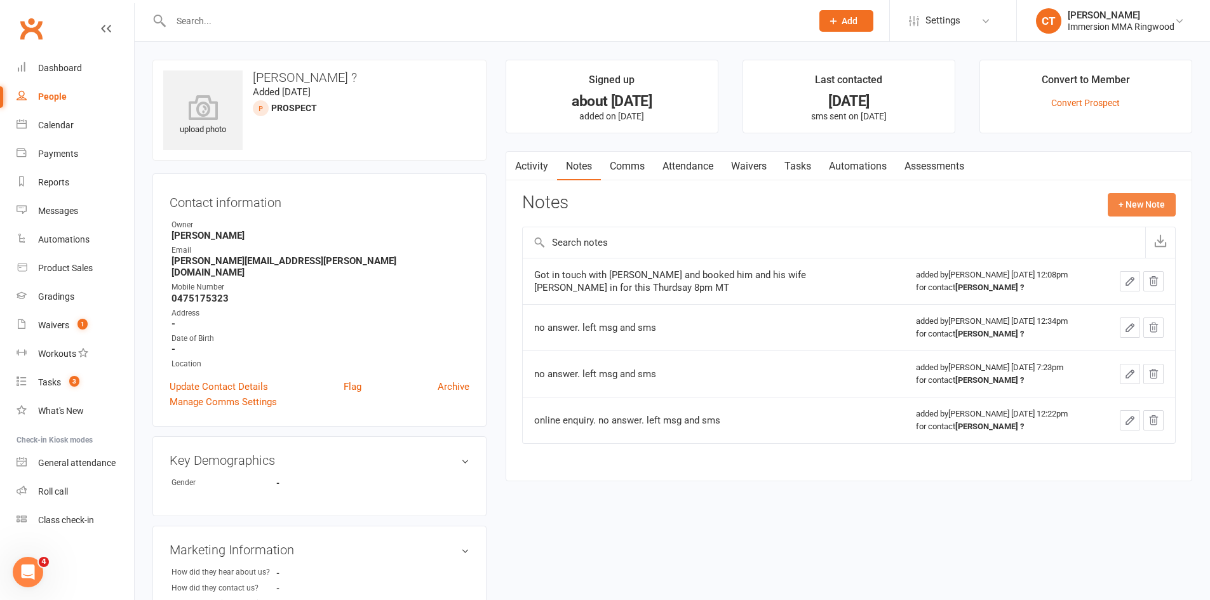
click at [1132, 193] on button "+ New Note" at bounding box center [1142, 204] width 68 height 23
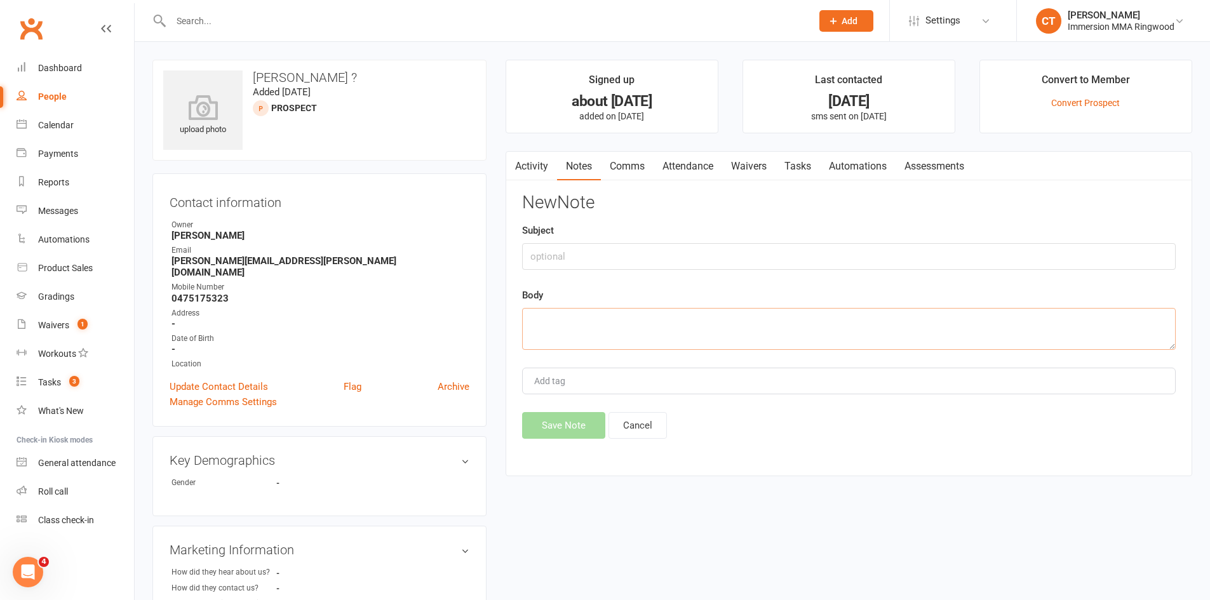
click at [694, 321] on textarea at bounding box center [849, 329] width 654 height 42
click at [529, 170] on link "Activity" at bounding box center [531, 166] width 51 height 29
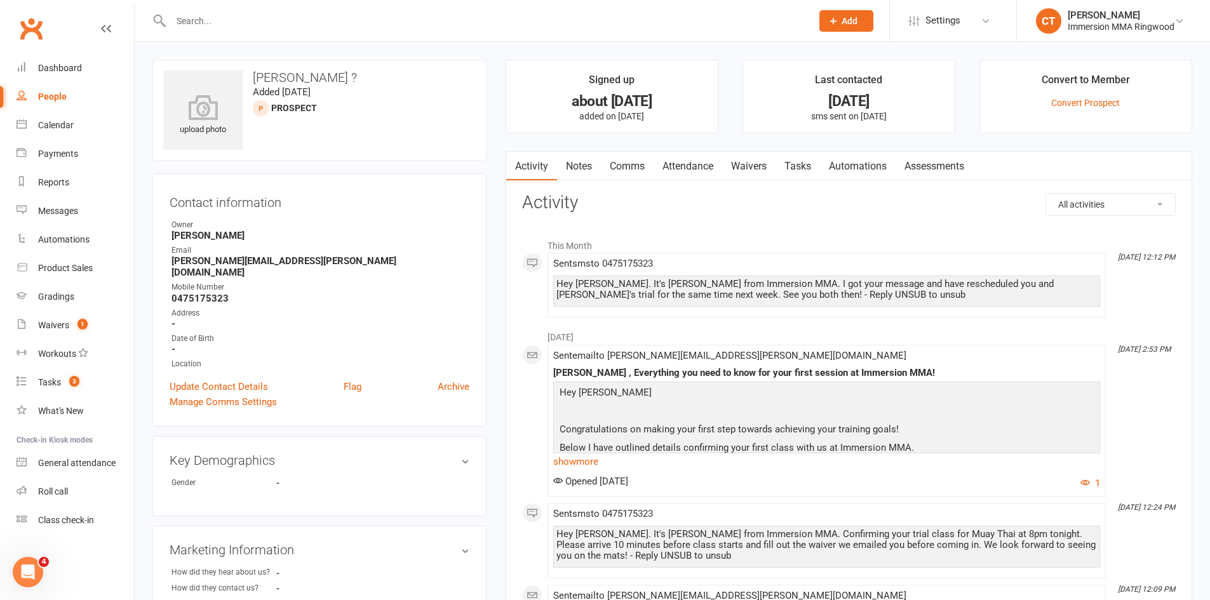
click at [630, 163] on link "Comms" at bounding box center [627, 166] width 53 height 29
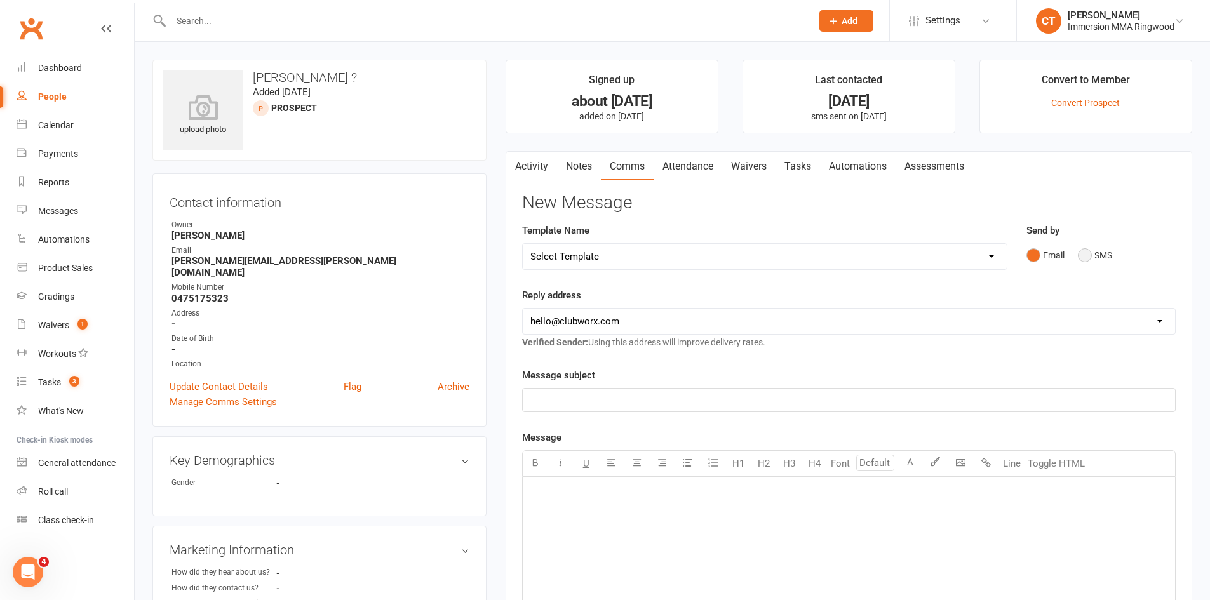
click at [1087, 255] on button "SMS" at bounding box center [1095, 255] width 34 height 24
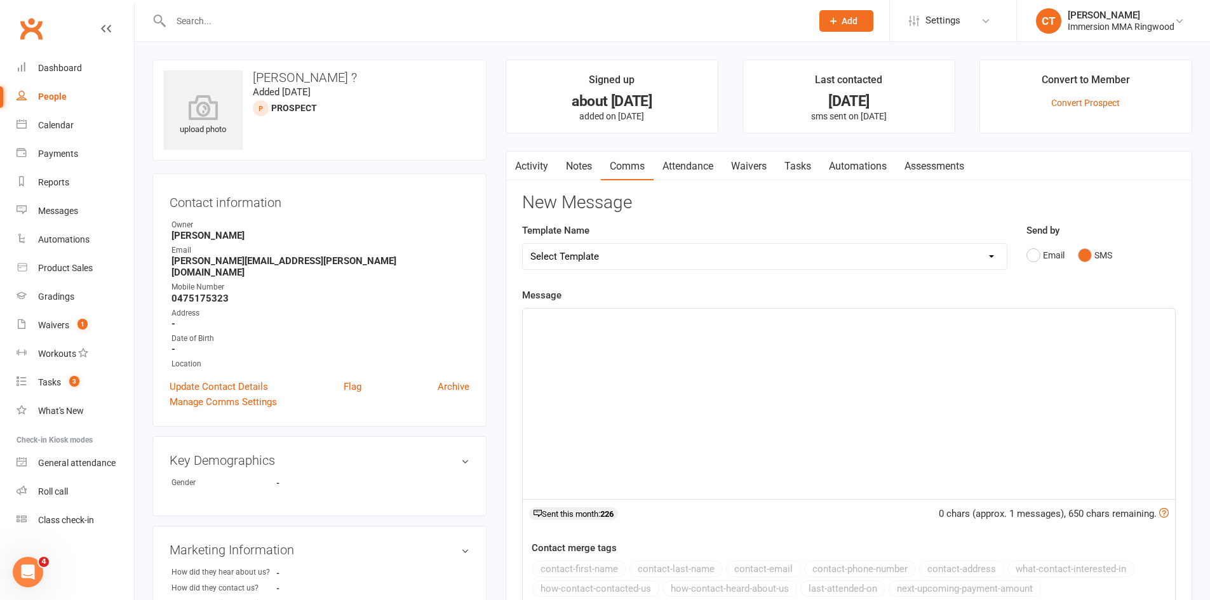
click at [1079, 364] on div "﻿" at bounding box center [849, 404] width 652 height 191
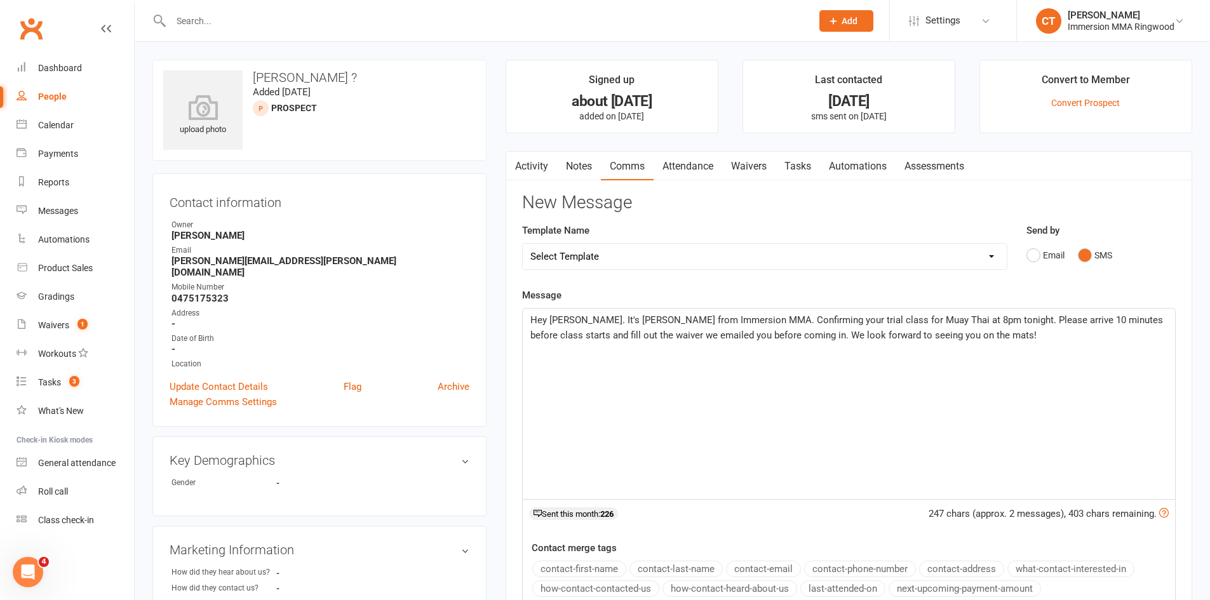
click at [559, 320] on span "Hey [PERSON_NAME]. It's [PERSON_NAME] from Immersion MMA. Confirming your trial…" at bounding box center [848, 327] width 635 height 27
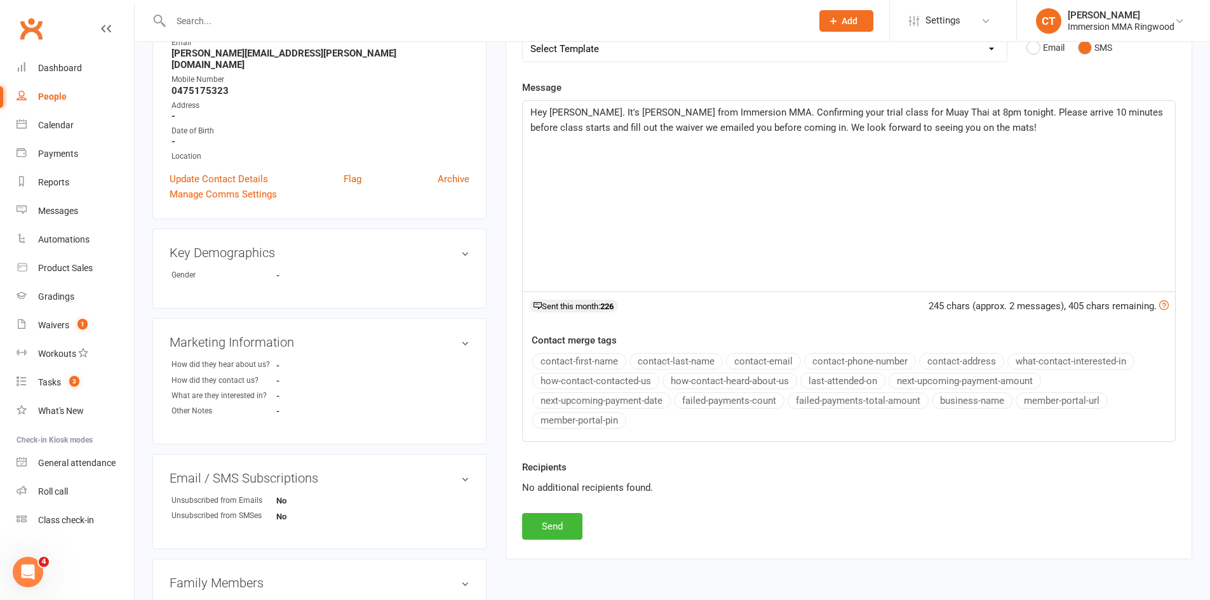
scroll to position [212, 0]
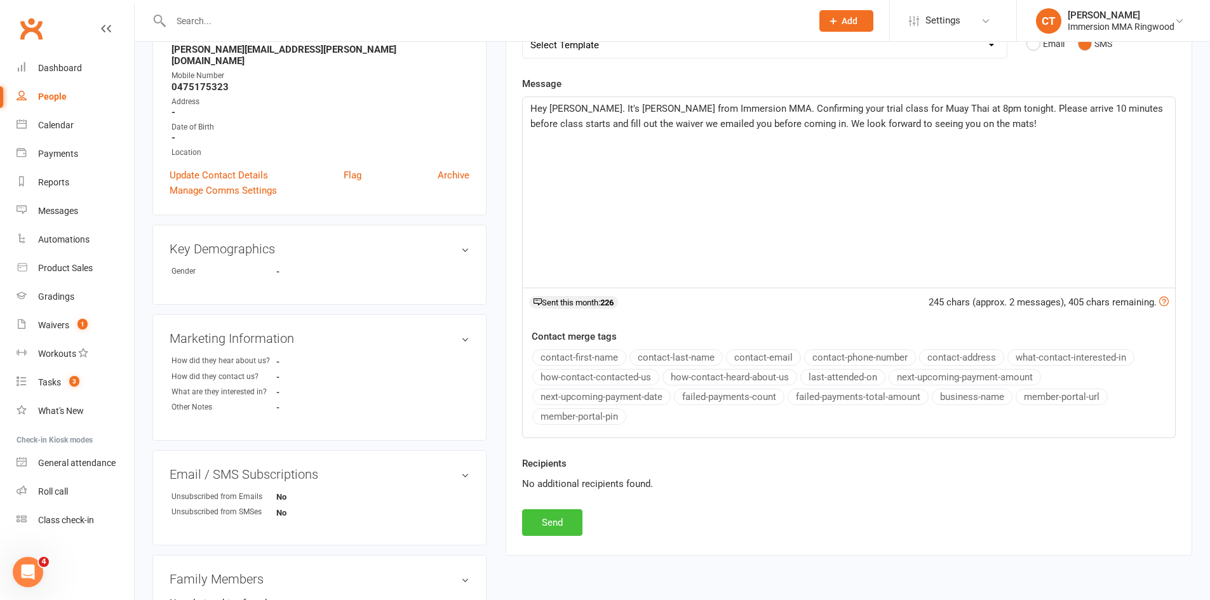
click at [570, 513] on button "Send" at bounding box center [552, 523] width 60 height 27
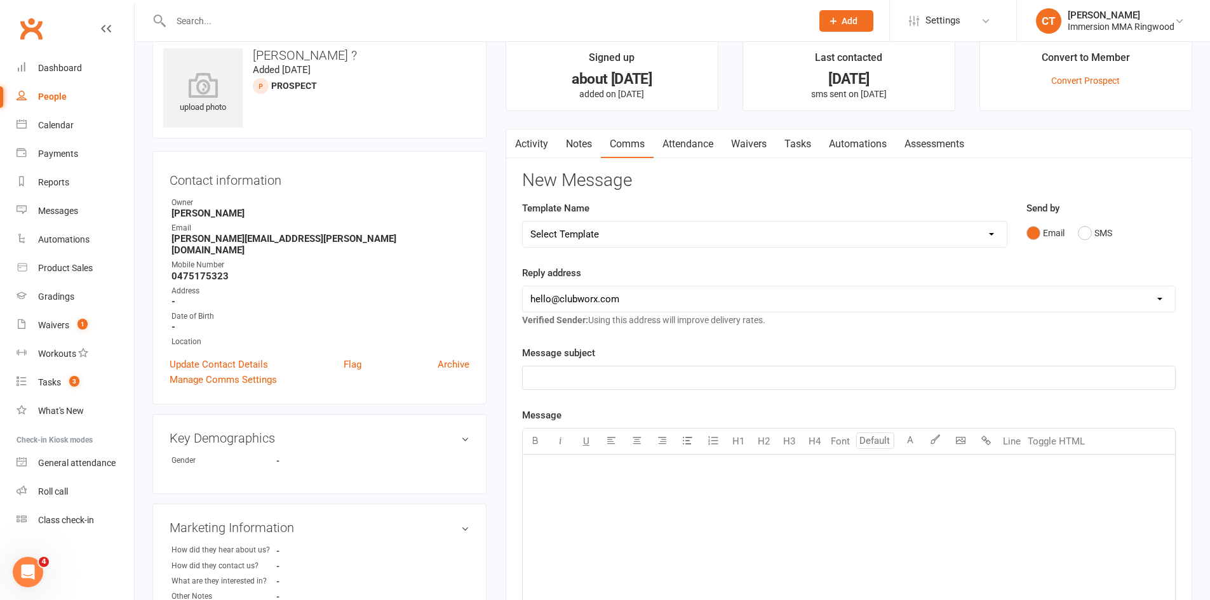
scroll to position [0, 0]
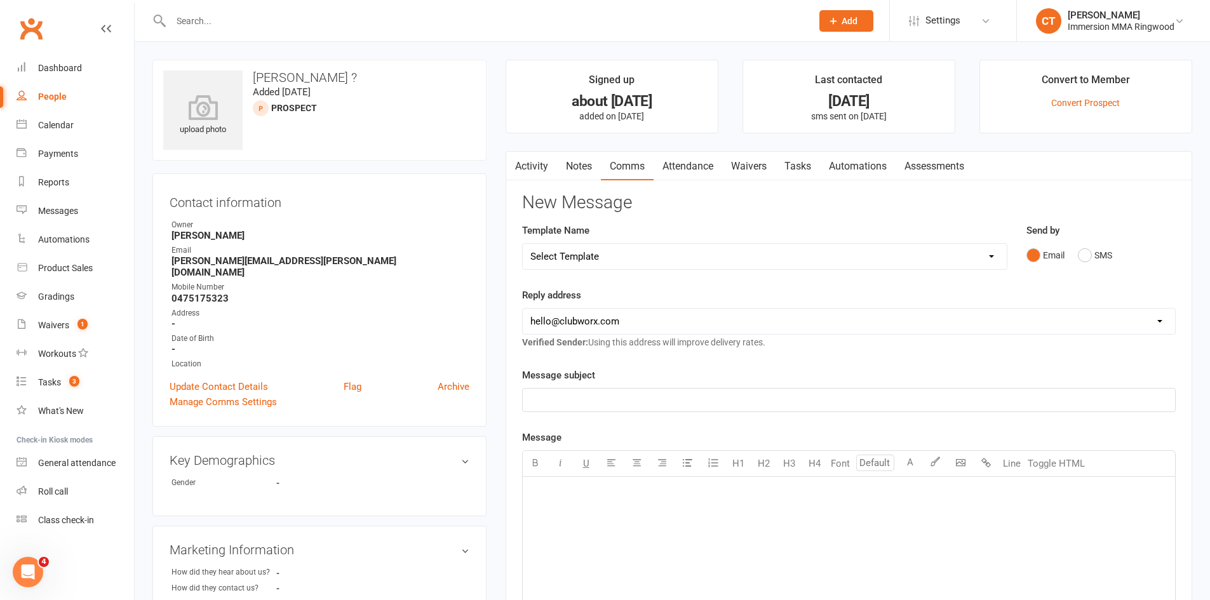
click at [593, 172] on link "Notes" at bounding box center [579, 166] width 44 height 29
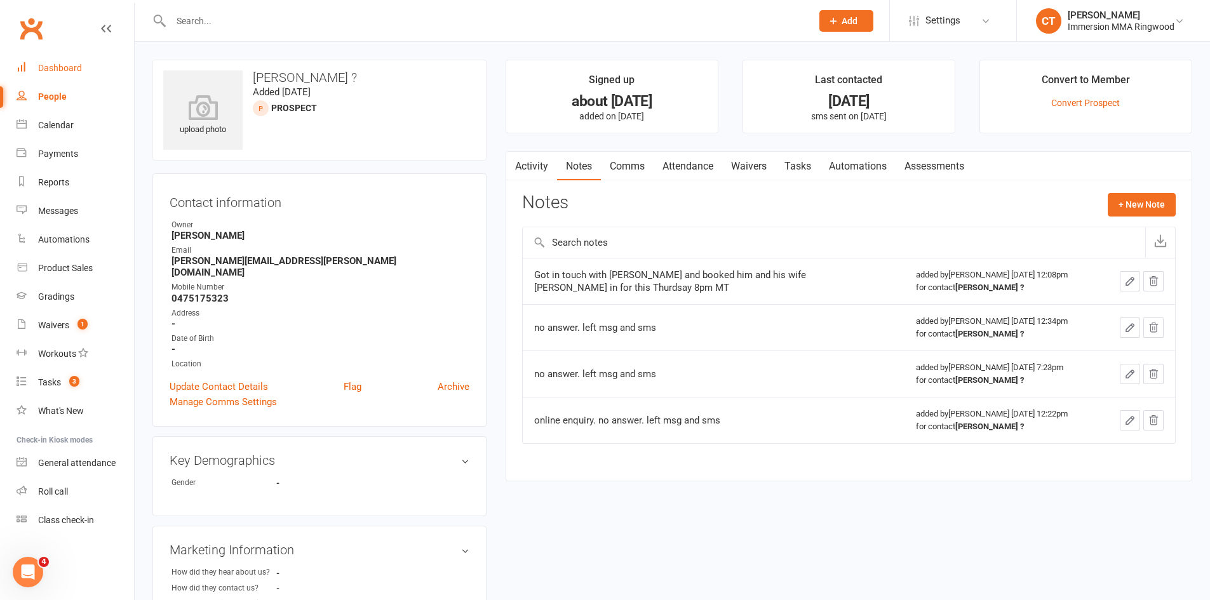
click at [56, 68] on div "Dashboard" at bounding box center [60, 68] width 44 height 10
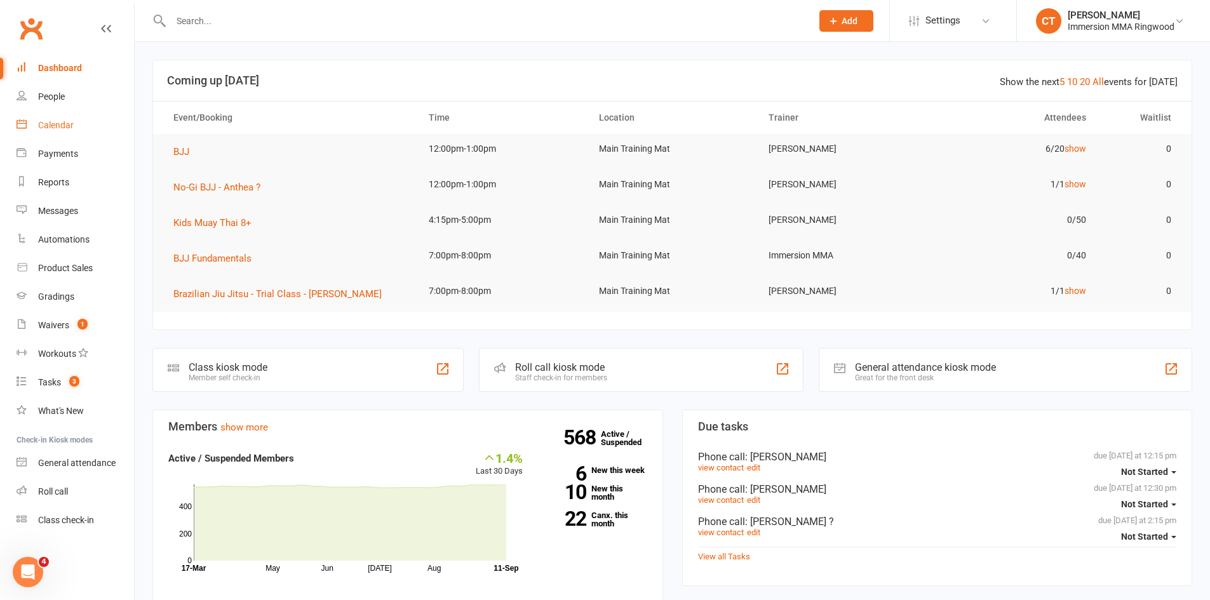
click at [53, 135] on link "Calendar" at bounding box center [76, 125] width 118 height 29
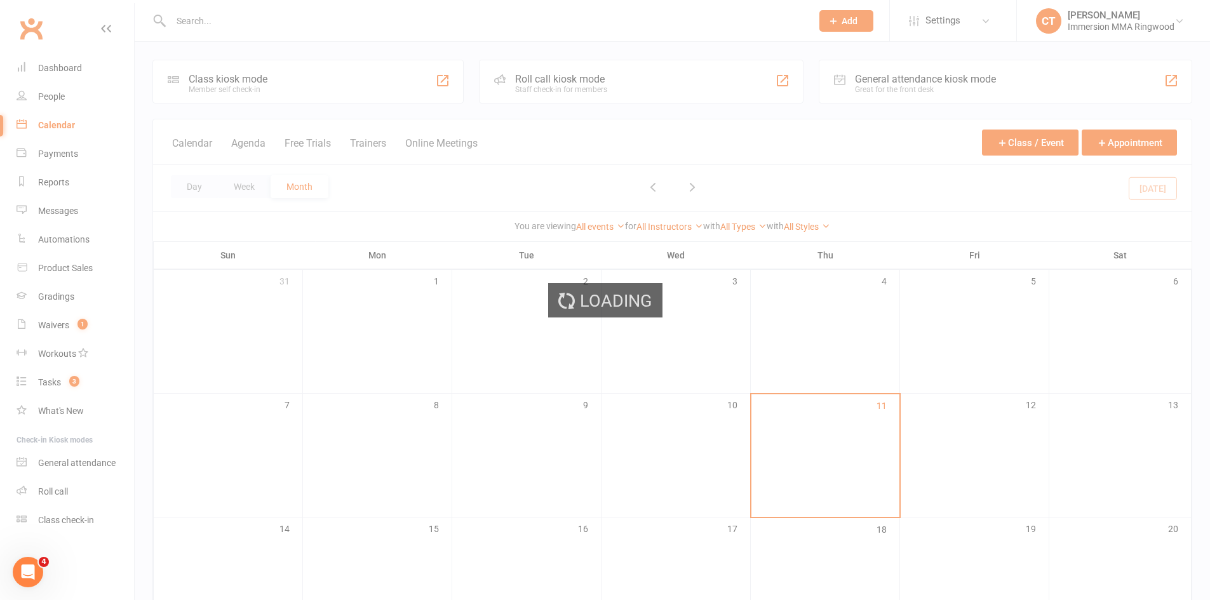
scroll to position [212, 0]
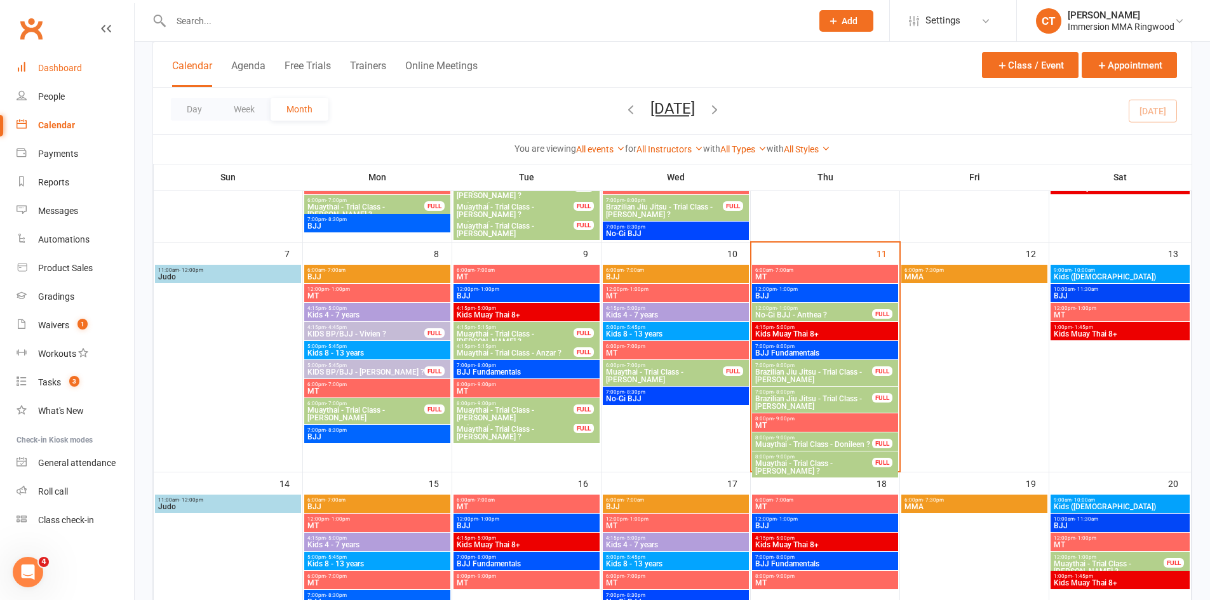
click at [39, 71] on div "Dashboard" at bounding box center [60, 68] width 44 height 10
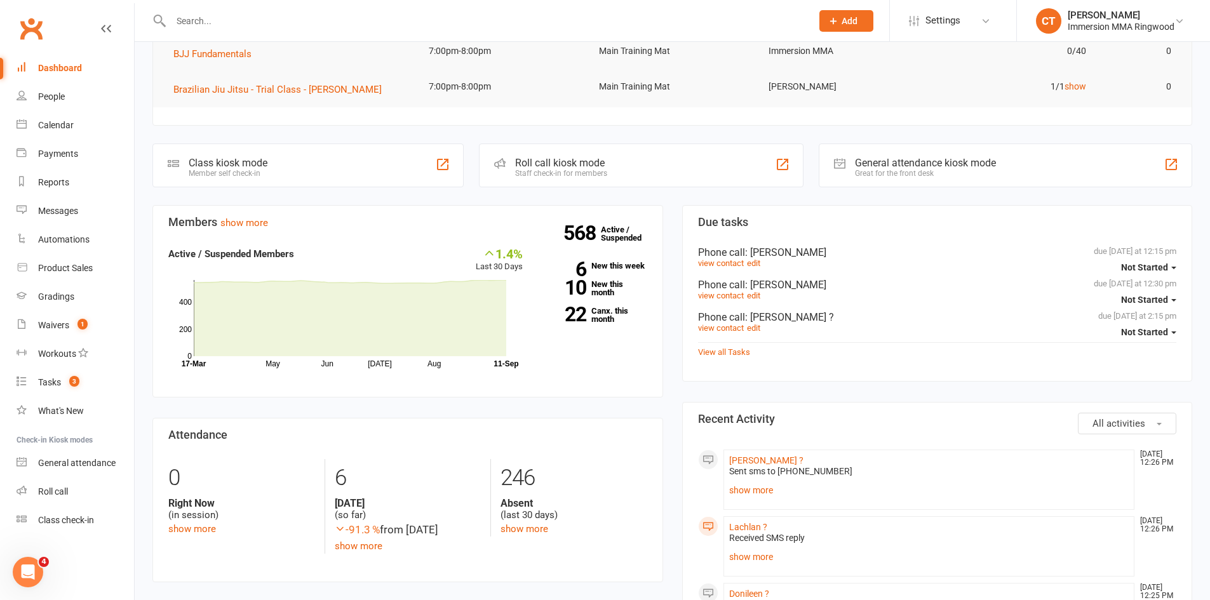
scroll to position [212, 0]
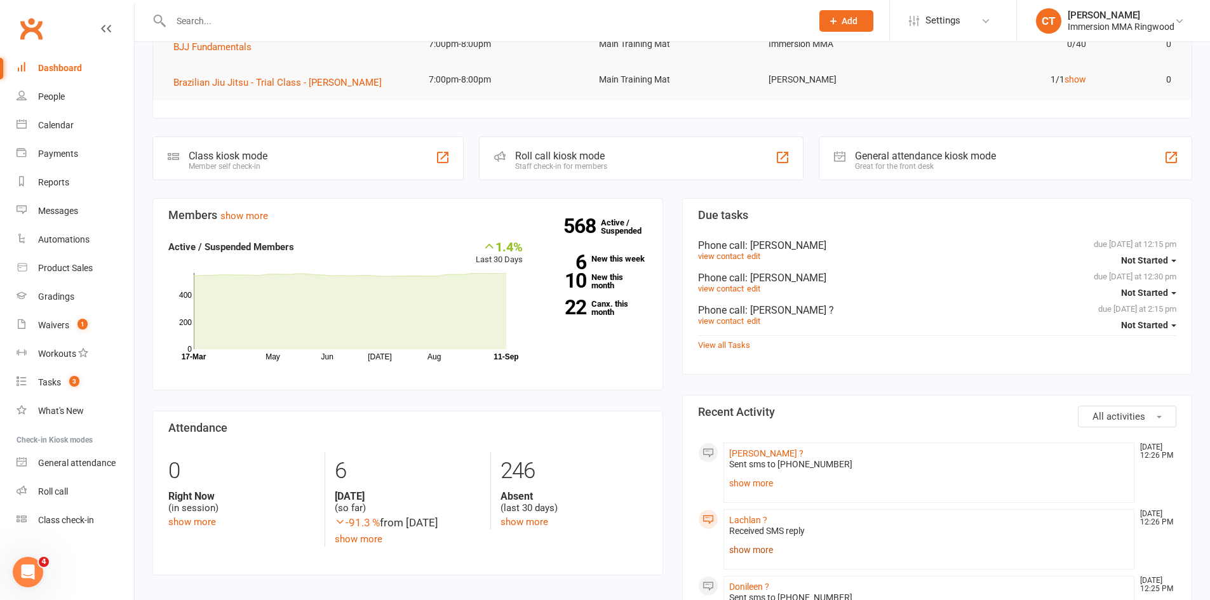
click at [745, 547] on link "show more" at bounding box center [929, 550] width 400 height 18
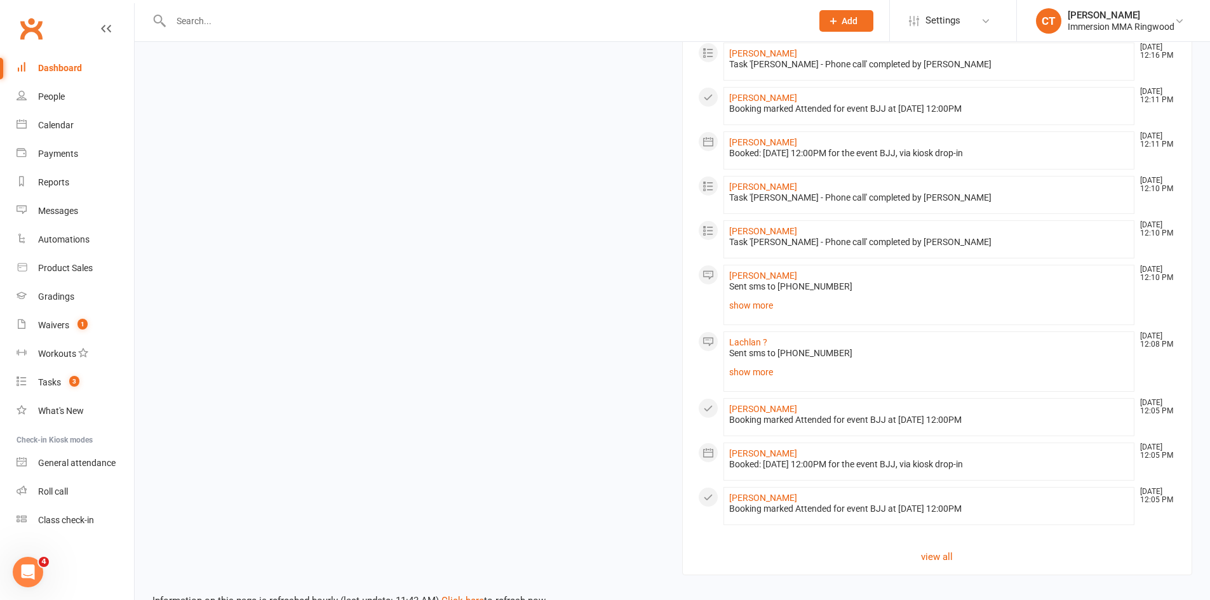
scroll to position [0, 0]
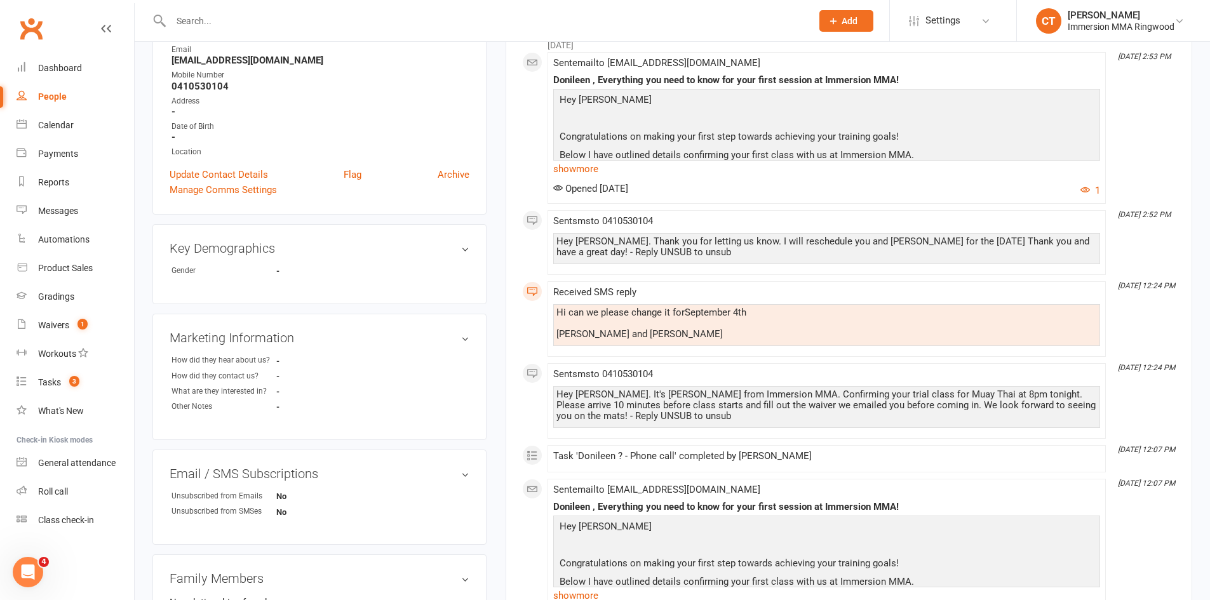
scroll to position [212, 0]
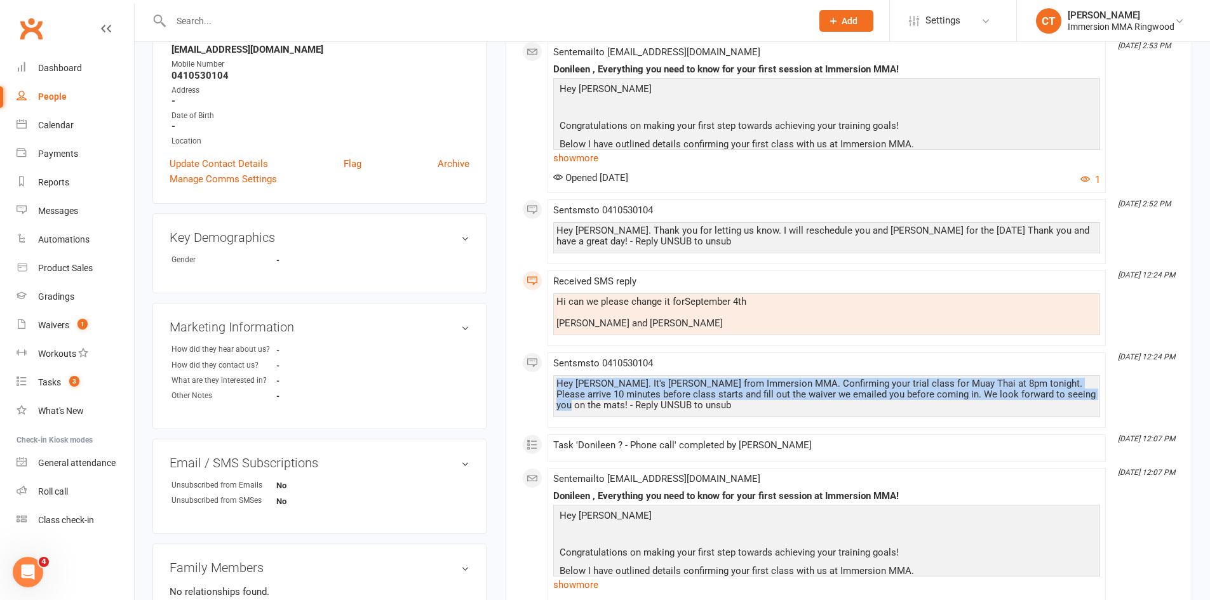
drag, startPoint x: 558, startPoint y: 380, endPoint x: 1095, endPoint y: 398, distance: 537.2
click at [1095, 398] on div "Hey [PERSON_NAME]. It's [PERSON_NAME] from Immersion MMA. Confirming your trial…" at bounding box center [827, 395] width 541 height 32
copy div "Hey [PERSON_NAME]. It's [PERSON_NAME] from Immersion MMA. Confirming your trial…"
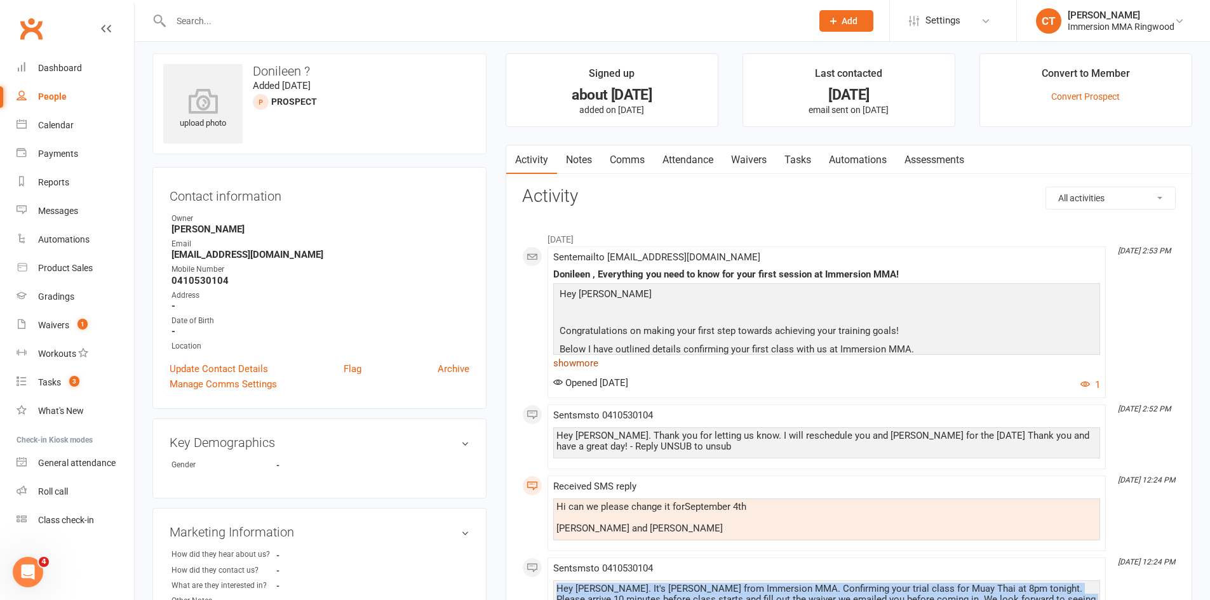
scroll to position [0, 0]
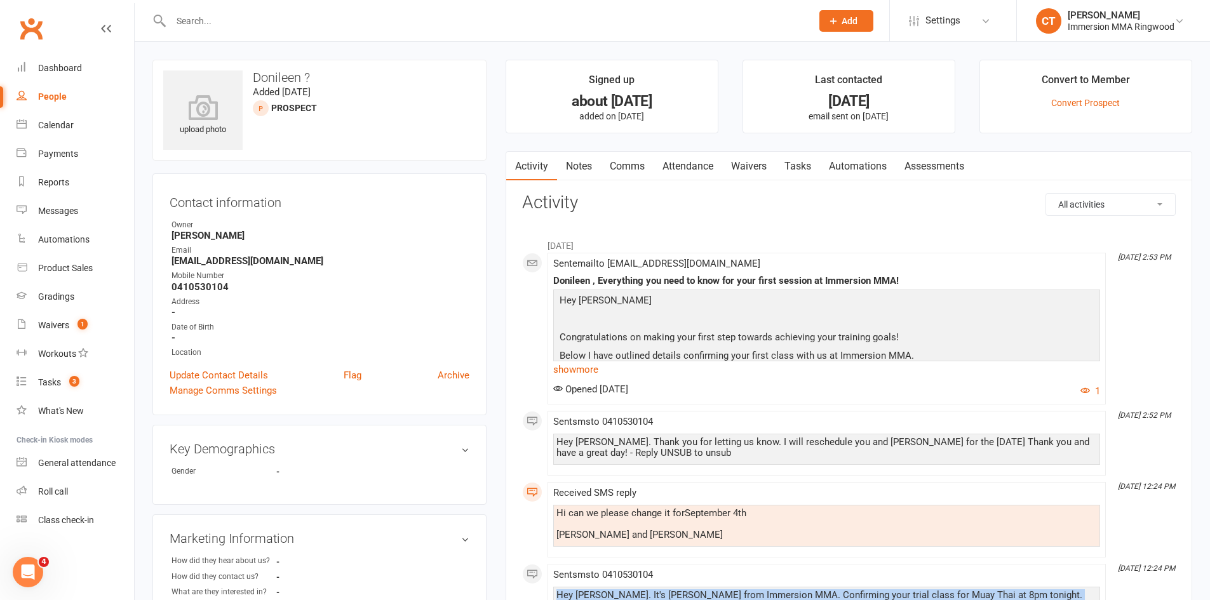
click at [643, 165] on link "Comms" at bounding box center [627, 166] width 53 height 29
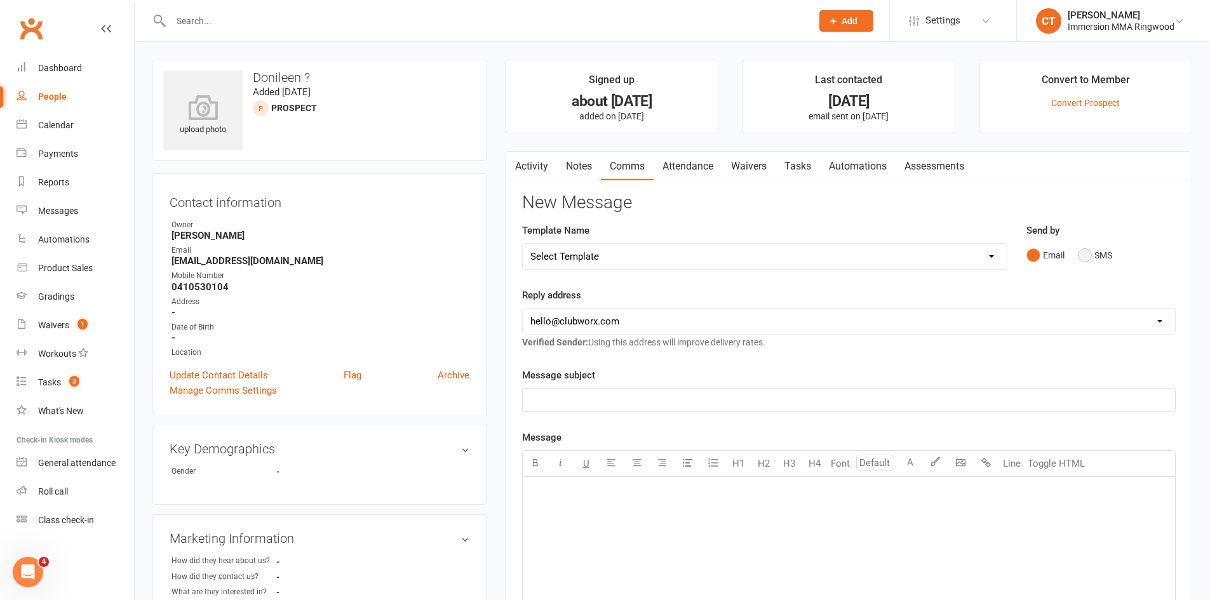
click at [1099, 257] on button "SMS" at bounding box center [1095, 255] width 34 height 24
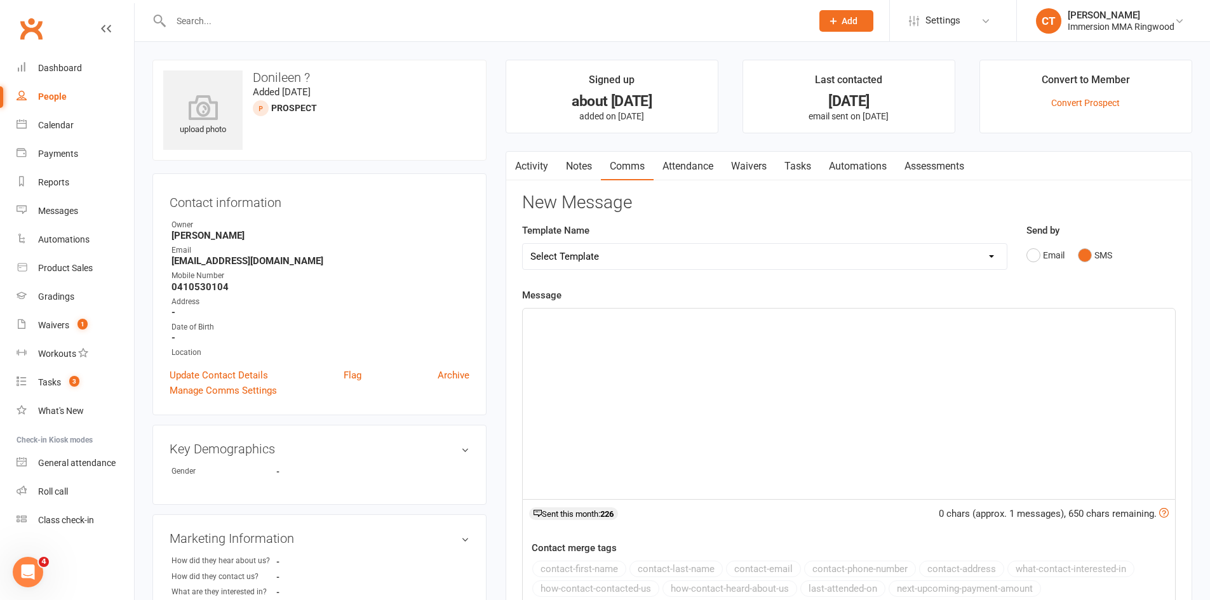
click at [1053, 354] on div "﻿" at bounding box center [849, 404] width 652 height 191
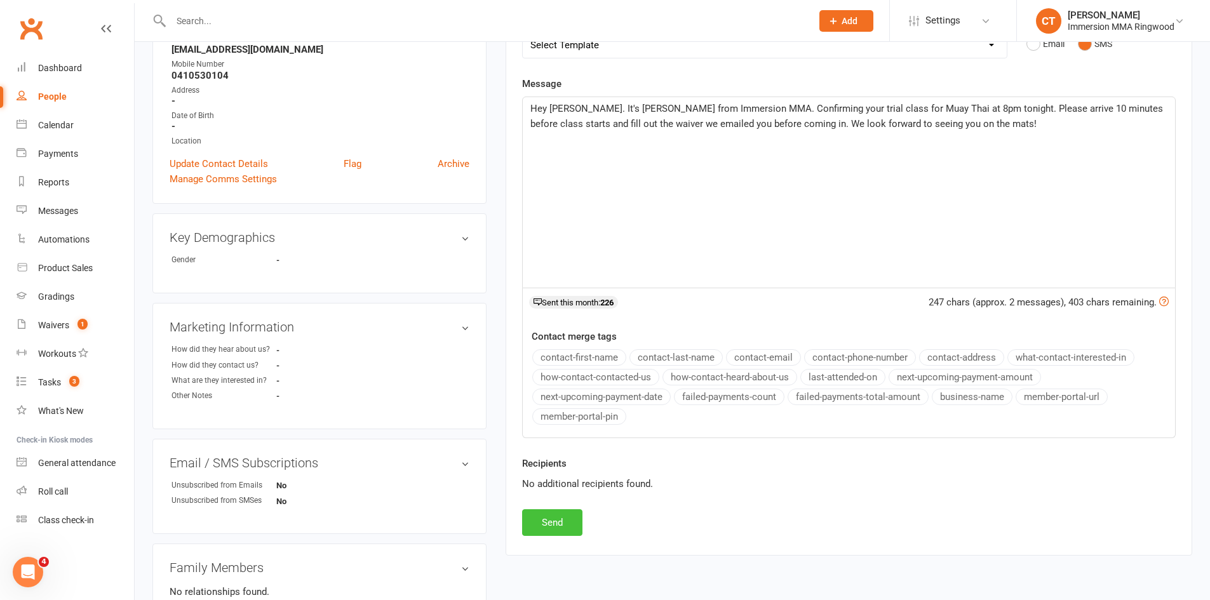
click at [577, 519] on button "Send" at bounding box center [552, 523] width 60 height 27
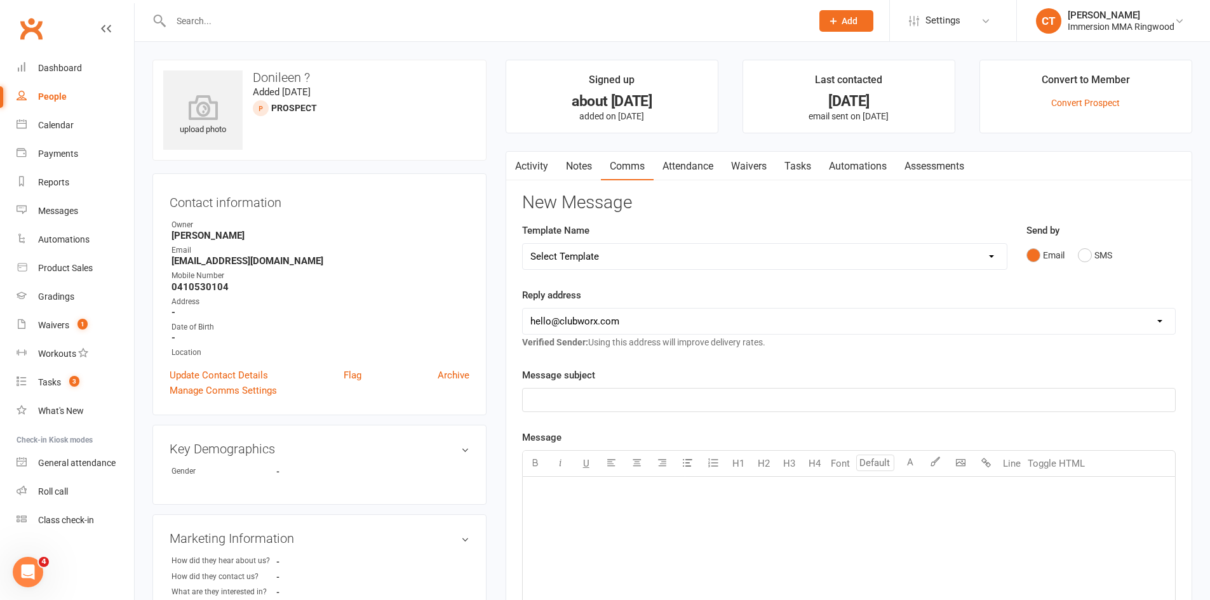
click at [814, 168] on link "Tasks" at bounding box center [798, 166] width 44 height 29
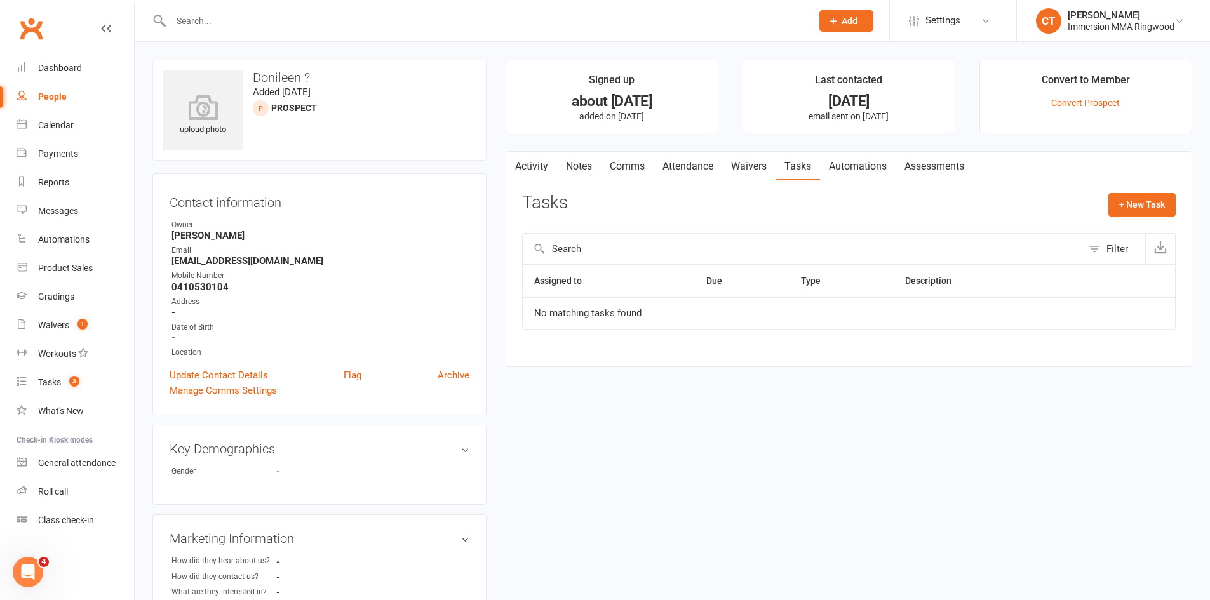
click at [588, 162] on link "Notes" at bounding box center [579, 166] width 44 height 29
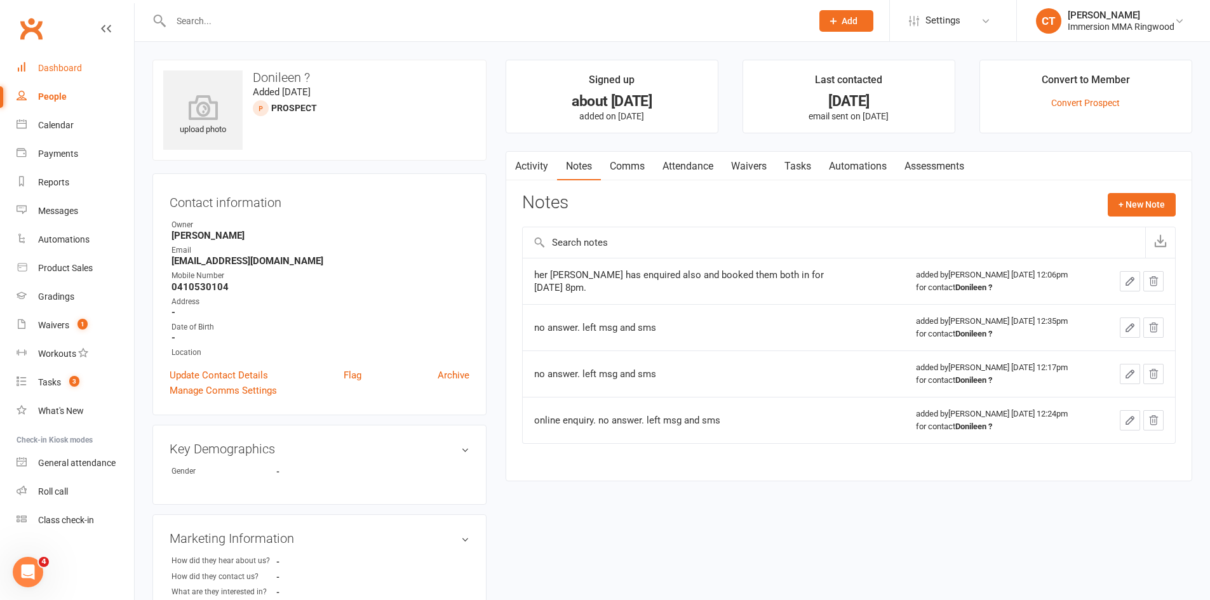
drag, startPoint x: 69, startPoint y: 64, endPoint x: 109, endPoint y: 74, distance: 41.8
click at [69, 64] on div "Dashboard" at bounding box center [60, 68] width 44 height 10
